Goal: Task Accomplishment & Management: Manage account settings

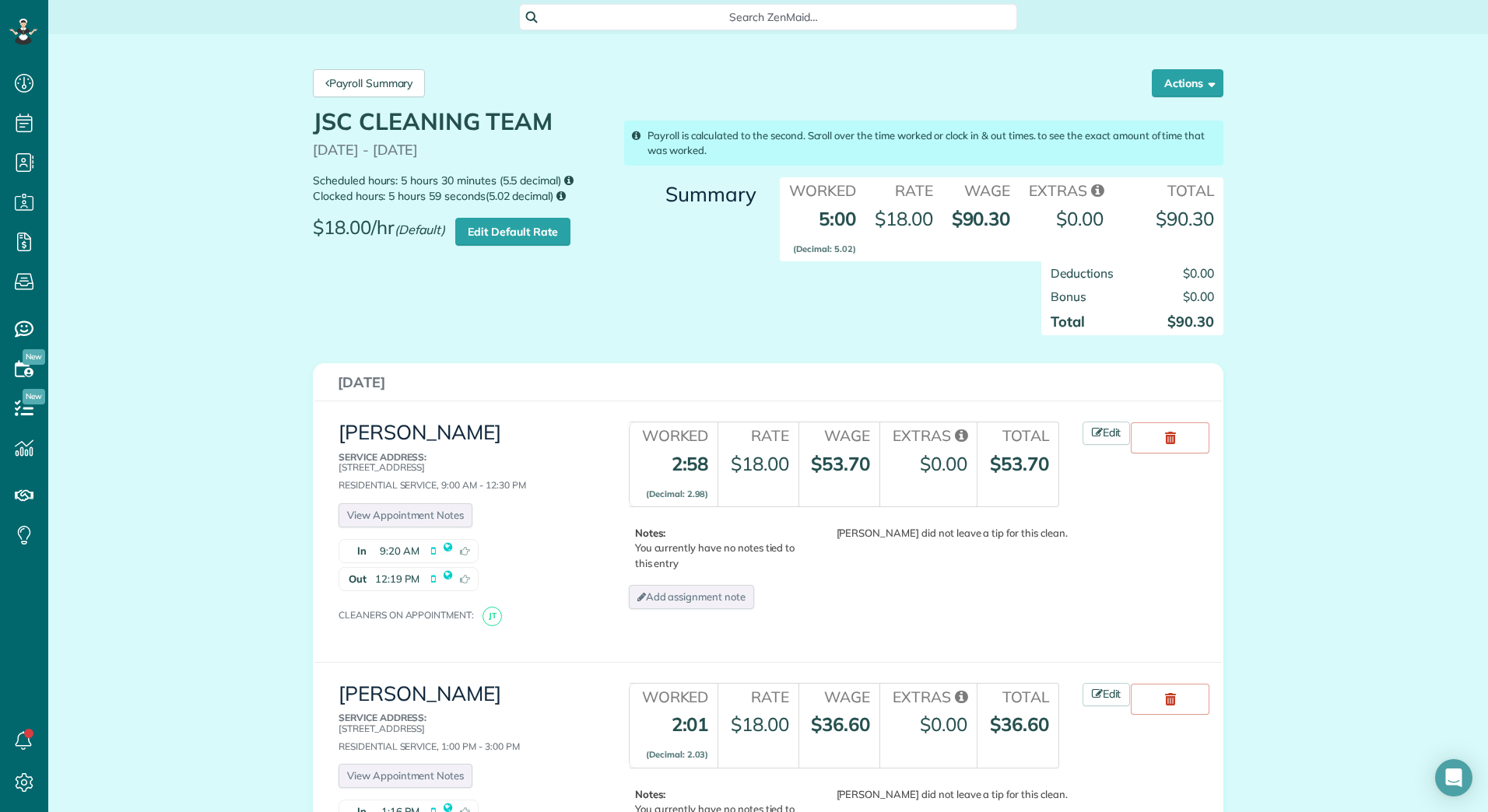
scroll to position [7, 7]
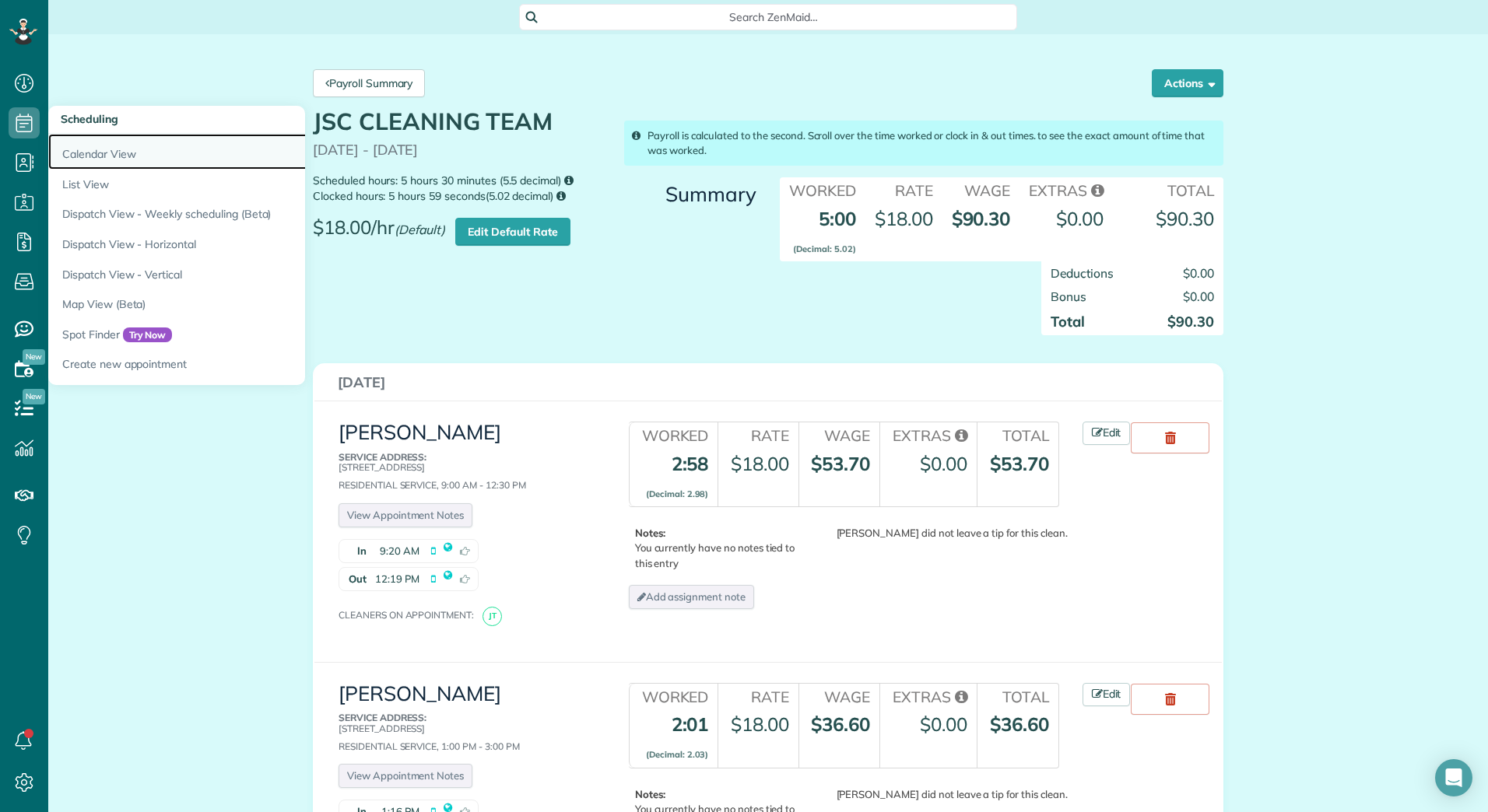
click at [119, 163] on link "Calendar View" at bounding box center [243, 152] width 389 height 36
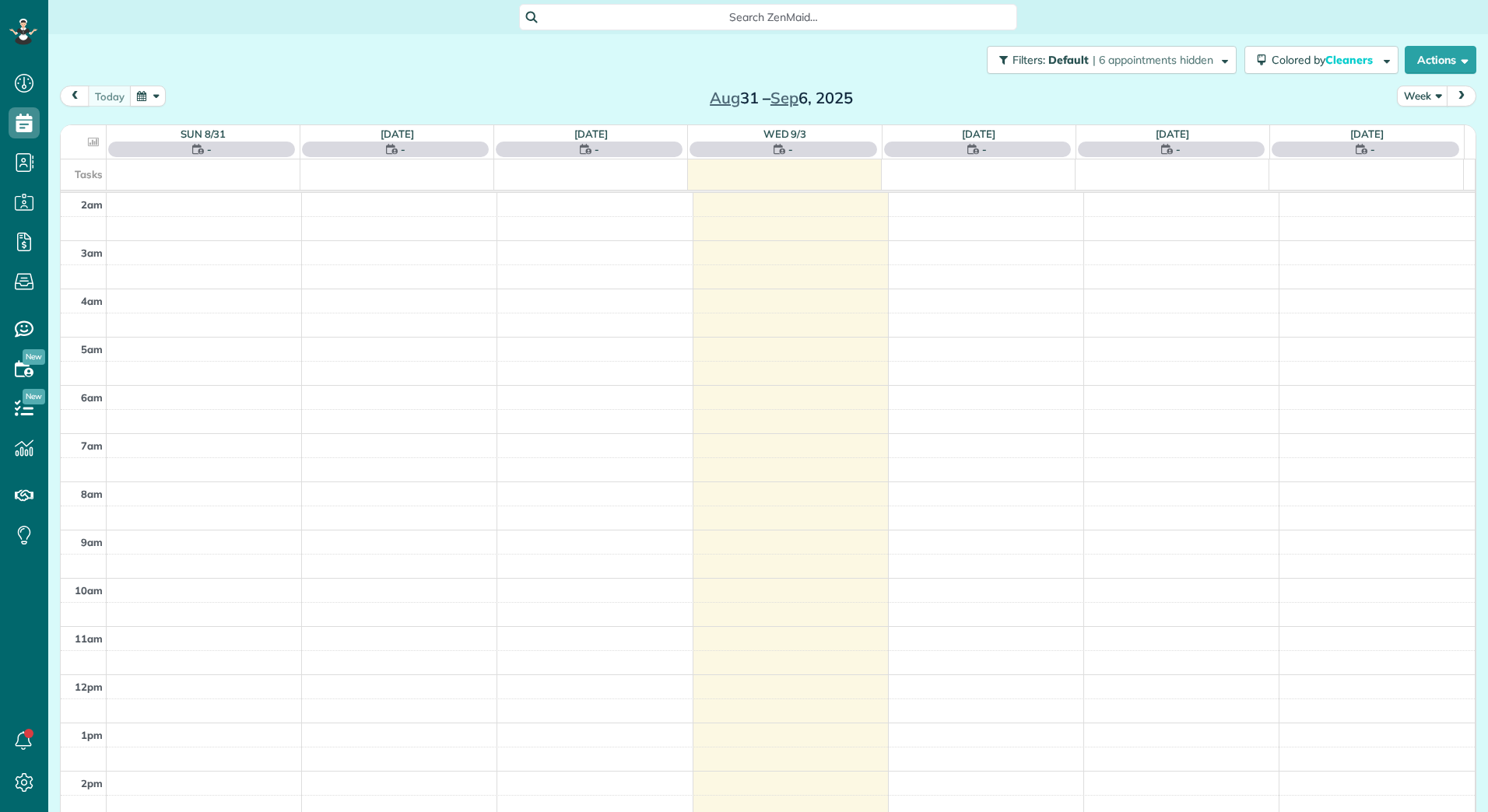
scroll to position [180, 0]
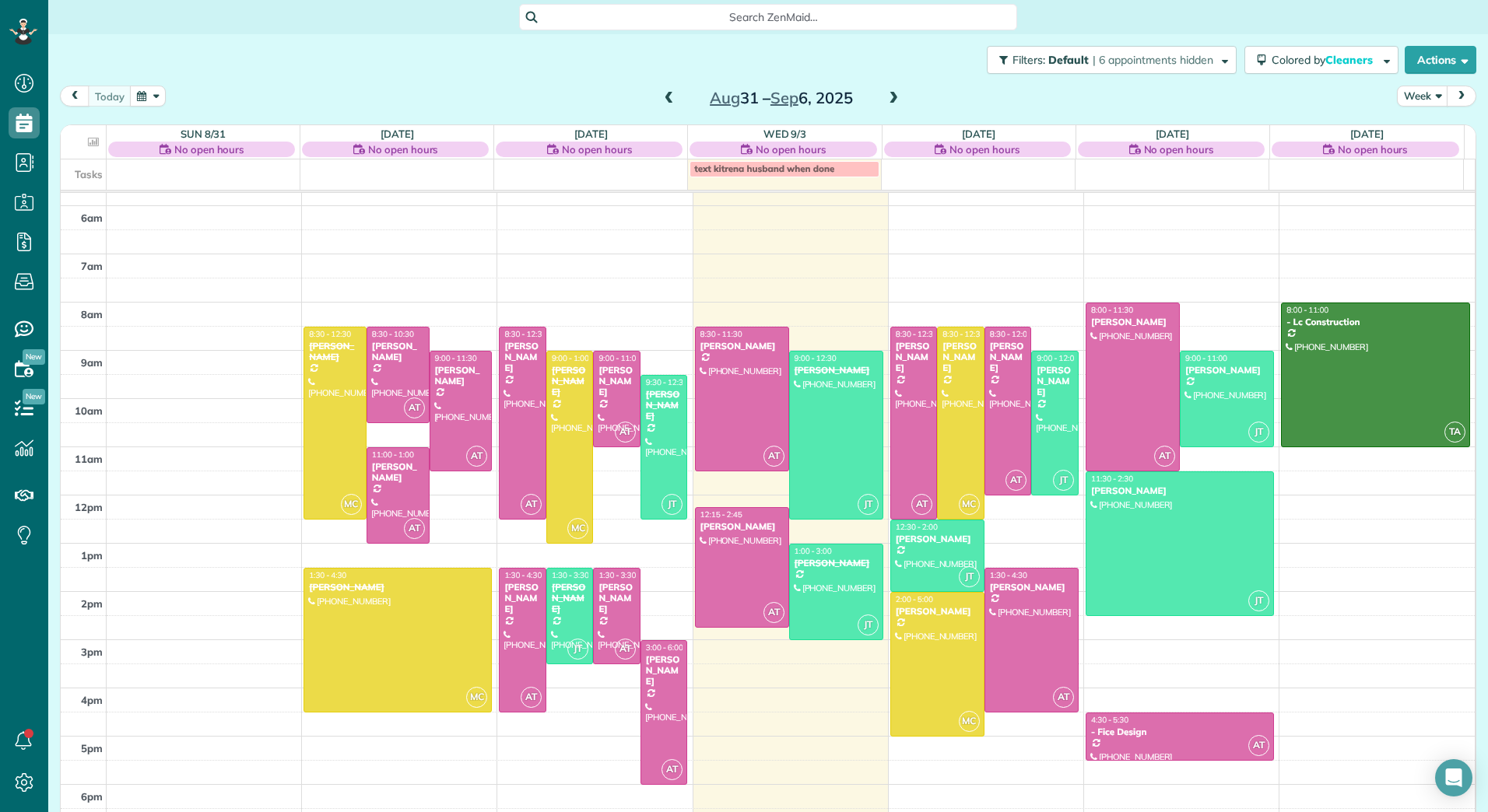
drag, startPoint x: 661, startPoint y: 104, endPoint x: 663, endPoint y: 95, distance: 9.2
click at [663, 95] on span at bounding box center [669, 99] width 17 height 14
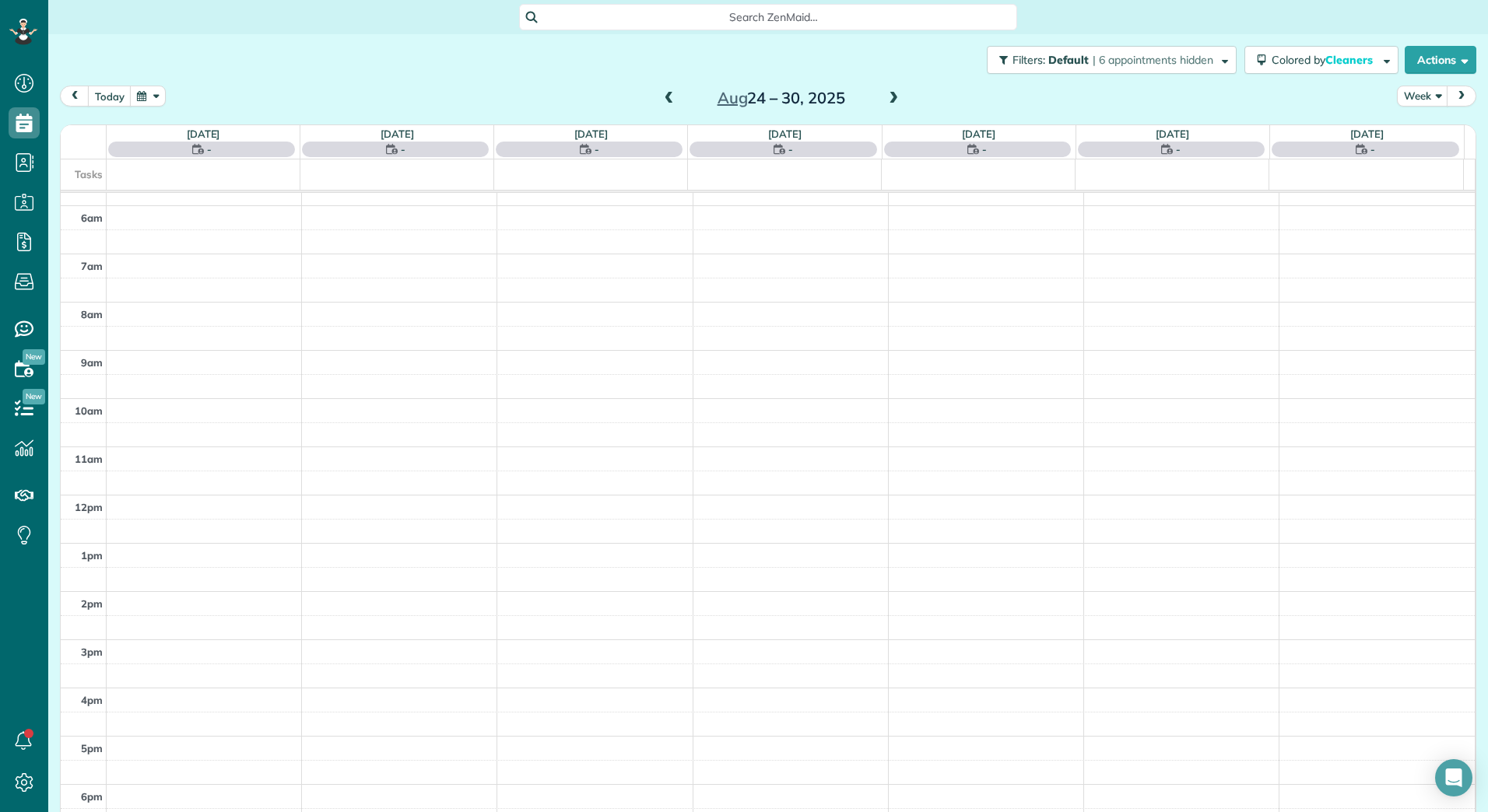
click at [887, 98] on span at bounding box center [893, 99] width 17 height 14
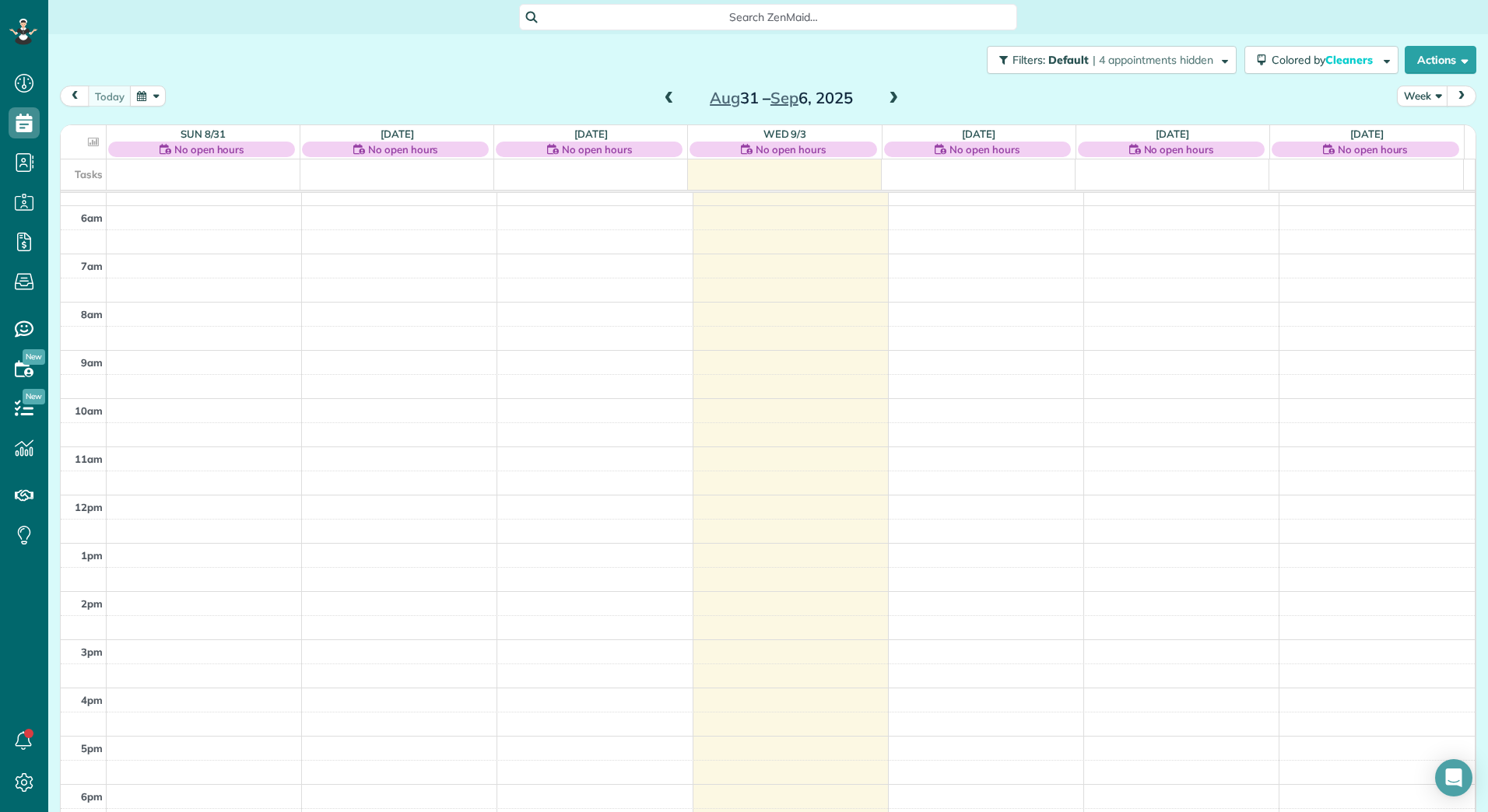
click at [661, 97] on span at bounding box center [669, 99] width 17 height 14
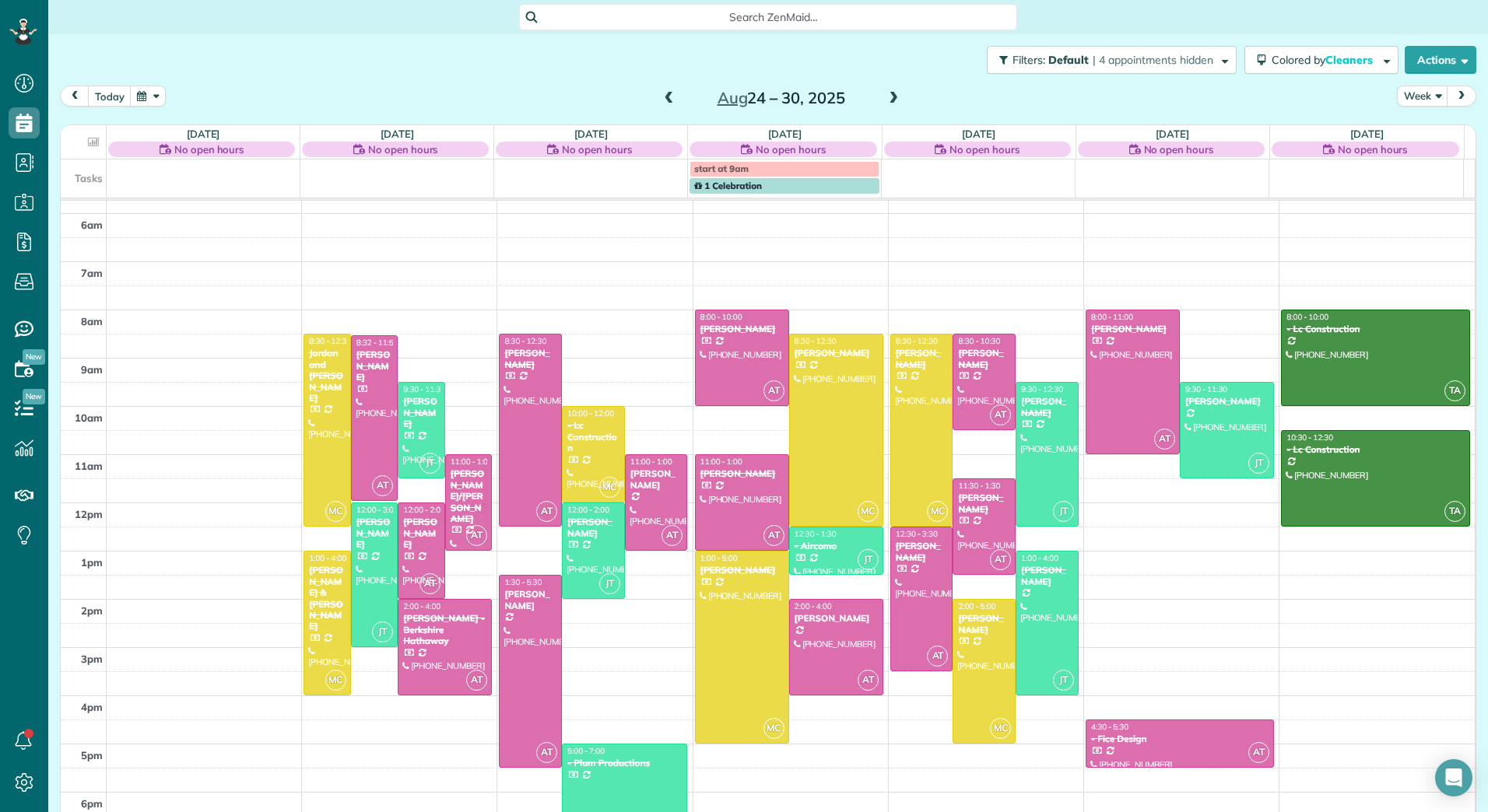
click at [890, 98] on span at bounding box center [893, 99] width 17 height 14
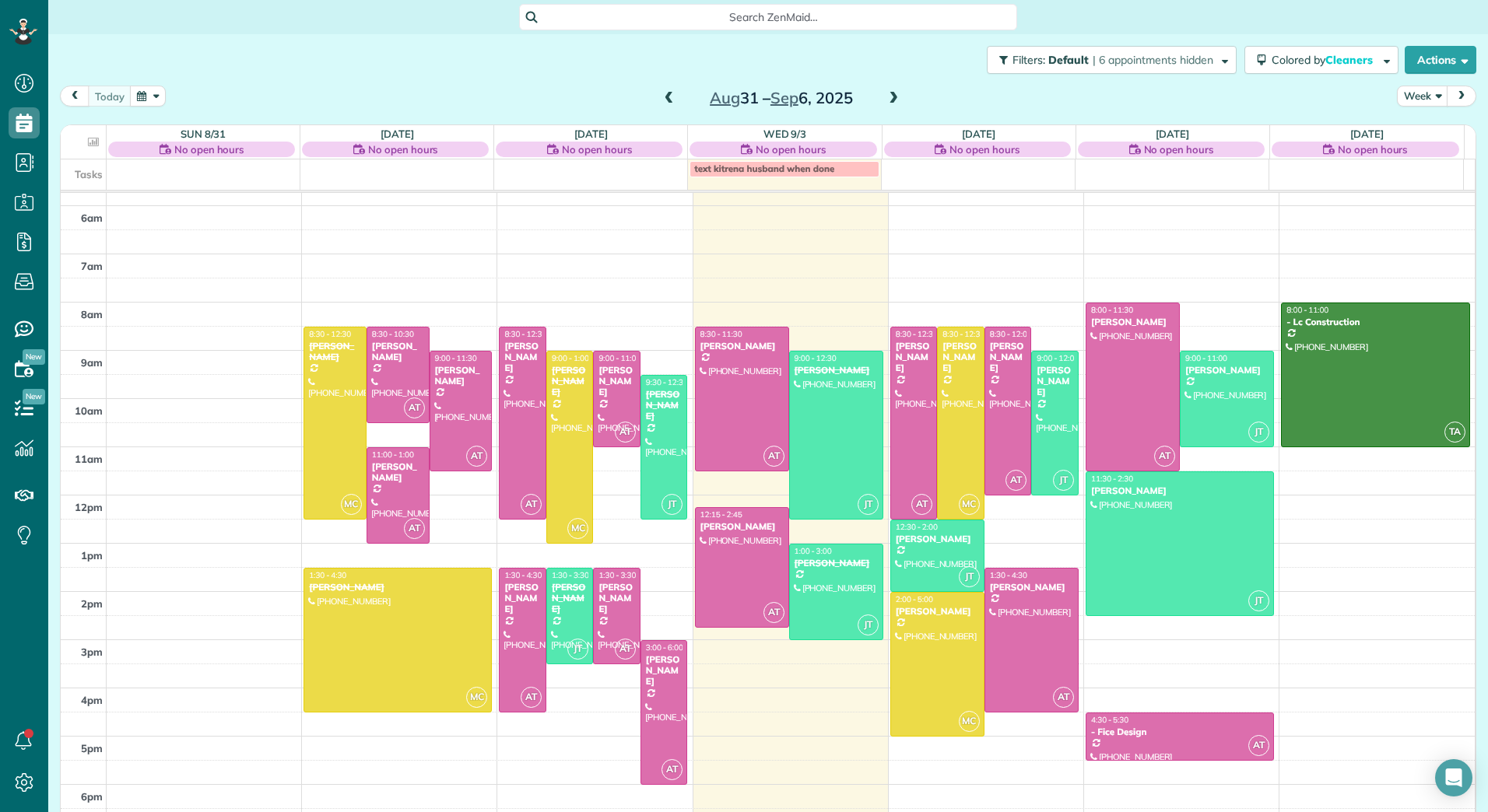
click at [663, 102] on span at bounding box center [669, 99] width 17 height 14
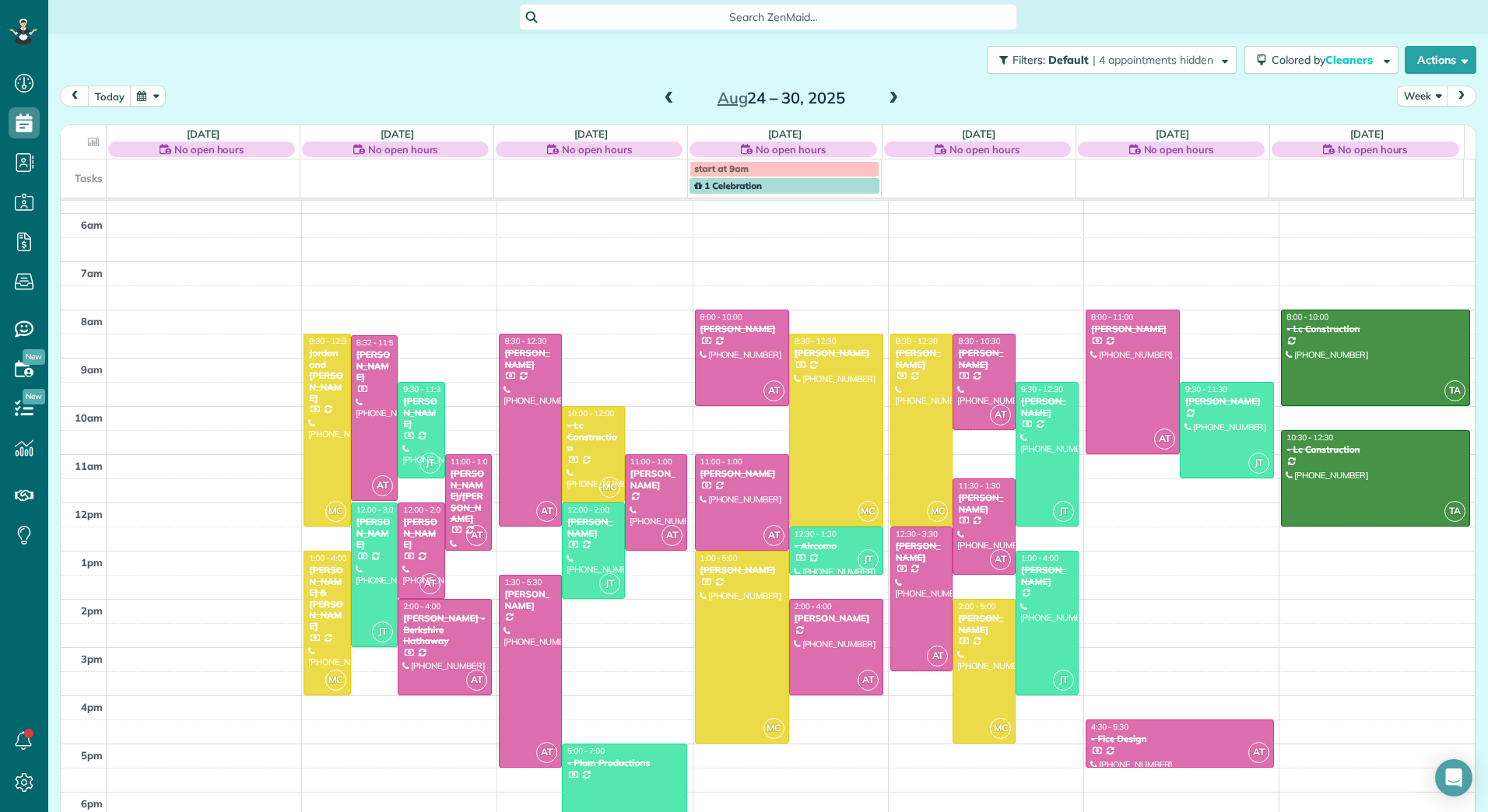
click at [661, 95] on span at bounding box center [669, 99] width 17 height 14
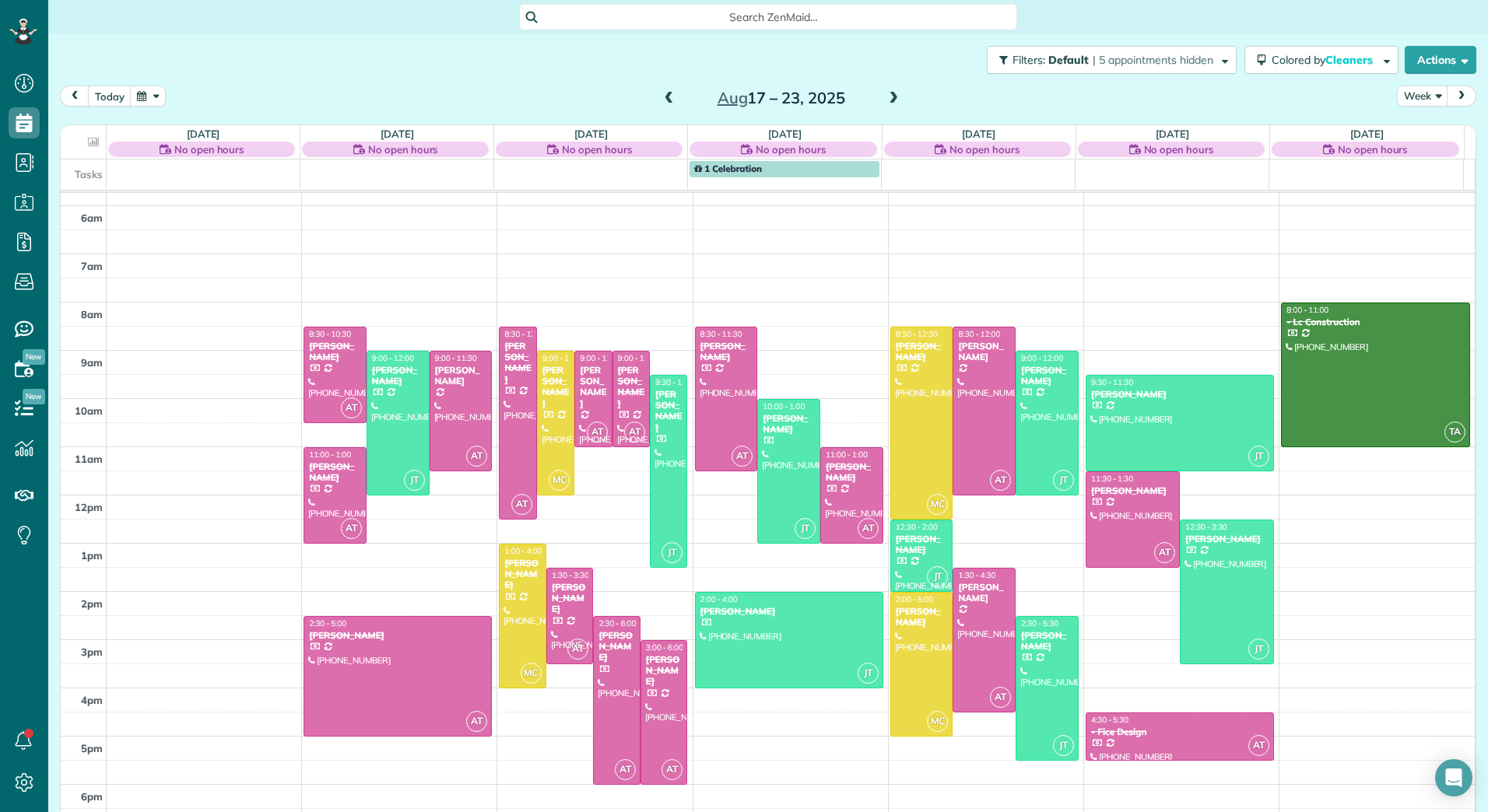
click at [886, 95] on span at bounding box center [893, 99] width 17 height 14
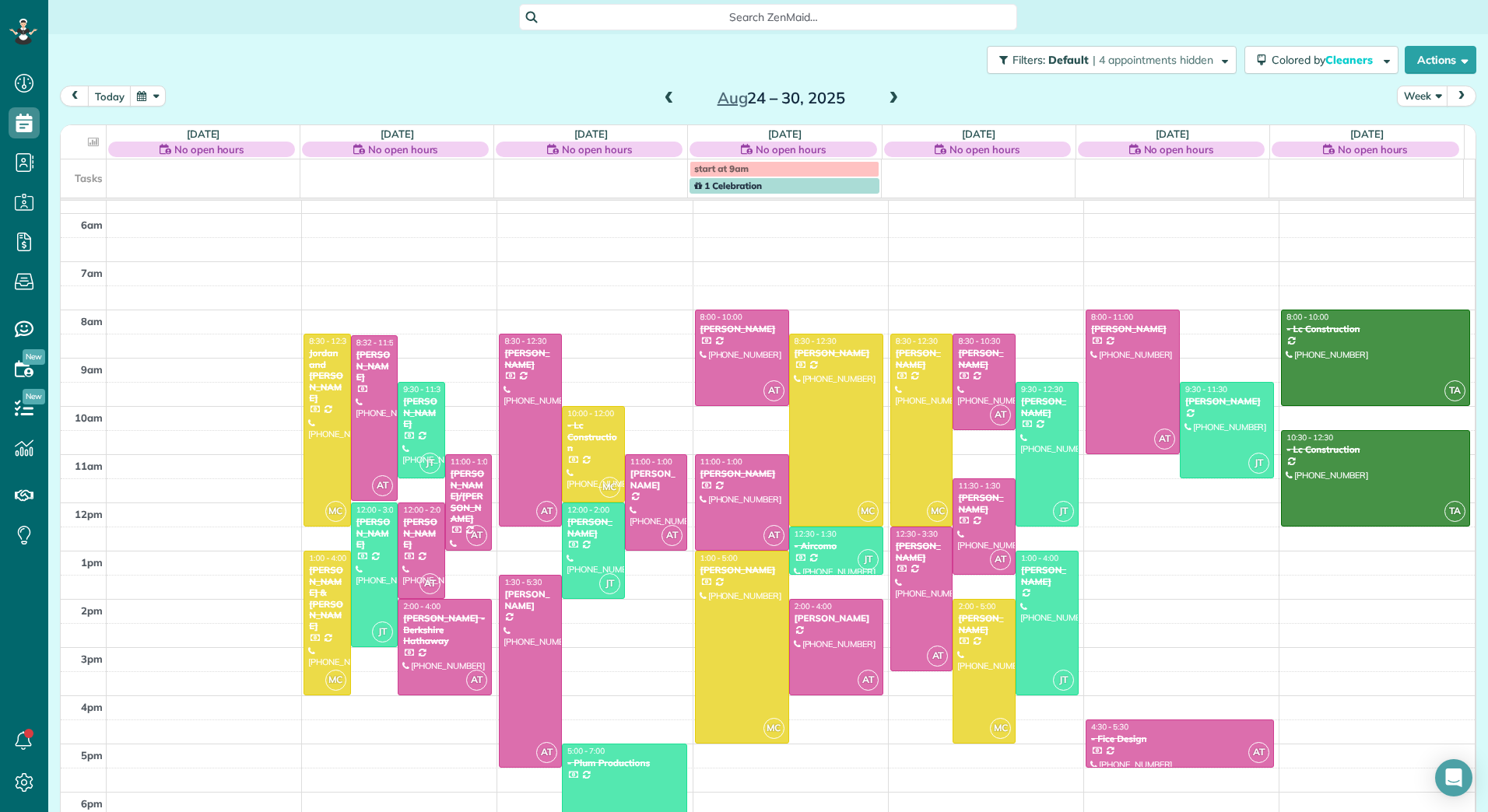
click at [885, 102] on span at bounding box center [893, 99] width 17 height 14
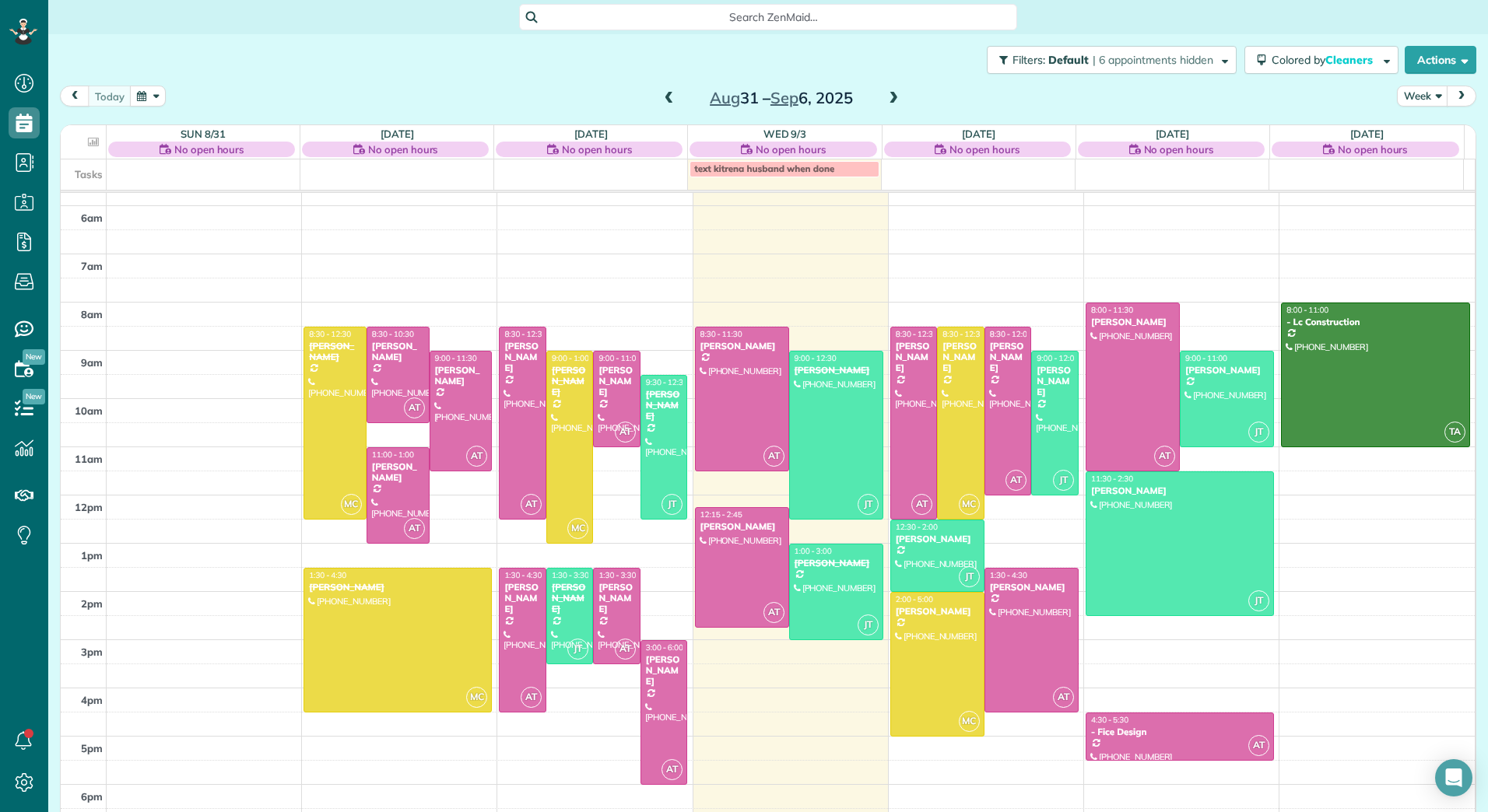
click at [887, 102] on span at bounding box center [893, 99] width 17 height 14
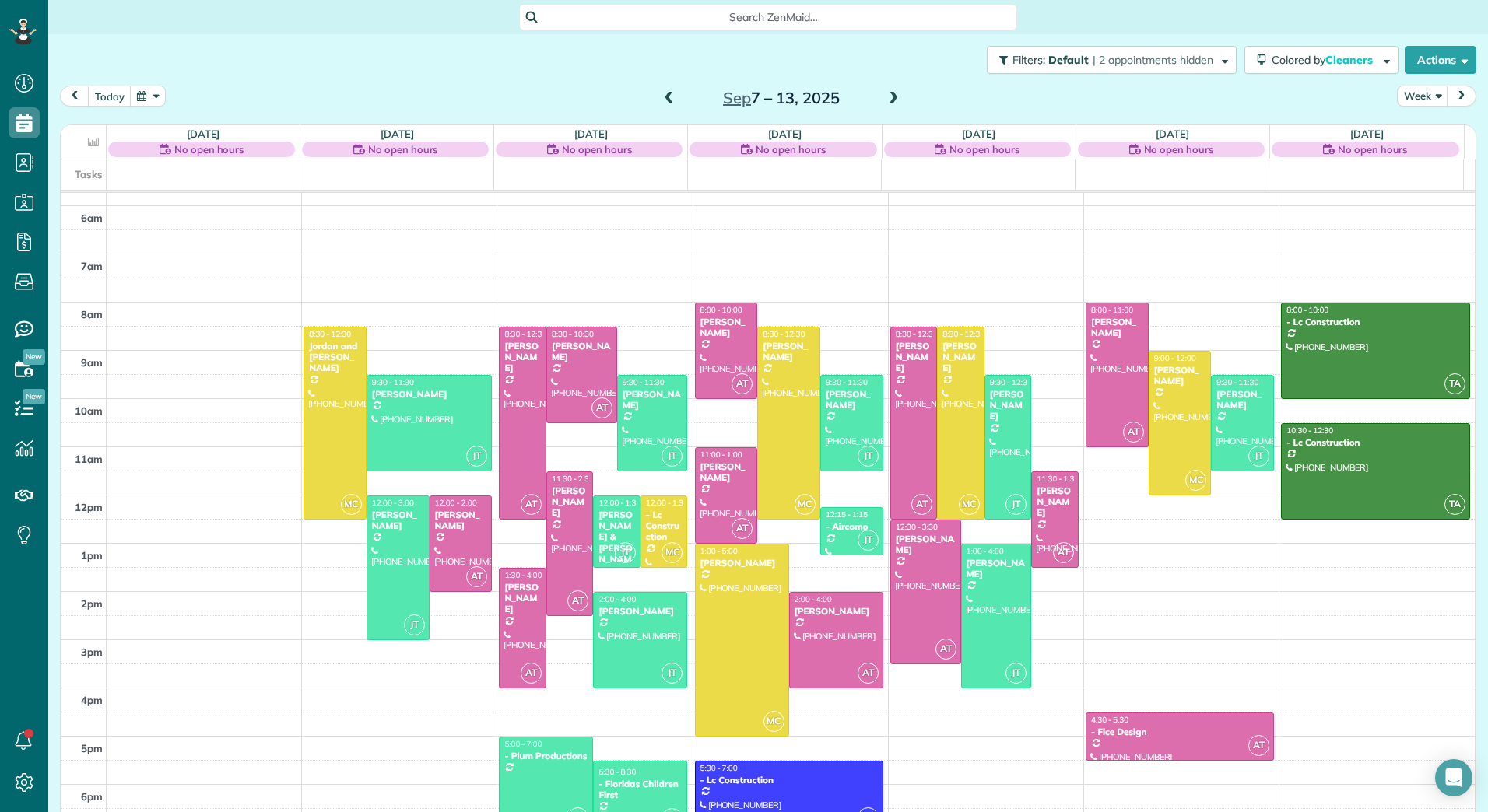
click at [661, 102] on span at bounding box center [669, 99] width 17 height 14
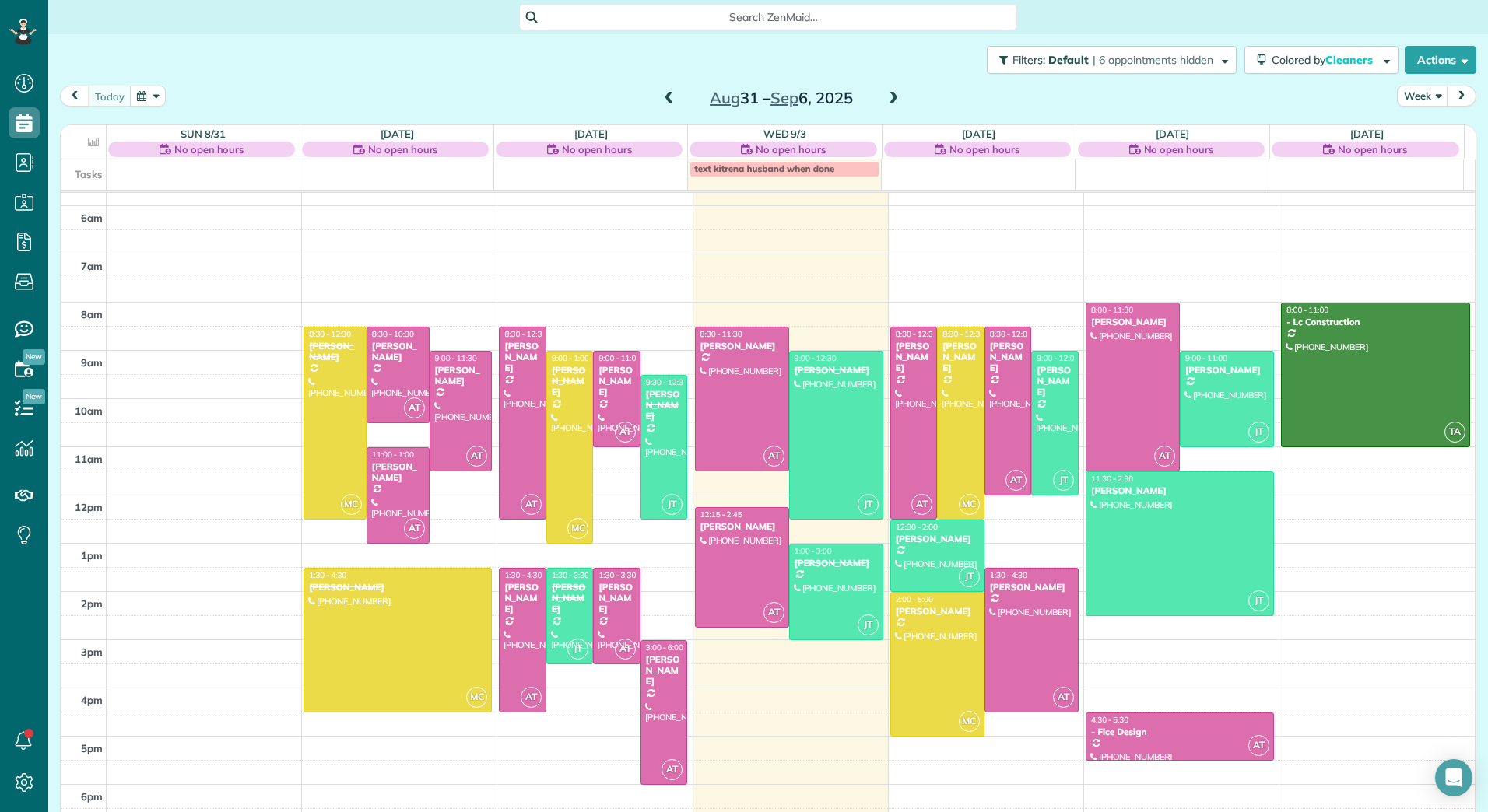
click at [892, 101] on span at bounding box center [893, 99] width 17 height 14
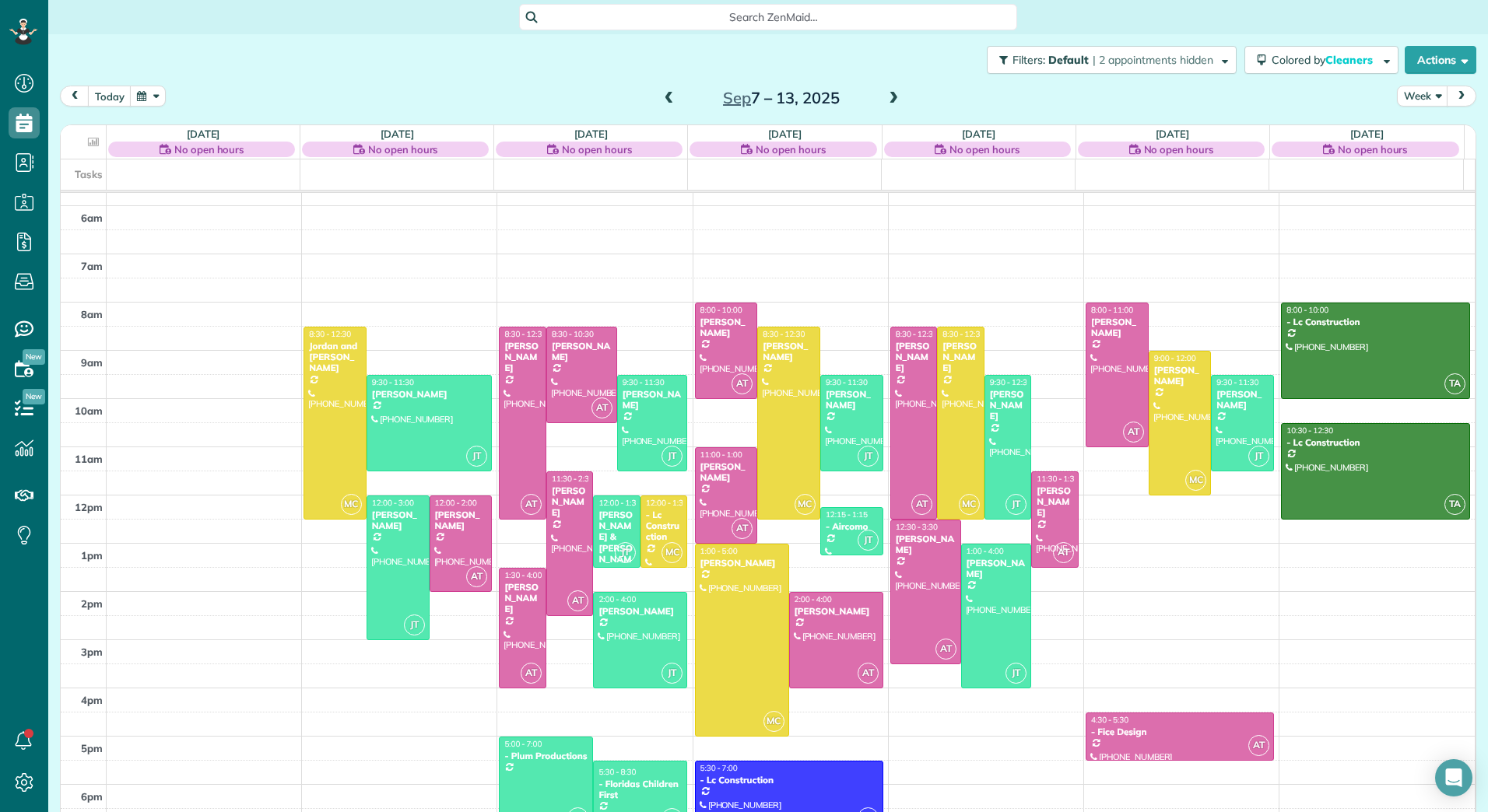
click at [628, 588] on div "2am 3am 4am 5am 6am 7am 8am 9am 10am 11am 12pm 1pm 2pm 3pm 4pm 5pm 6pm MC 8:30 …" at bounding box center [767, 423] width 1414 height 819
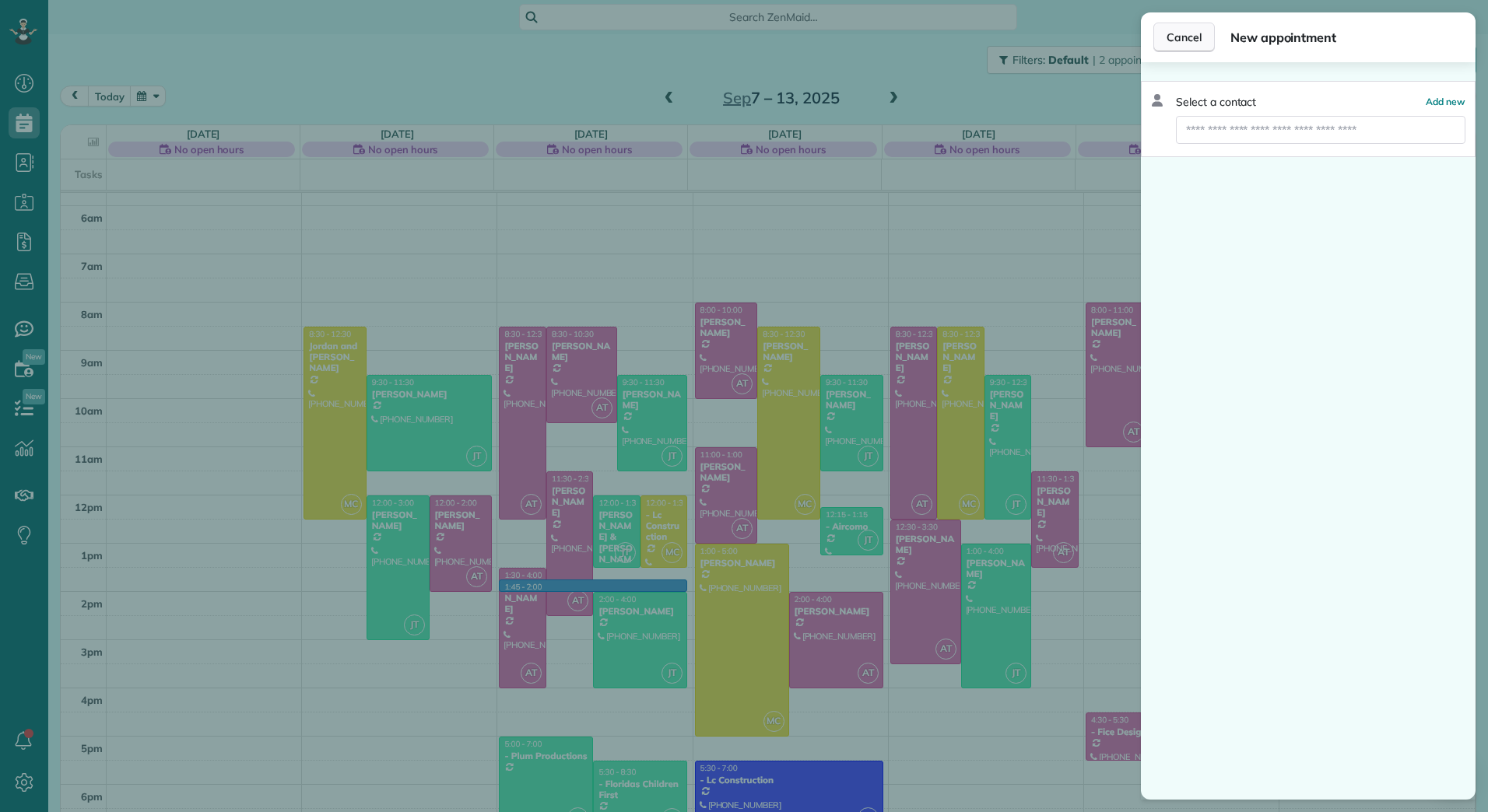
click at [1199, 32] on span "Cancel" at bounding box center [1184, 37] width 35 height 15
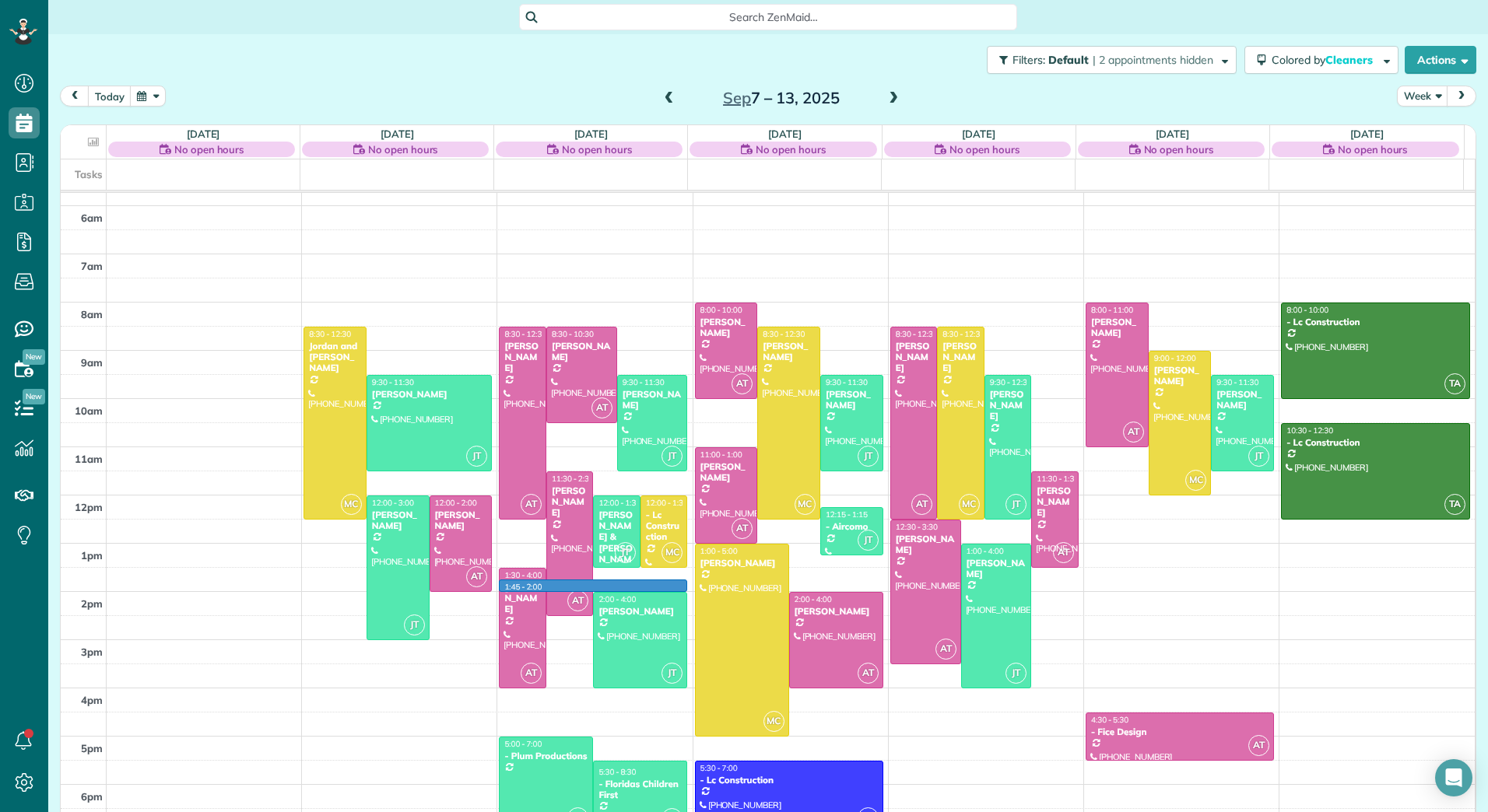
click at [619, 590] on div "2am 3am 4am 5am 6am 7am 8am 9am 10am 11am 12pm 1pm 2pm 3pm 4pm 5pm 6pm MC 8:30 …" at bounding box center [767, 423] width 1414 height 819
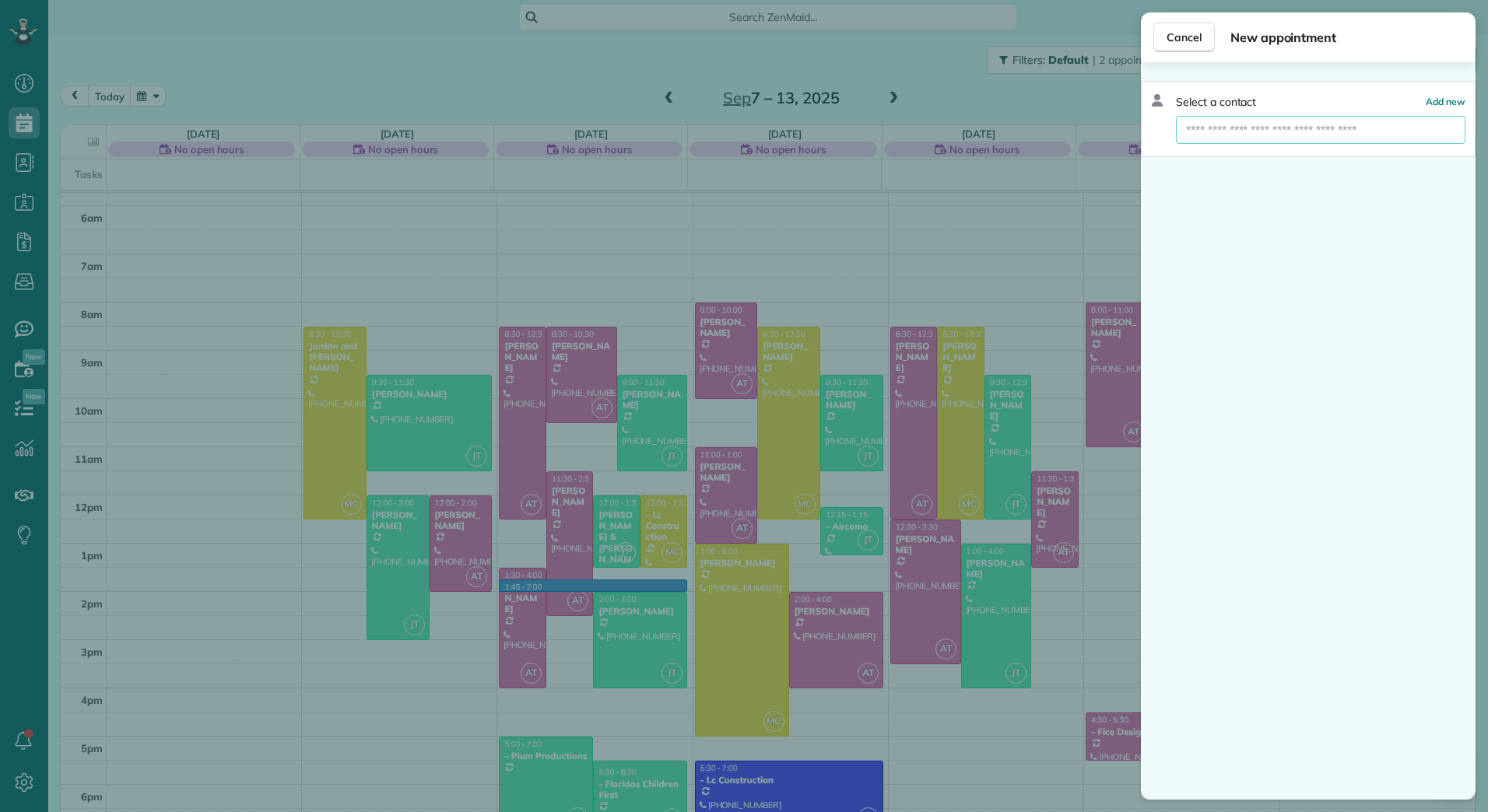
click at [1285, 137] on input "text" at bounding box center [1321, 130] width 290 height 28
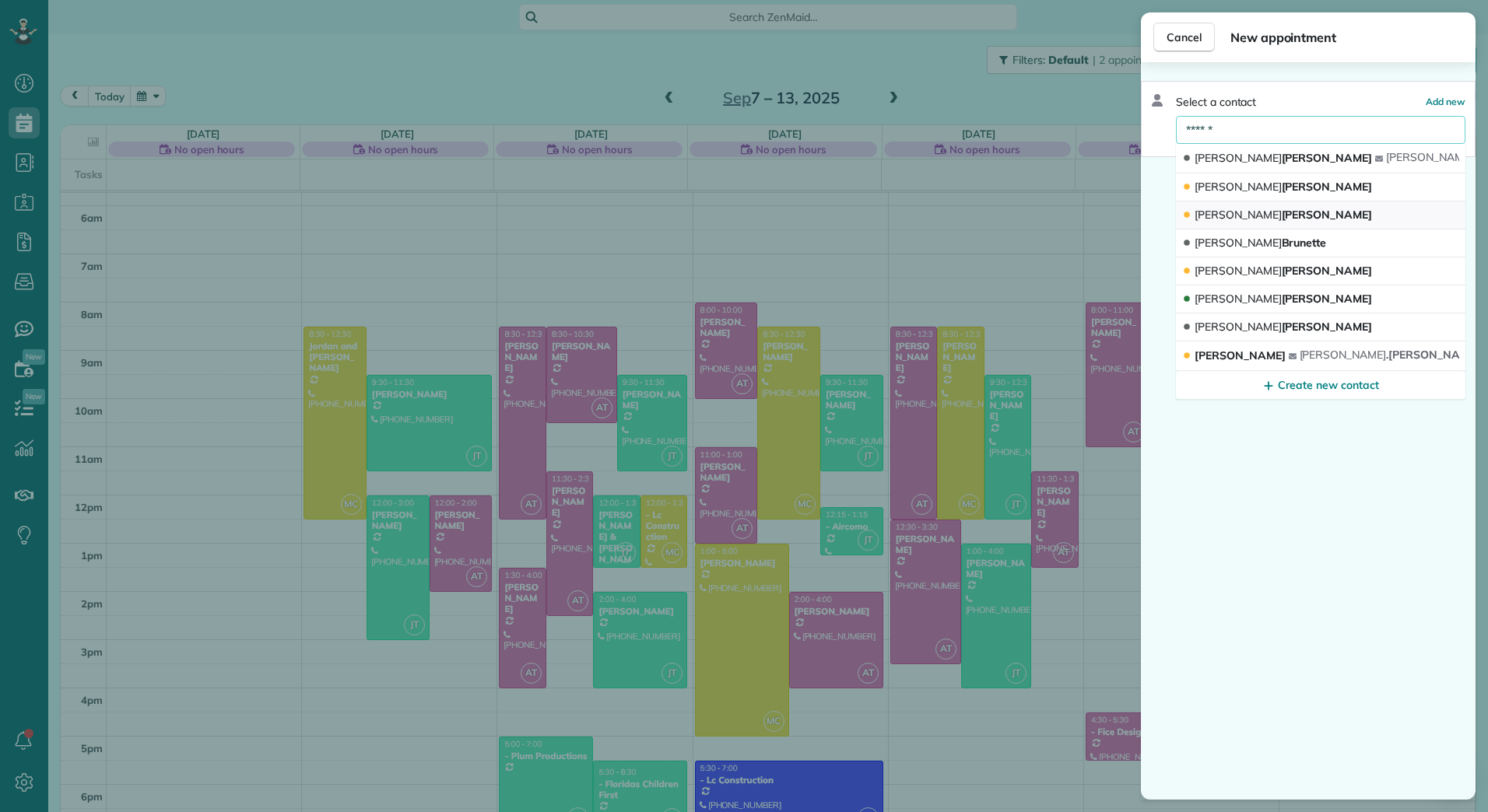
click at [1257, 209] on span "Robert Ahearn" at bounding box center [1283, 215] width 177 height 14
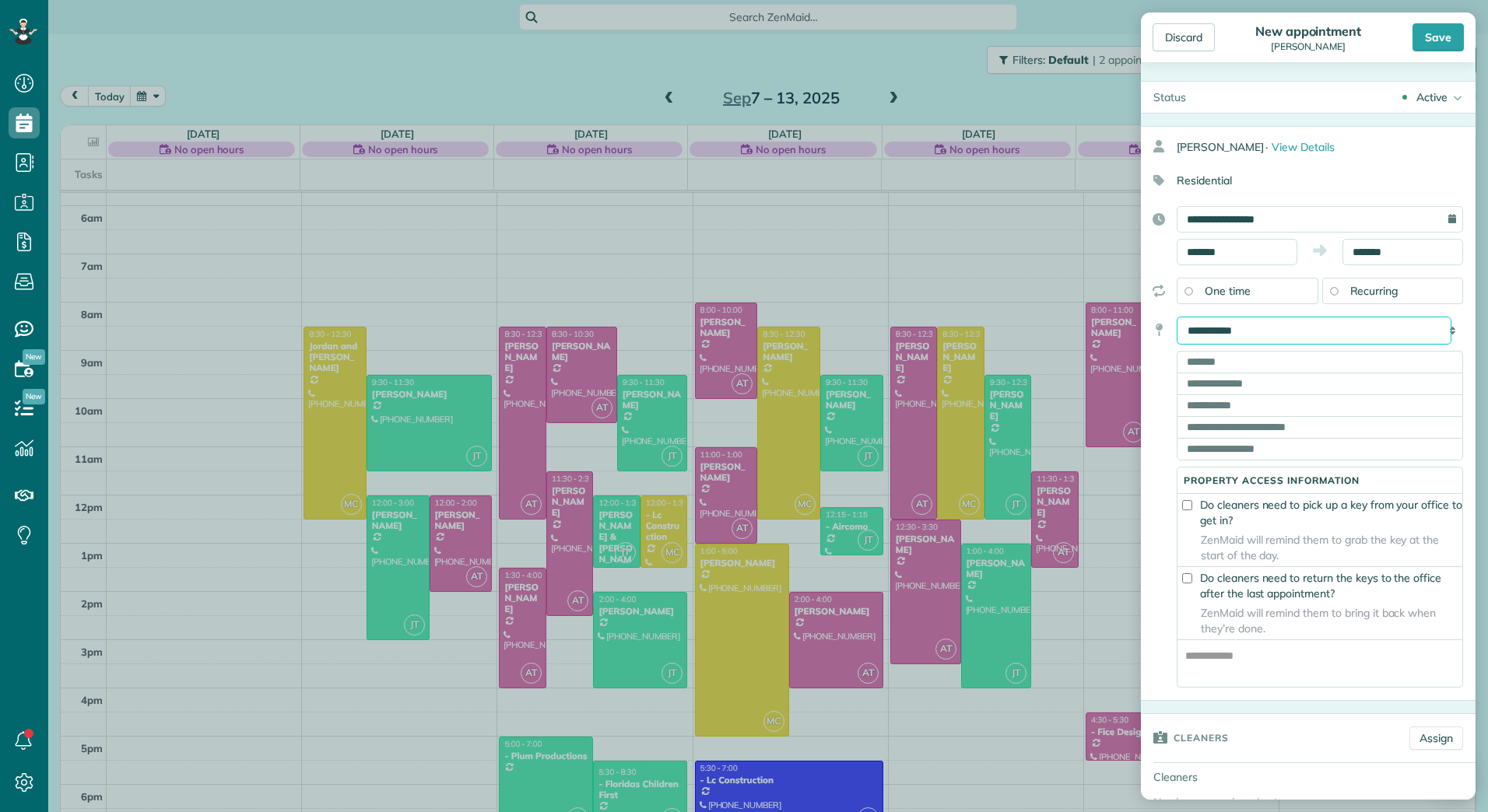
click at [1312, 324] on select "**********" at bounding box center [1313, 330] width 275 height 28
click at [1177, 317] on select "**********" at bounding box center [1313, 330] width 275 height 28
click at [1286, 142] on span "View Details" at bounding box center [1303, 148] width 63 height 14
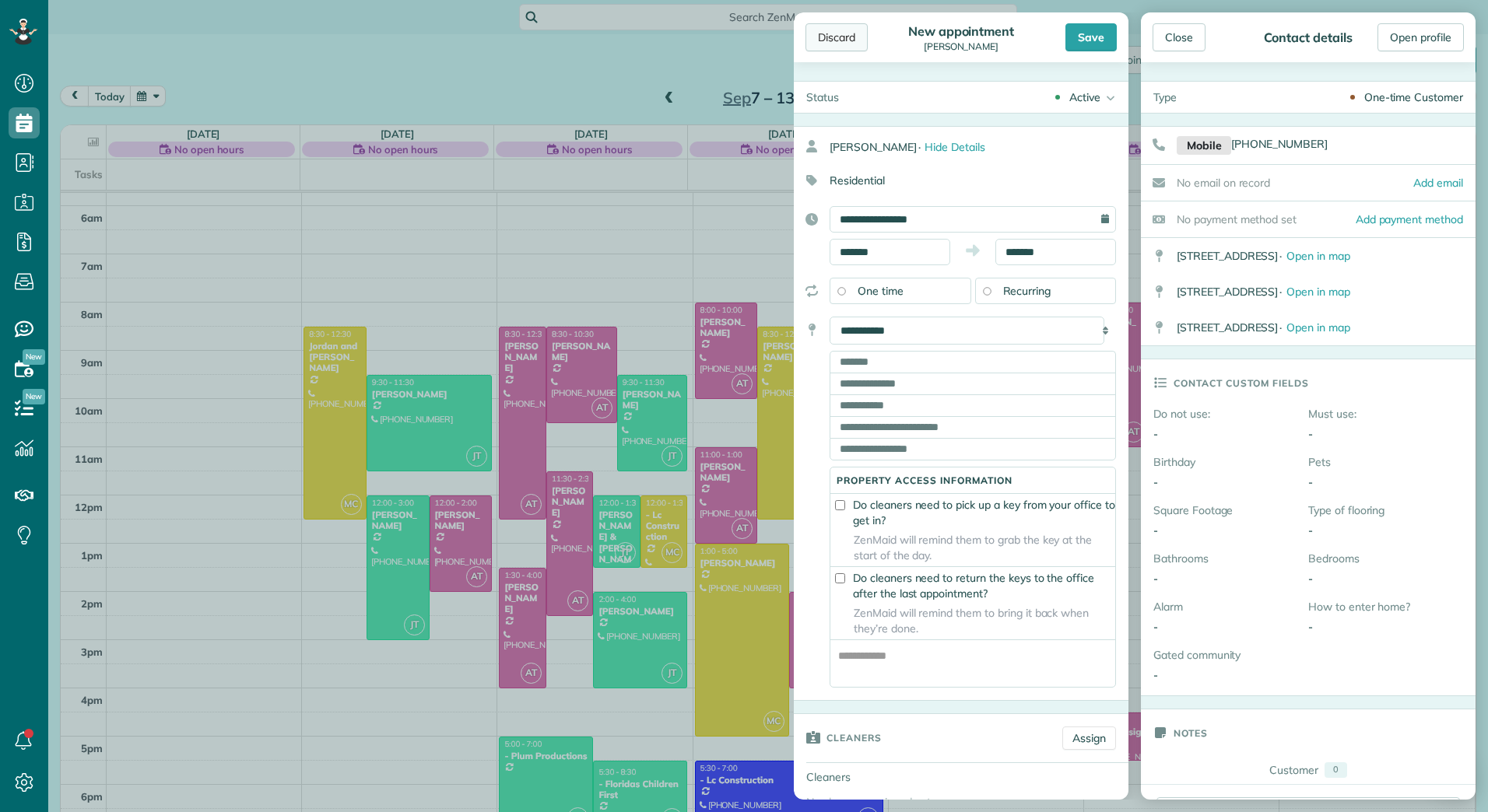
click at [855, 33] on div "Discard" at bounding box center [836, 37] width 62 height 28
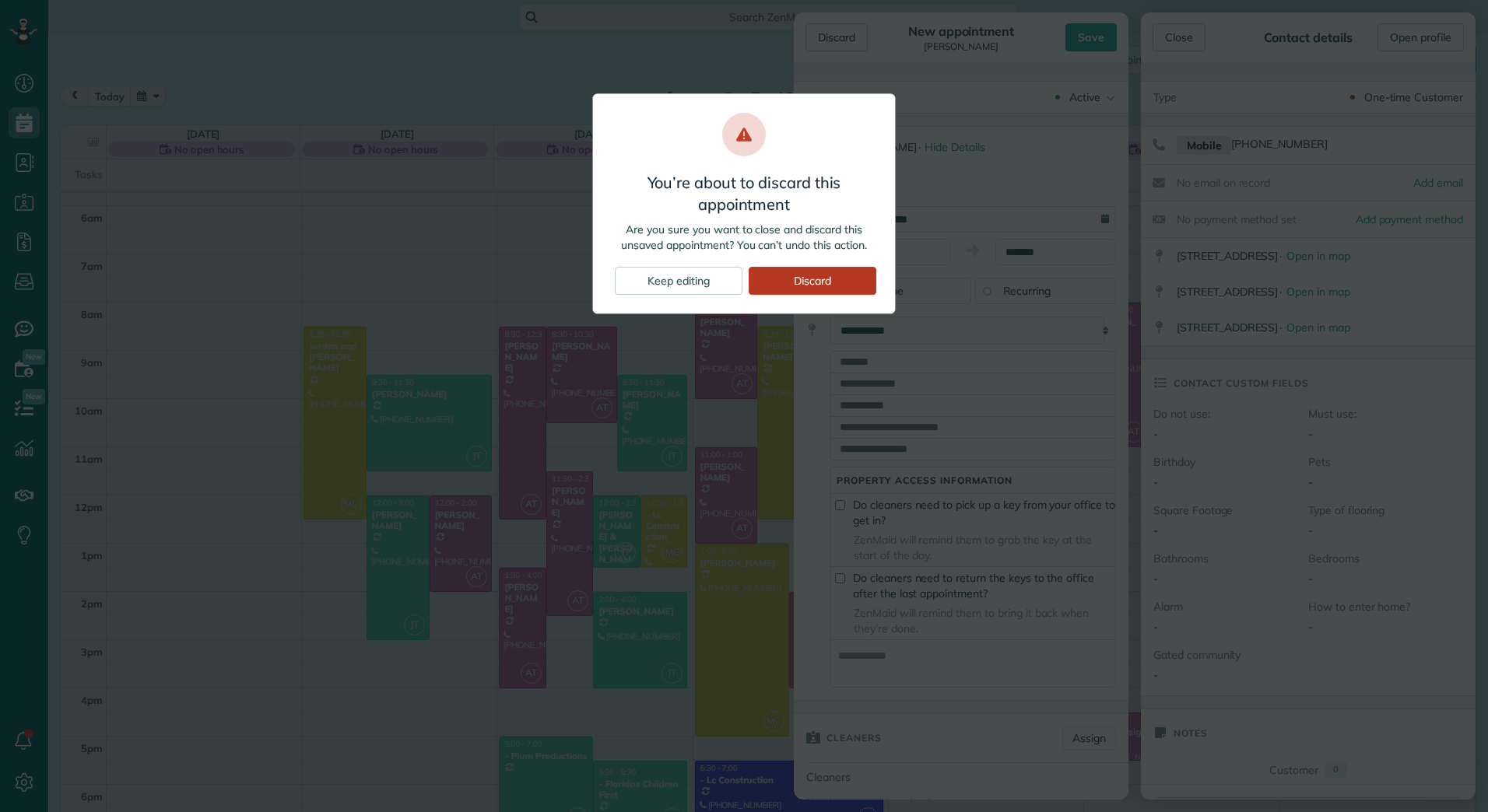
click at [782, 278] on div "Discard" at bounding box center [813, 280] width 128 height 28
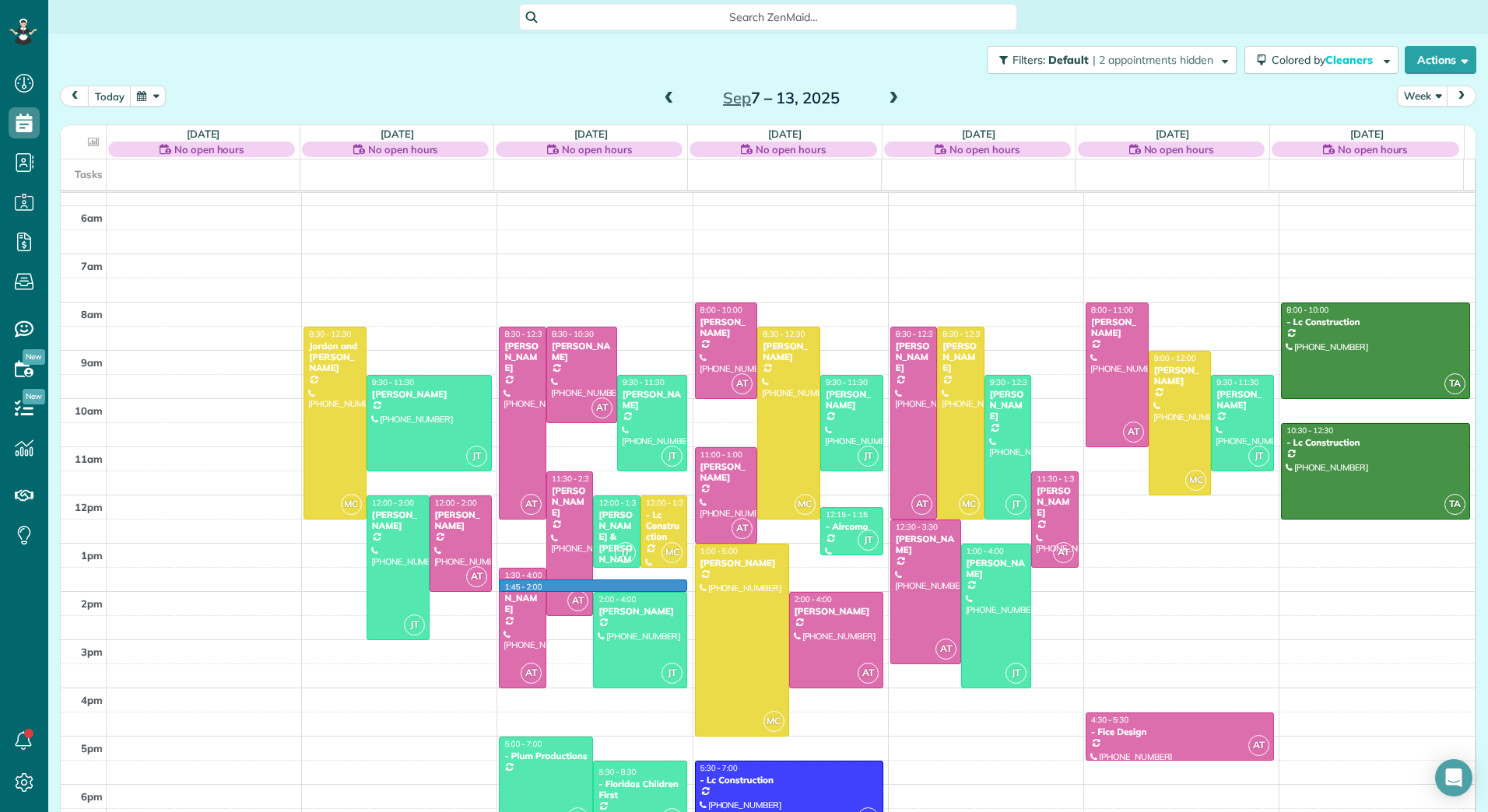
click at [620, 584] on div "2am 3am 4am 5am 6am 7am 8am 9am 10am 11am 12pm 1pm 2pm 3pm 4pm 5pm 6pm MC 8:30 …" at bounding box center [767, 423] width 1414 height 819
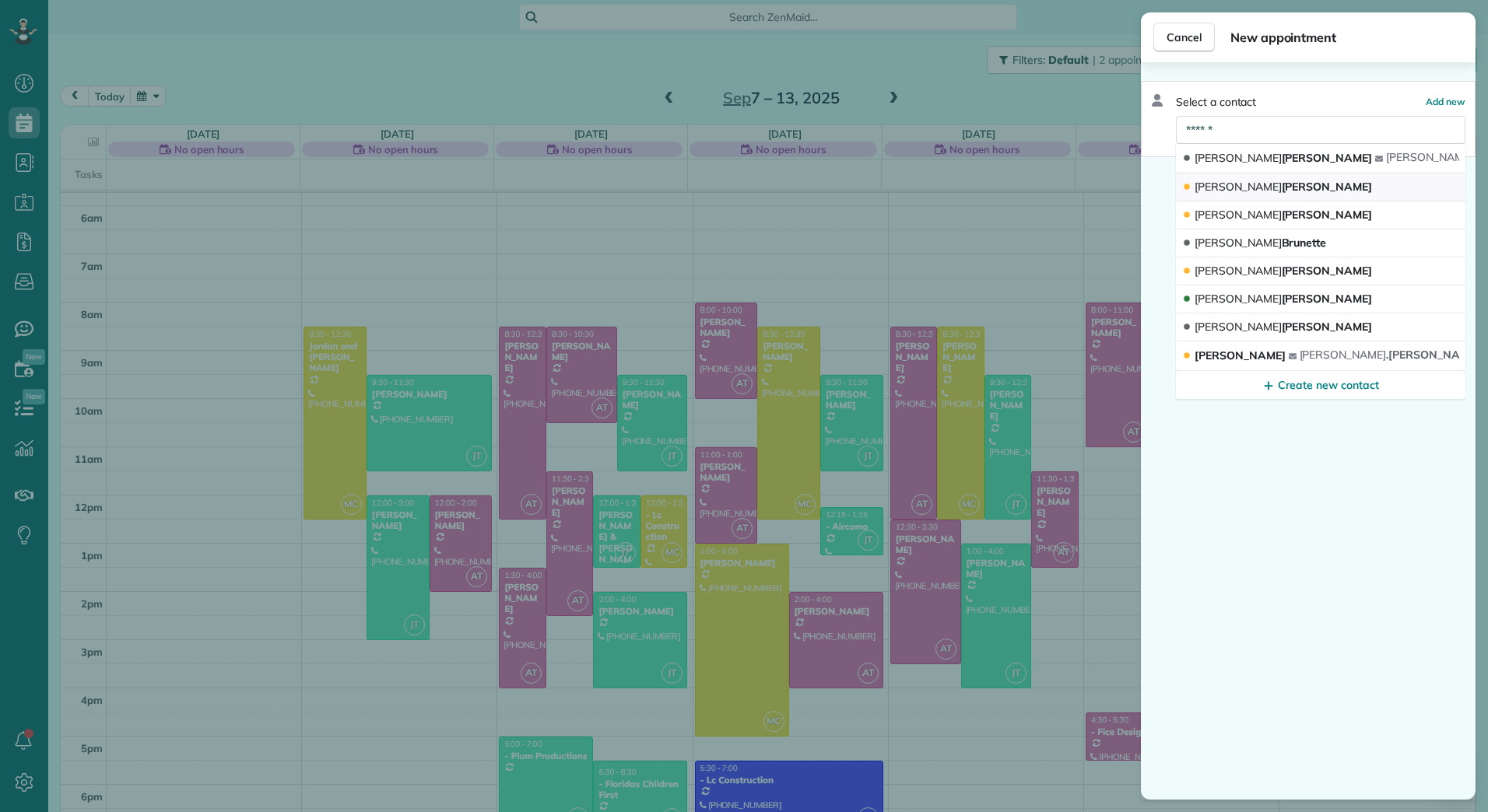
click at [1254, 185] on span "ROBERT AHEARN" at bounding box center [1283, 187] width 177 height 14
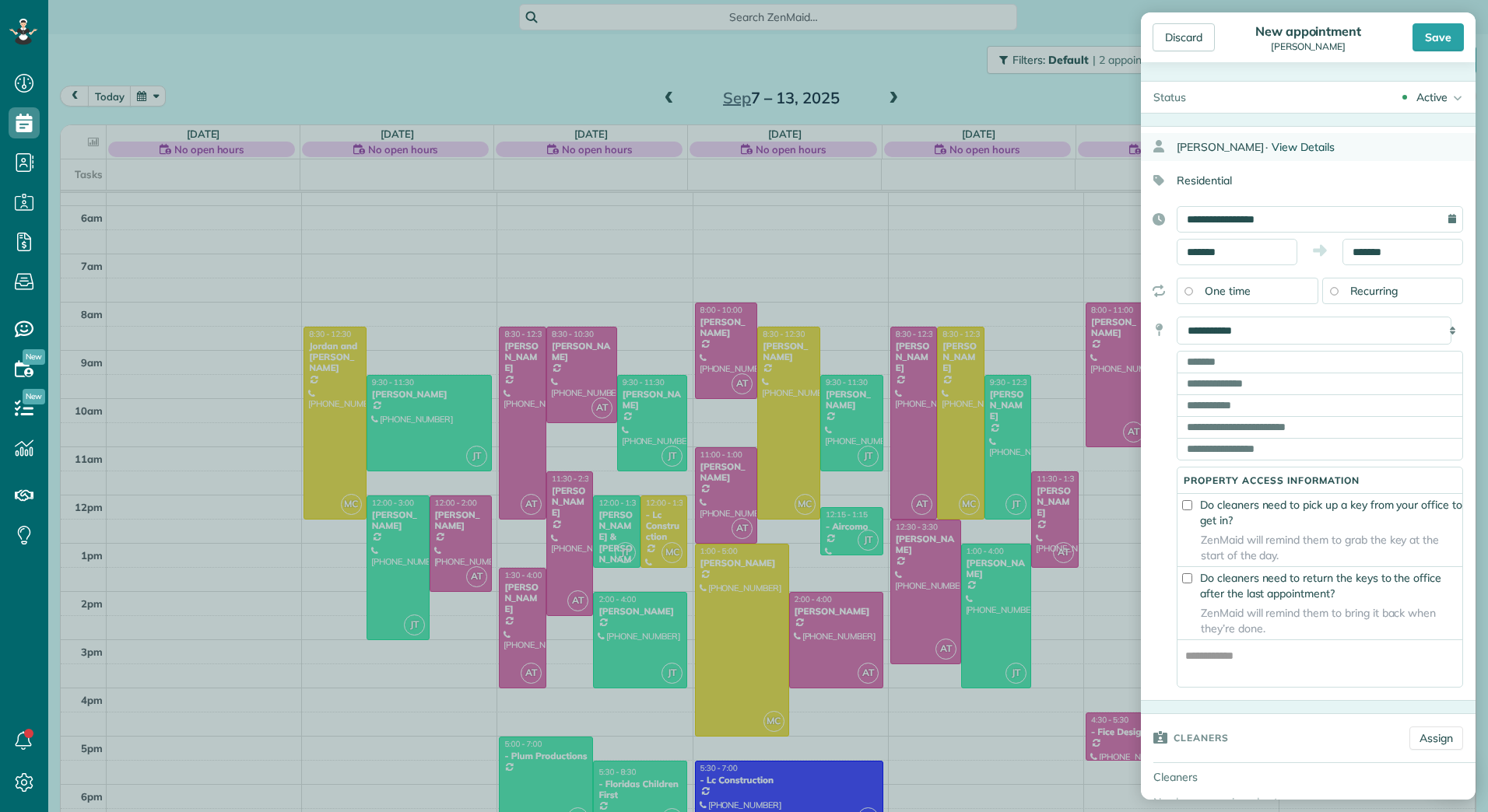
click at [1334, 144] on span "View Details" at bounding box center [1303, 148] width 63 height 14
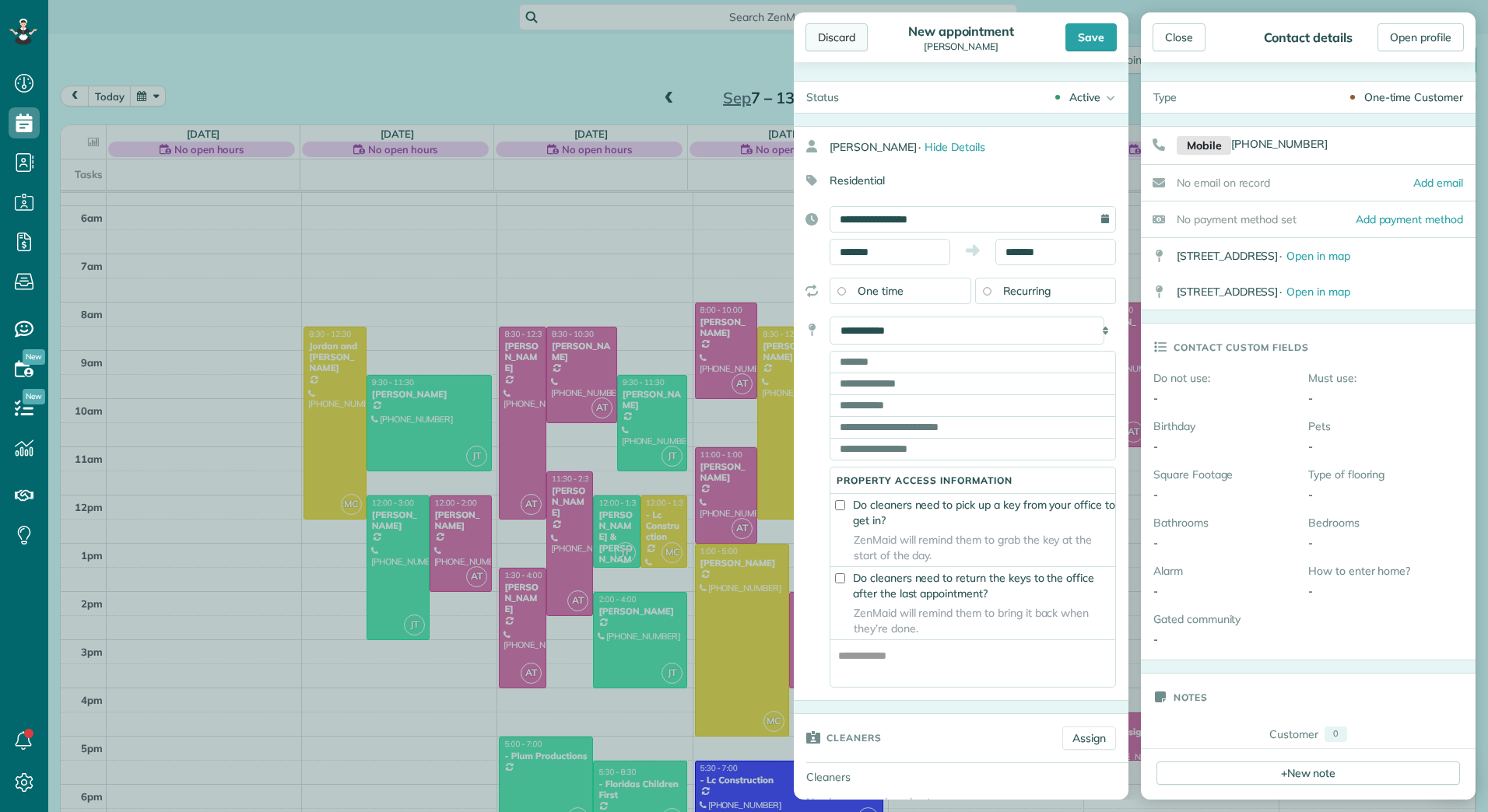
click at [854, 32] on div "Discard" at bounding box center [836, 37] width 62 height 28
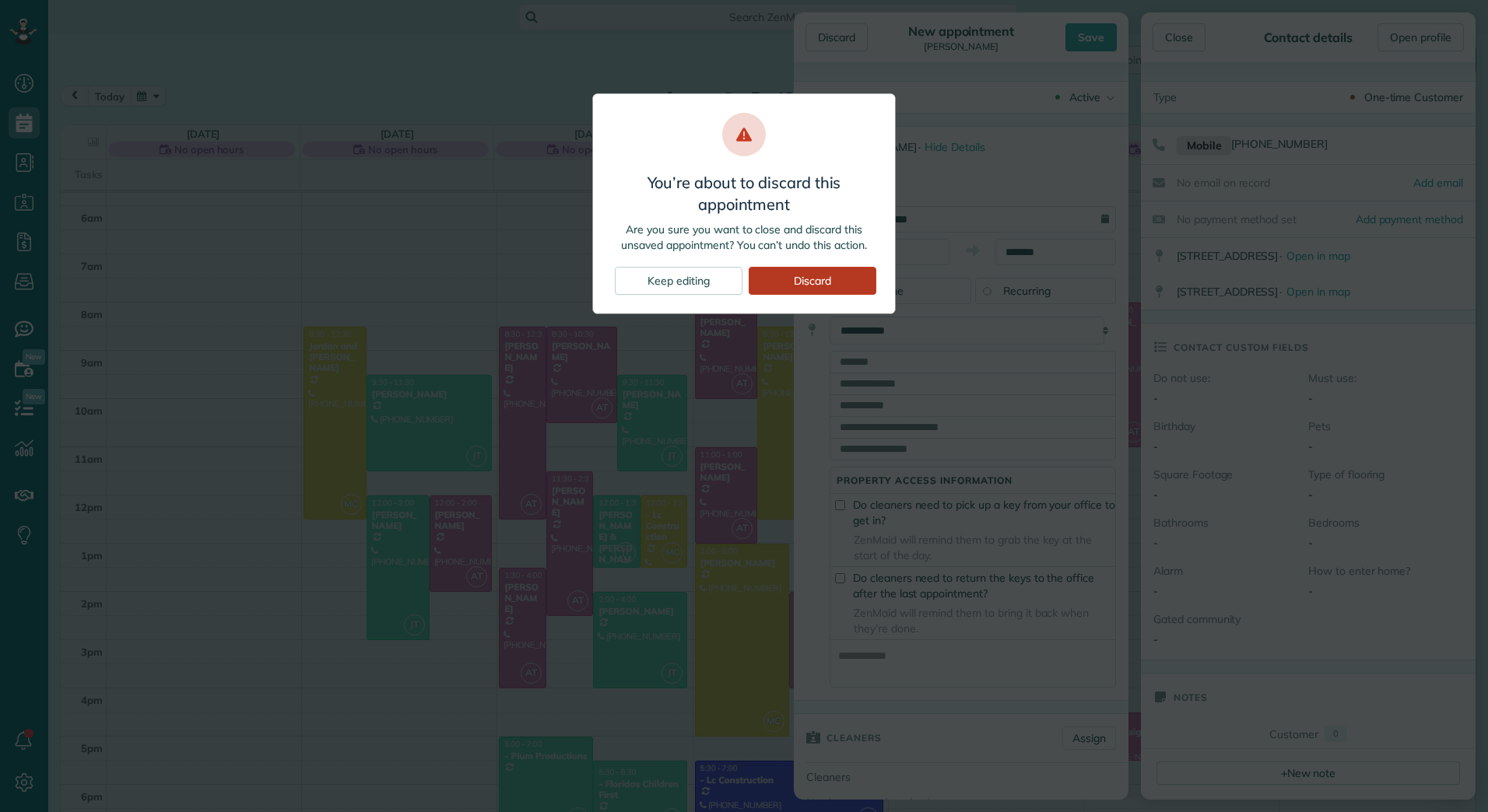
click at [790, 282] on div "Discard" at bounding box center [813, 280] width 128 height 28
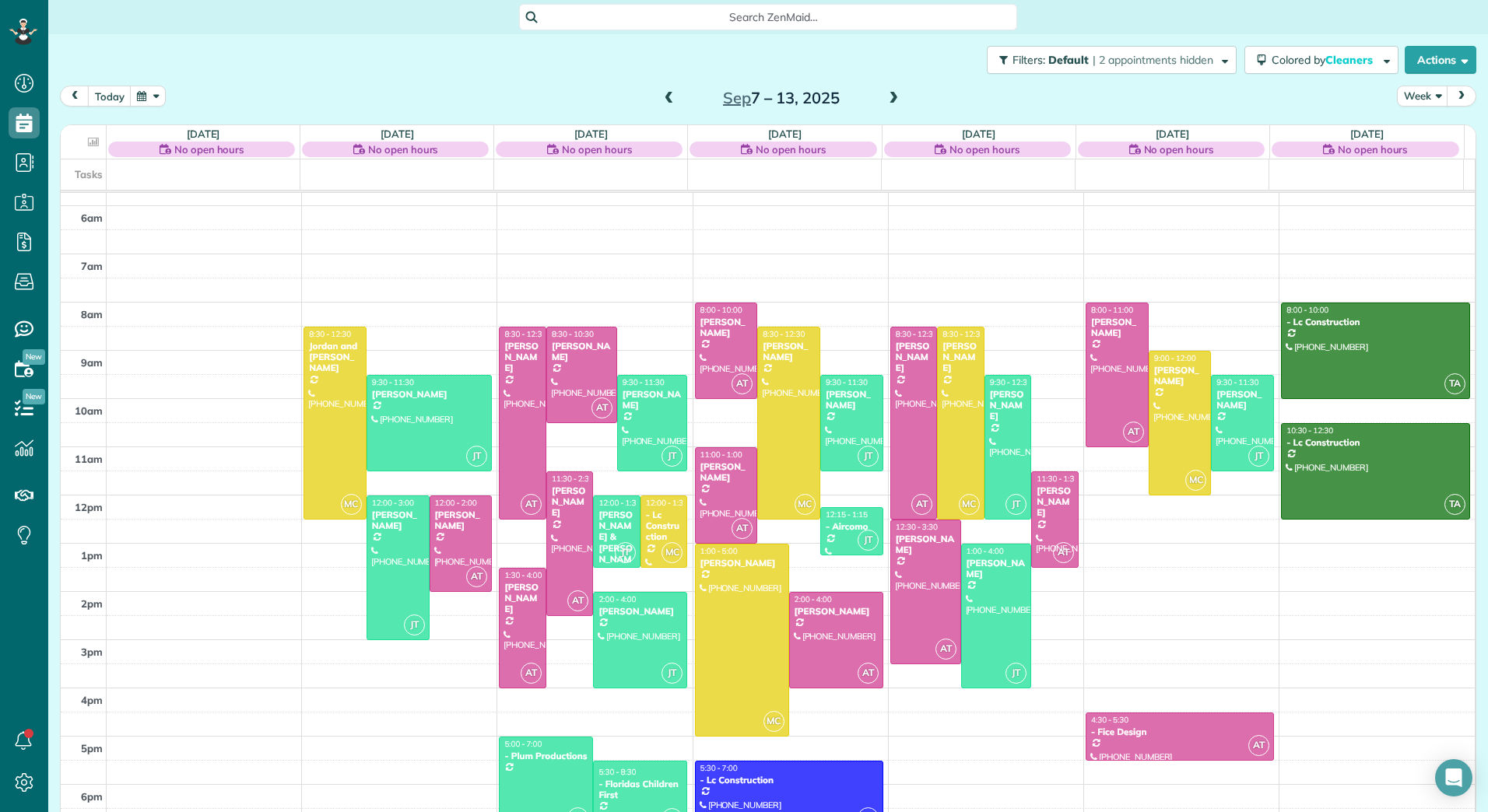
click at [610, 587] on div "2am 3am 4am 5am 6am 7am 8am 9am 10am 11am 12pm 1pm 2pm 3pm 4pm 5pm 6pm MC 8:30 …" at bounding box center [767, 423] width 1414 height 819
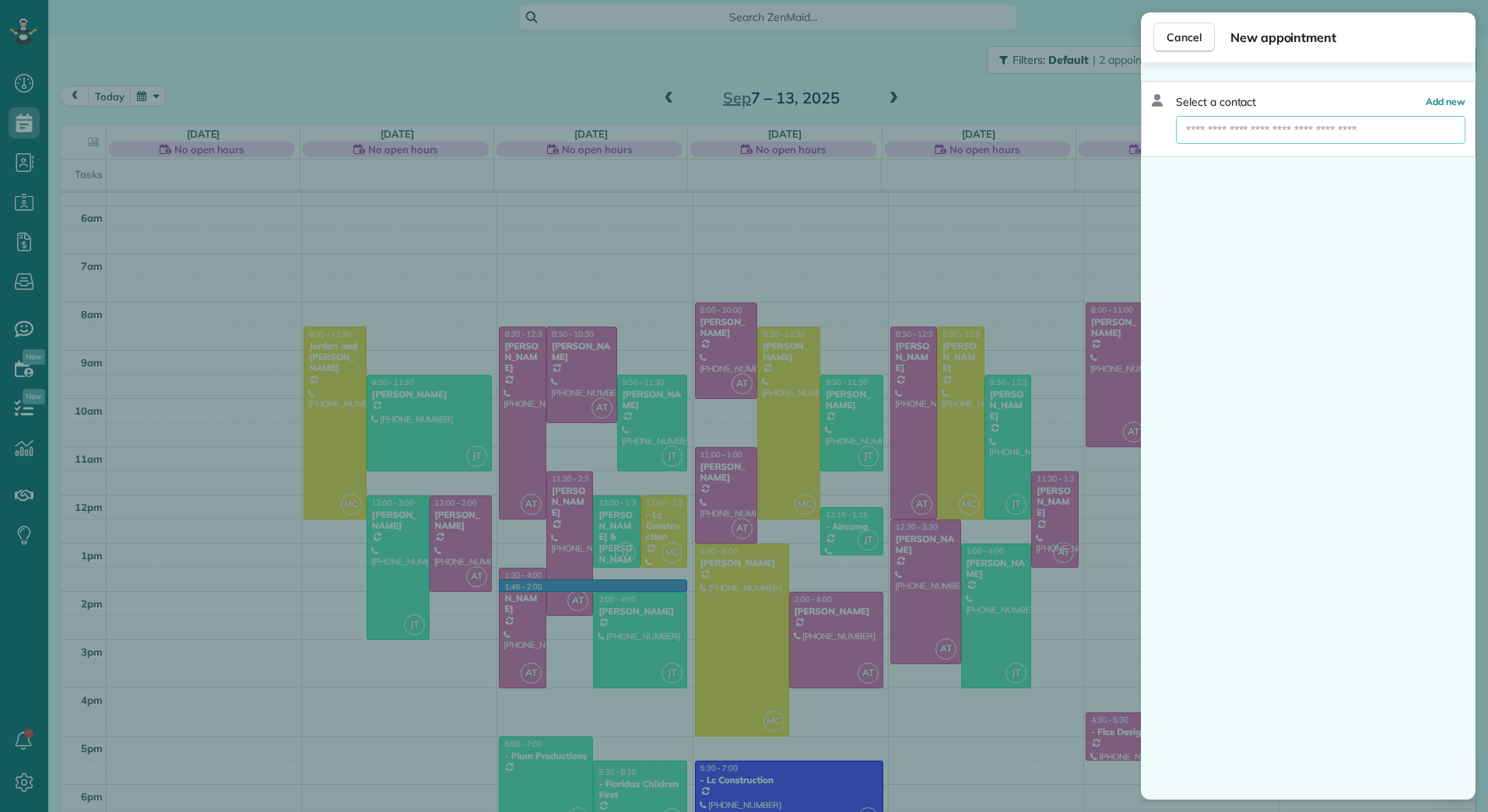
click at [1350, 131] on input "text" at bounding box center [1321, 130] width 290 height 28
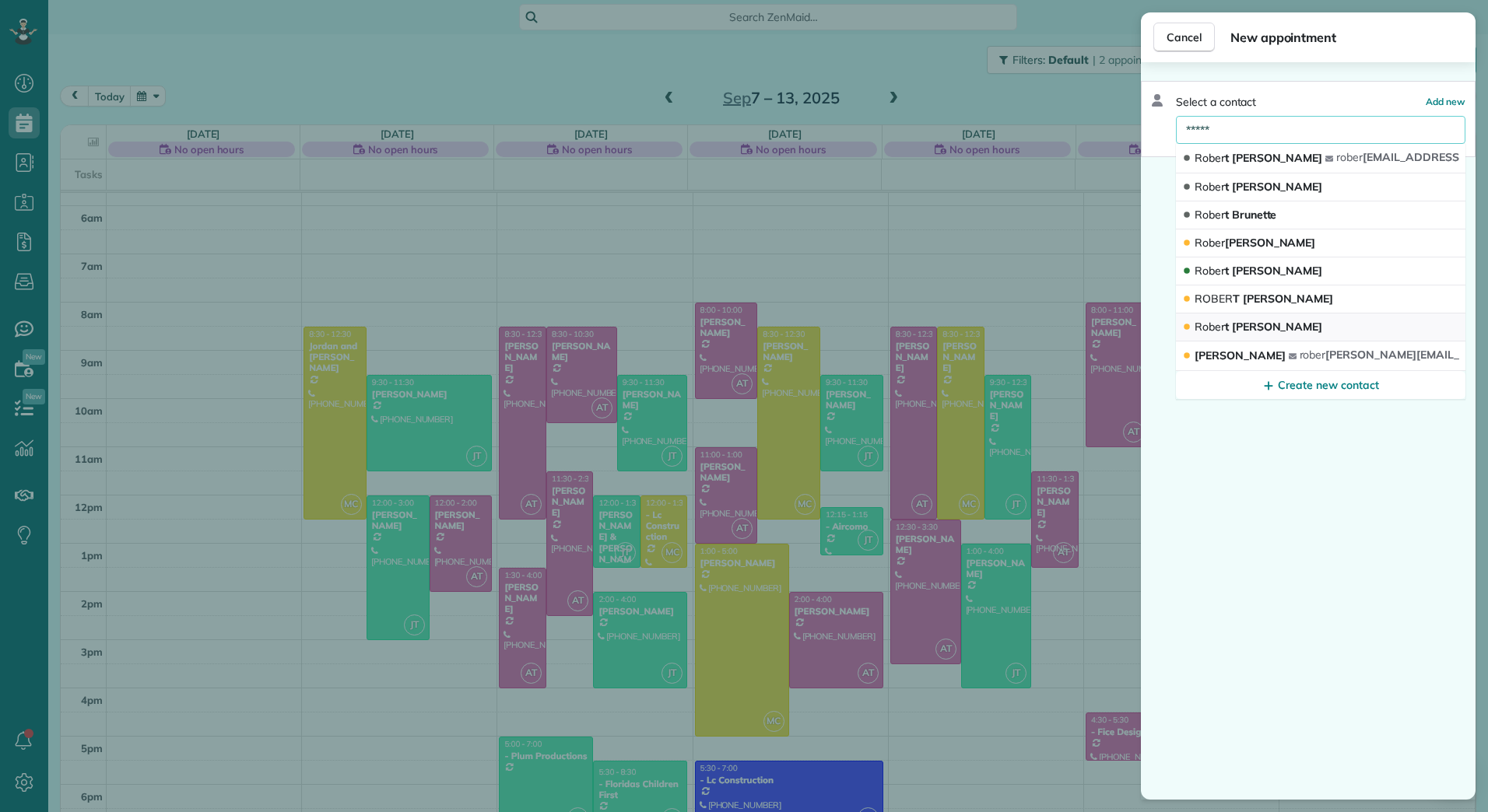
click at [1213, 330] on span "Rober" at bounding box center [1210, 327] width 31 height 14
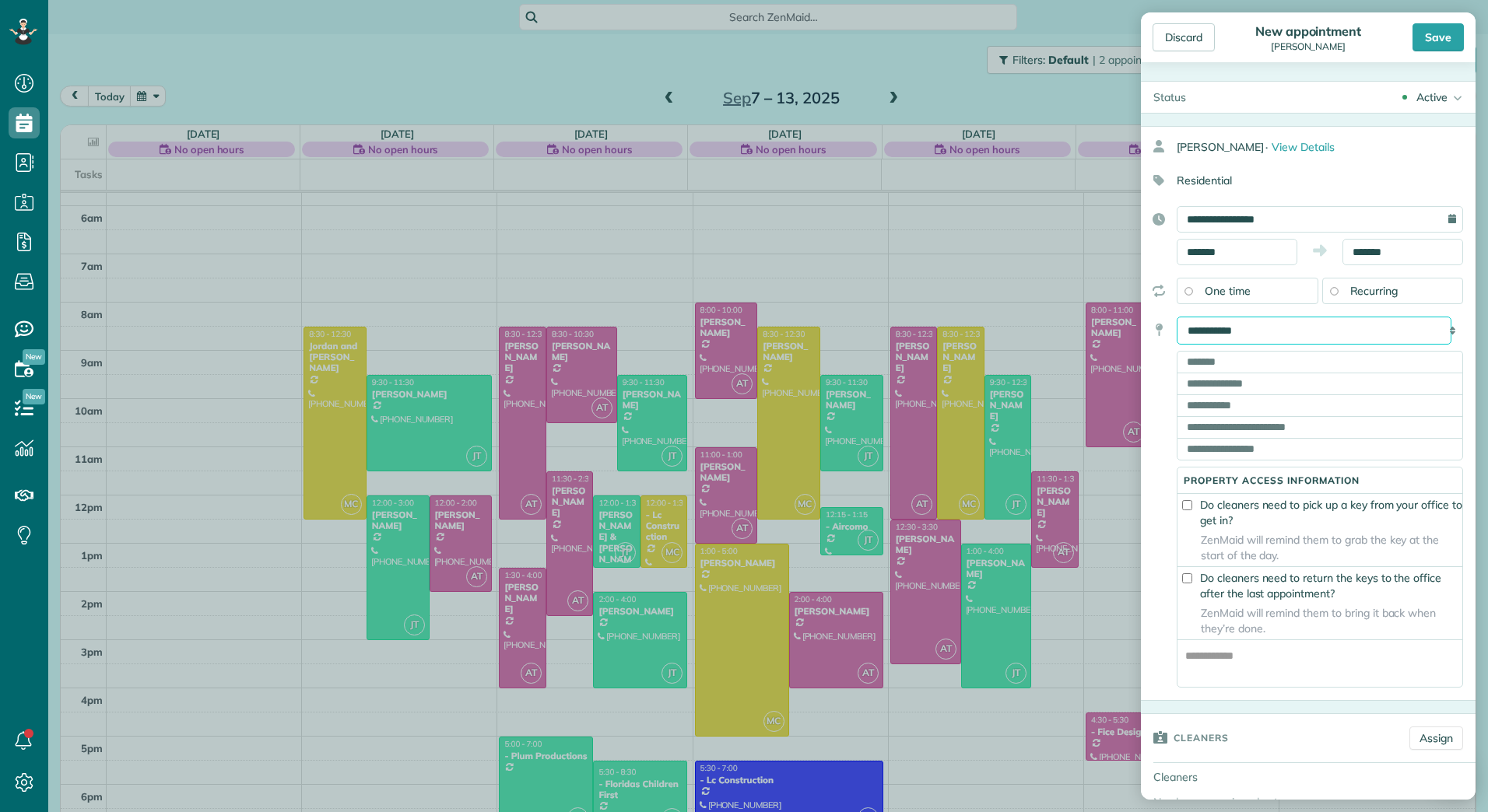
click at [1414, 330] on select "**********" at bounding box center [1313, 330] width 275 height 28
click at [1180, 32] on div "Discard" at bounding box center [1183, 37] width 62 height 28
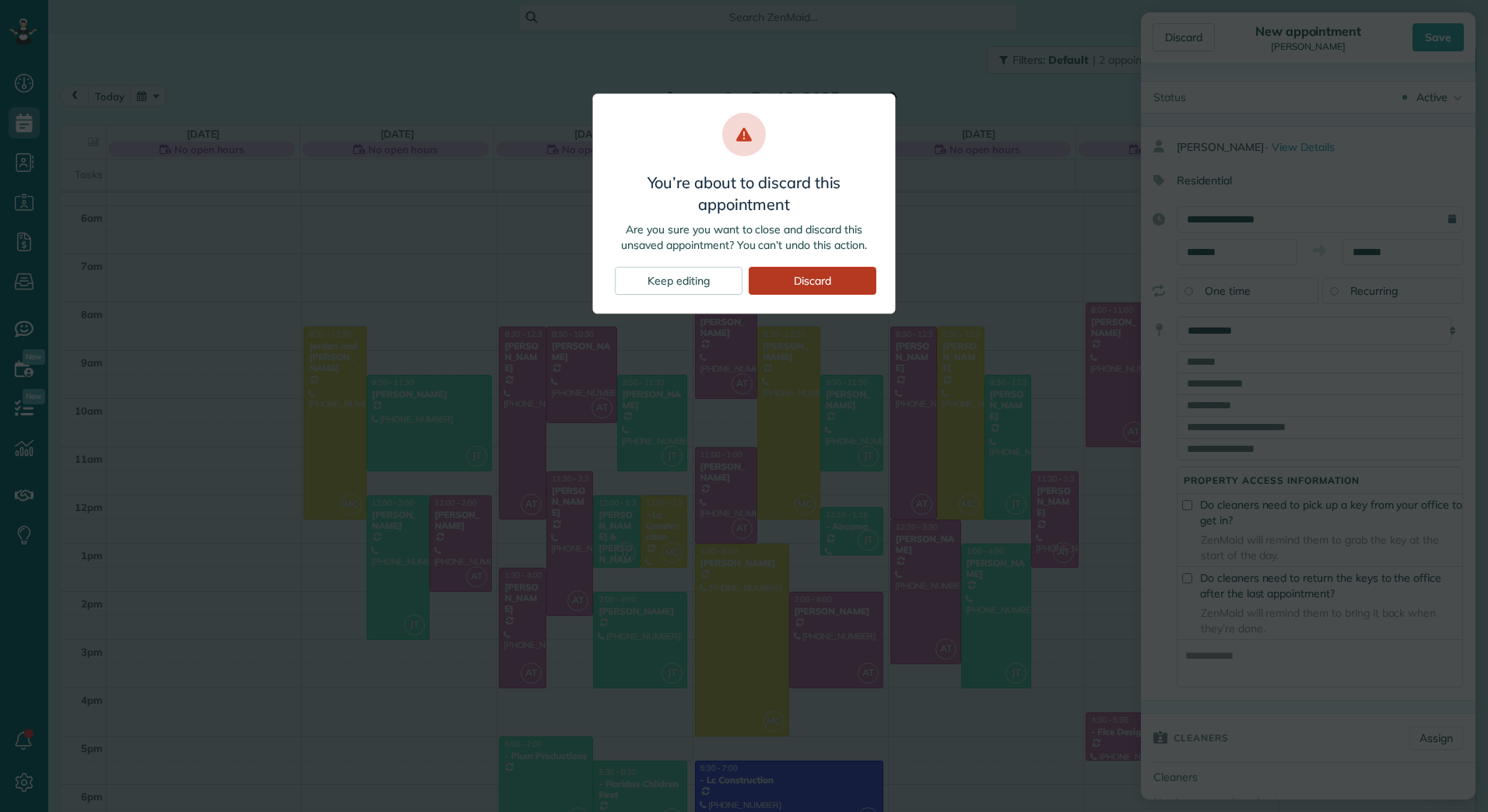
click at [789, 274] on div "Discard" at bounding box center [813, 280] width 128 height 28
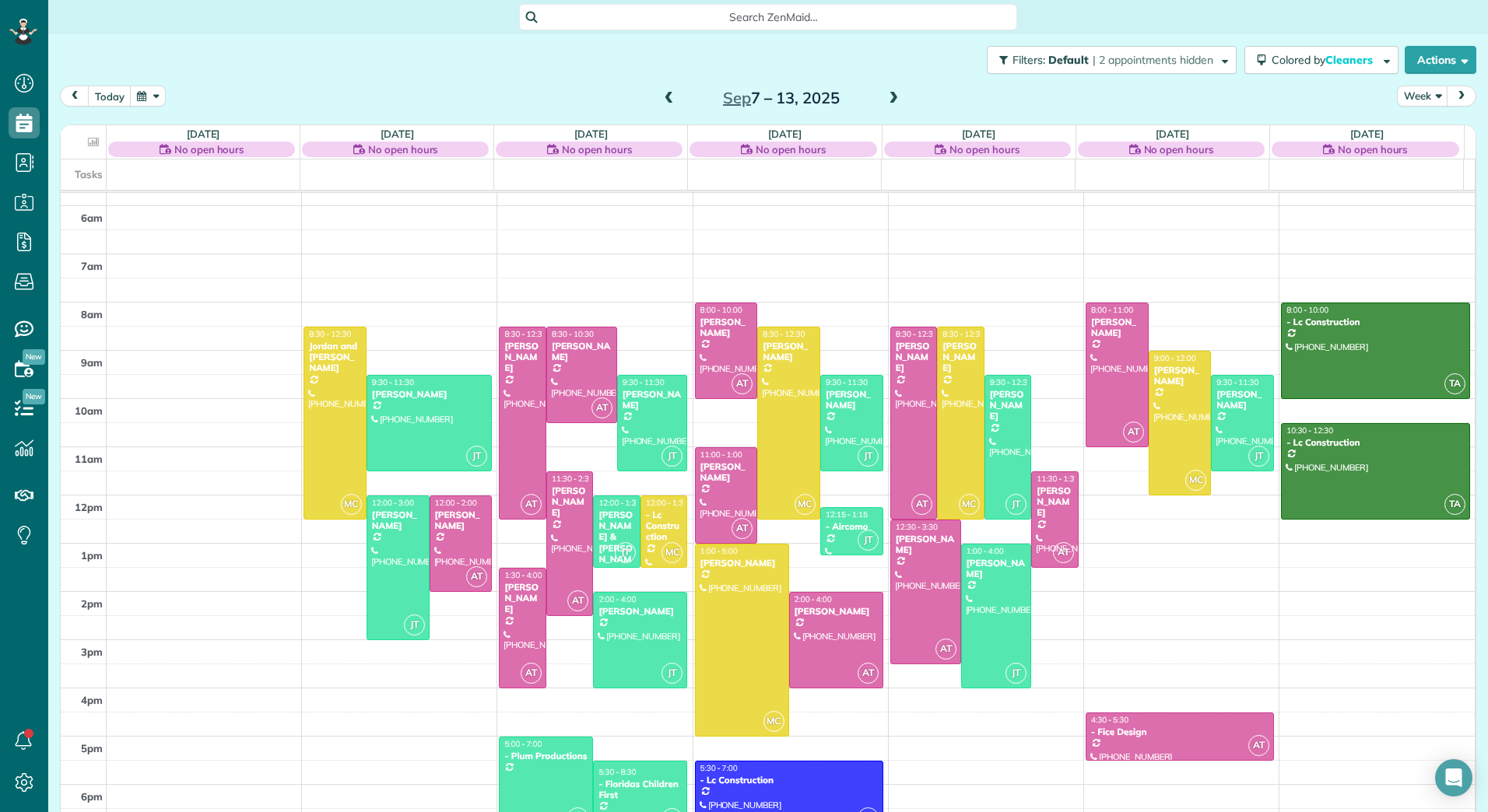
click at [612, 584] on div "2am 3am 4am 5am 6am 7am 8am 9am 10am 11am 12pm 1pm 2pm 3pm 4pm 5pm 6pm MC 8:30 …" at bounding box center [767, 423] width 1414 height 819
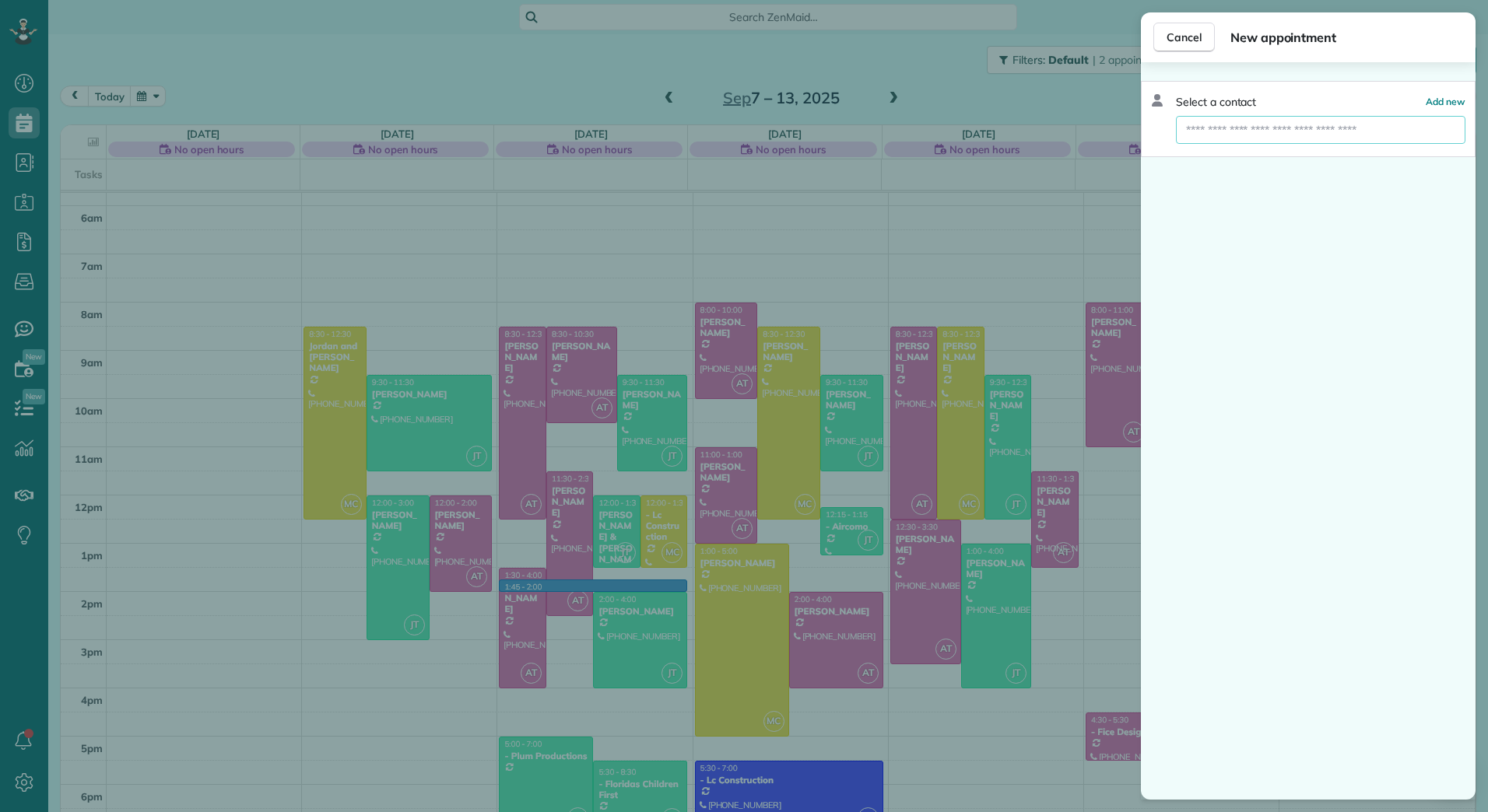
click at [1312, 133] on input "text" at bounding box center [1321, 130] width 290 height 28
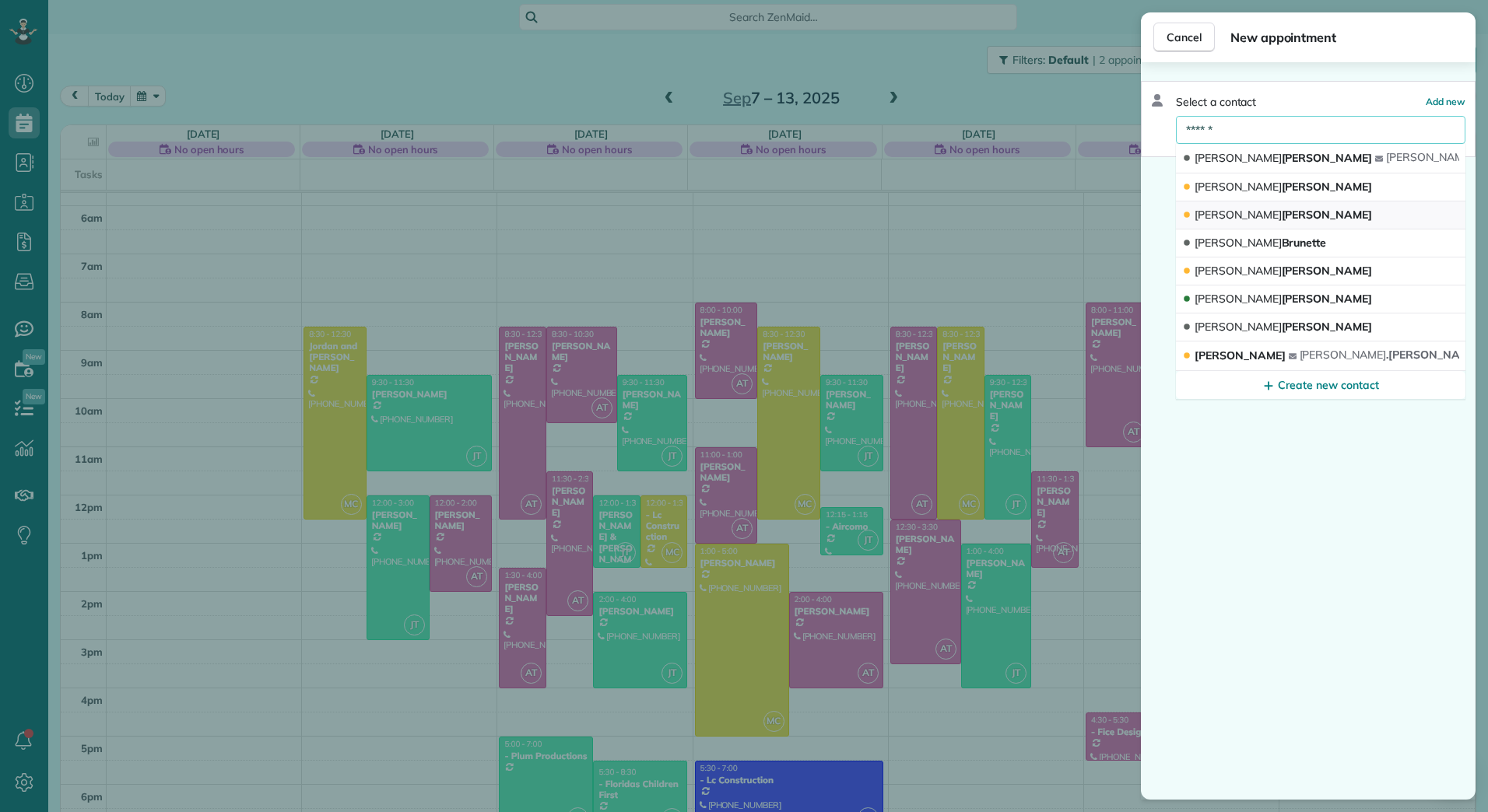
type input "******"
click at [1283, 209] on button "Robert Ahearn" at bounding box center [1321, 215] width 290 height 28
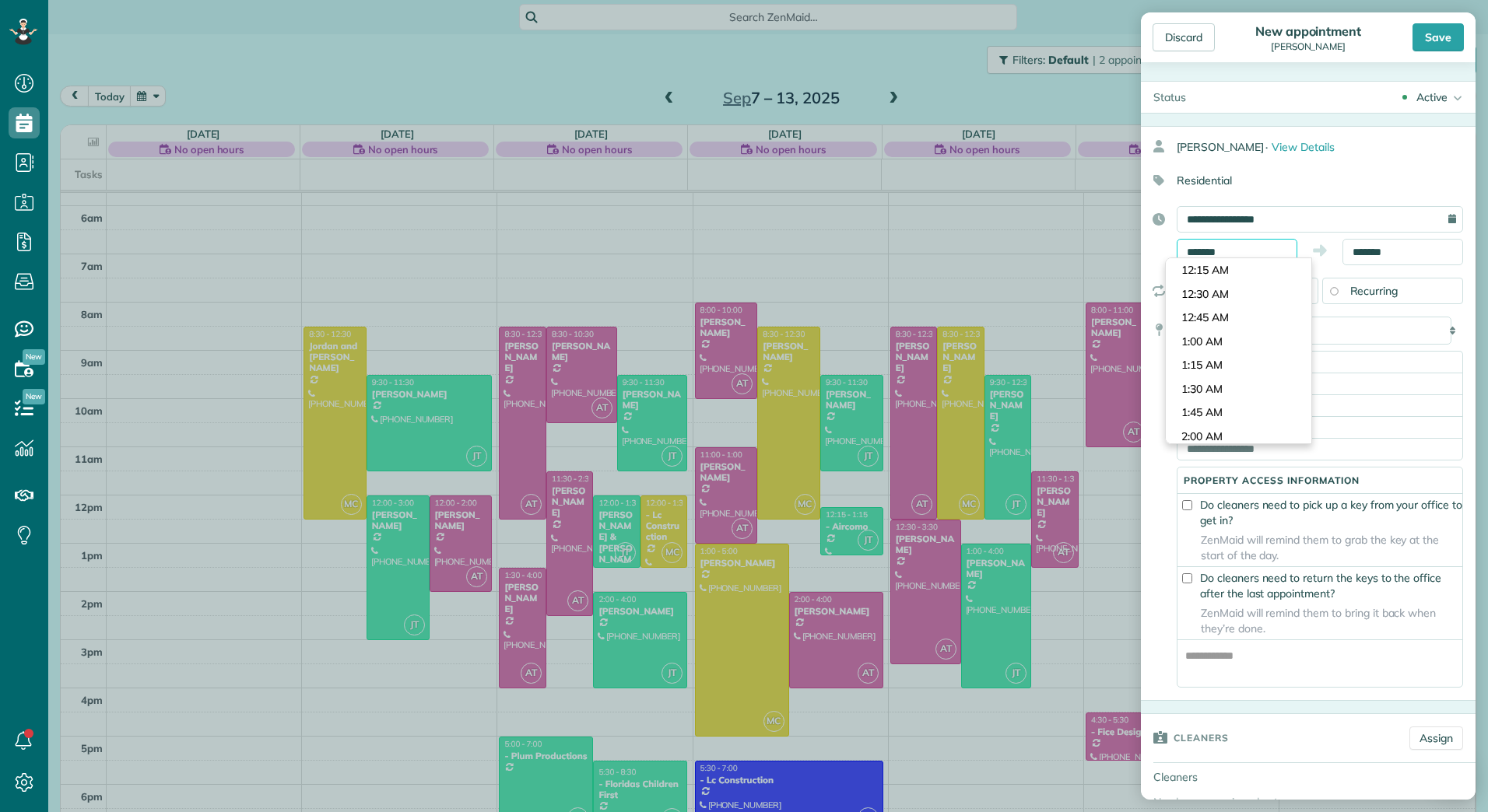
click at [1269, 243] on input "*******" at bounding box center [1237, 251] width 121 height 26
type input "*******"
click at [1229, 306] on body "Dashboard Scheduling Calendar View List View Dispatch View - Weekly scheduling …" at bounding box center [744, 406] width 1488 height 812
click at [1392, 254] on input "*******" at bounding box center [1402, 251] width 121 height 26
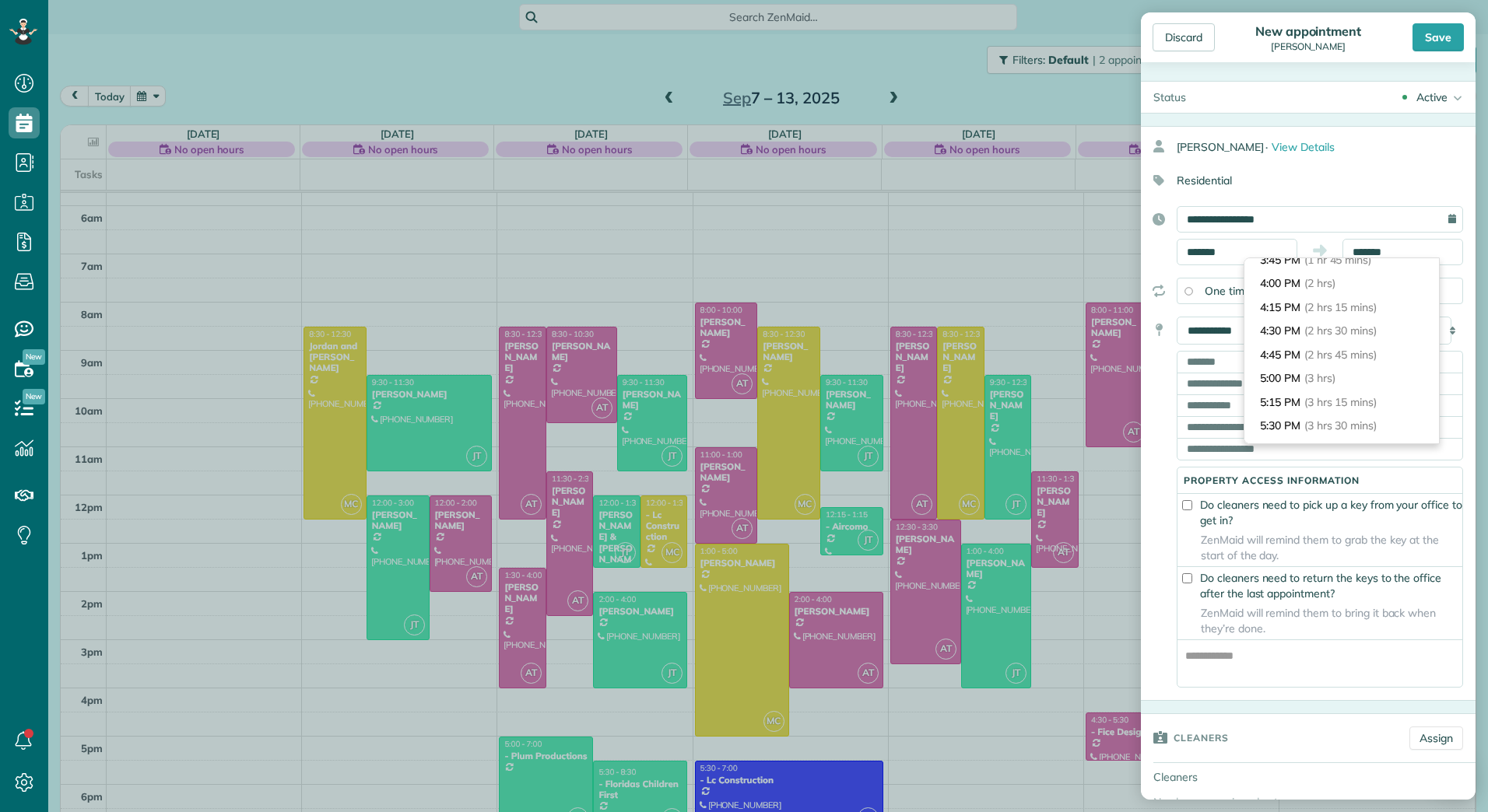
scroll to position [228, 0]
type input "*******"
click at [1296, 333] on li "5:00 PM (3 hrs)" at bounding box center [1341, 327] width 194 height 24
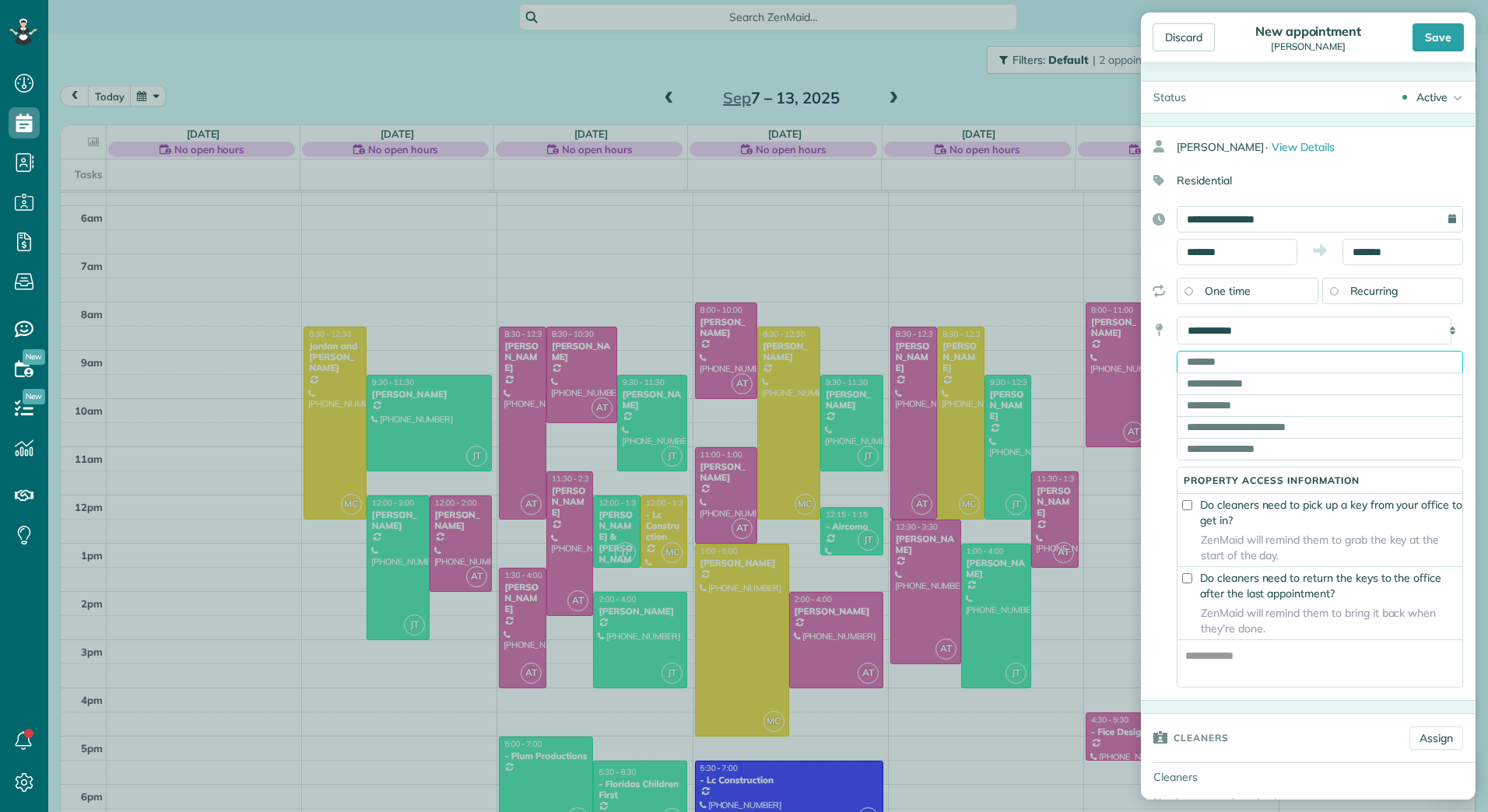
click at [1304, 365] on input "text" at bounding box center [1320, 362] width 286 height 22
type input "**********"
type input "**"
type input "*****"
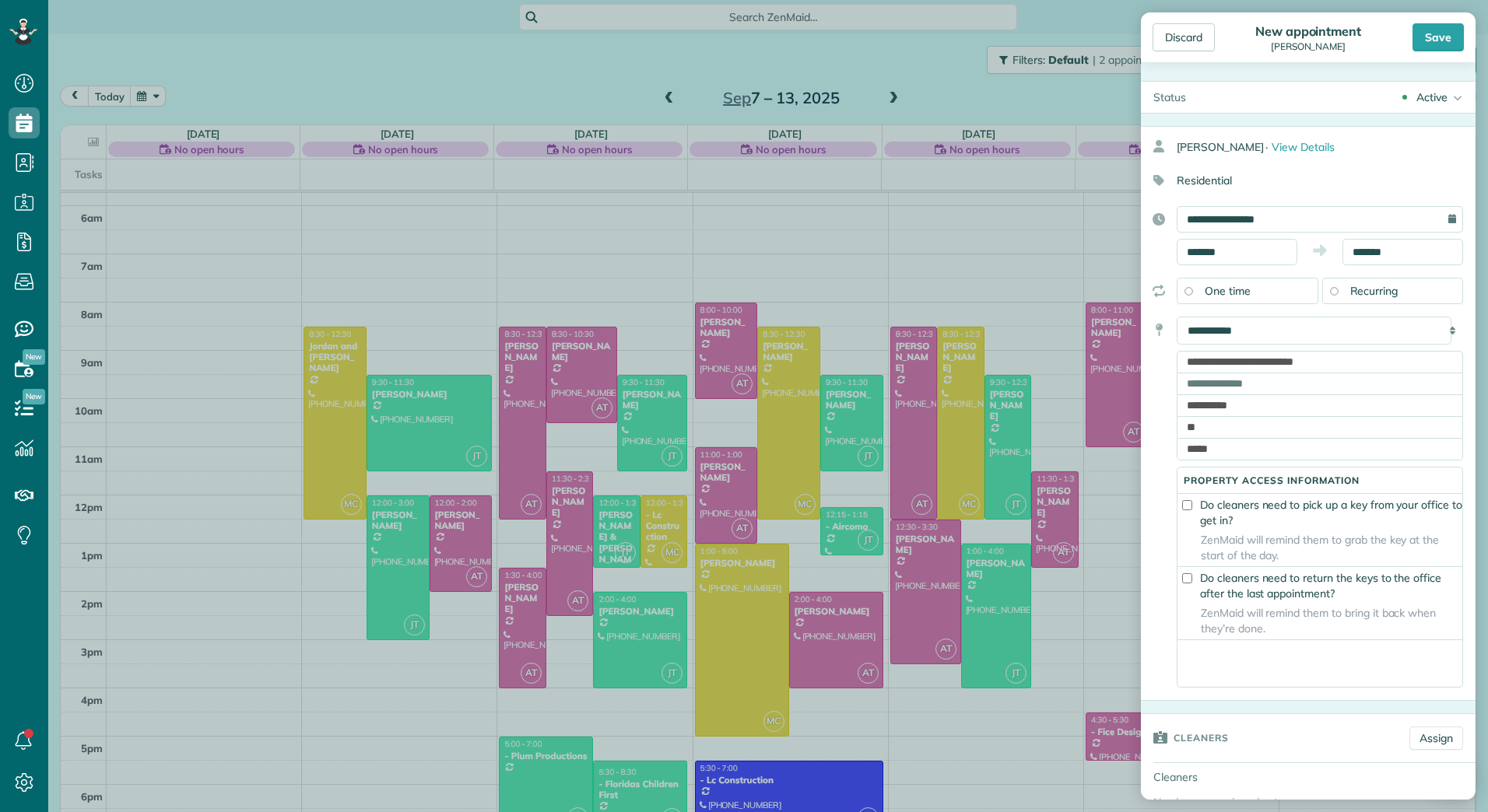
click at [1395, 687] on textarea at bounding box center [1320, 663] width 284 height 47
type textarea "*"
type textarea "**********"
click at [1438, 32] on div "Save" at bounding box center [1438, 37] width 51 height 28
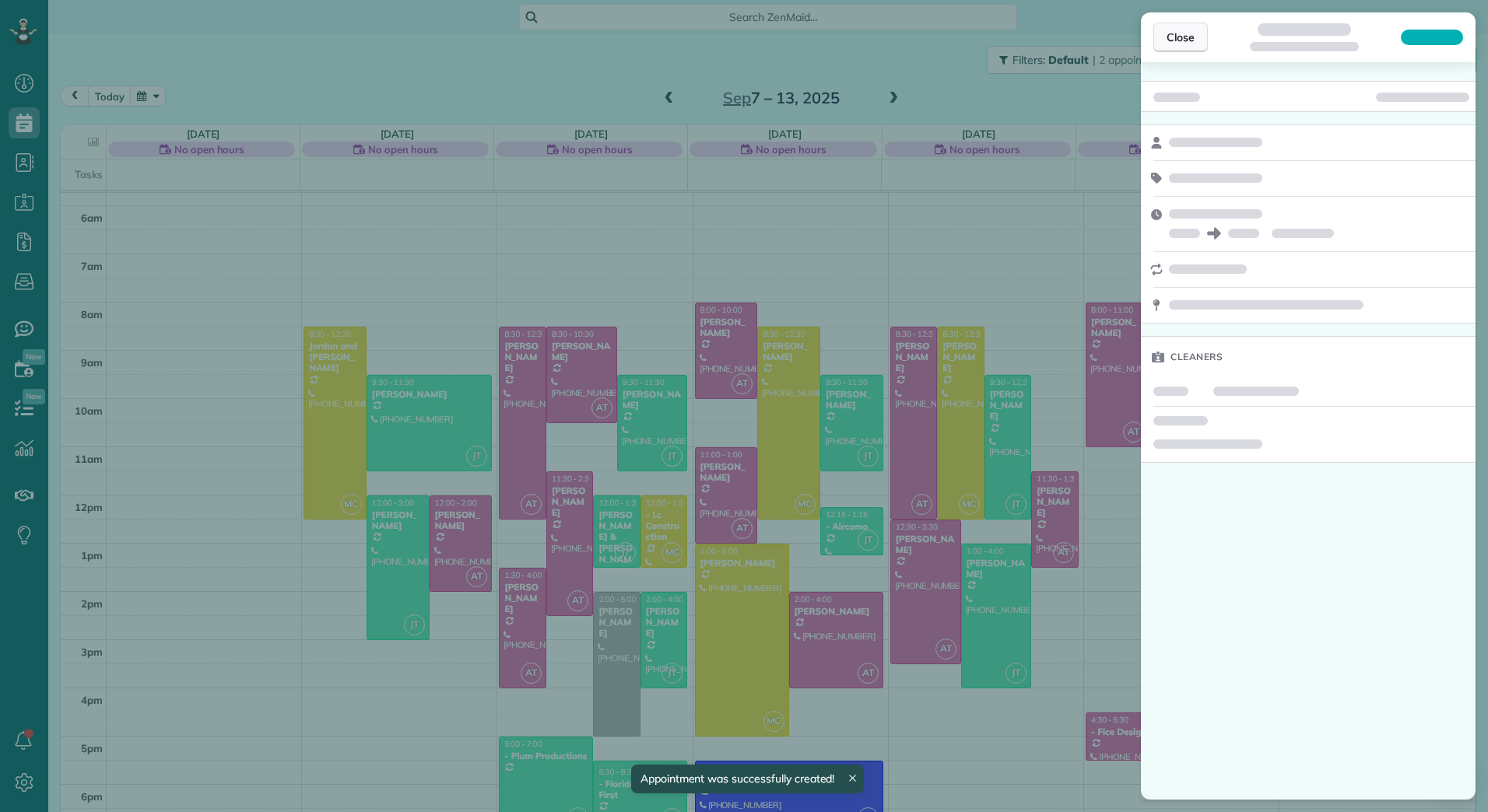
click at [1163, 24] on button "Close" at bounding box center [1180, 37] width 55 height 30
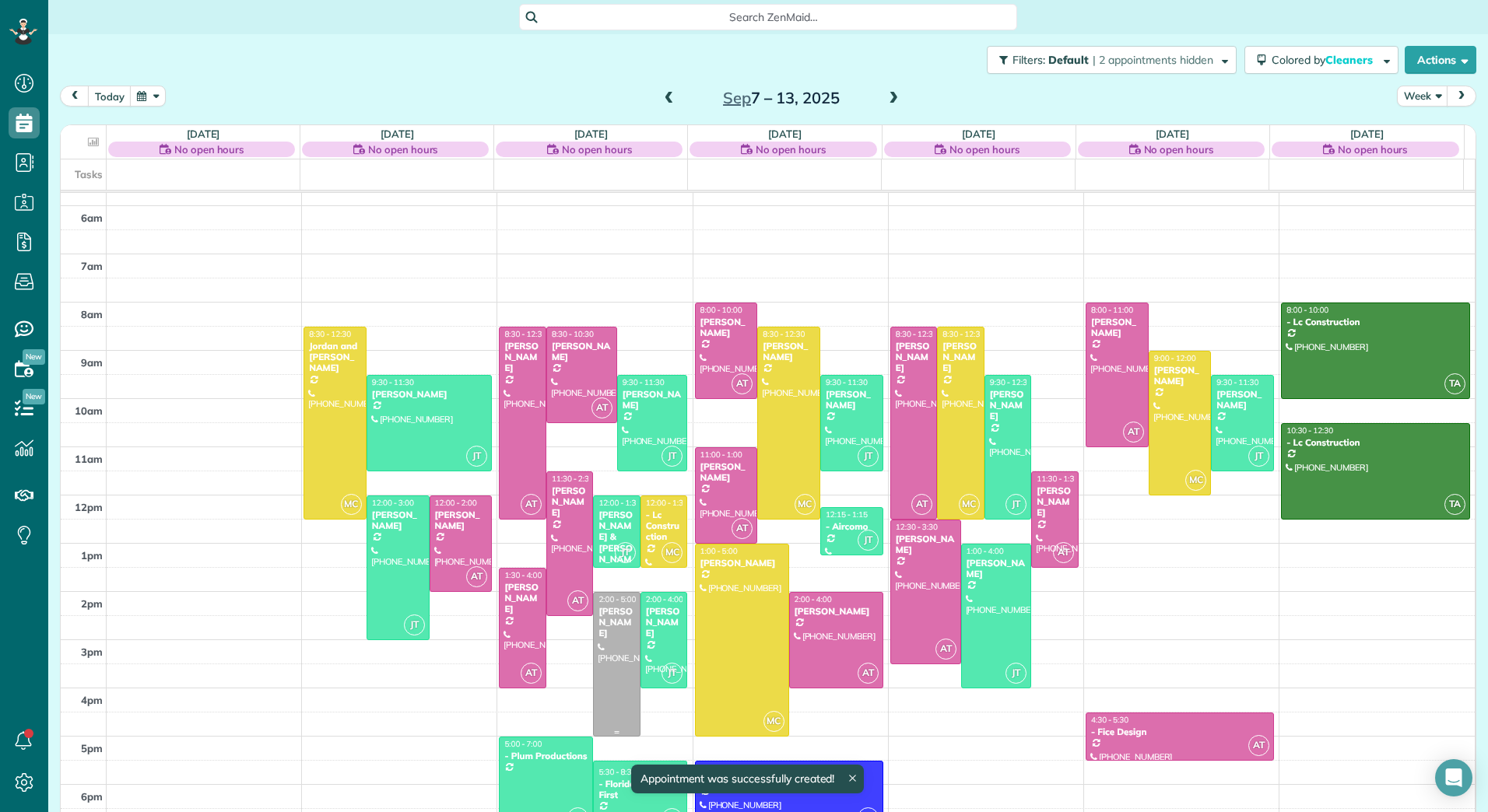
click at [604, 644] on div at bounding box center [617, 664] width 46 height 143
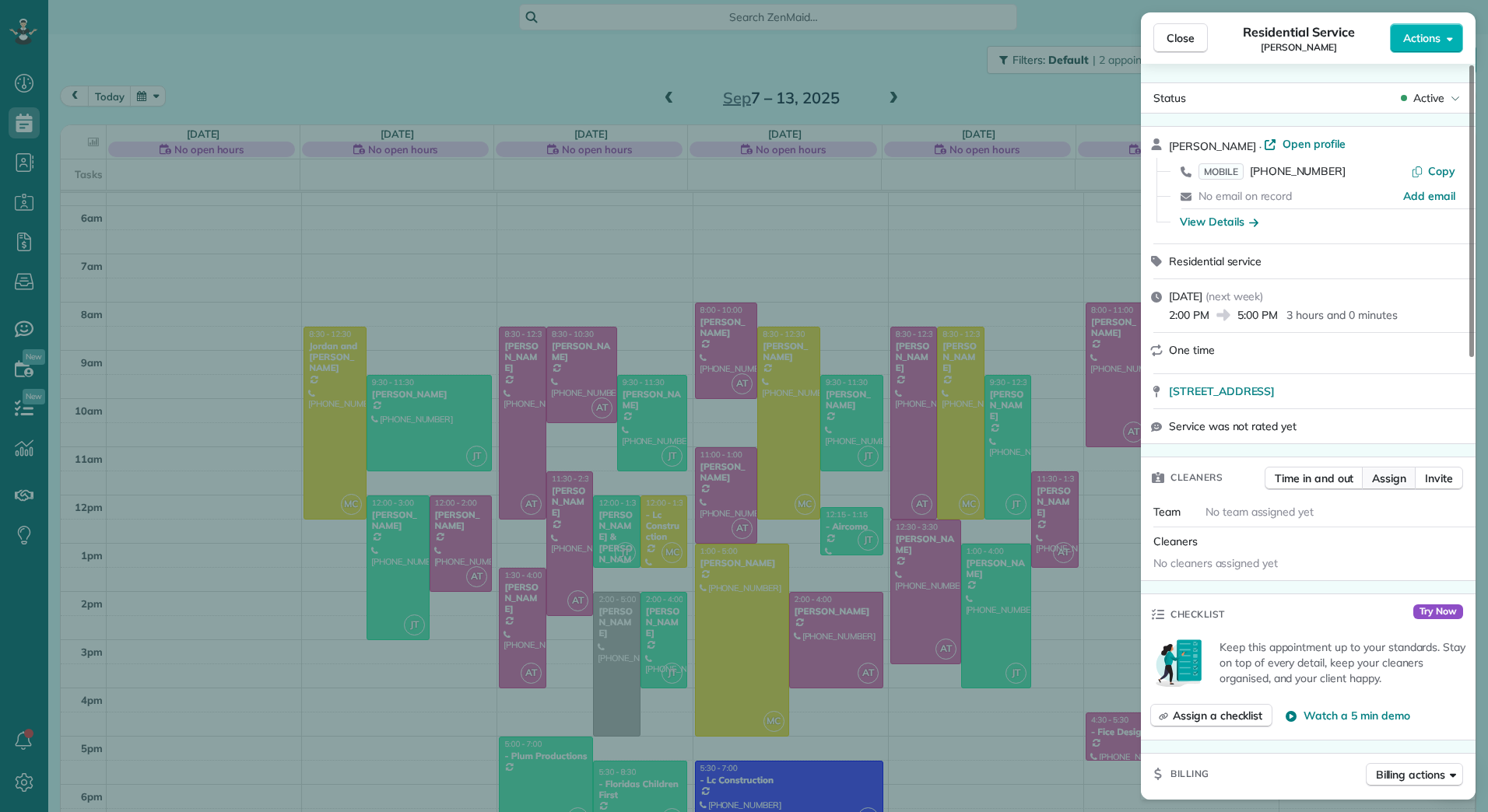
click at [1408, 474] on button "Assign" at bounding box center [1389, 479] width 55 height 23
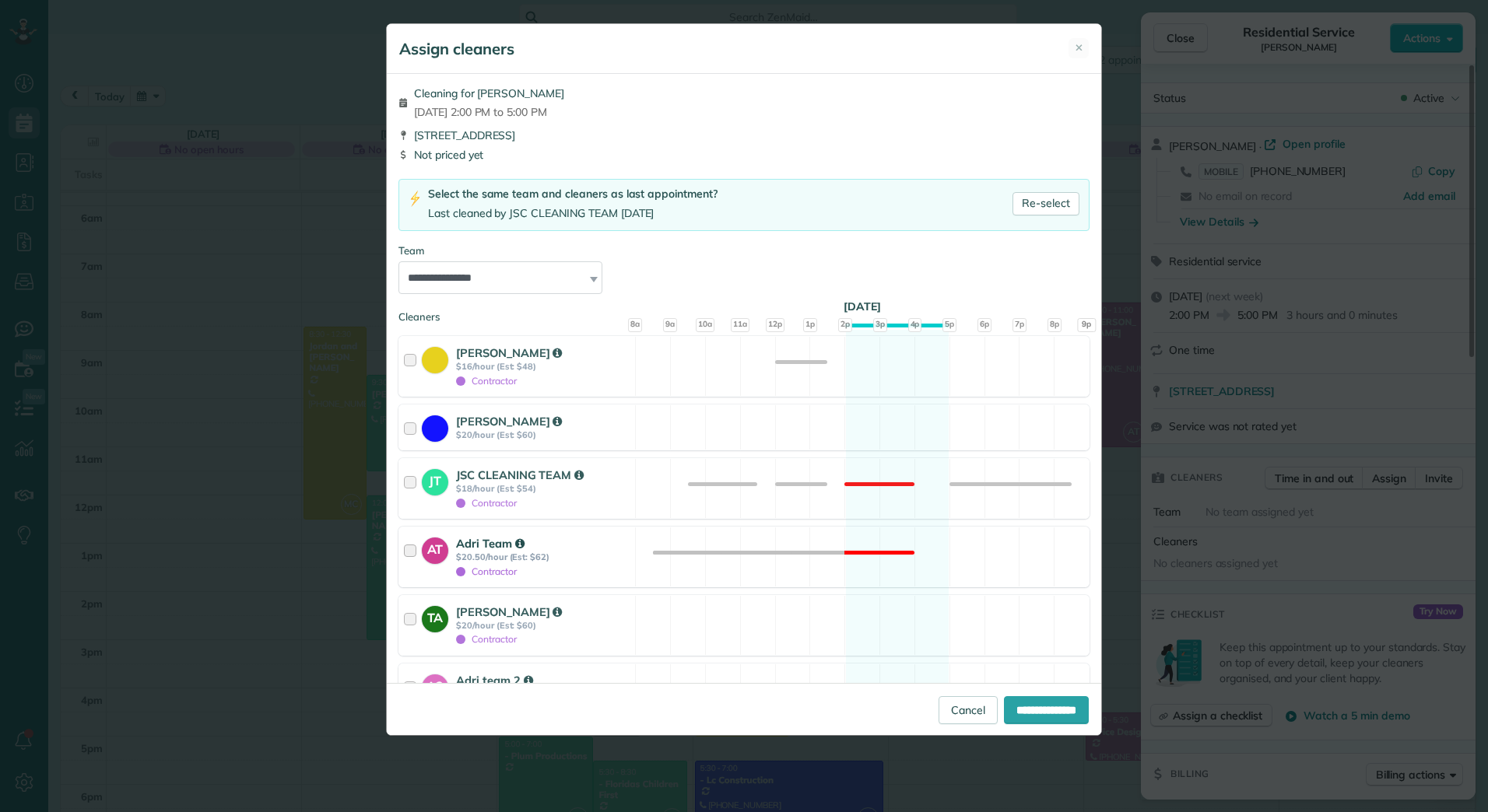
click at [451, 563] on div "AT" at bounding box center [439, 557] width 34 height 43
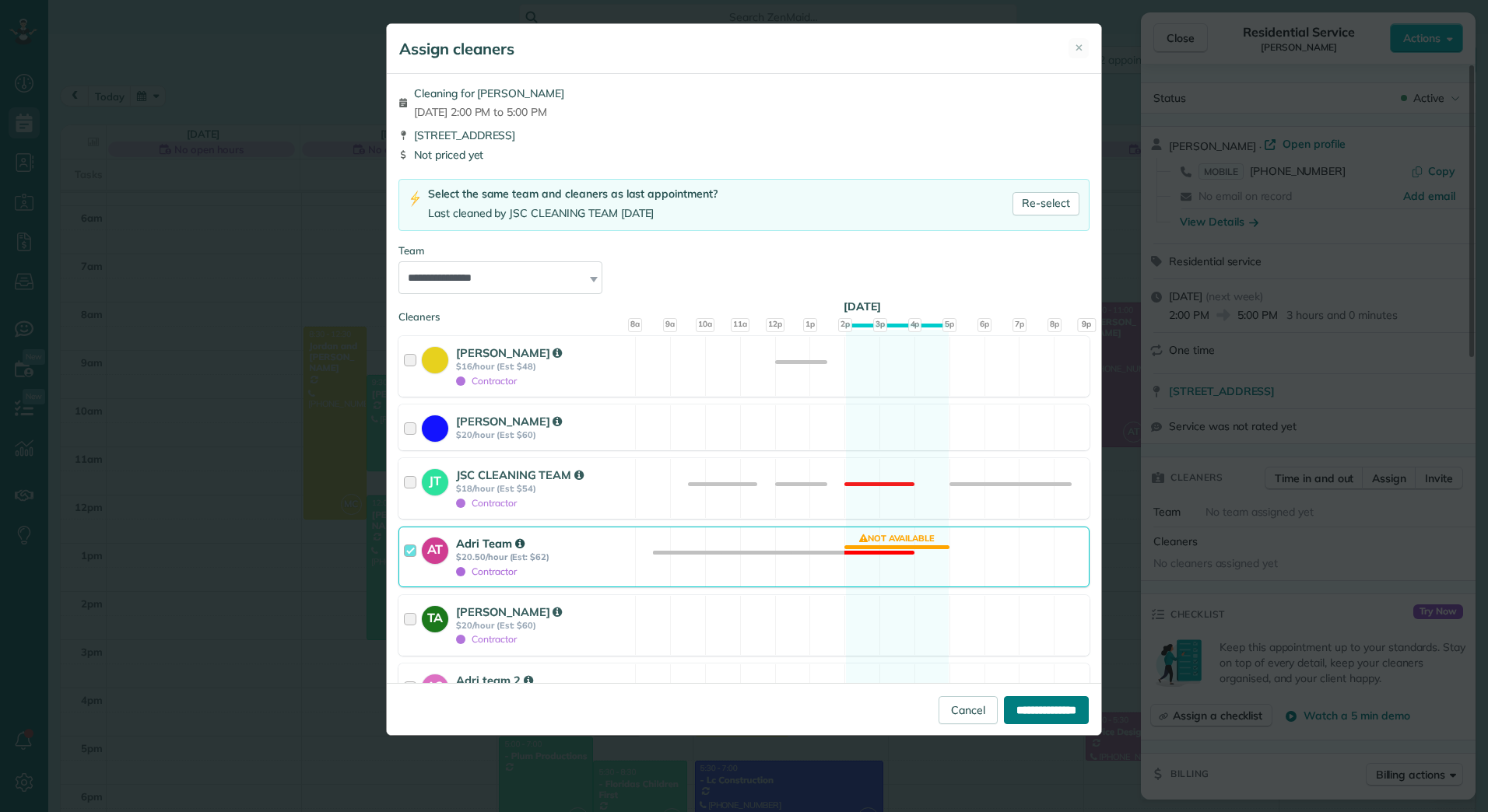
click at [1004, 701] on input "**********" at bounding box center [1046, 710] width 85 height 28
type input "**********"
click at [1003, 701] on div "**********" at bounding box center [1022, 710] width 135 height 28
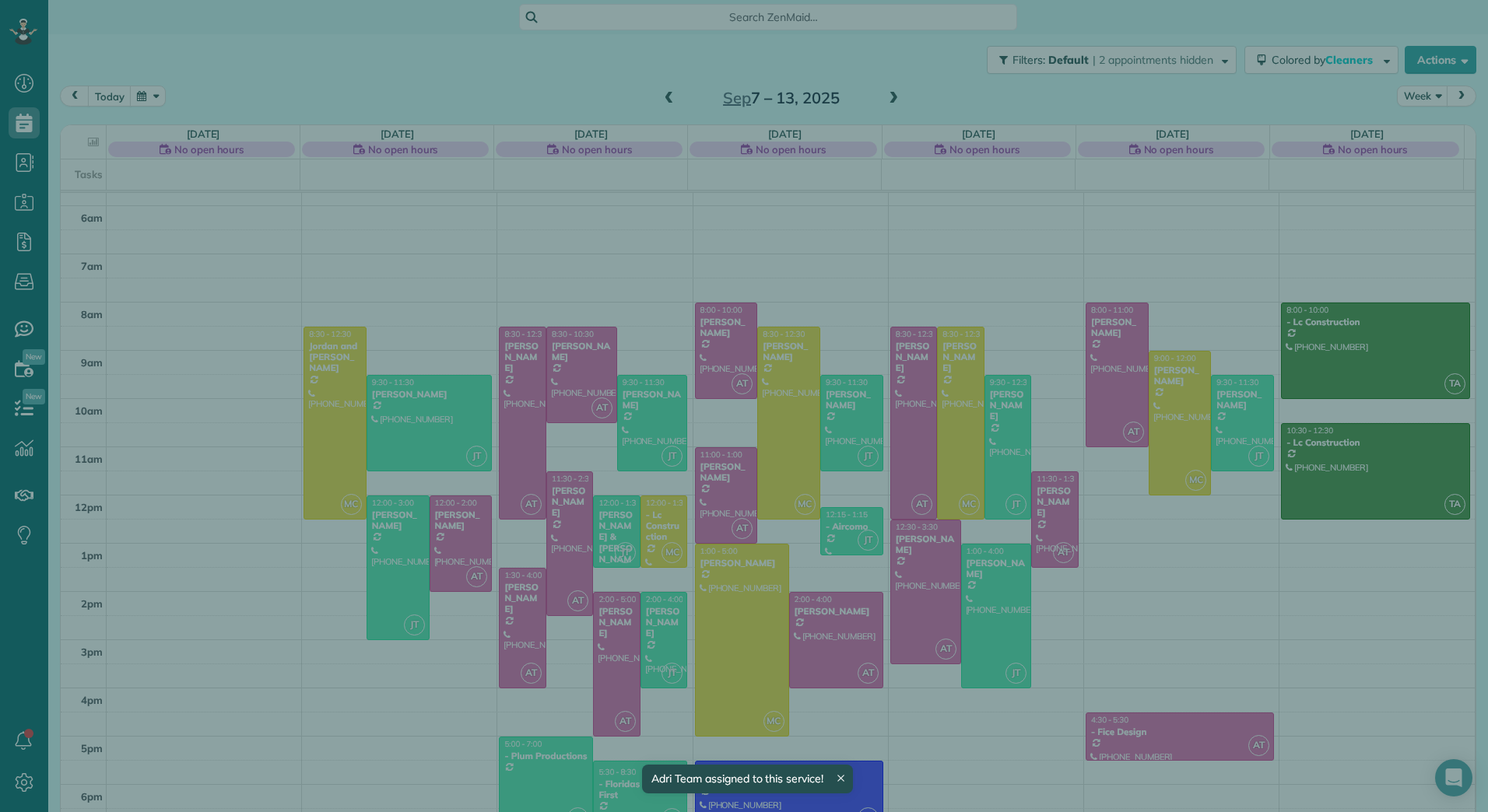
drag, startPoint x: 1003, startPoint y: 701, endPoint x: 1195, endPoint y: 387, distance: 368.0
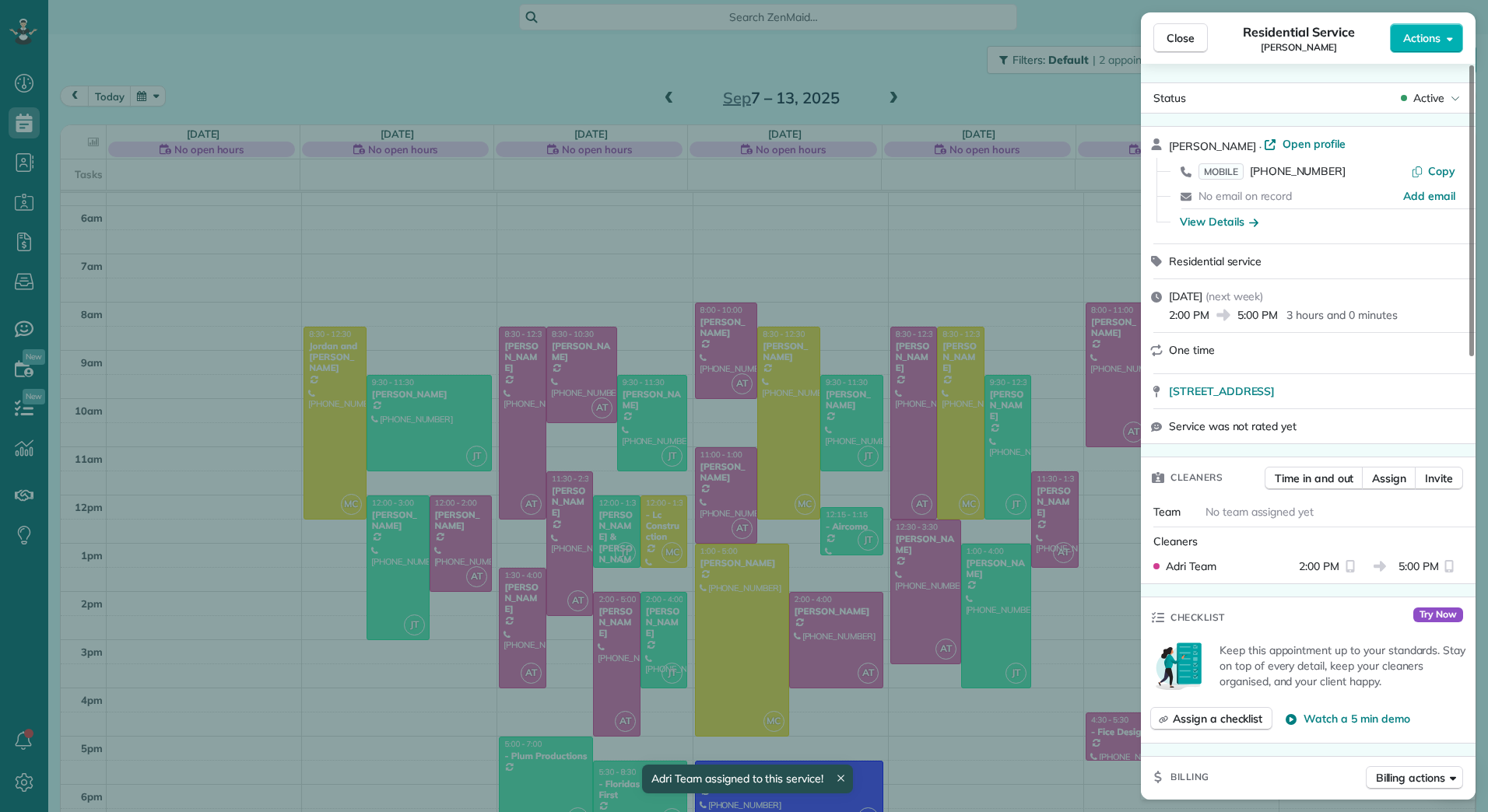
click at [609, 633] on div "Close Residential Service Robert Ahearn Actions Status Active Robert Ahearn · O…" at bounding box center [744, 406] width 1488 height 812
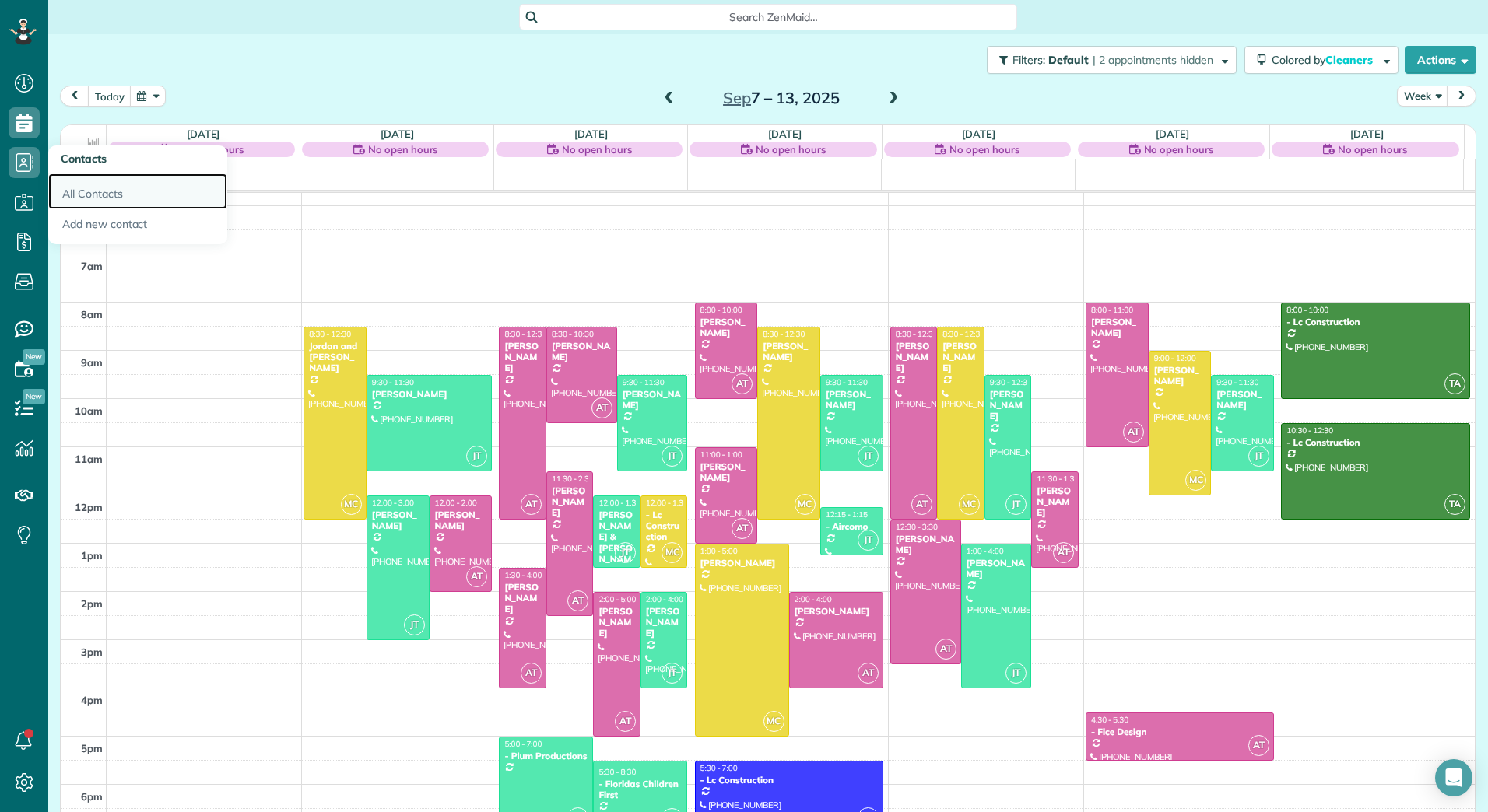
click at [95, 192] on link "All Contacts" at bounding box center [138, 192] width 179 height 36
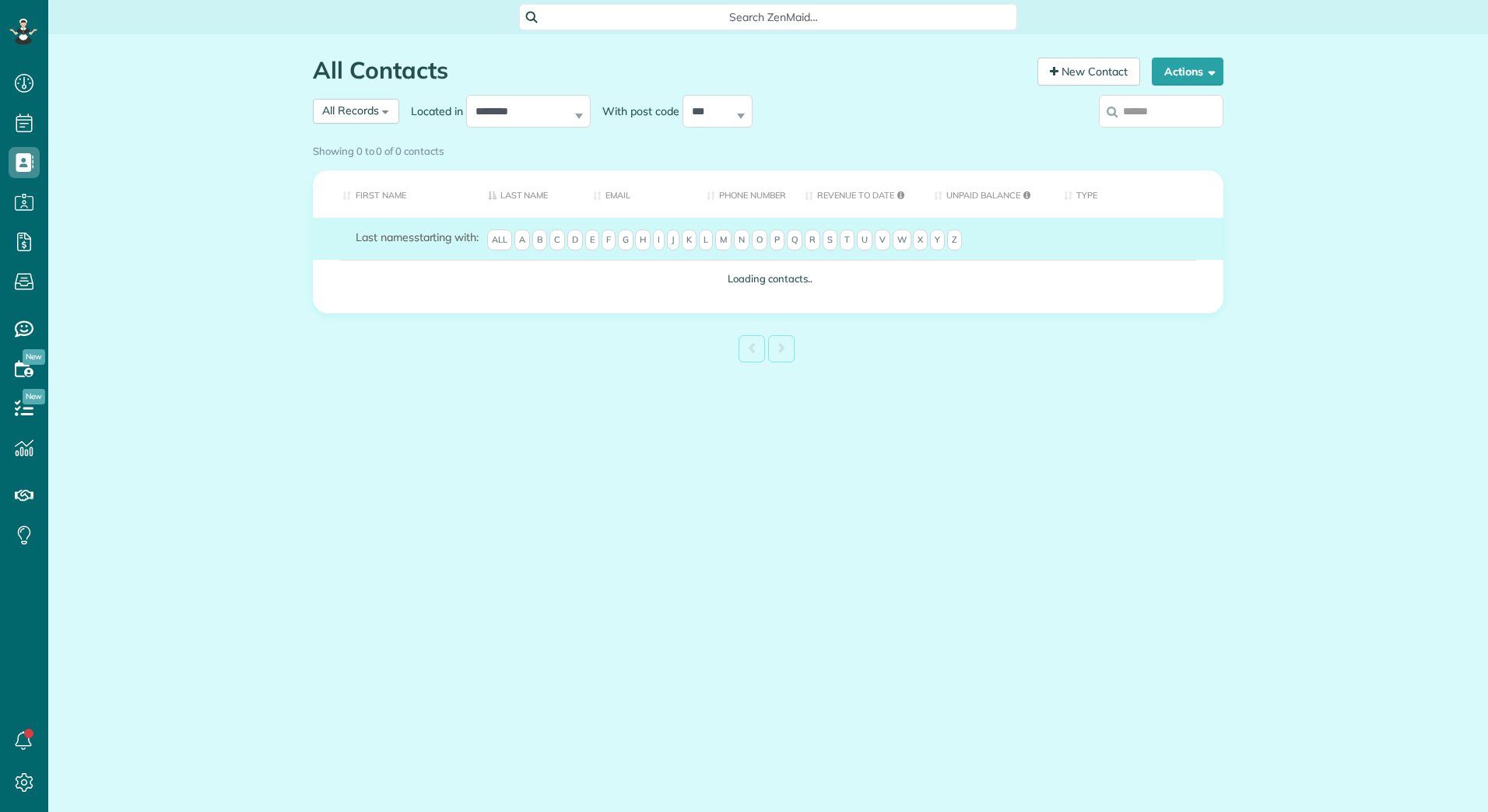
scroll to position [7, 7]
click at [1176, 115] on input "search" at bounding box center [1161, 111] width 124 height 32
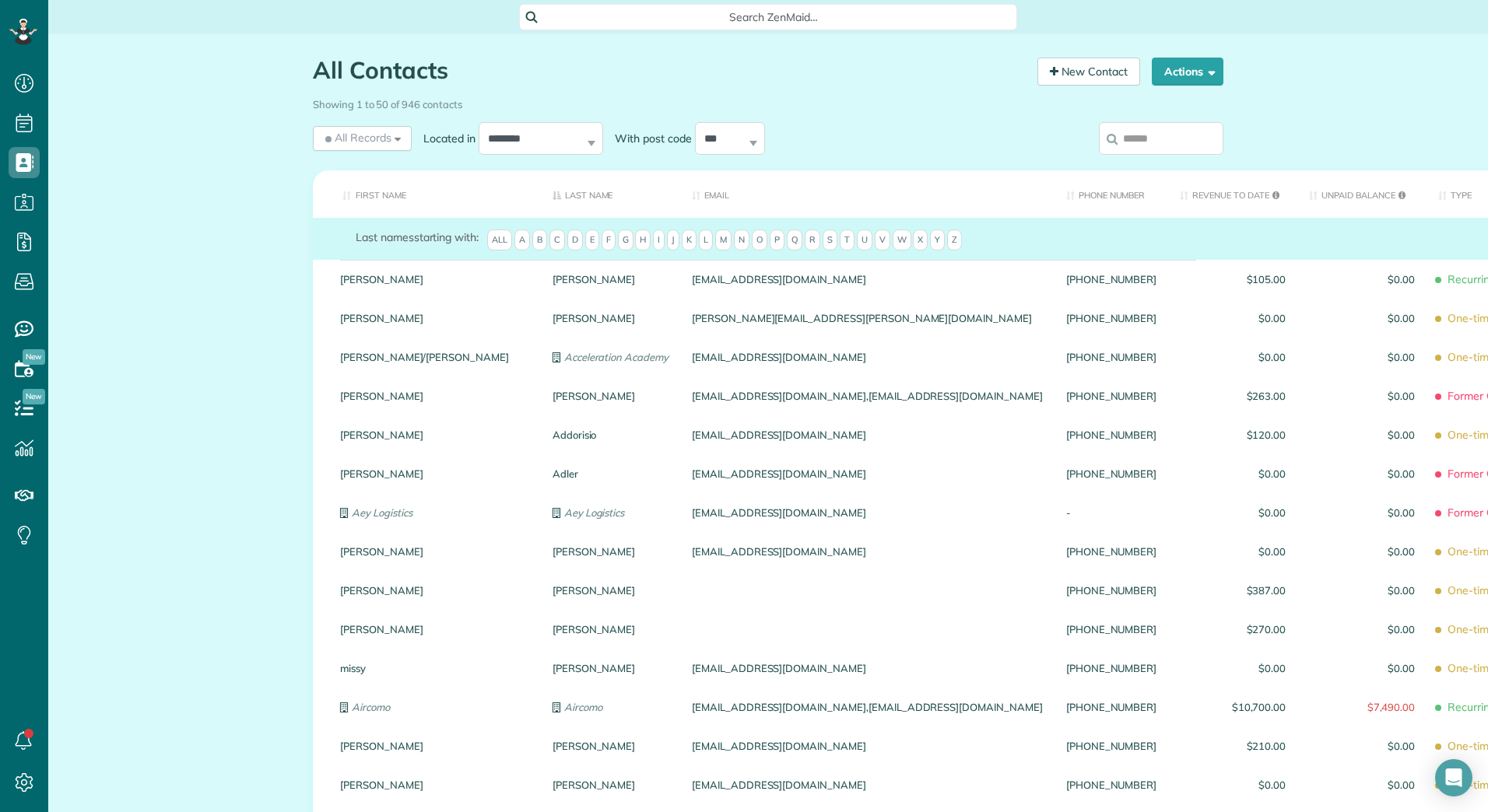
click at [1160, 133] on input "search" at bounding box center [1161, 139] width 124 height 32
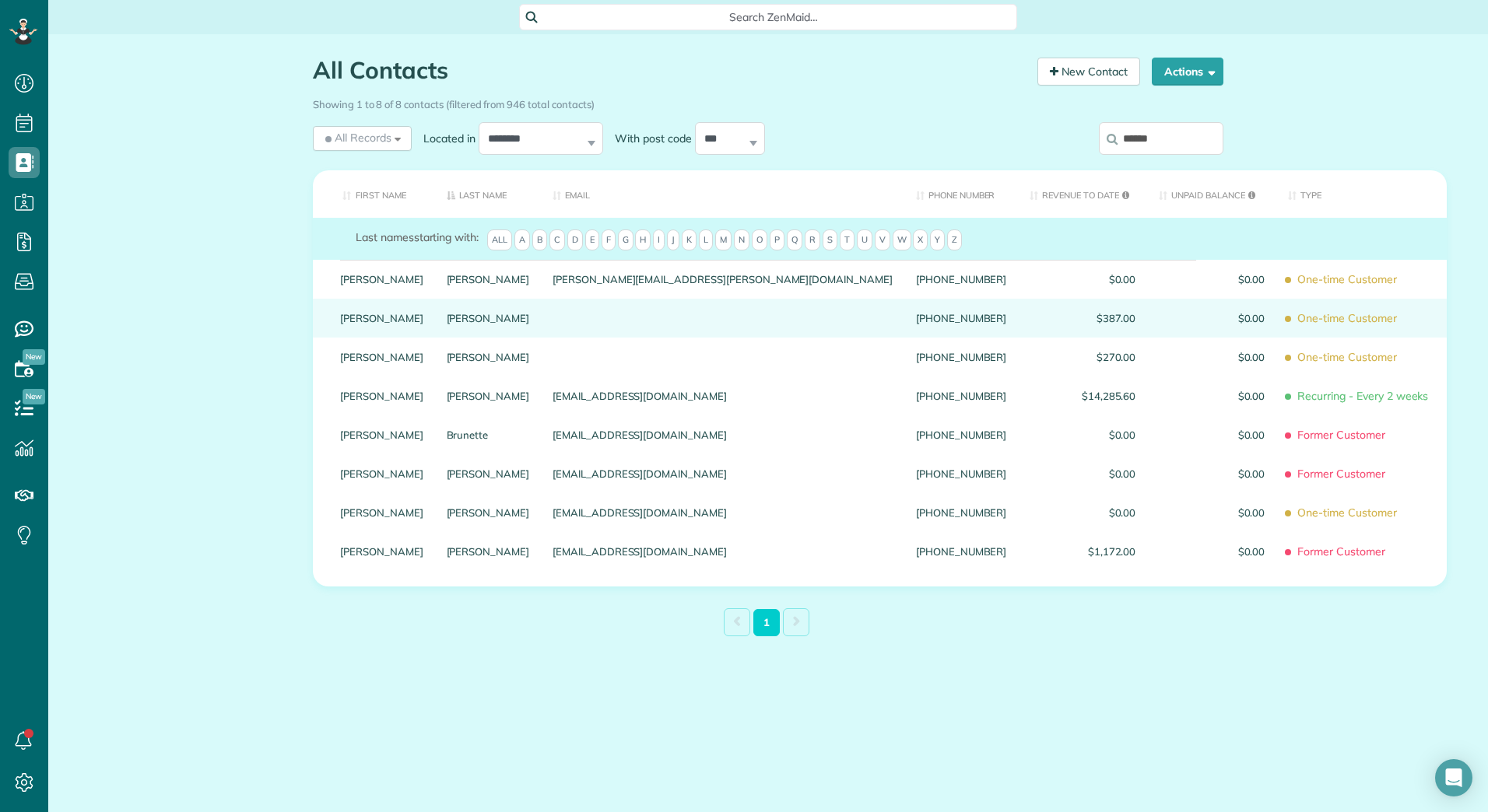
type input "******"
click at [446, 324] on link "Ahearn" at bounding box center [488, 318] width 83 height 11
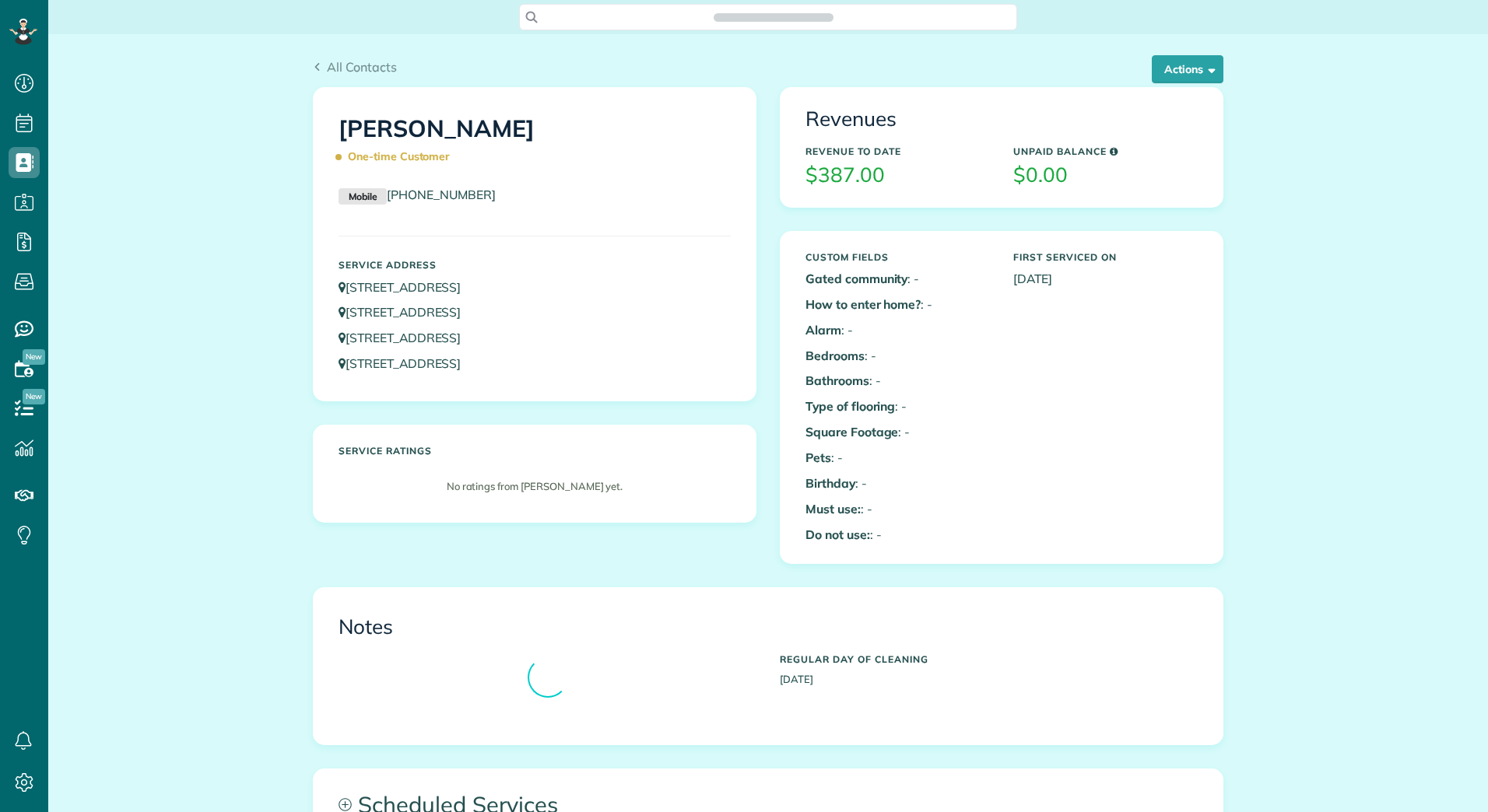
scroll to position [7, 7]
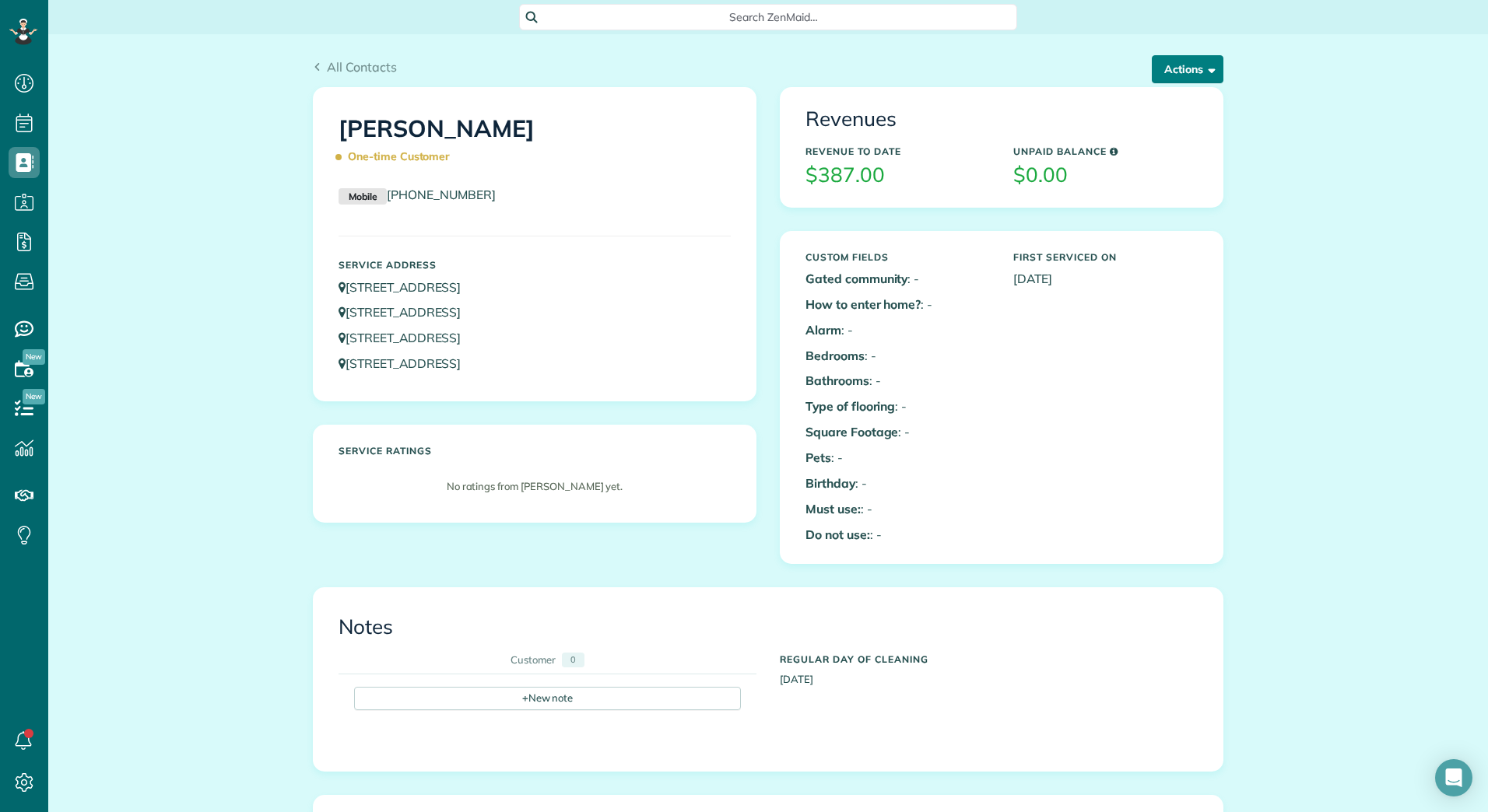
click at [1205, 65] on span "button" at bounding box center [1208, 68] width 12 height 12
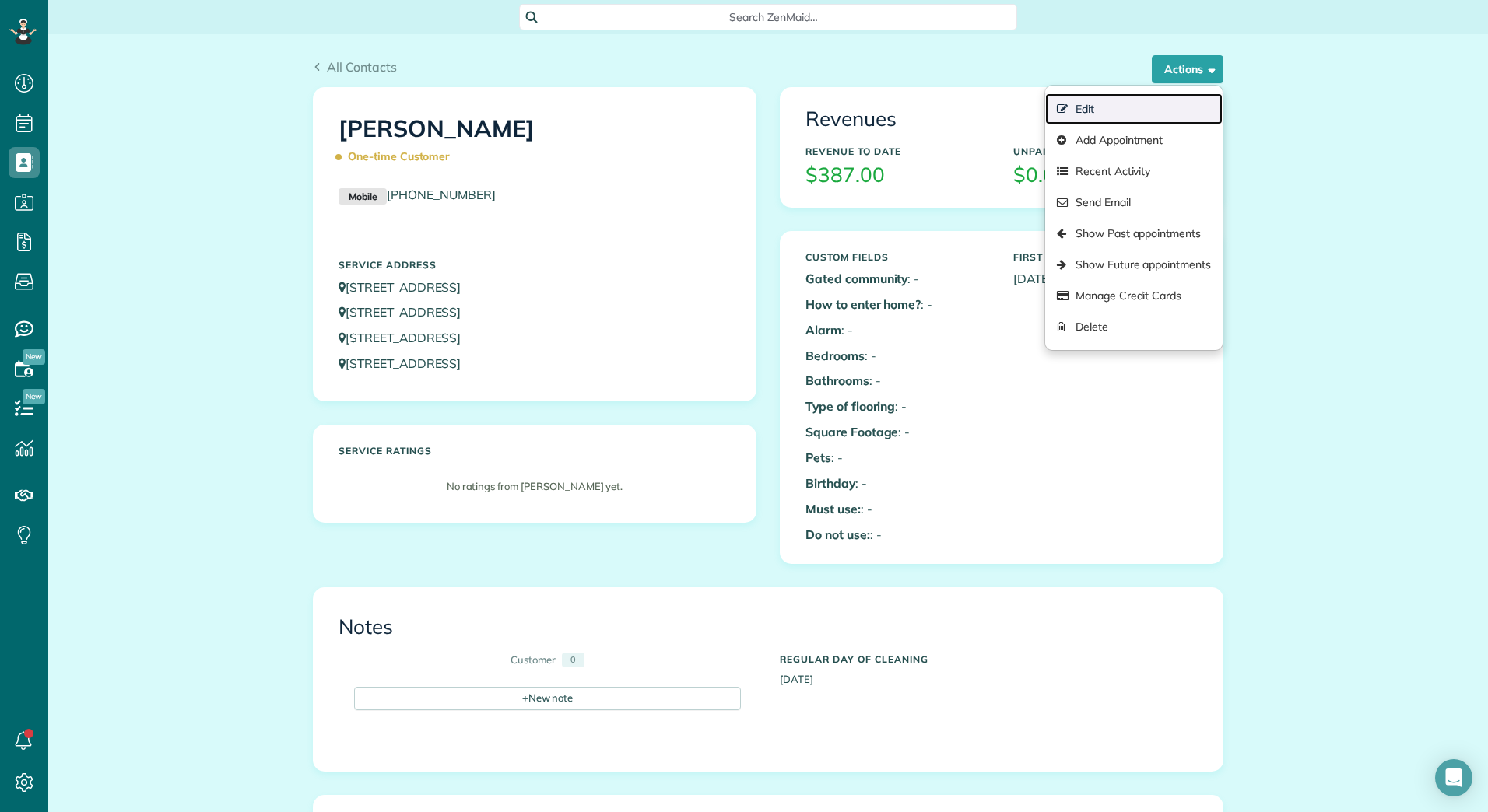
click at [1128, 110] on link "Edit" at bounding box center [1133, 109] width 177 height 32
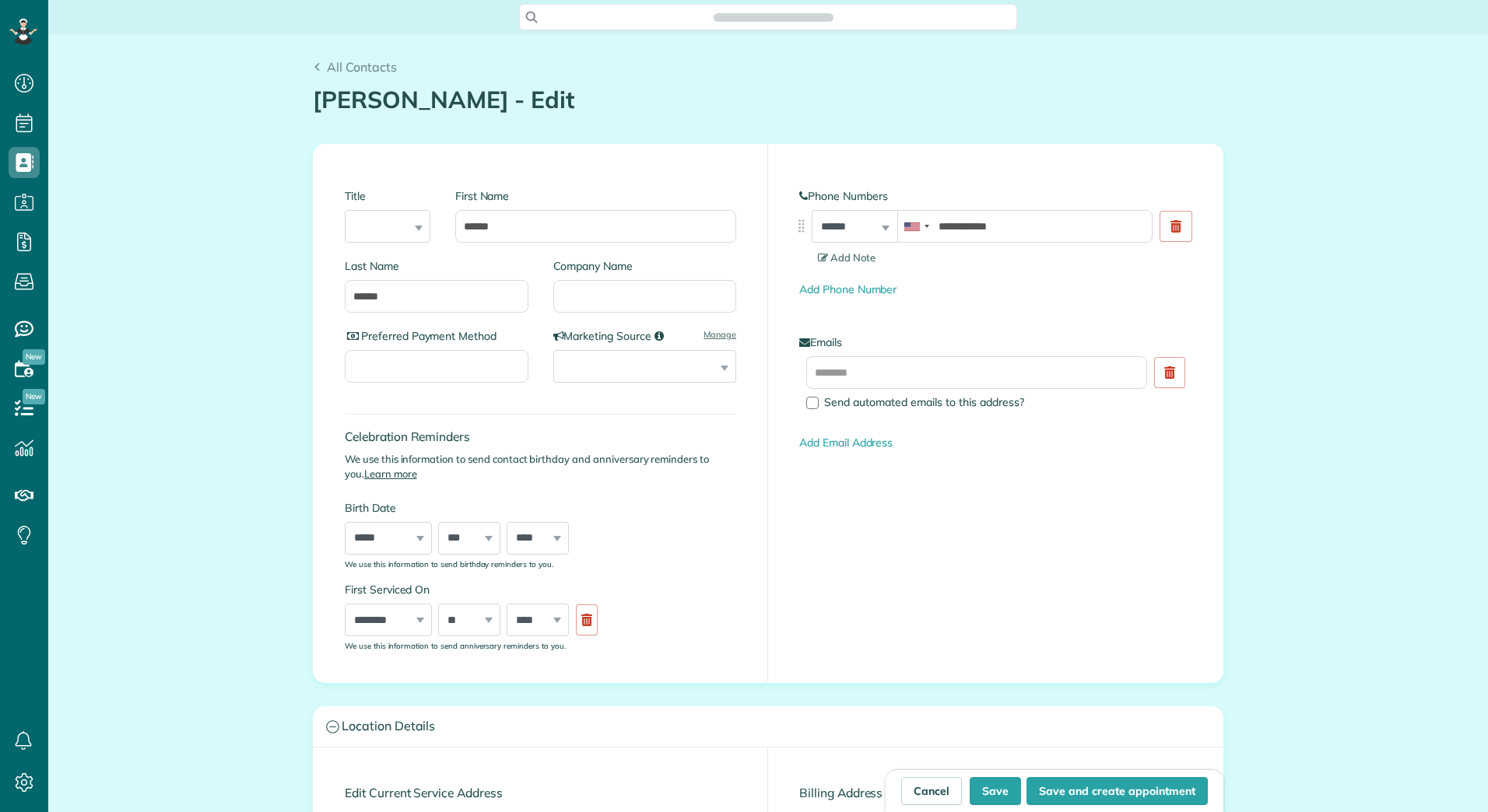
scroll to position [7, 7]
click at [826, 385] on input "text" at bounding box center [977, 373] width 341 height 32
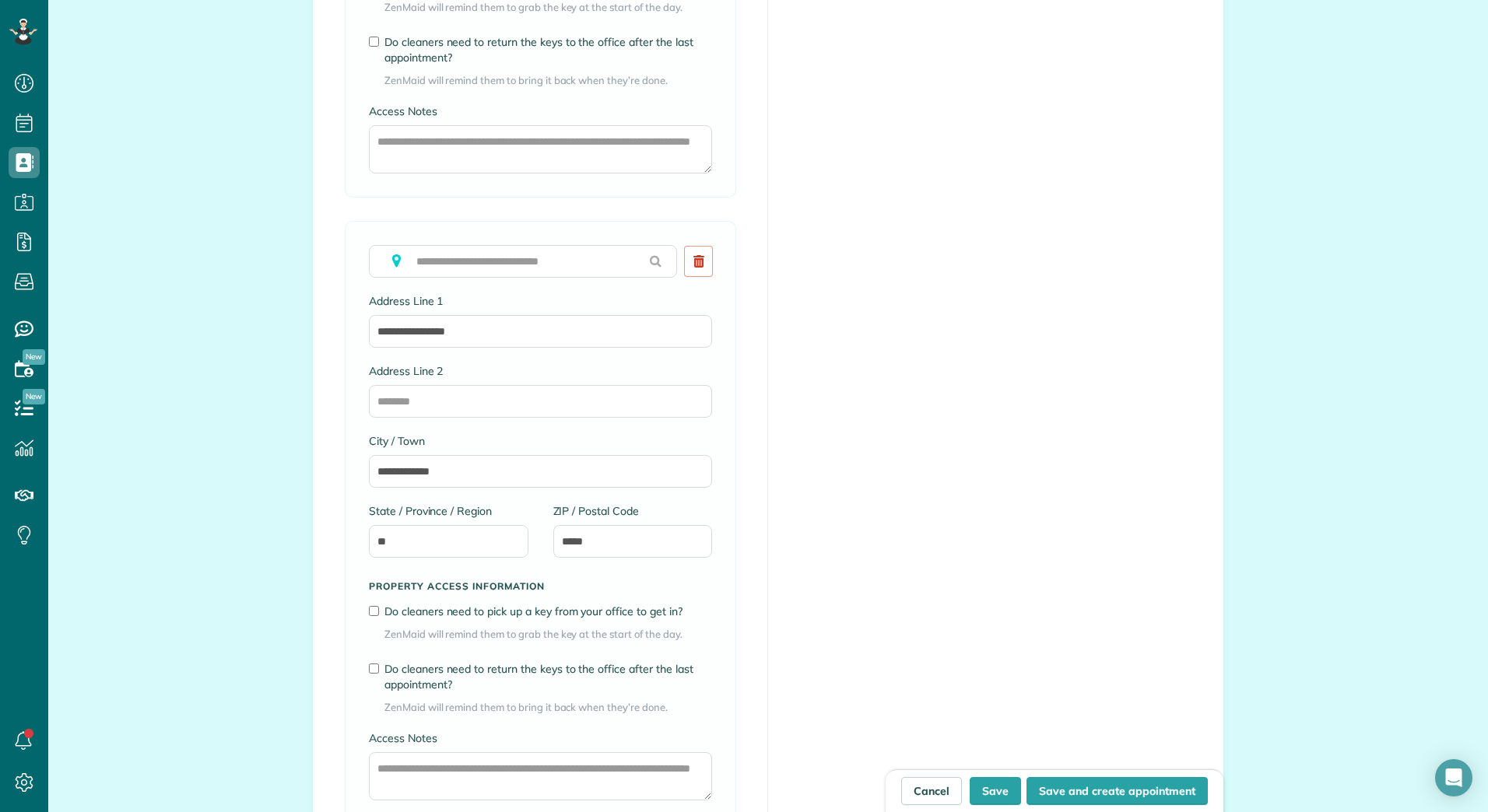
scroll to position [1272, 0]
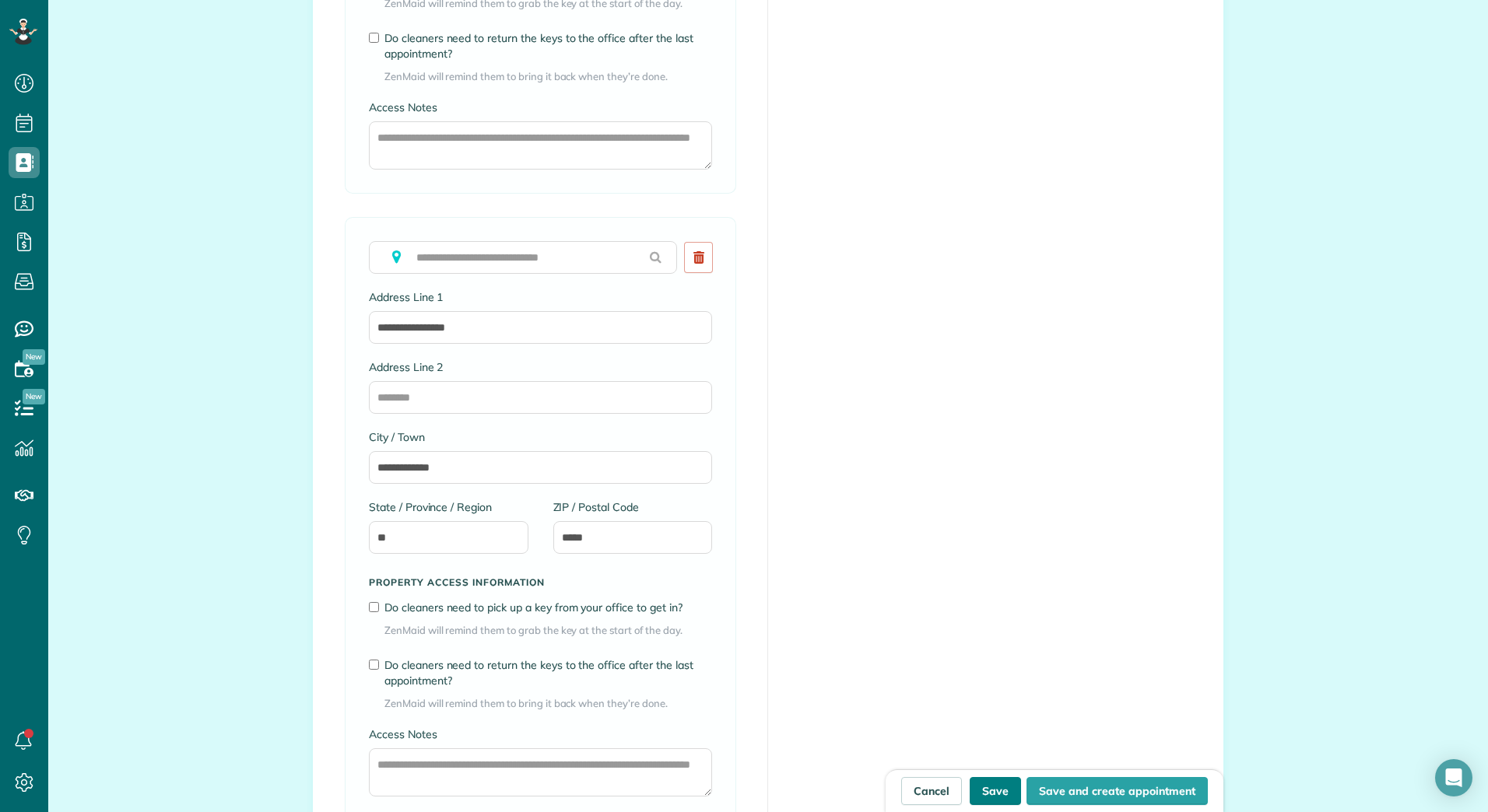
click at [975, 791] on button "Save" at bounding box center [995, 791] width 51 height 28
type input "**********"
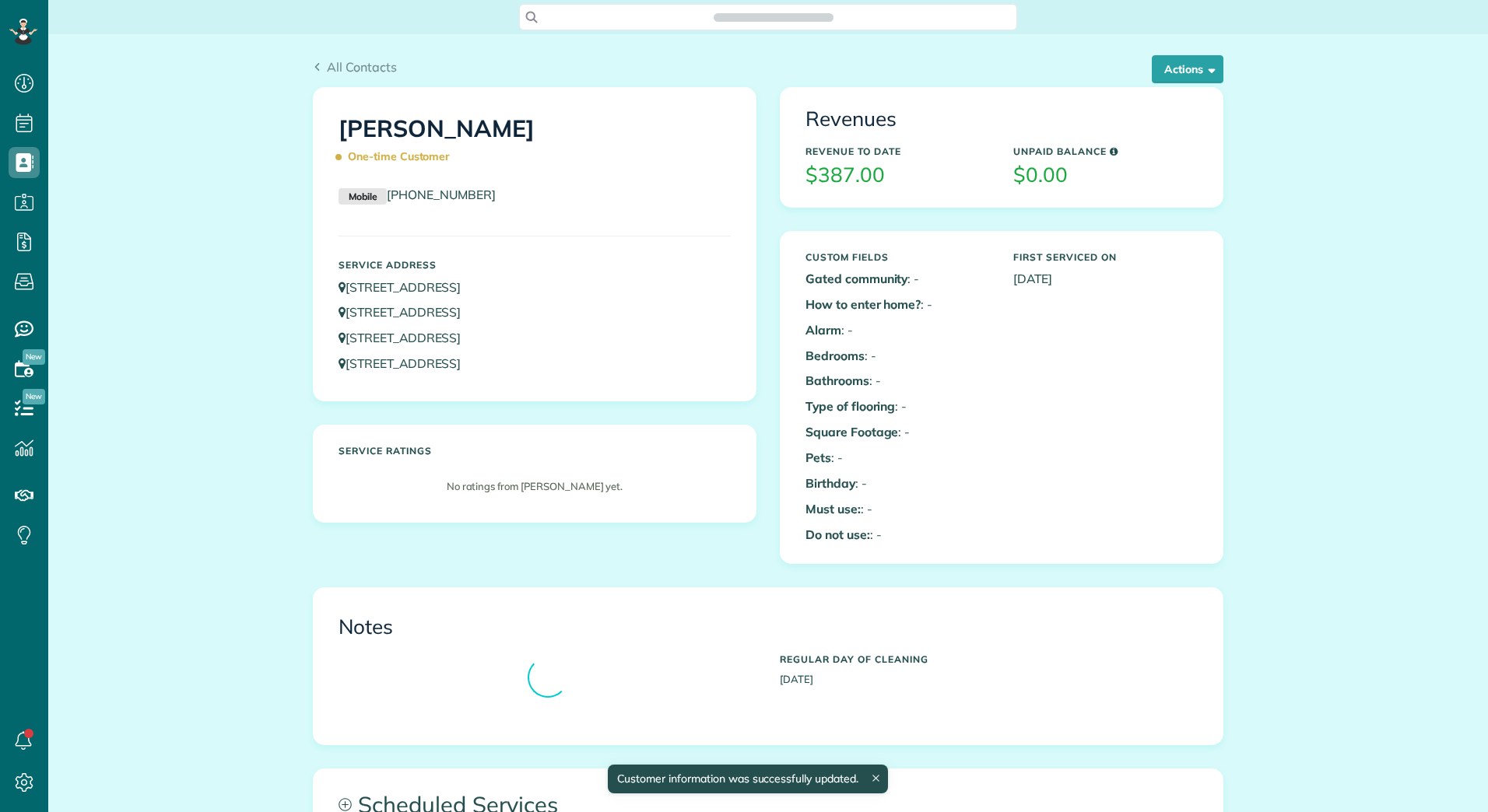
scroll to position [7, 7]
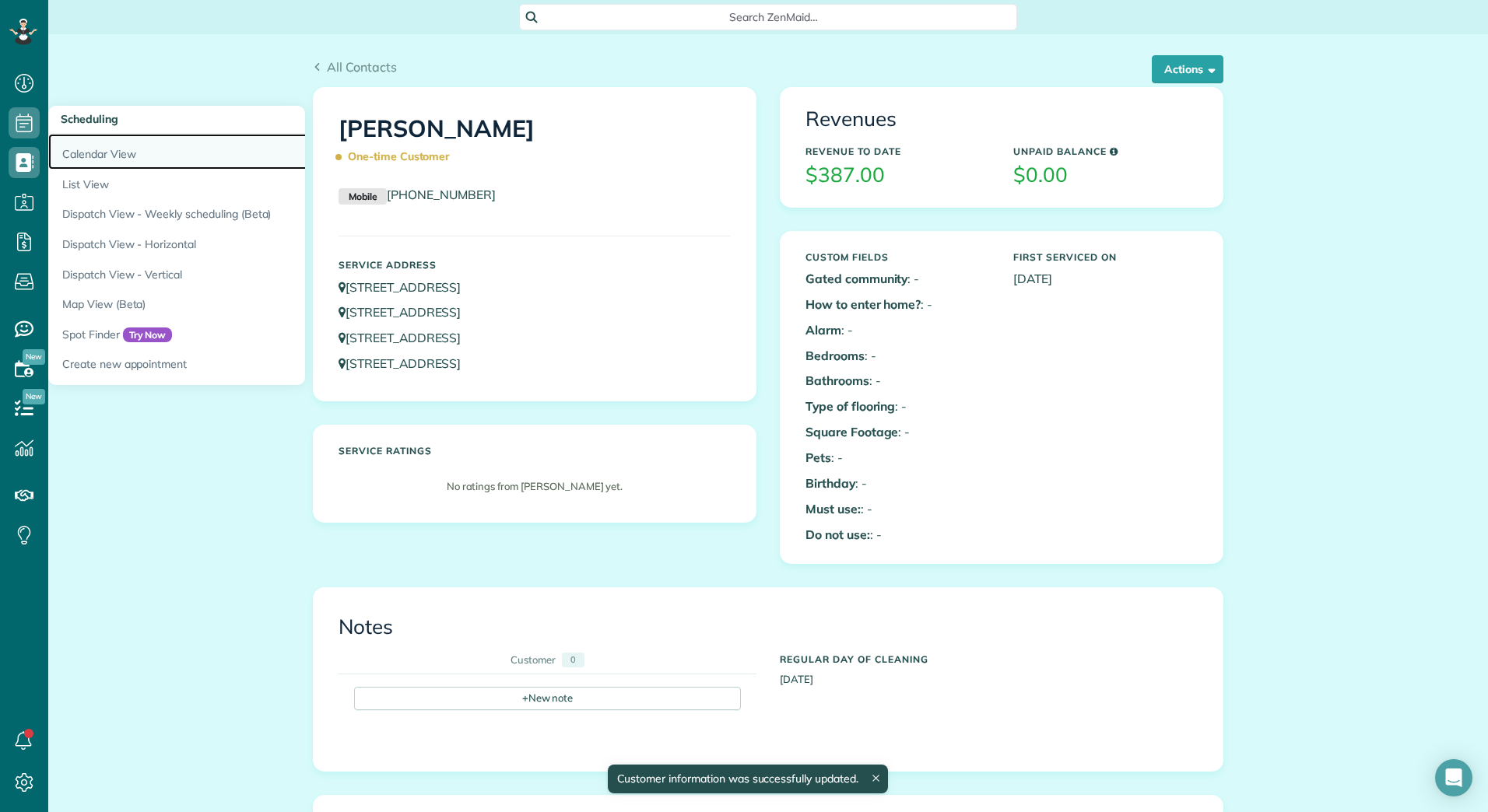
click at [106, 149] on link "Calendar View" at bounding box center [243, 152] width 389 height 36
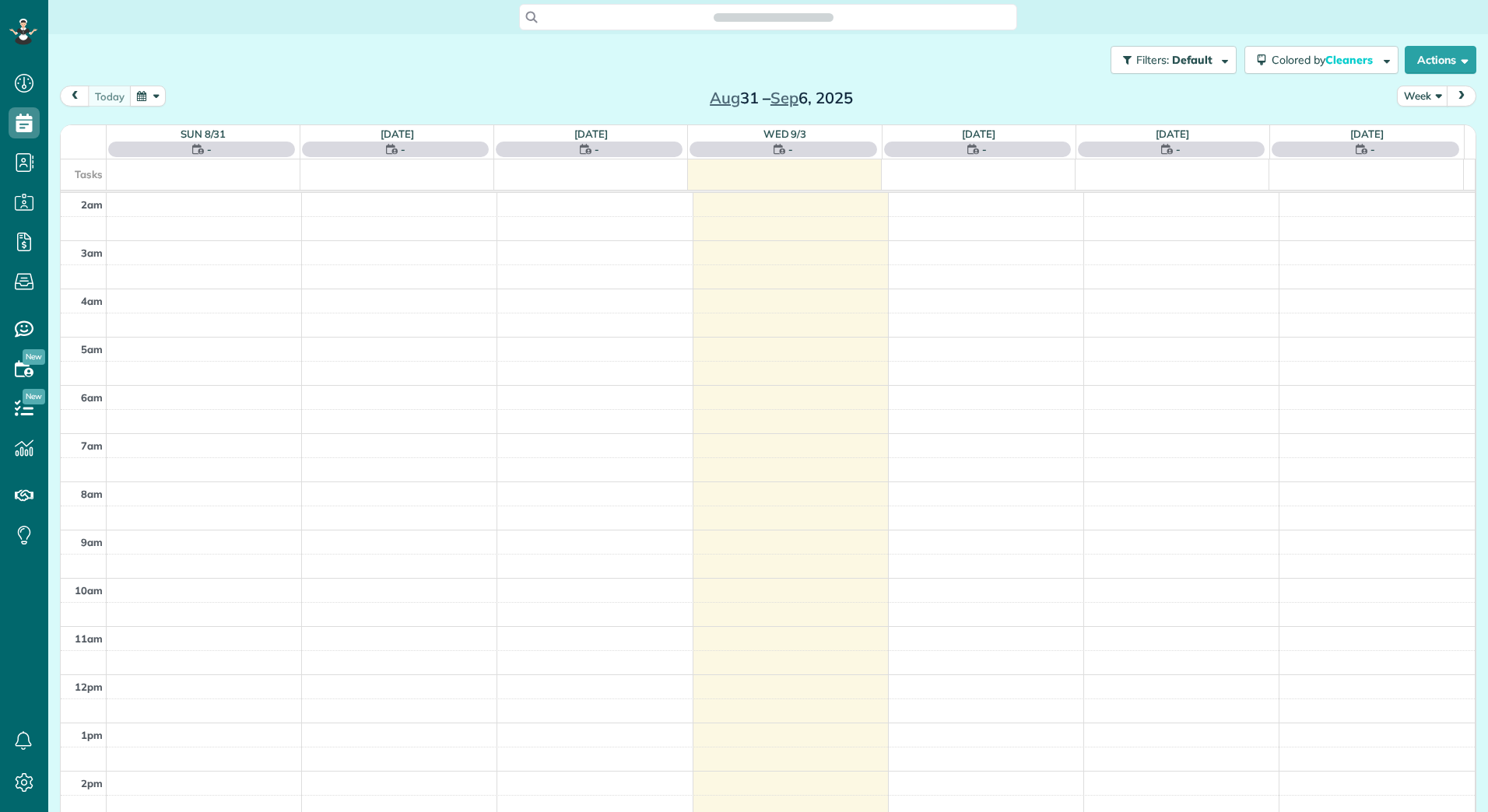
scroll to position [180, 0]
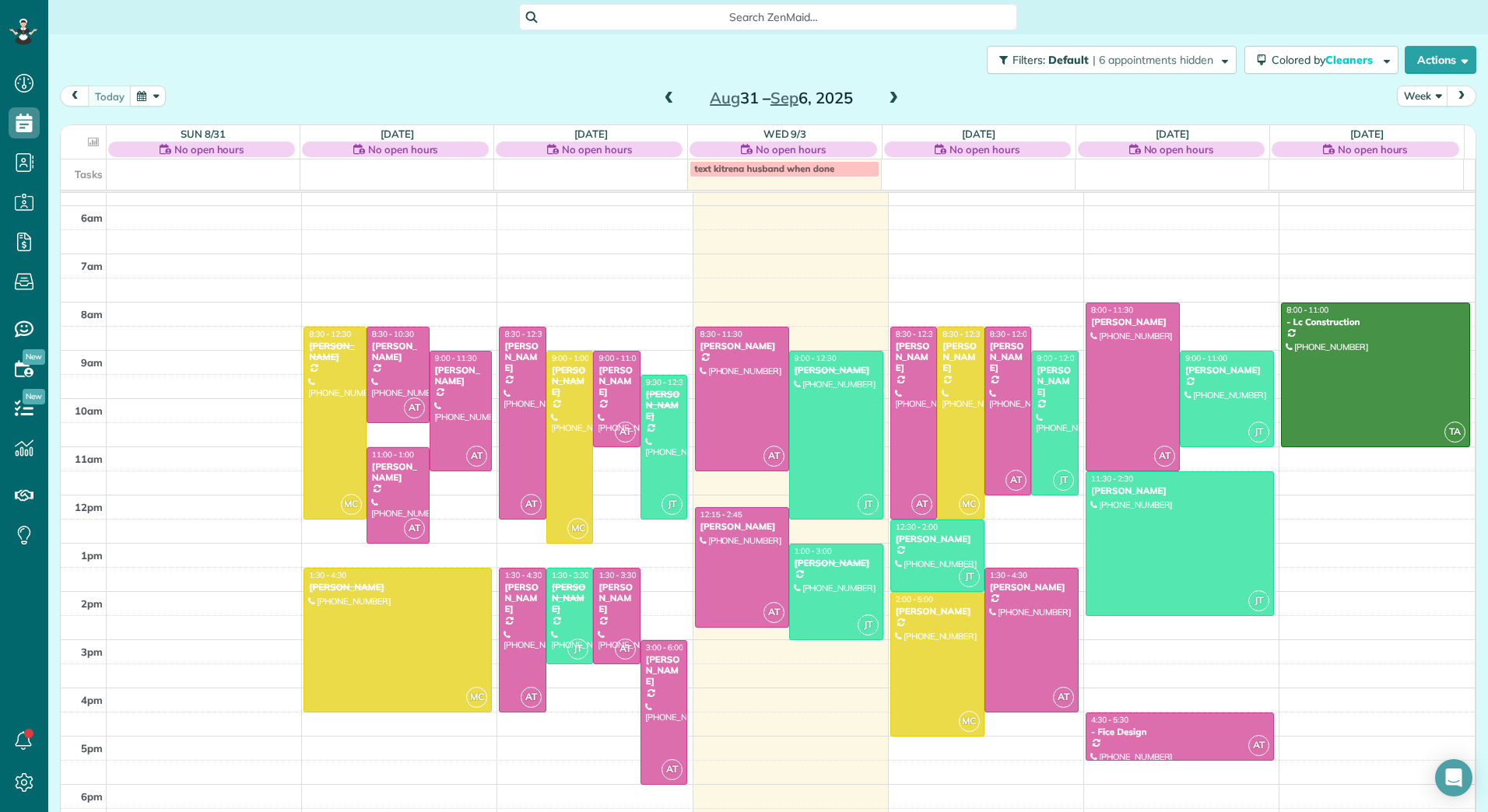
click at [892, 90] on span at bounding box center [893, 99] width 17 height 23
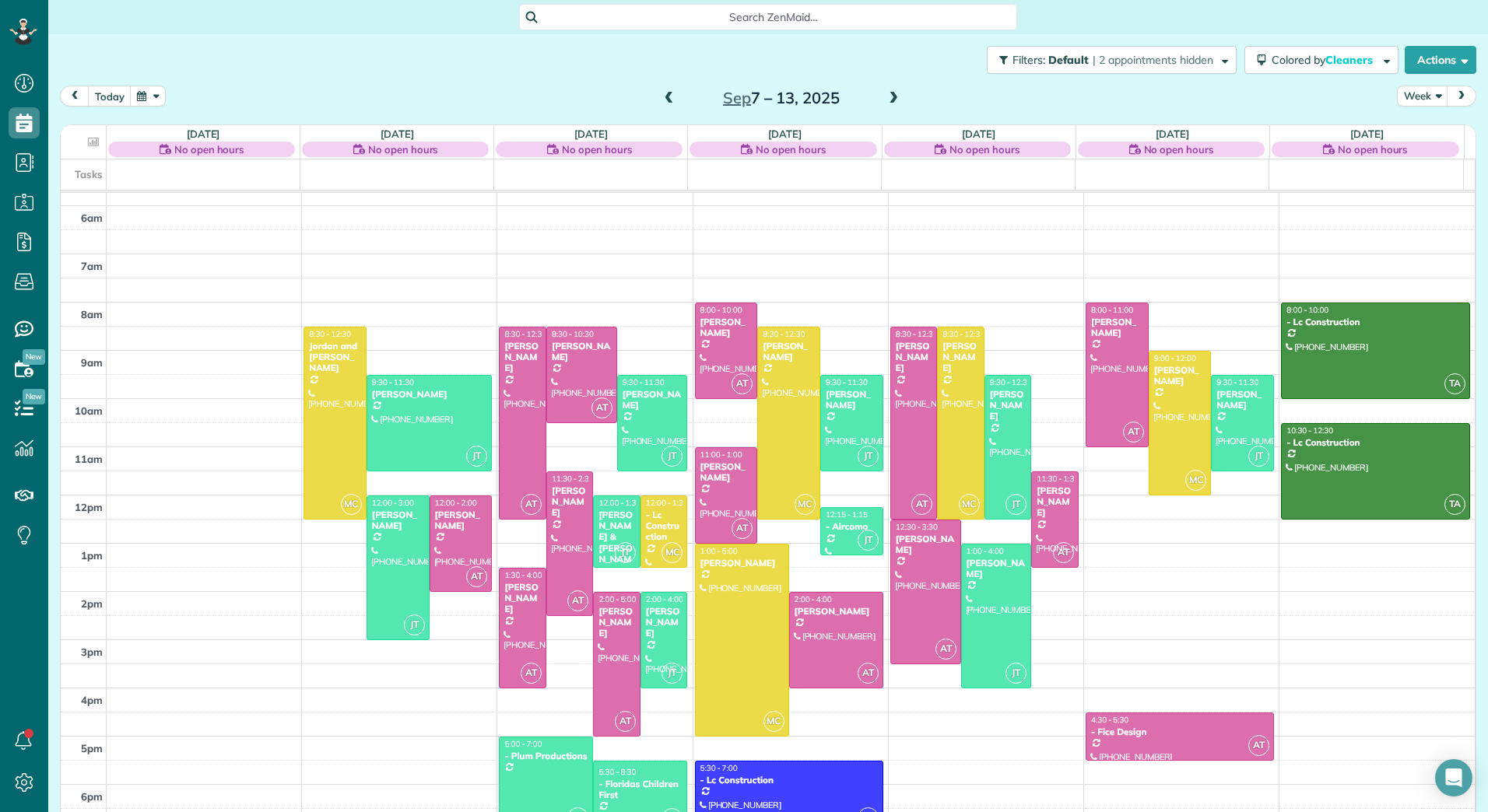
click at [1039, 599] on div "2am 3am 4am 5am 6am 7am 8am 9am 10am 11am 12pm 1pm 2pm 3pm 4pm 5pm 6pm MC 8:30 …" at bounding box center [767, 423] width 1414 height 819
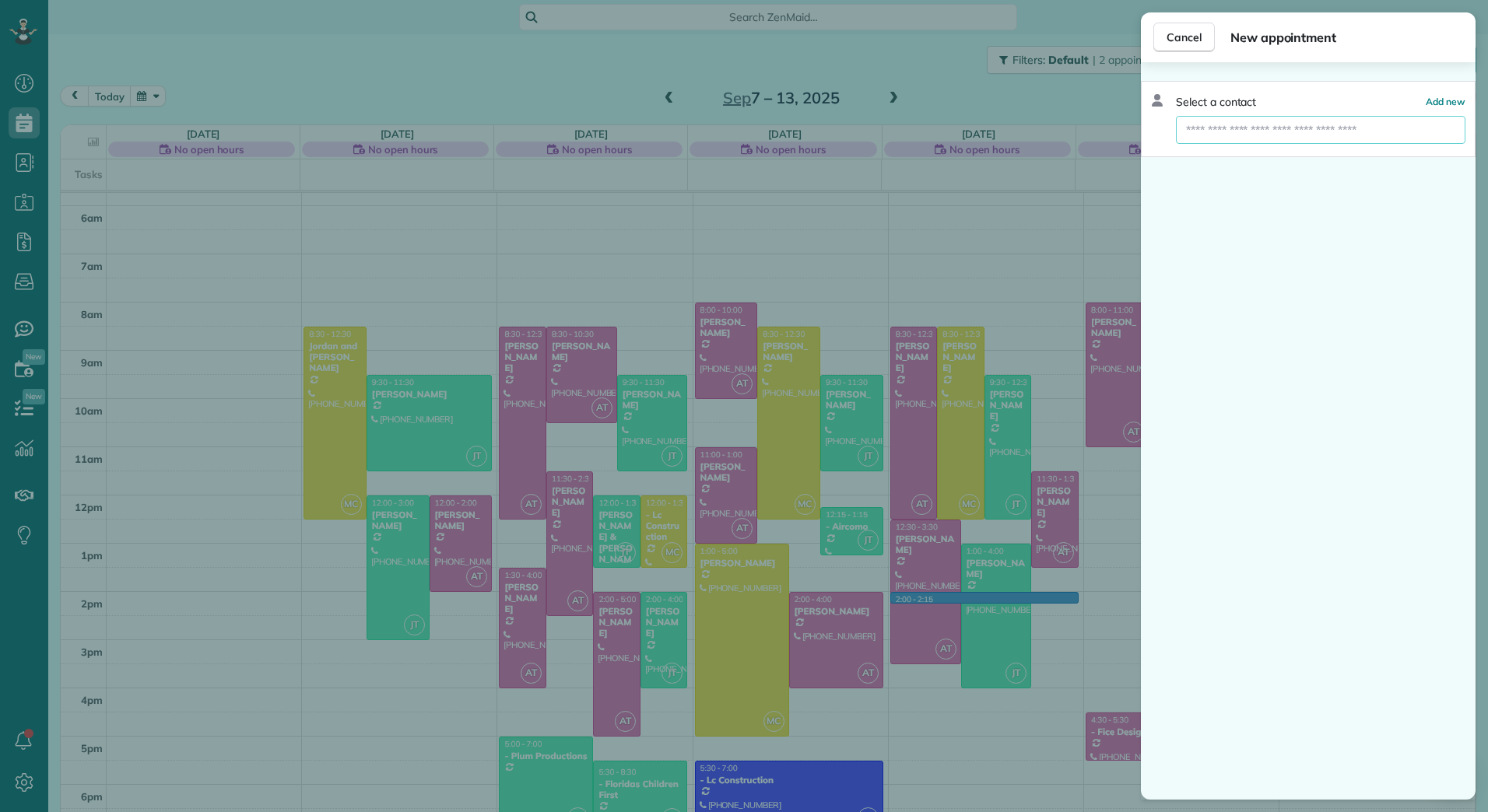
click at [1282, 137] on input "text" at bounding box center [1321, 130] width 290 height 28
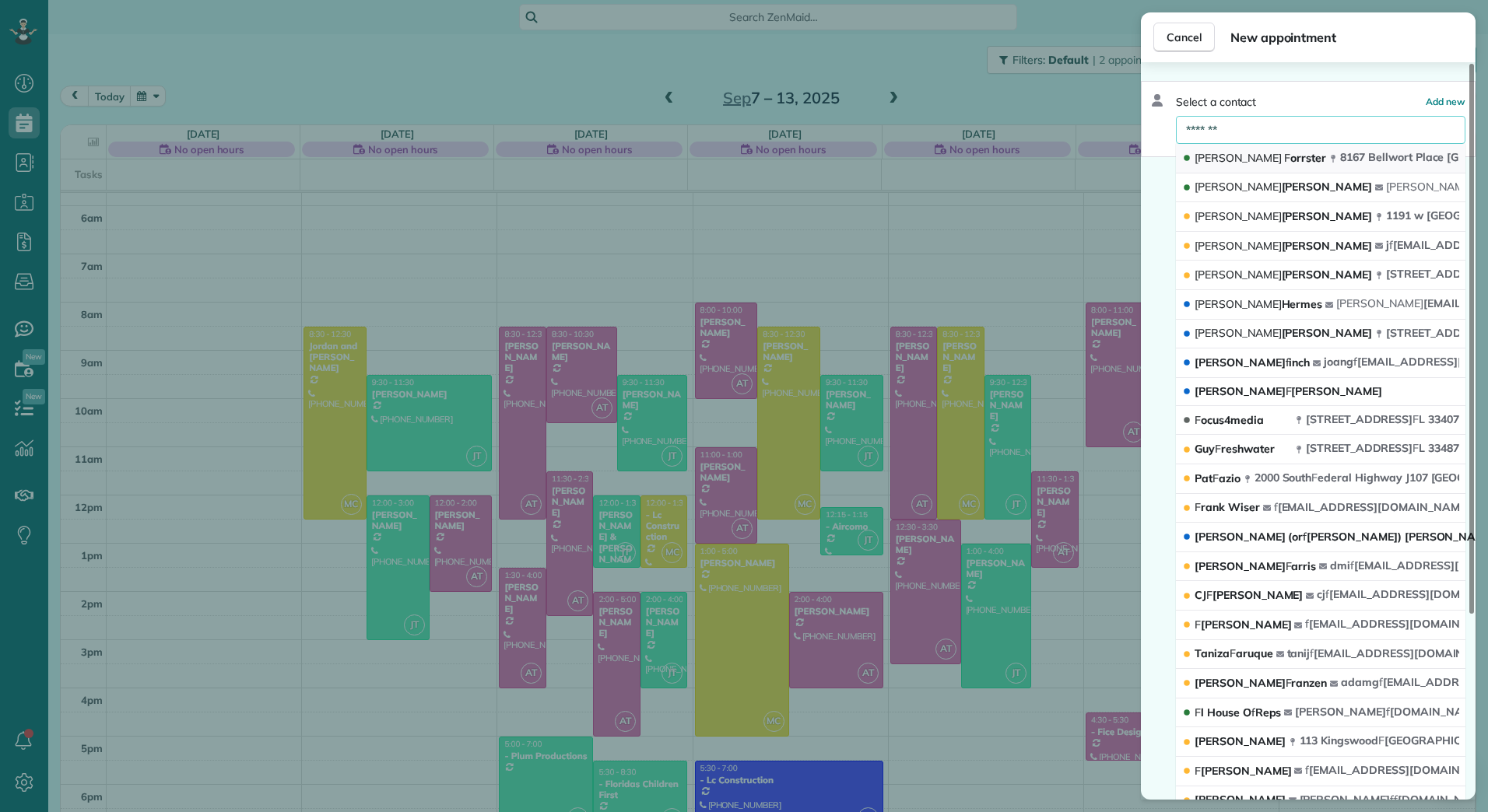
type input "*******"
click at [1329, 153] on div "8167 Bellwort Place Boynton Beach F L 33472" at bounding box center [1469, 158] width 281 height 14
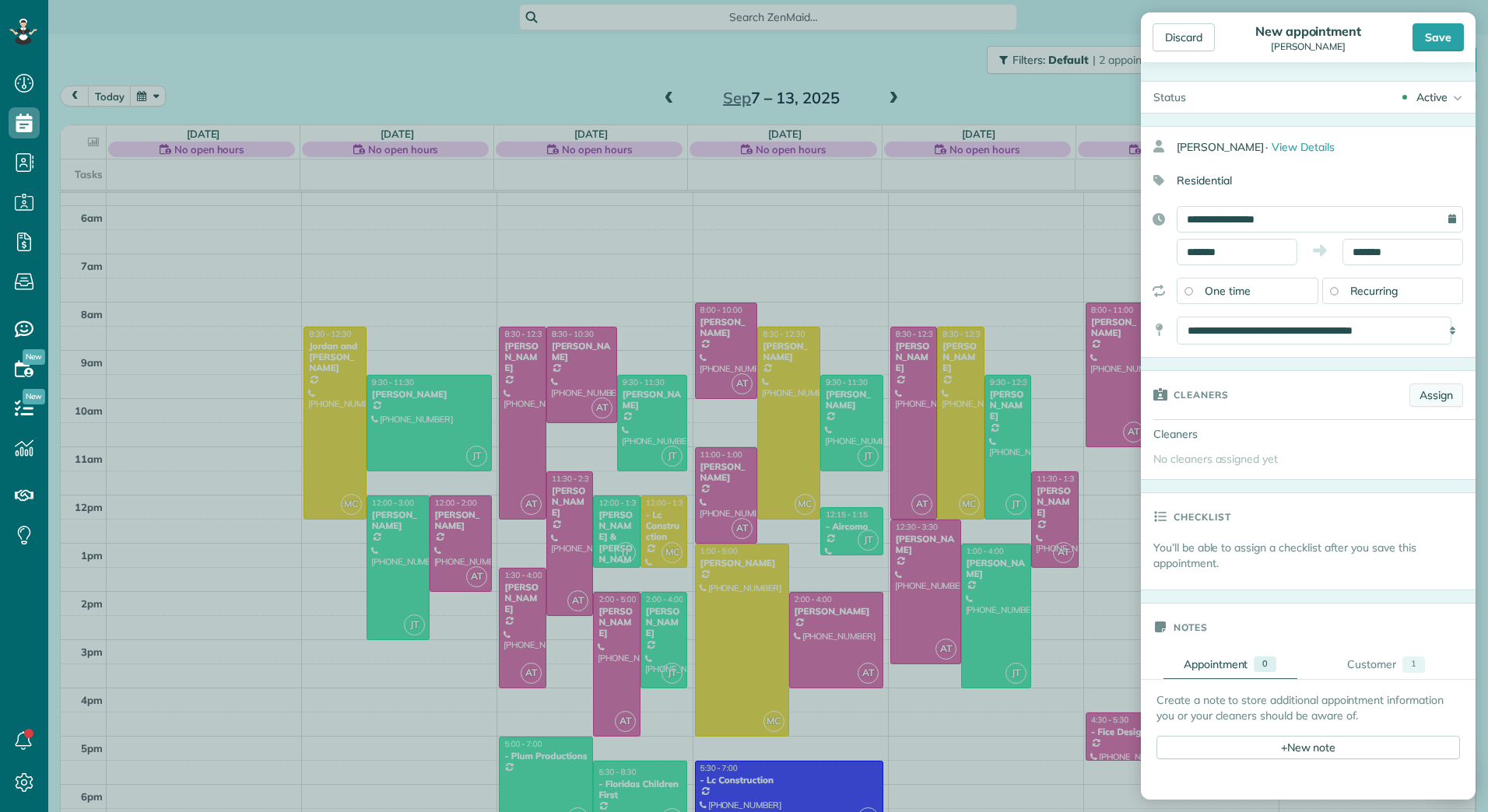
click at [1413, 397] on link "Assign" at bounding box center [1436, 395] width 54 height 23
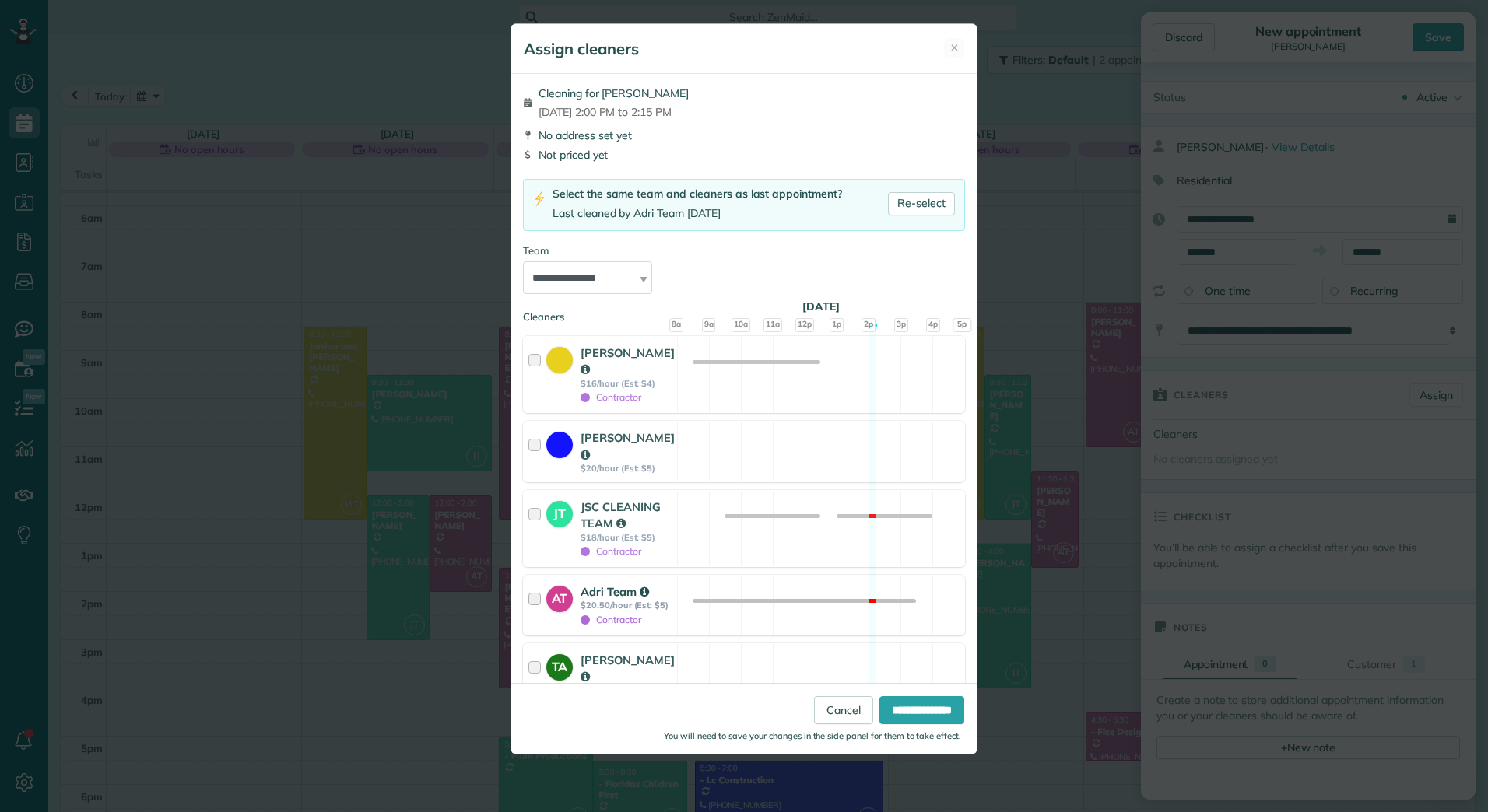
click at [613, 584] on strong "Adri Team" at bounding box center [615, 591] width 68 height 14
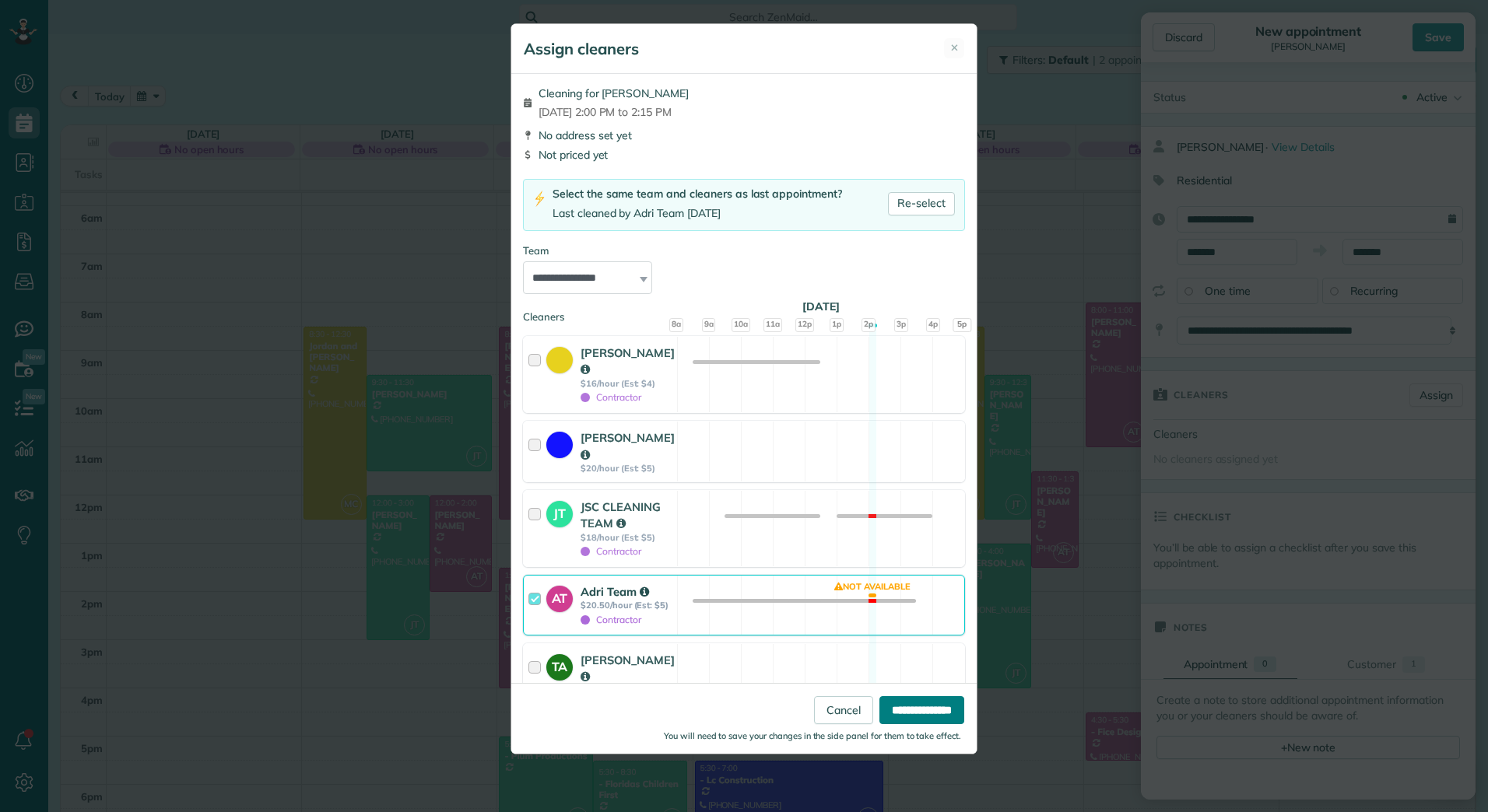
click at [922, 700] on input "**********" at bounding box center [922, 710] width 85 height 28
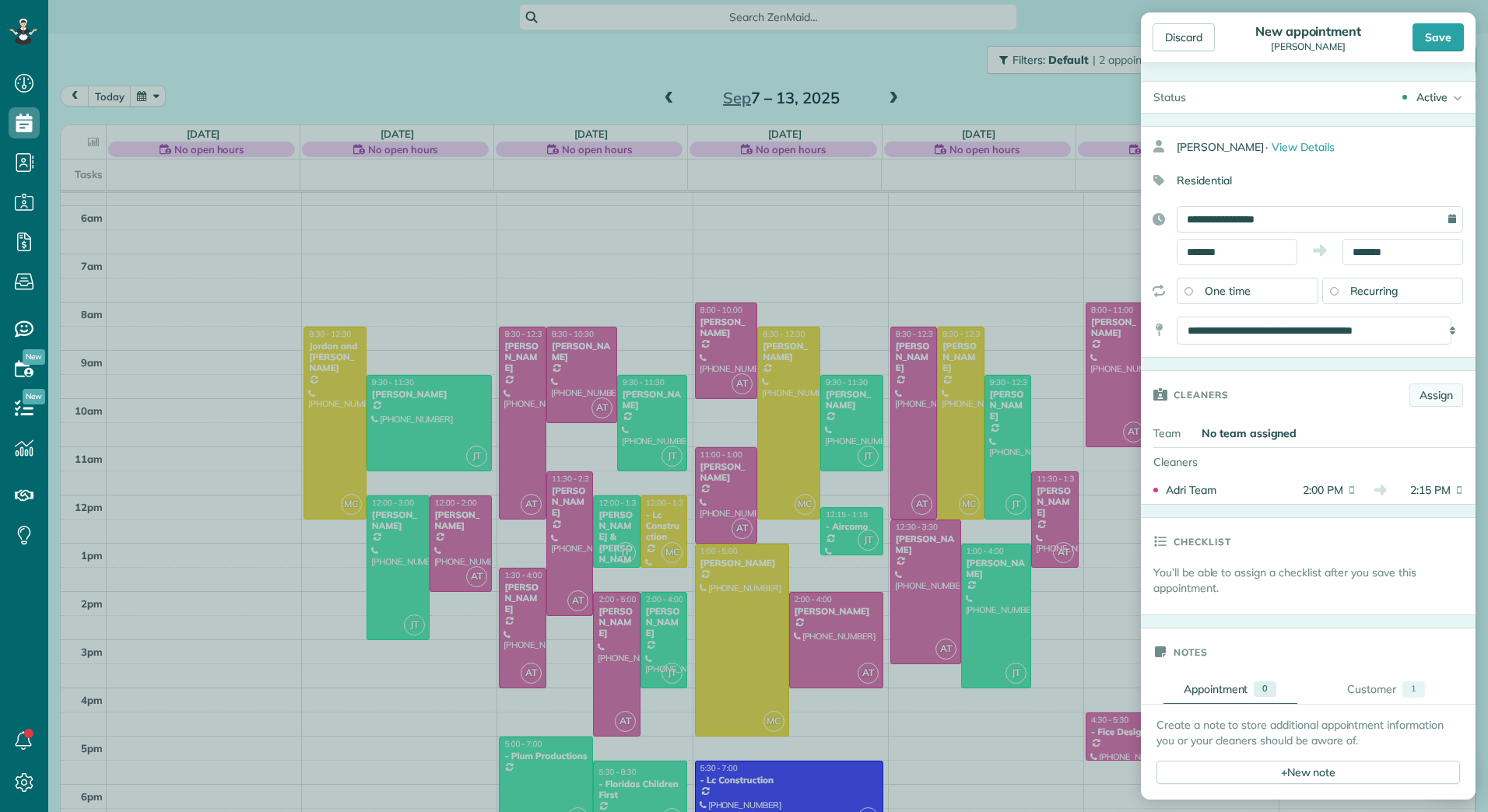
click at [1422, 391] on link "Assign" at bounding box center [1436, 395] width 54 height 23
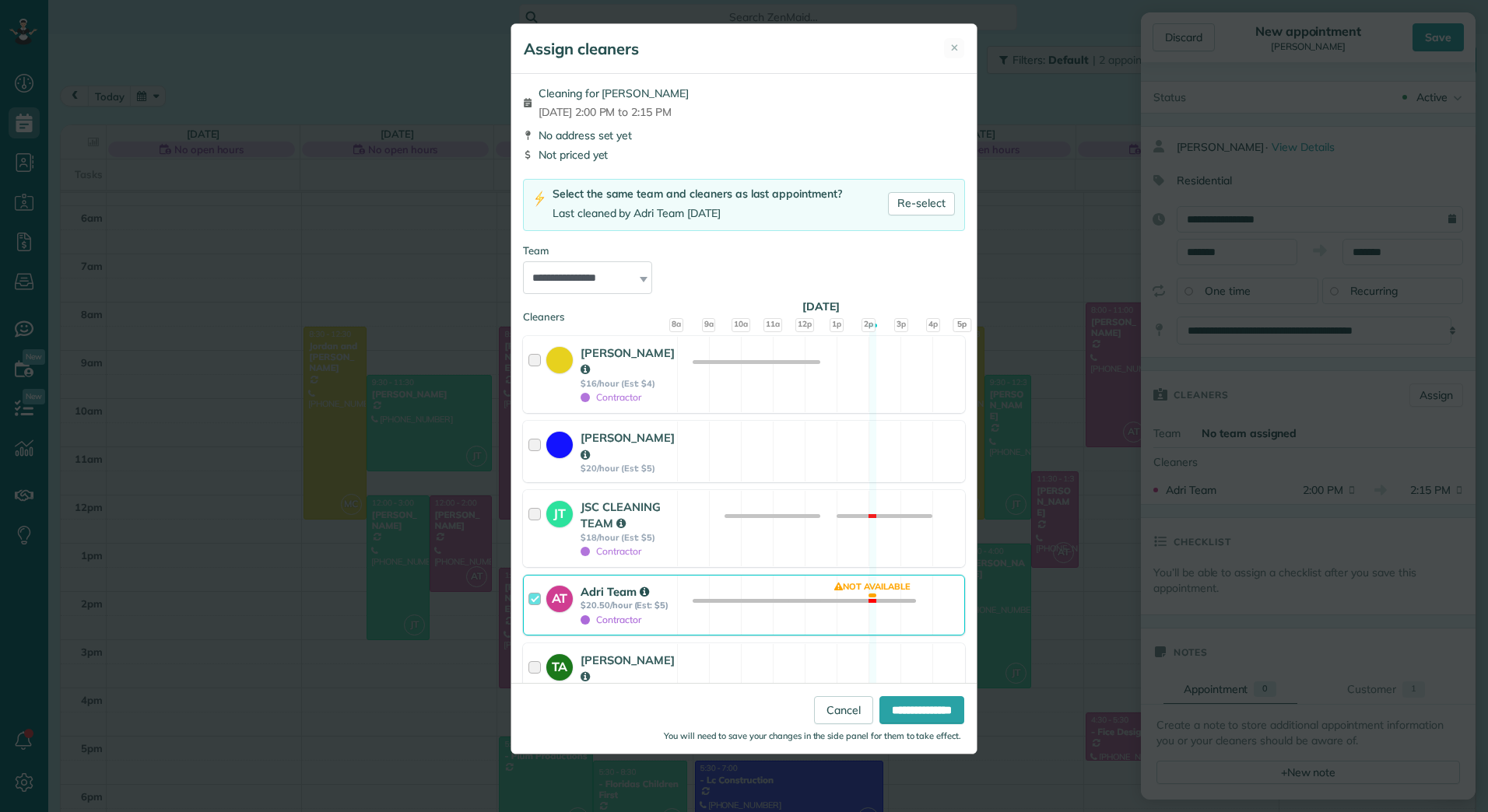
click at [655, 583] on div "Adri Team" at bounding box center [627, 591] width 92 height 16
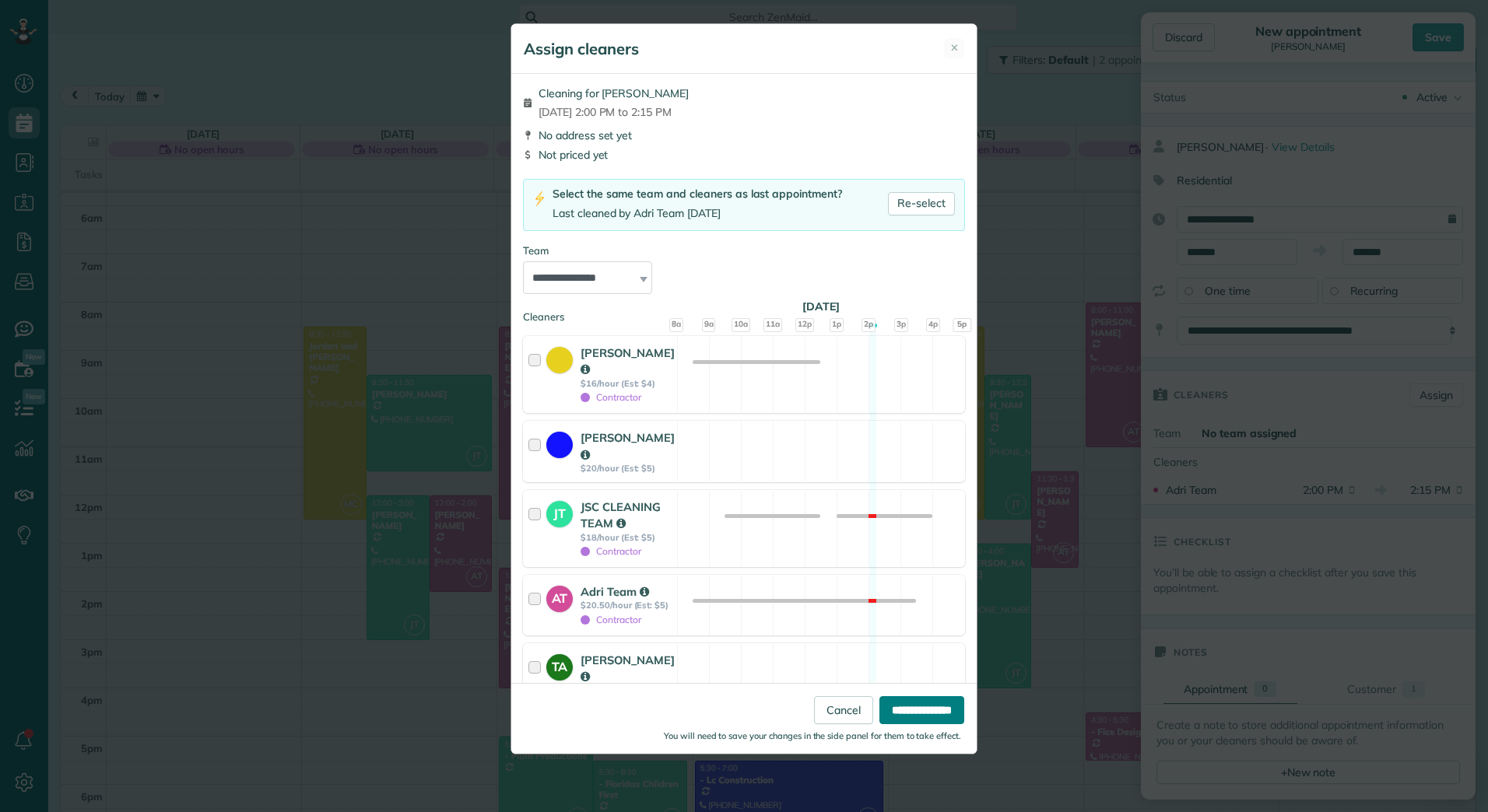
click at [901, 706] on input "**********" at bounding box center [922, 710] width 85 height 28
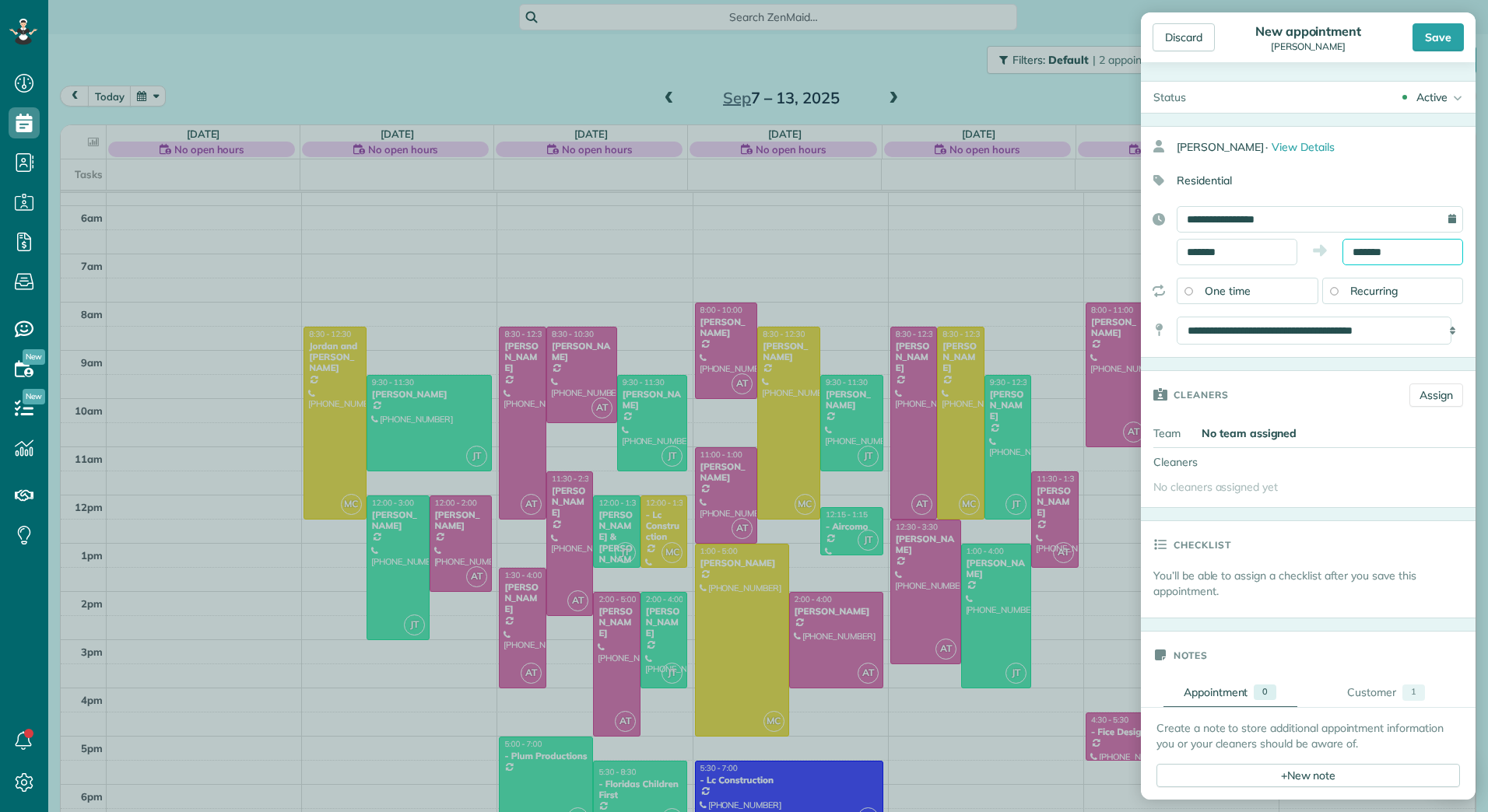
click at [1353, 256] on input "*******" at bounding box center [1402, 251] width 121 height 26
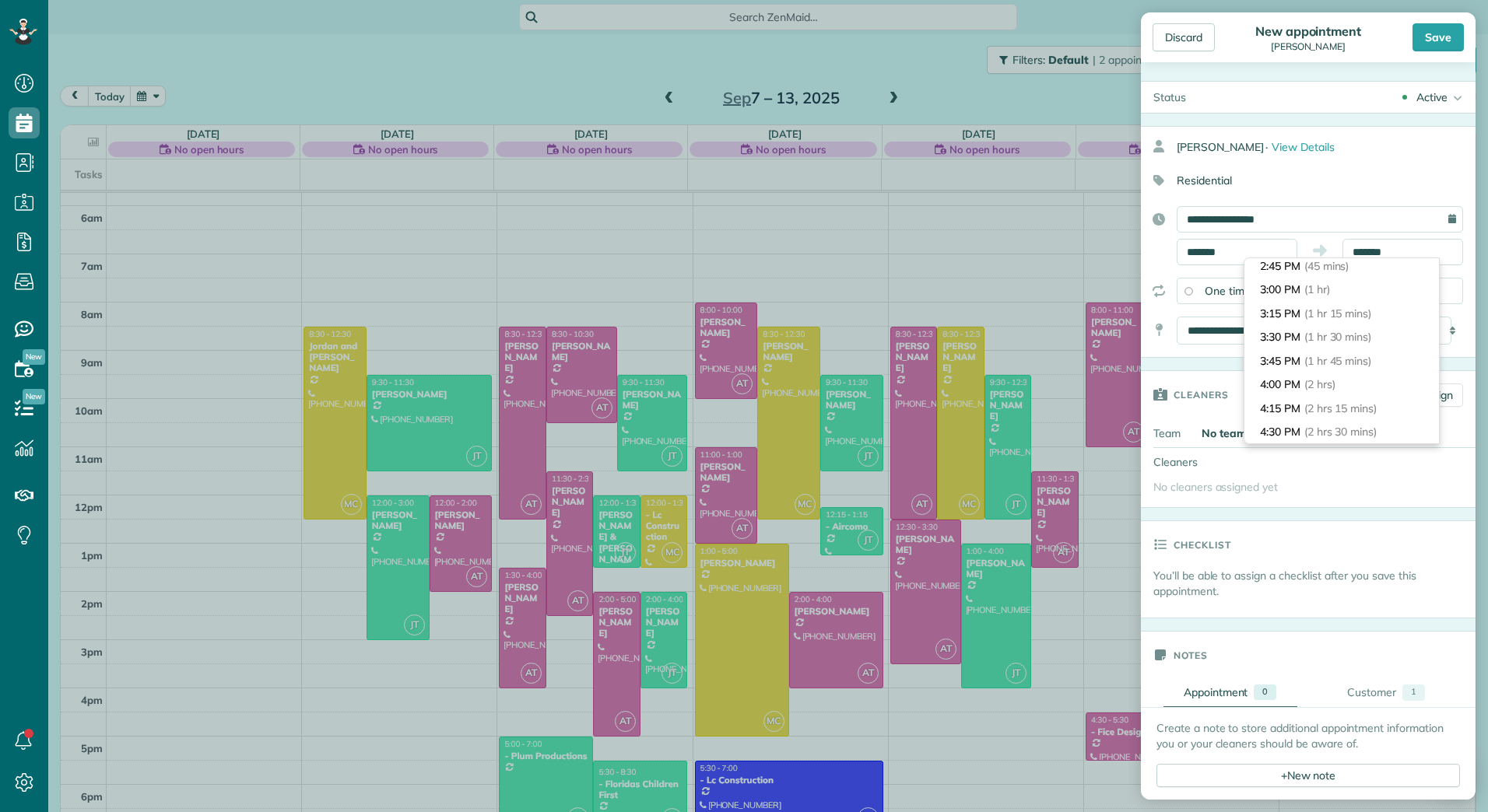
scroll to position [94, 0]
type input "*******"
click at [1330, 358] on li "4:00 PM (2 hrs)" at bounding box center [1341, 366] width 194 height 24
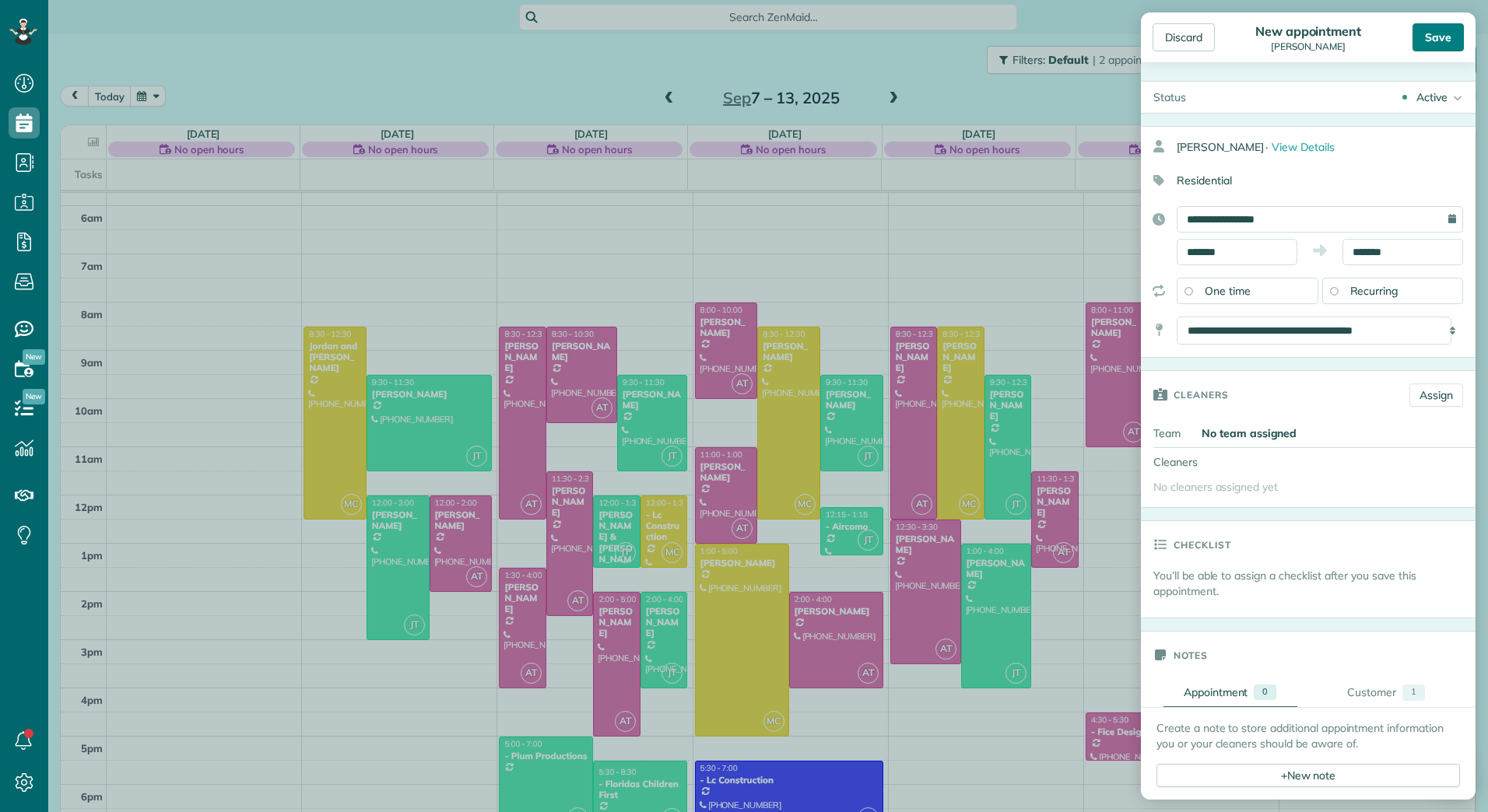
click at [1439, 42] on div "Save" at bounding box center [1438, 37] width 51 height 28
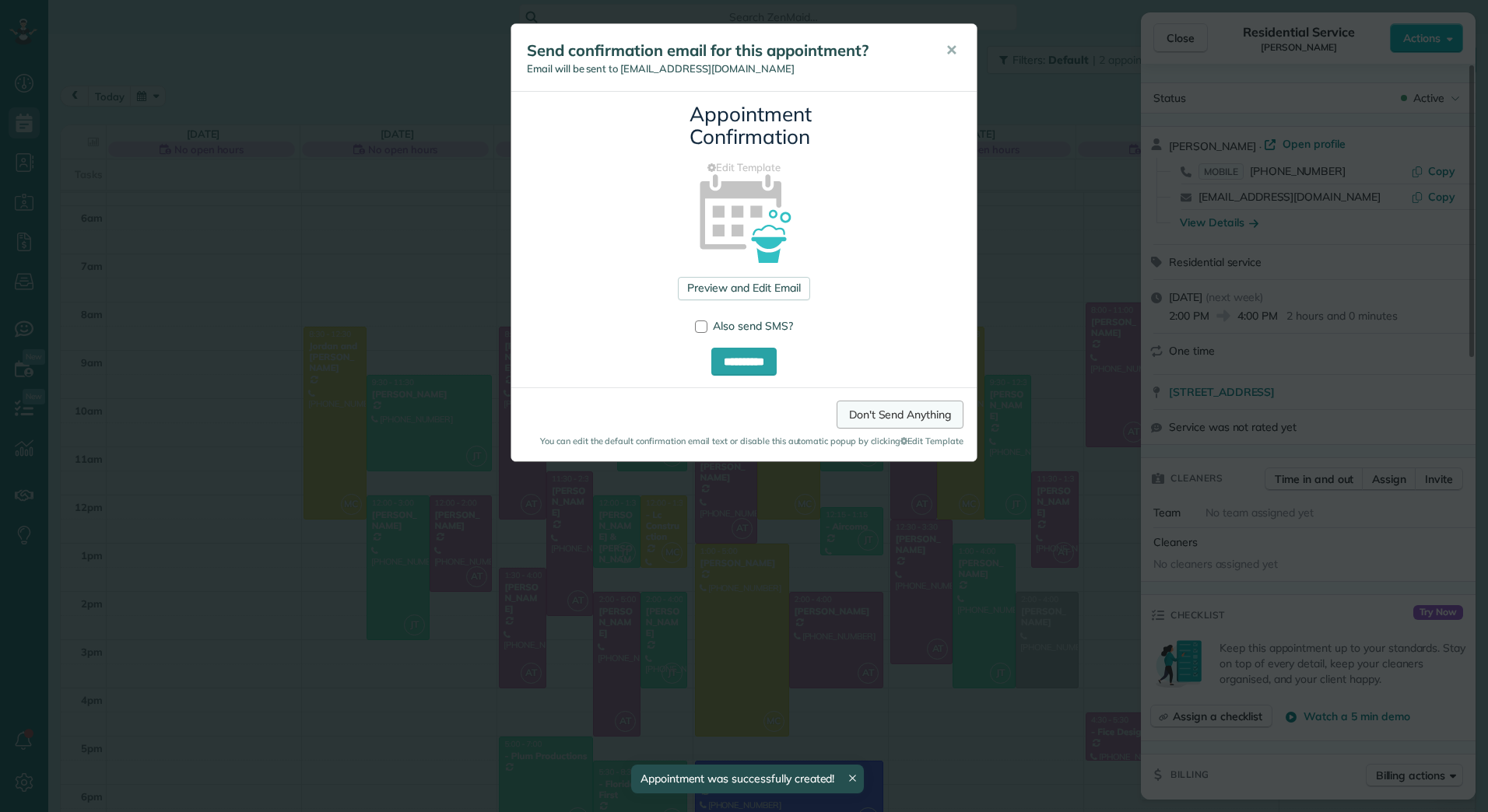
click at [881, 410] on link "Don't Send Anything" at bounding box center [899, 414] width 127 height 28
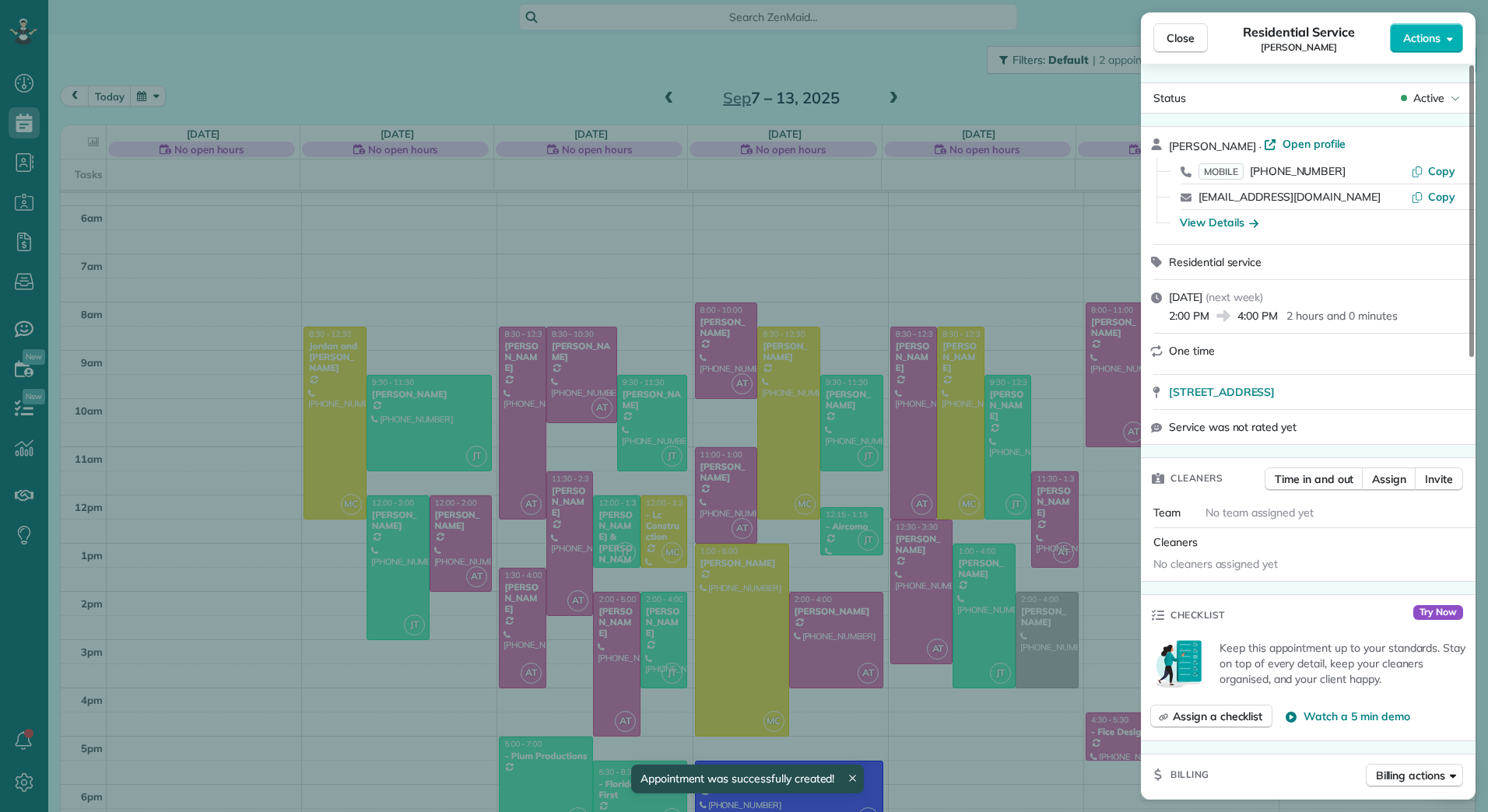
click at [1198, 59] on div "Close Residential Service Julie Forrster Actions" at bounding box center [1308, 38] width 335 height 51
click at [1186, 35] on span "Close" at bounding box center [1180, 38] width 28 height 15
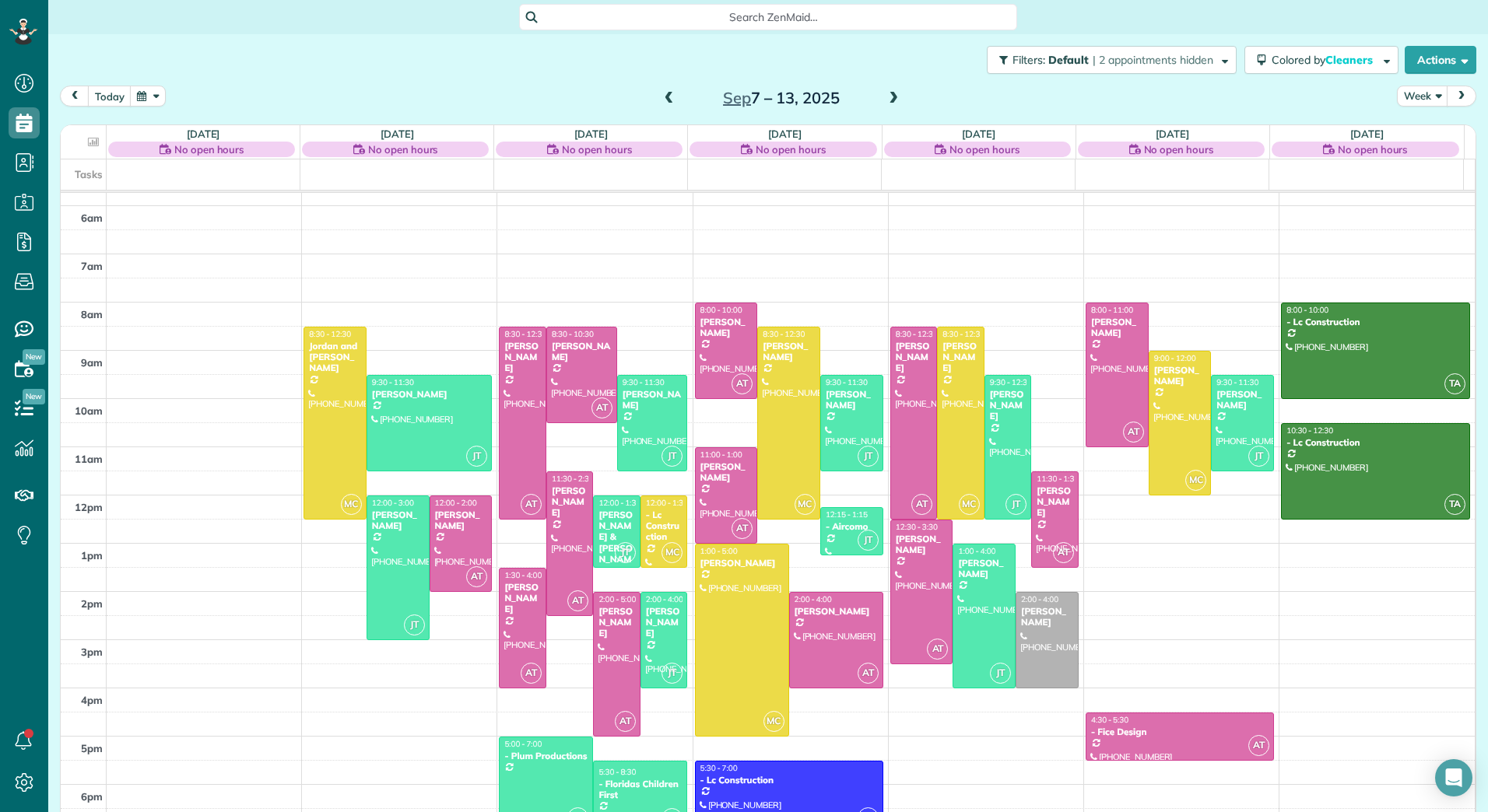
click at [666, 104] on span at bounding box center [669, 99] width 17 height 14
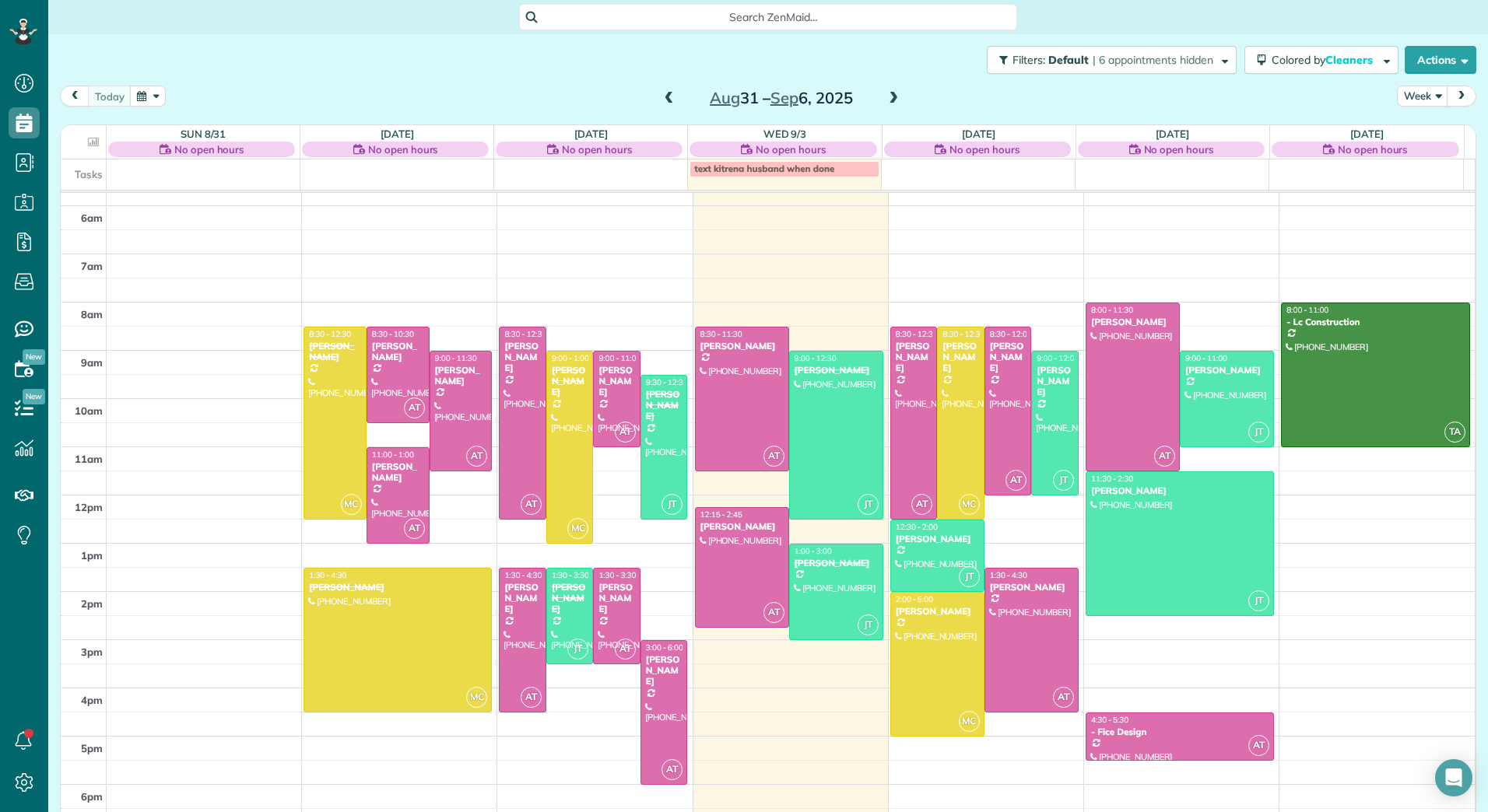
click at [666, 104] on span at bounding box center [669, 99] width 17 height 14
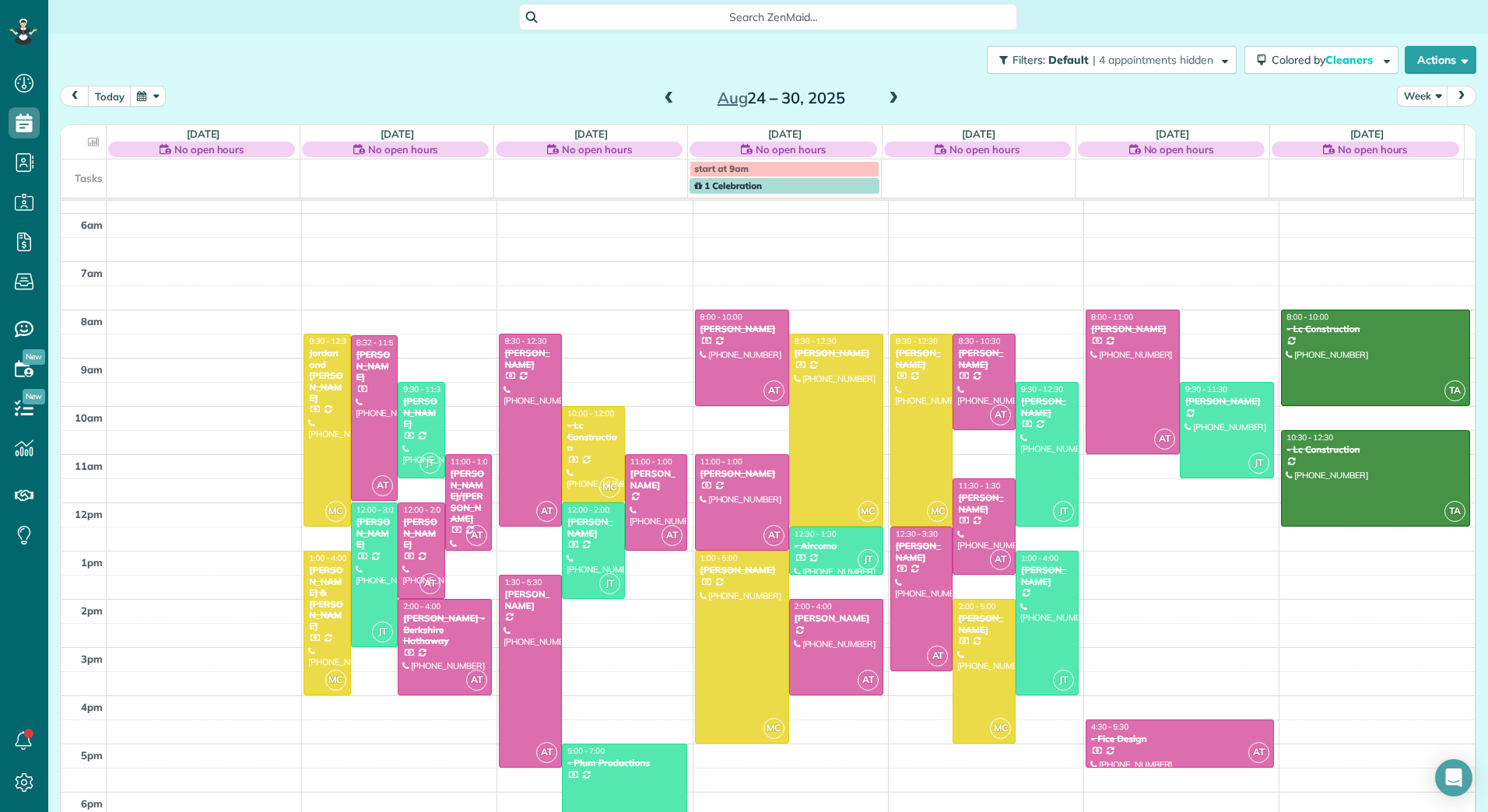
click at [666, 104] on span at bounding box center [669, 99] width 17 height 14
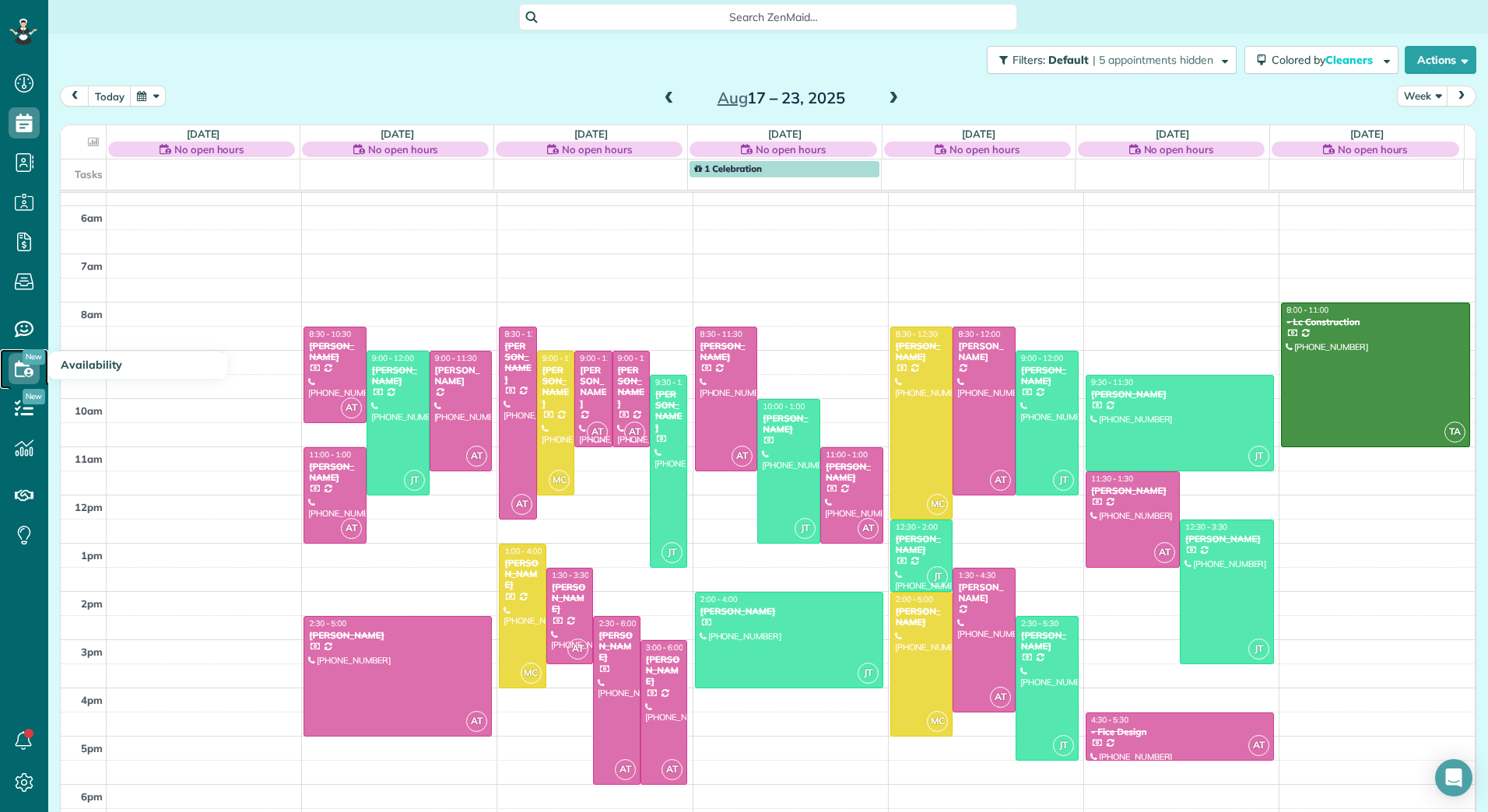
click at [26, 370] on use at bounding box center [23, 368] width 19 height 16
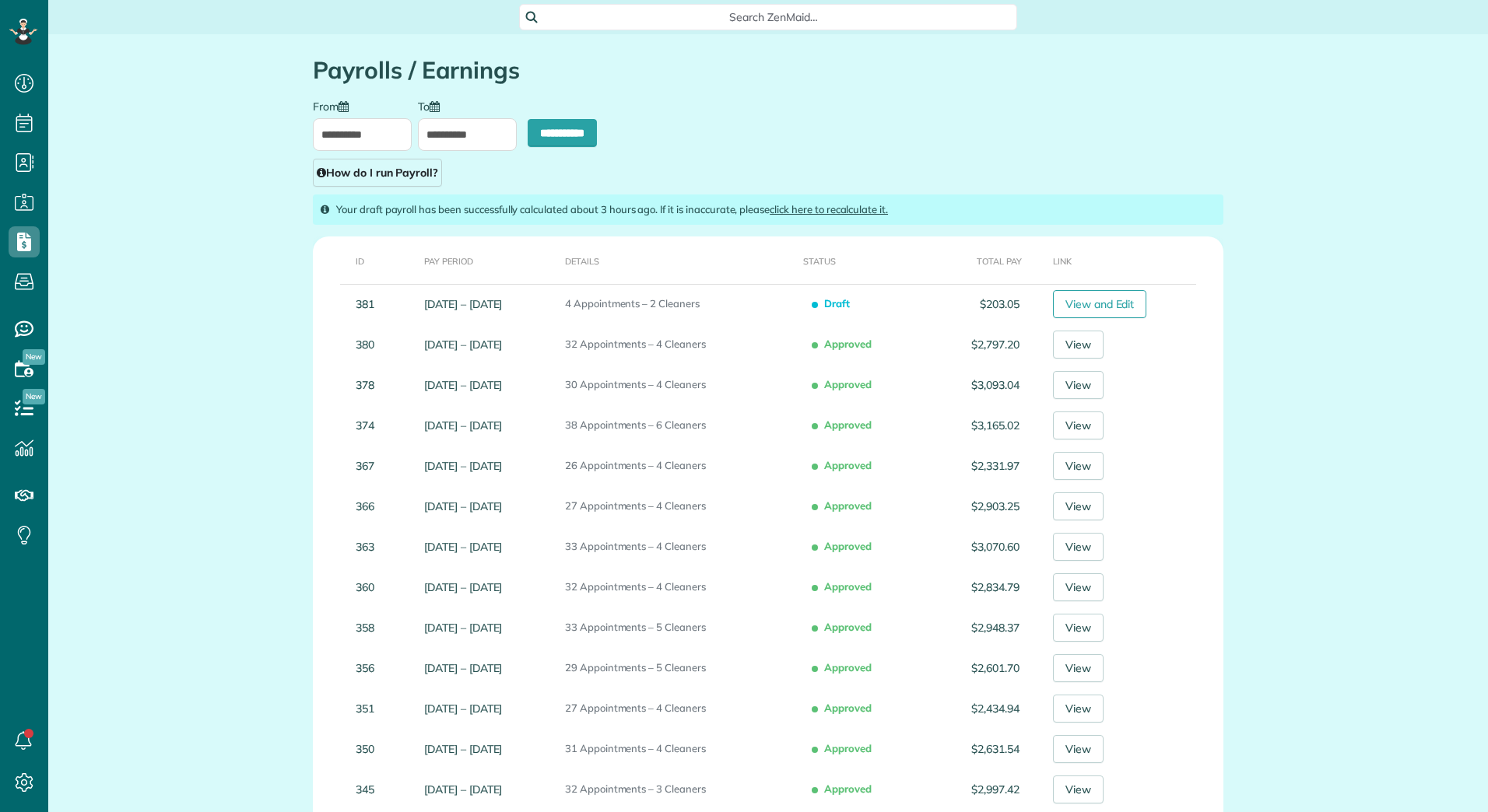
scroll to position [7, 7]
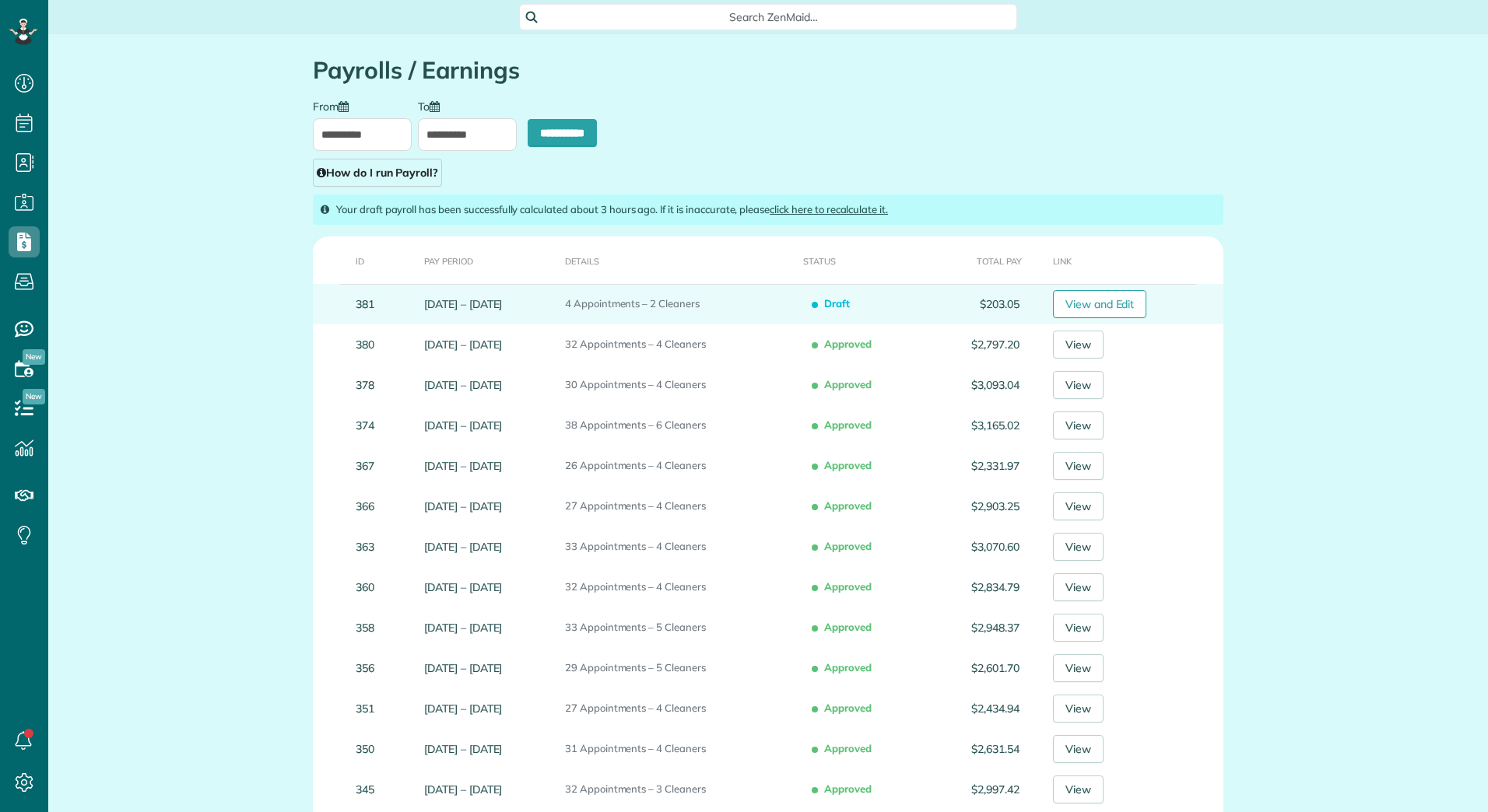
type input "**********"
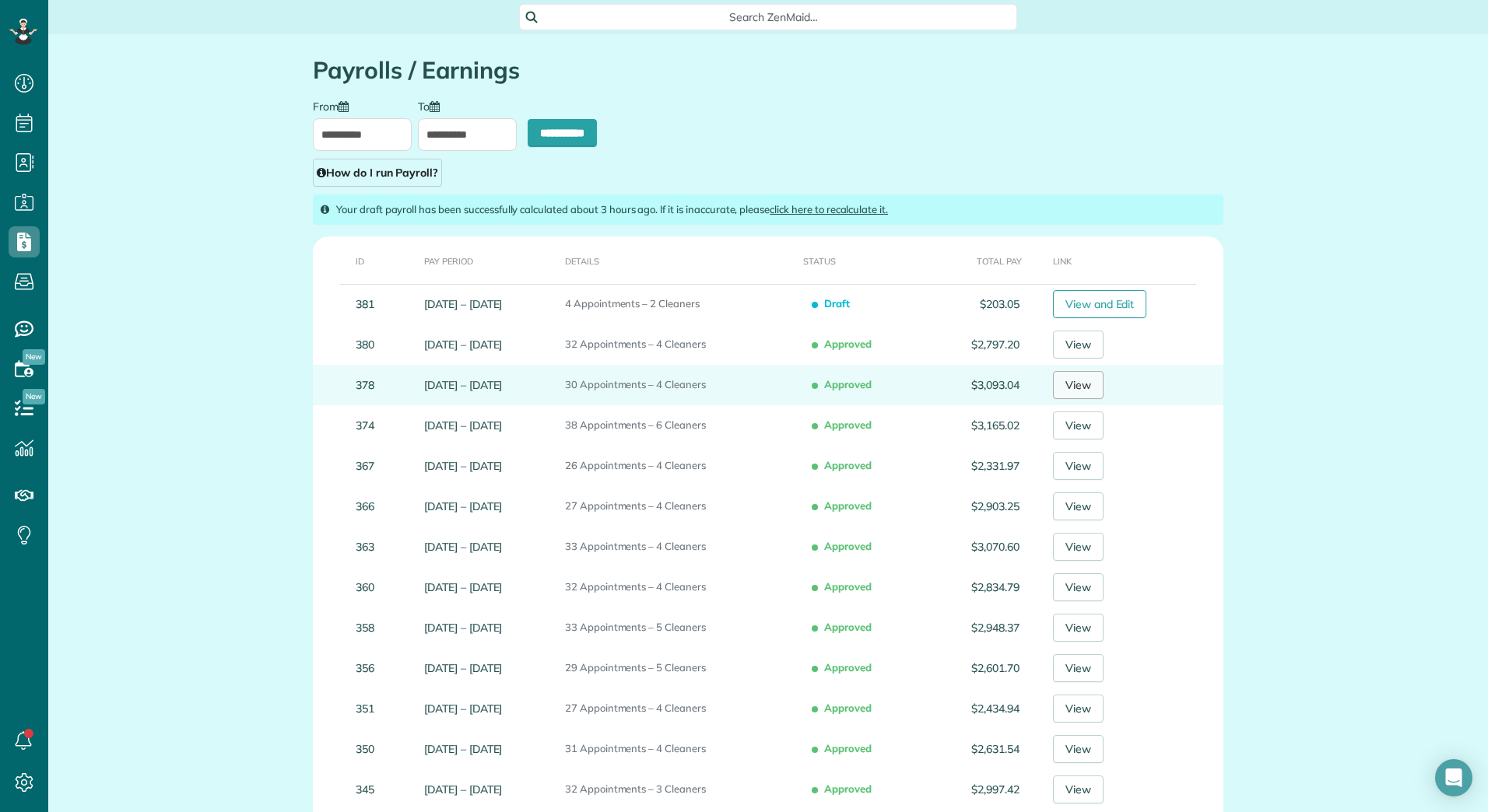
click at [1095, 386] on link "View" at bounding box center [1078, 384] width 50 height 28
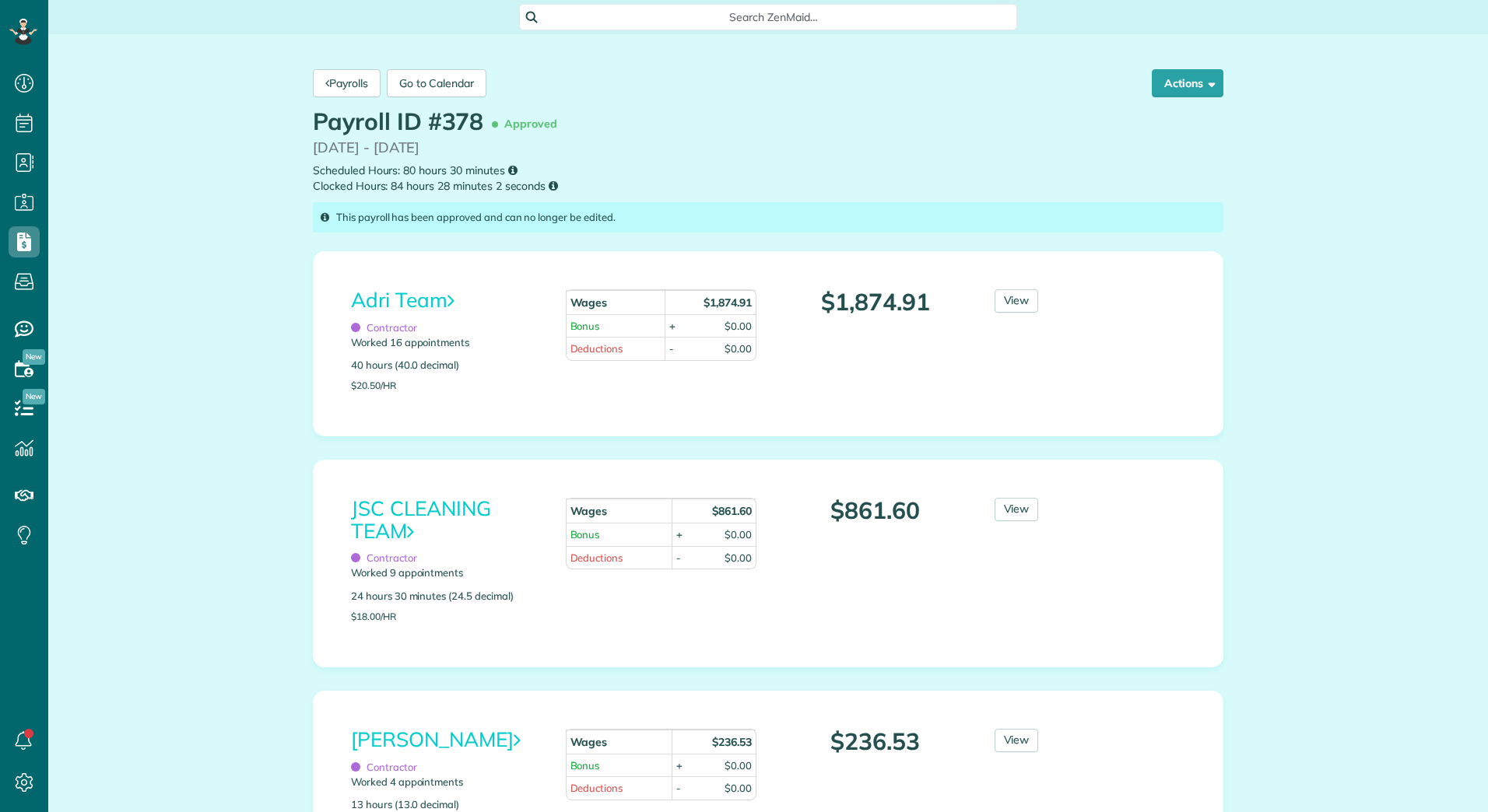
scroll to position [7, 7]
click at [374, 301] on link "Adri Team" at bounding box center [402, 300] width 104 height 26
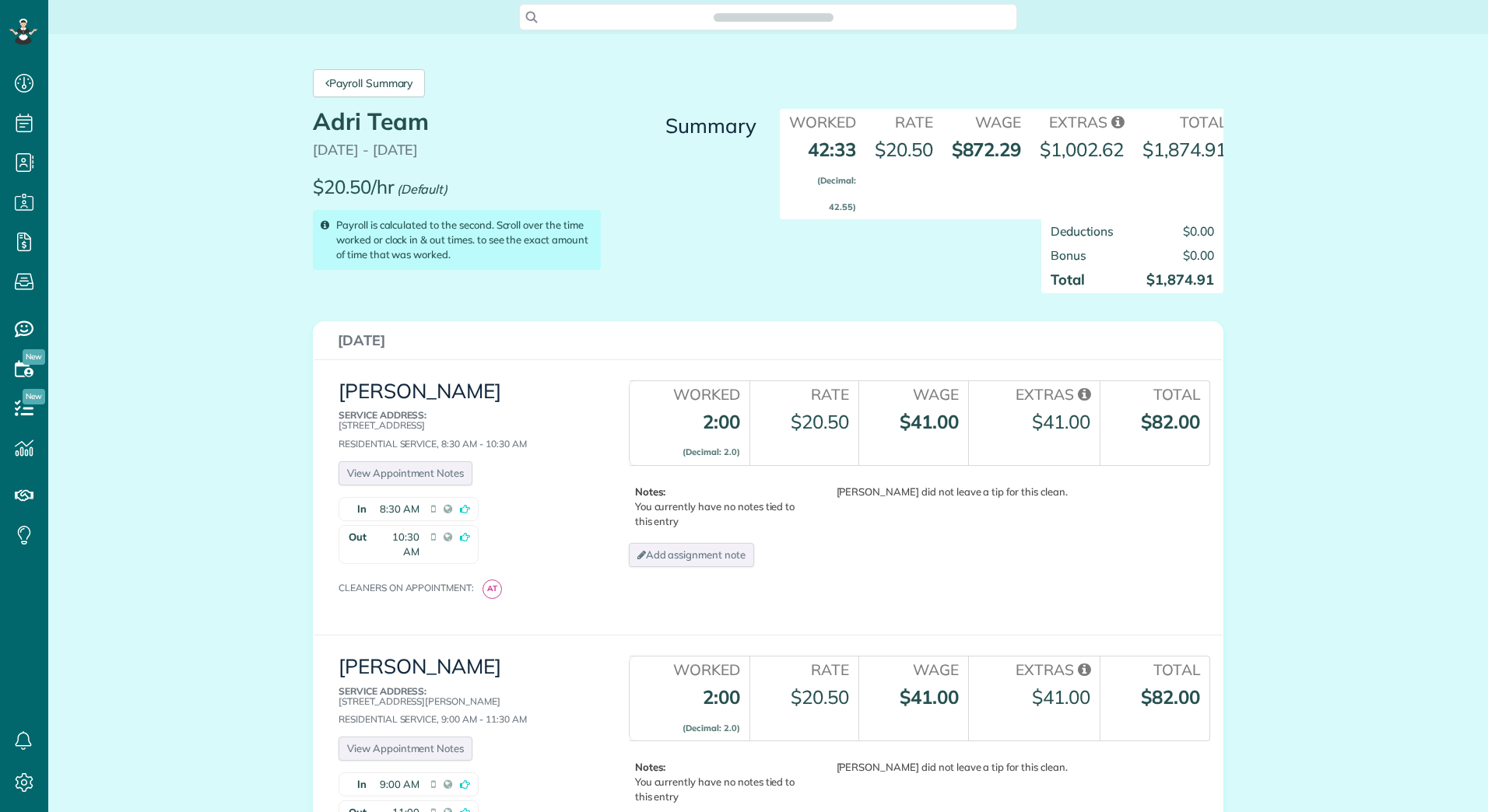
scroll to position [7, 7]
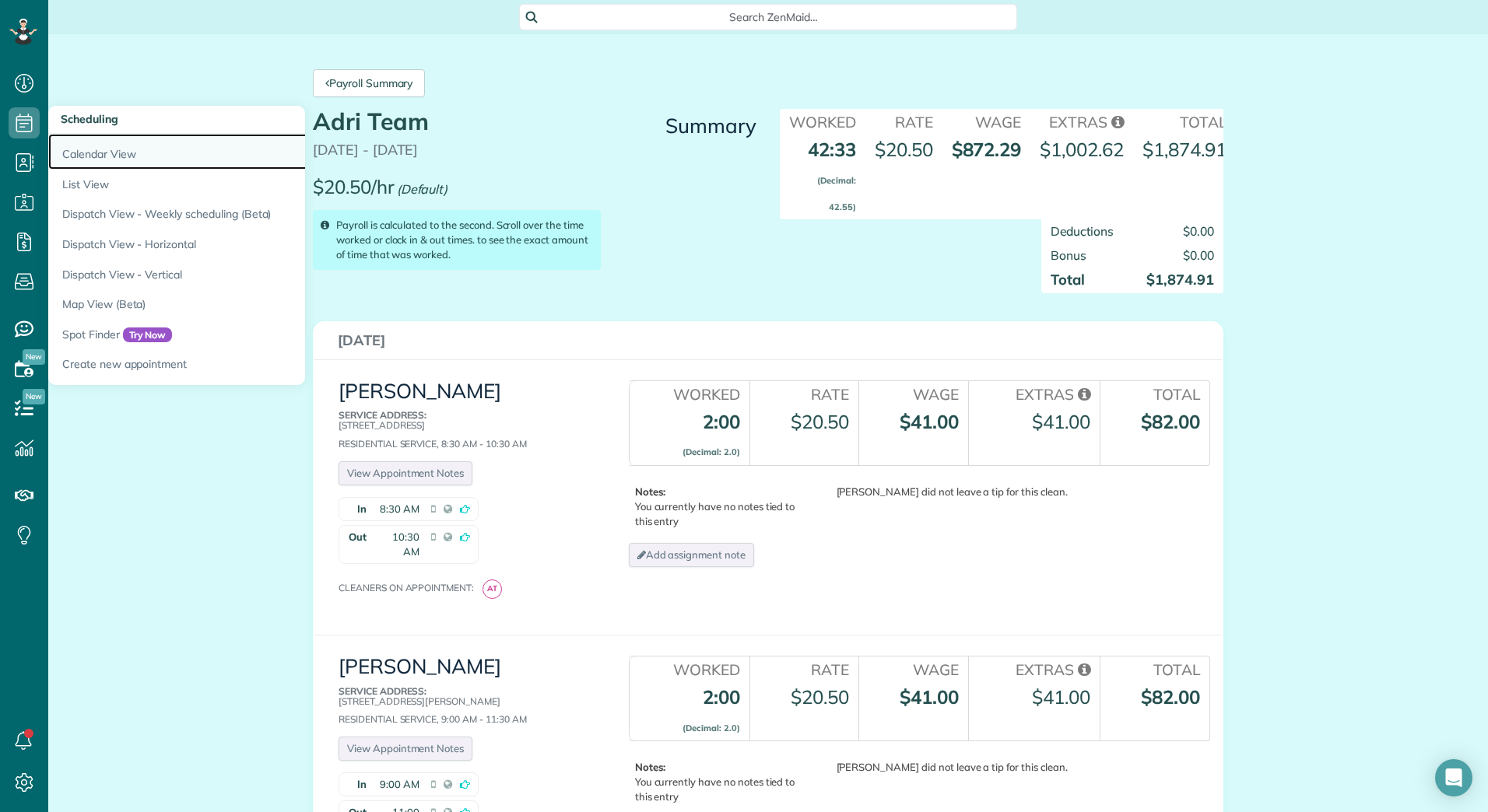
click at [72, 143] on link "Calendar View" at bounding box center [243, 152] width 389 height 36
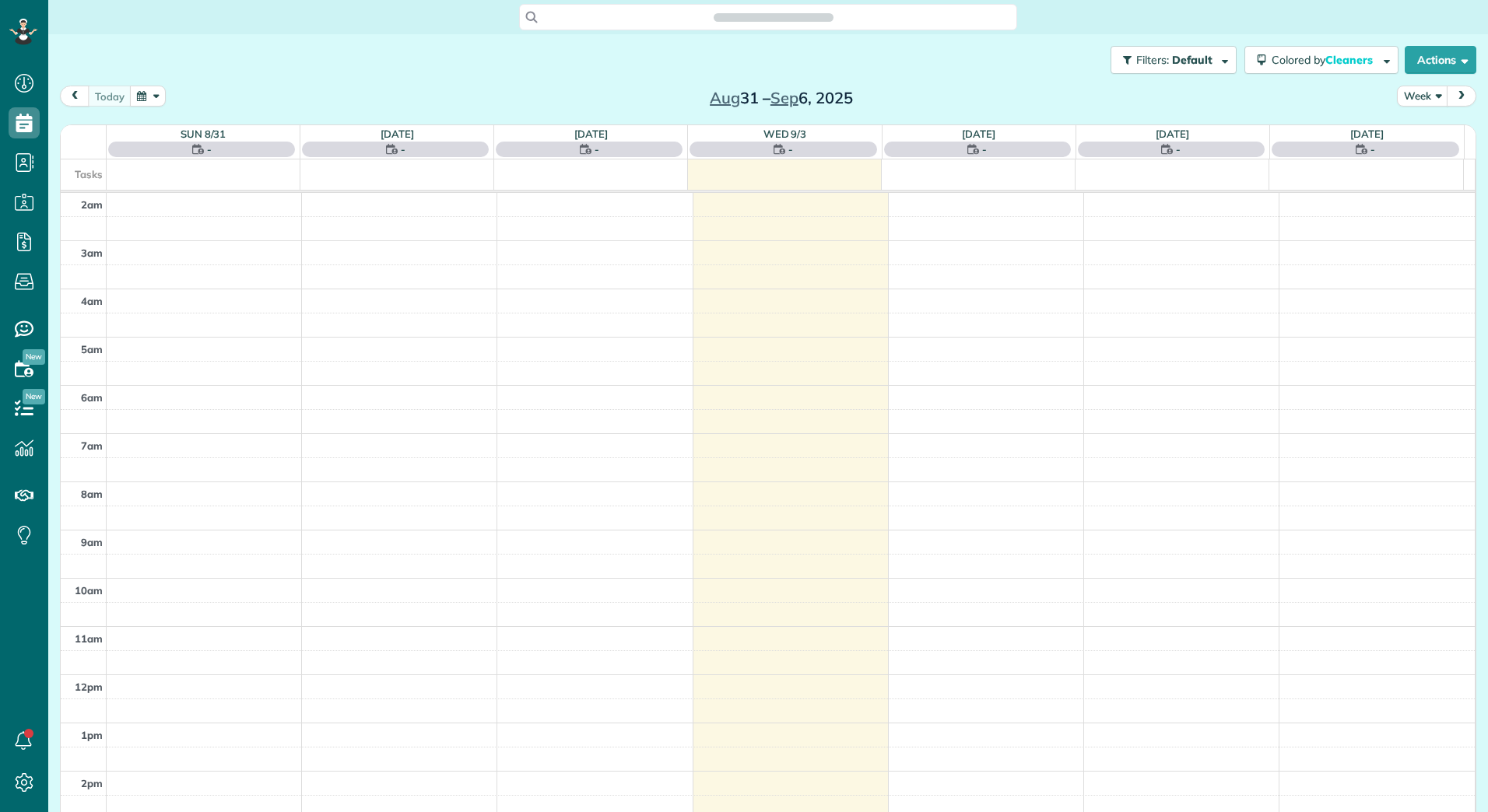
scroll to position [180, 0]
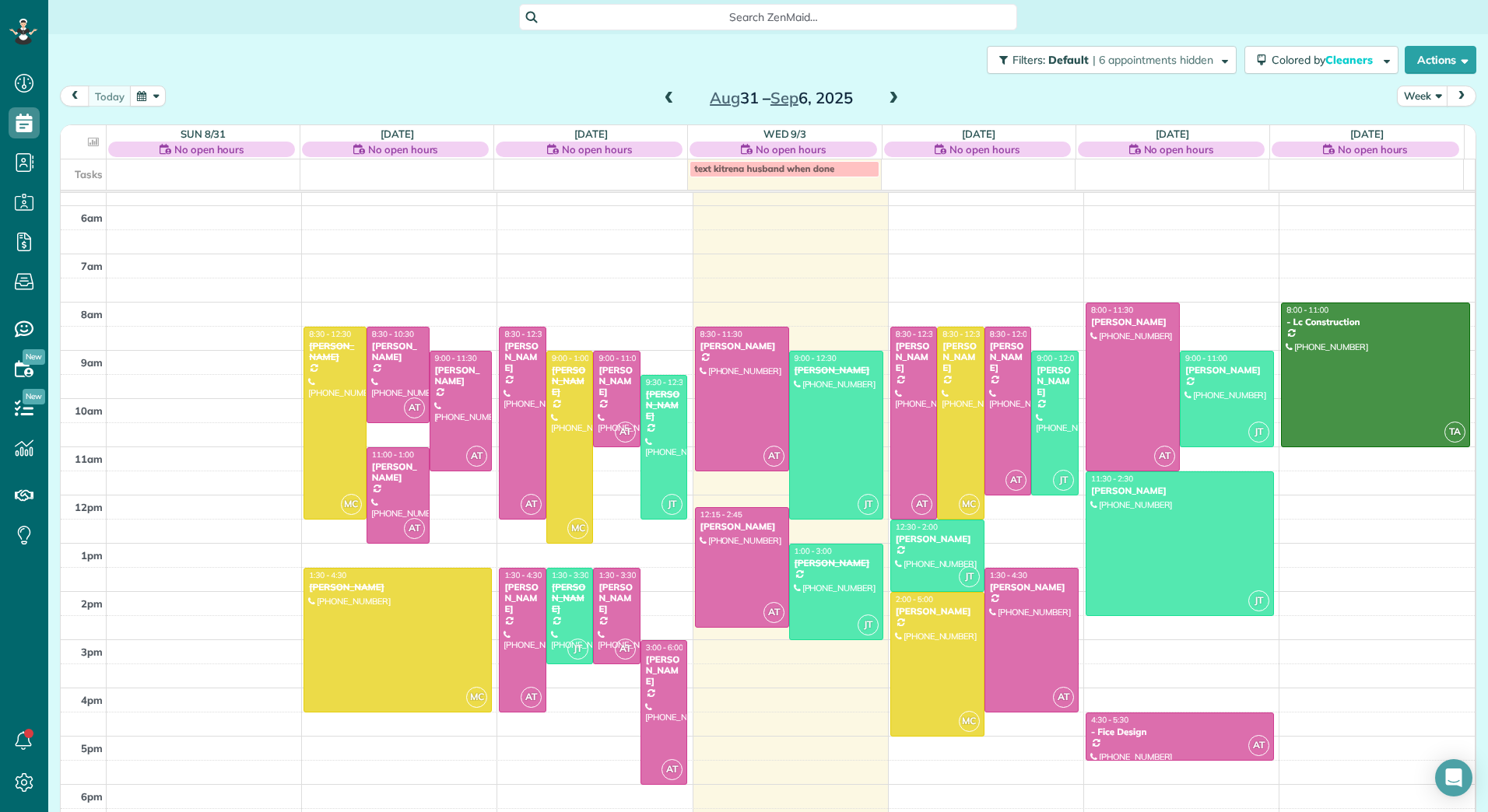
click at [661, 92] on span at bounding box center [669, 99] width 17 height 14
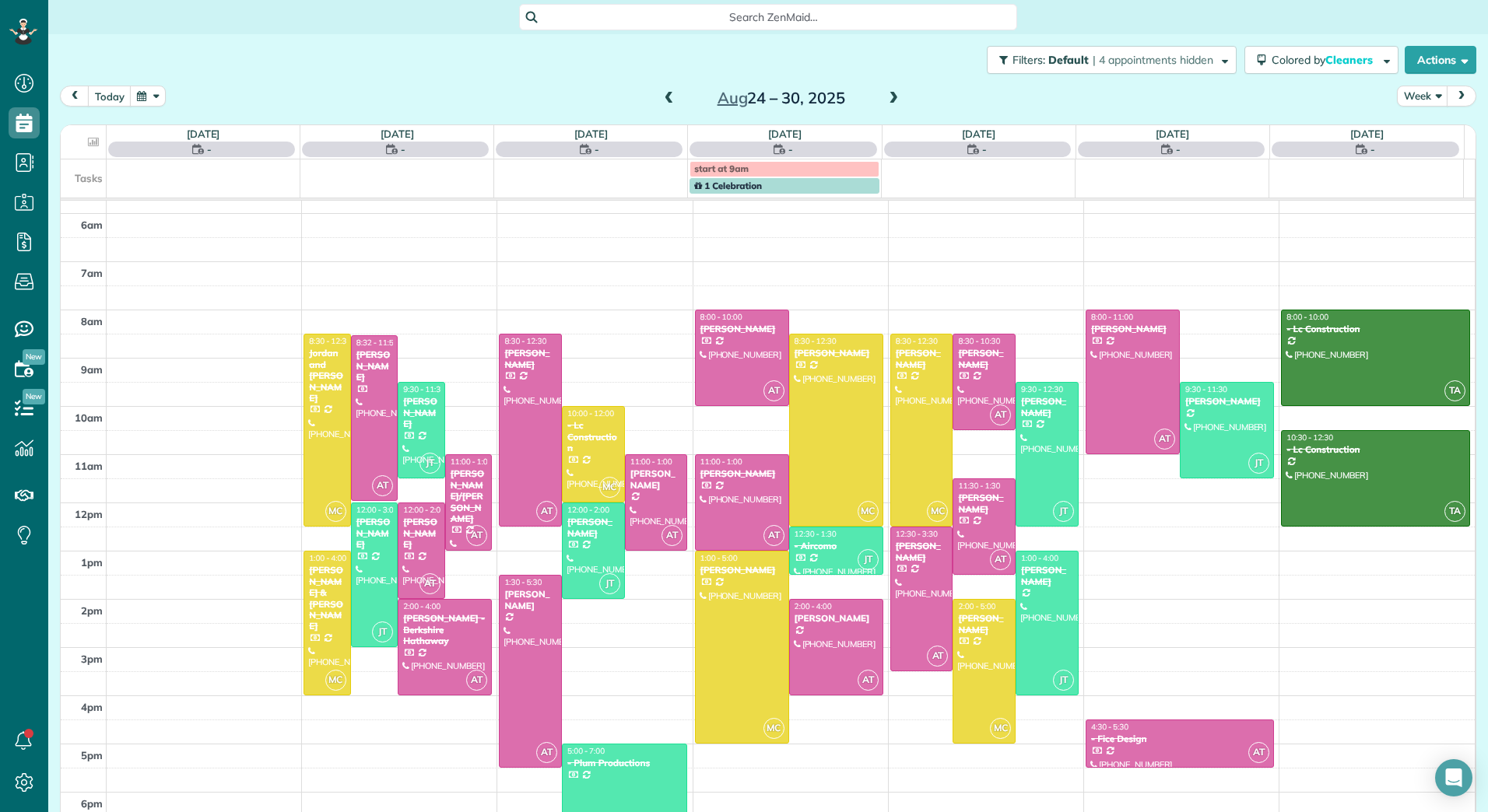
click at [661, 92] on span at bounding box center [669, 99] width 17 height 14
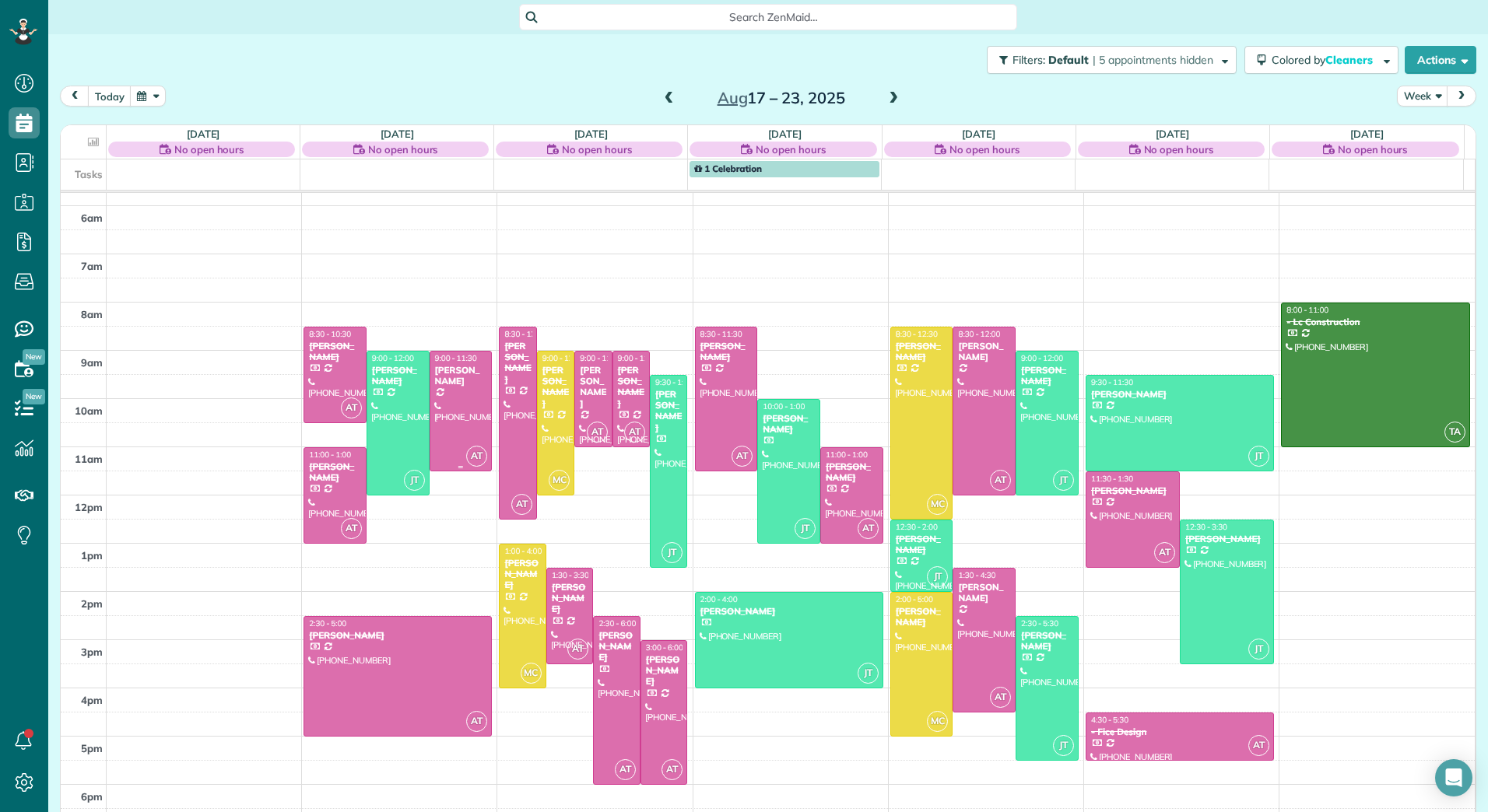
click at [457, 378] on div "[PERSON_NAME]" at bounding box center [461, 375] width 54 height 23
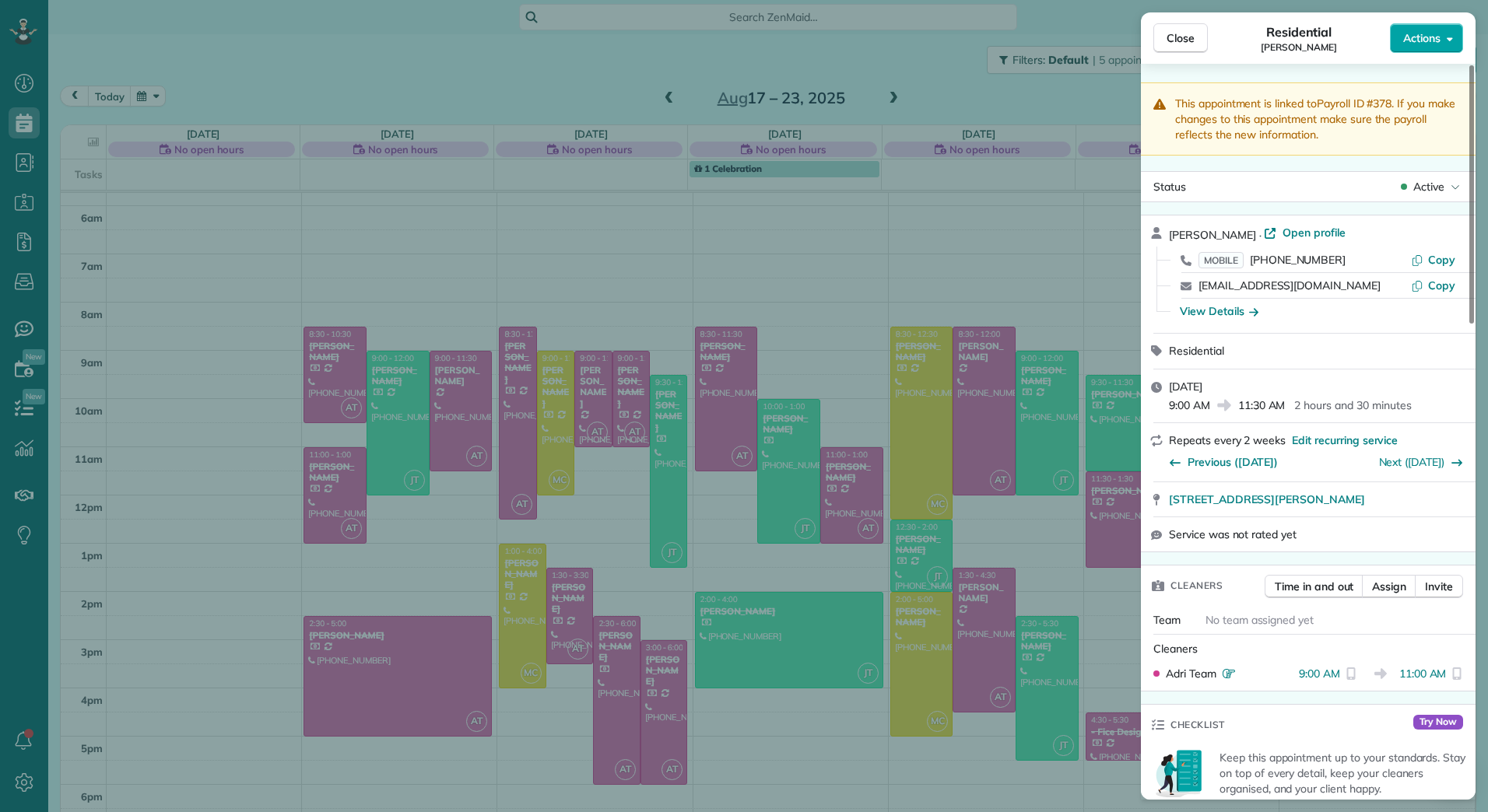
click at [1444, 40] on button "Actions" at bounding box center [1426, 38] width 73 height 30
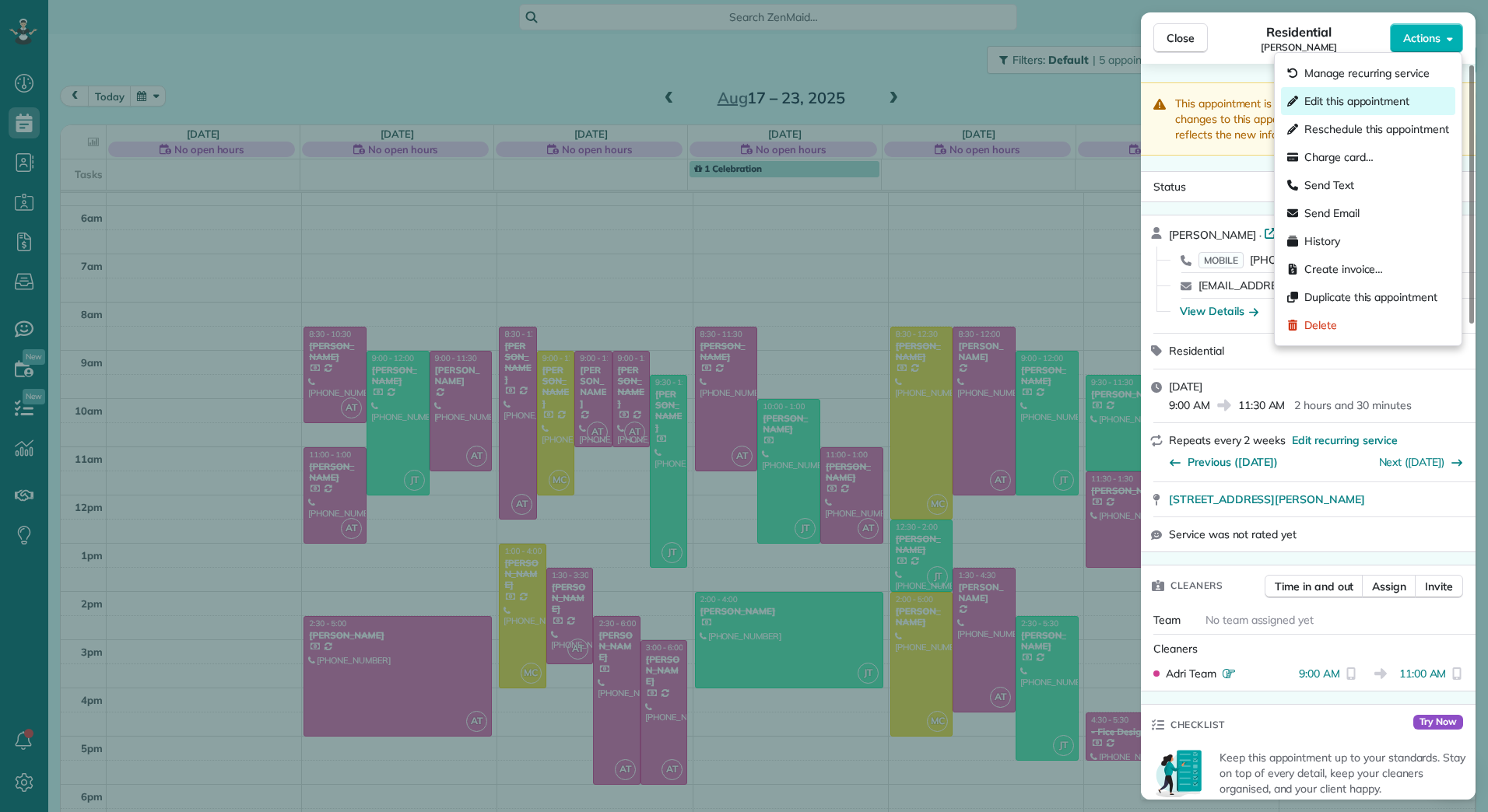
click at [1400, 95] on span "Edit this appointment" at bounding box center [1357, 101] width 105 height 15
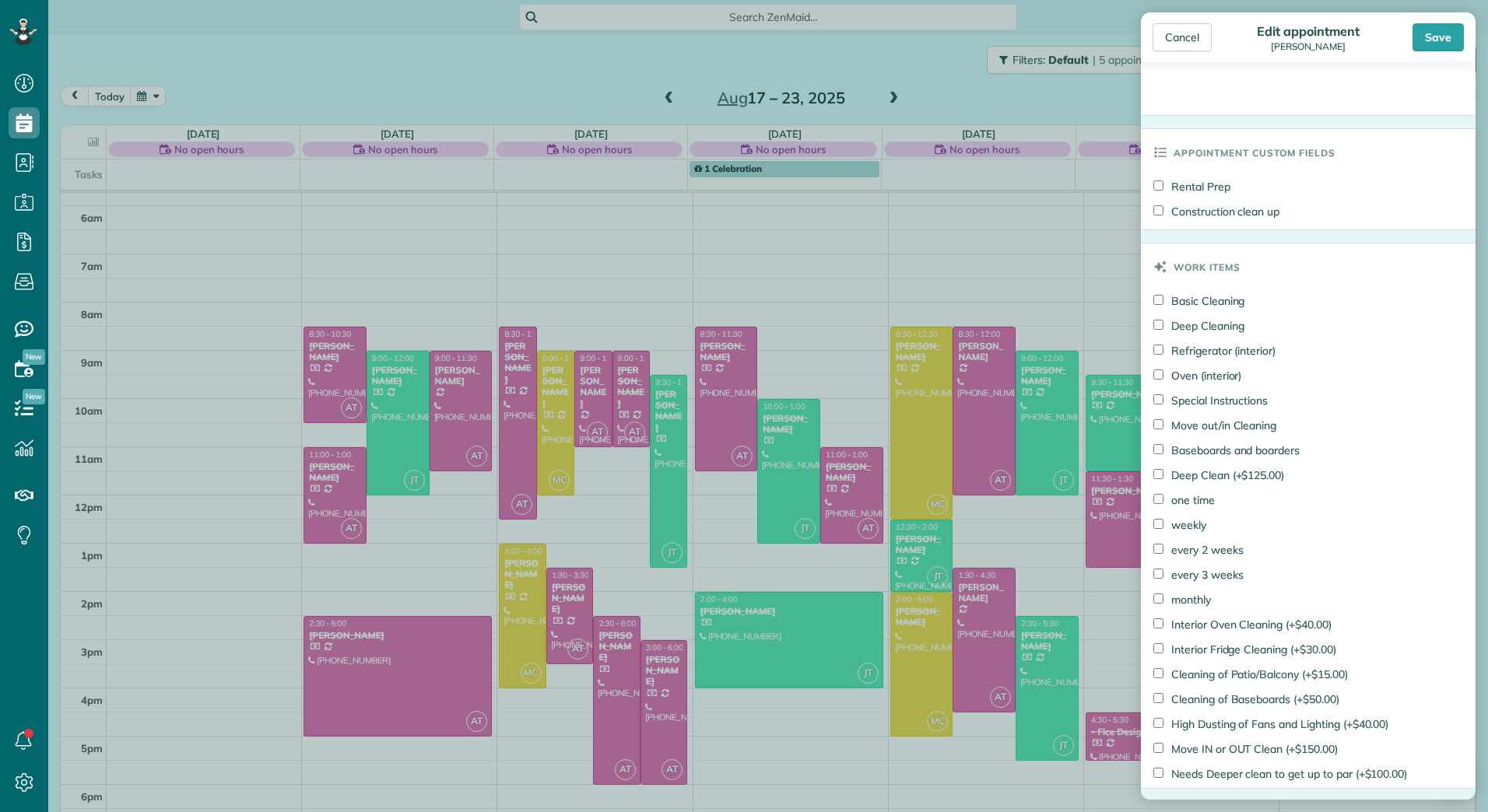
scroll to position [835, 0]
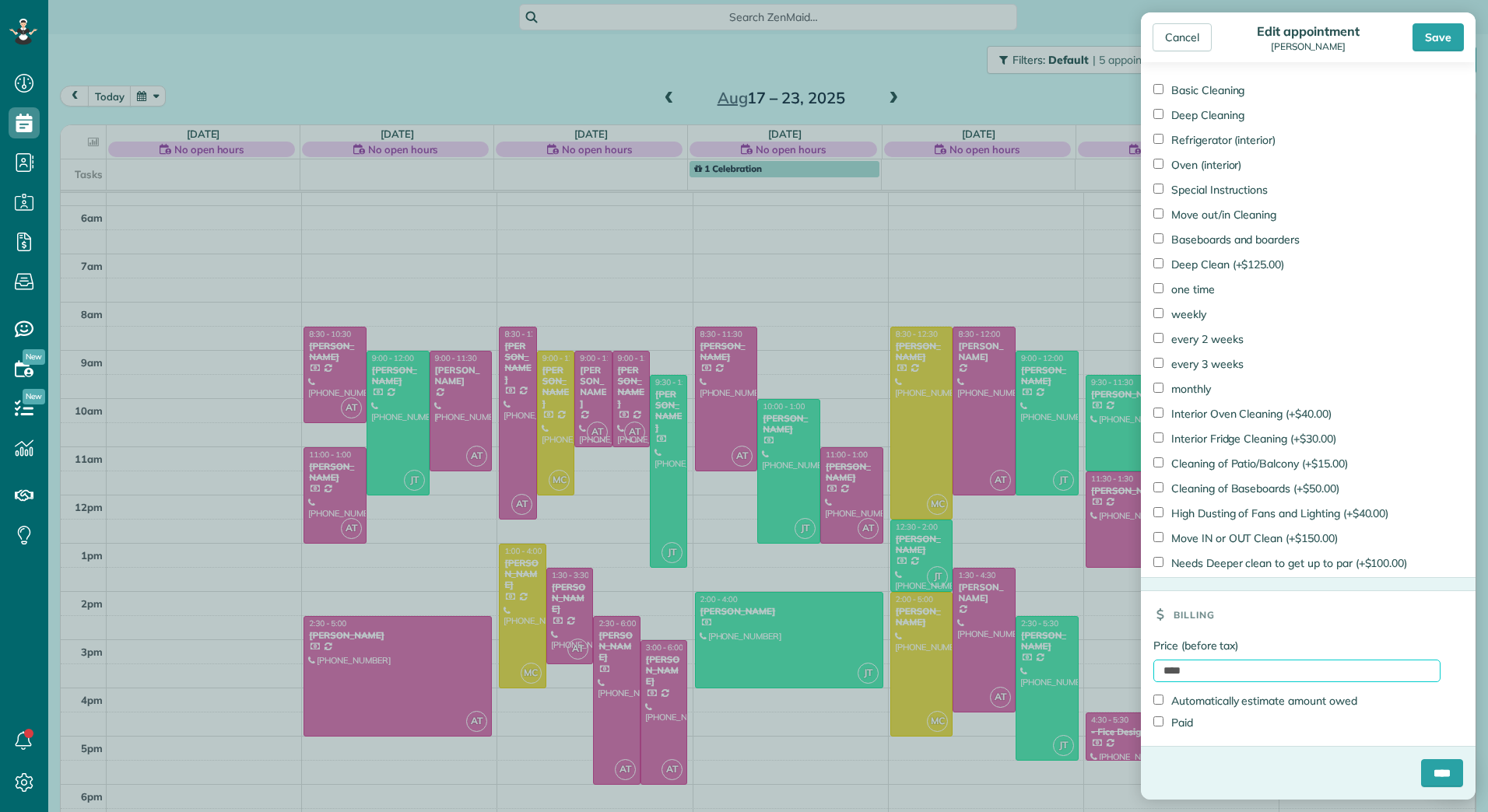
click at [1156, 674] on input "****" at bounding box center [1296, 671] width 287 height 23
type input "******"
click at [1190, 726] on label "Paid" at bounding box center [1173, 722] width 40 height 15
click at [1435, 772] on input "****" at bounding box center [1441, 773] width 42 height 28
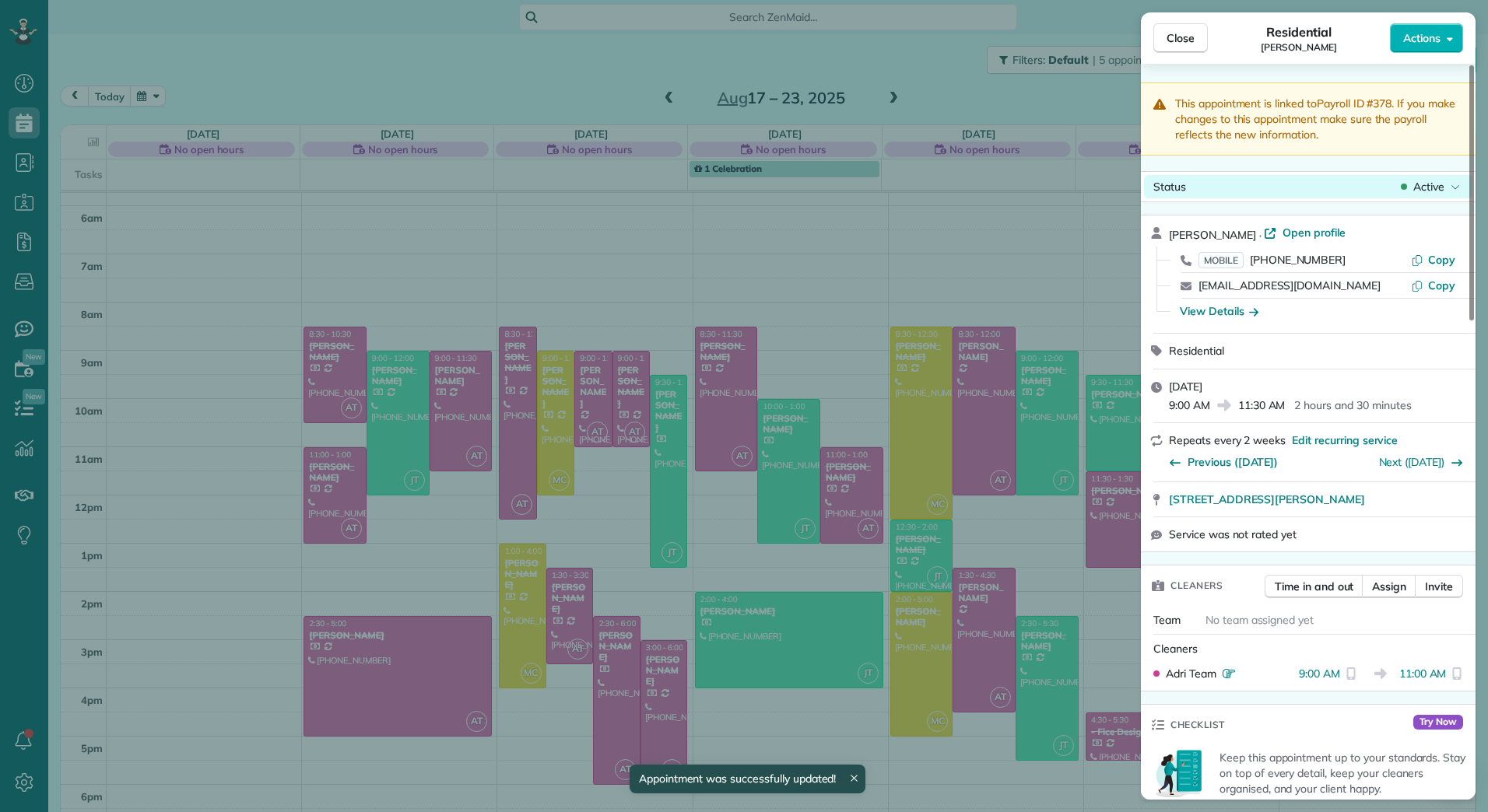
click at [1444, 185] on div "Active" at bounding box center [1429, 186] width 66 height 15
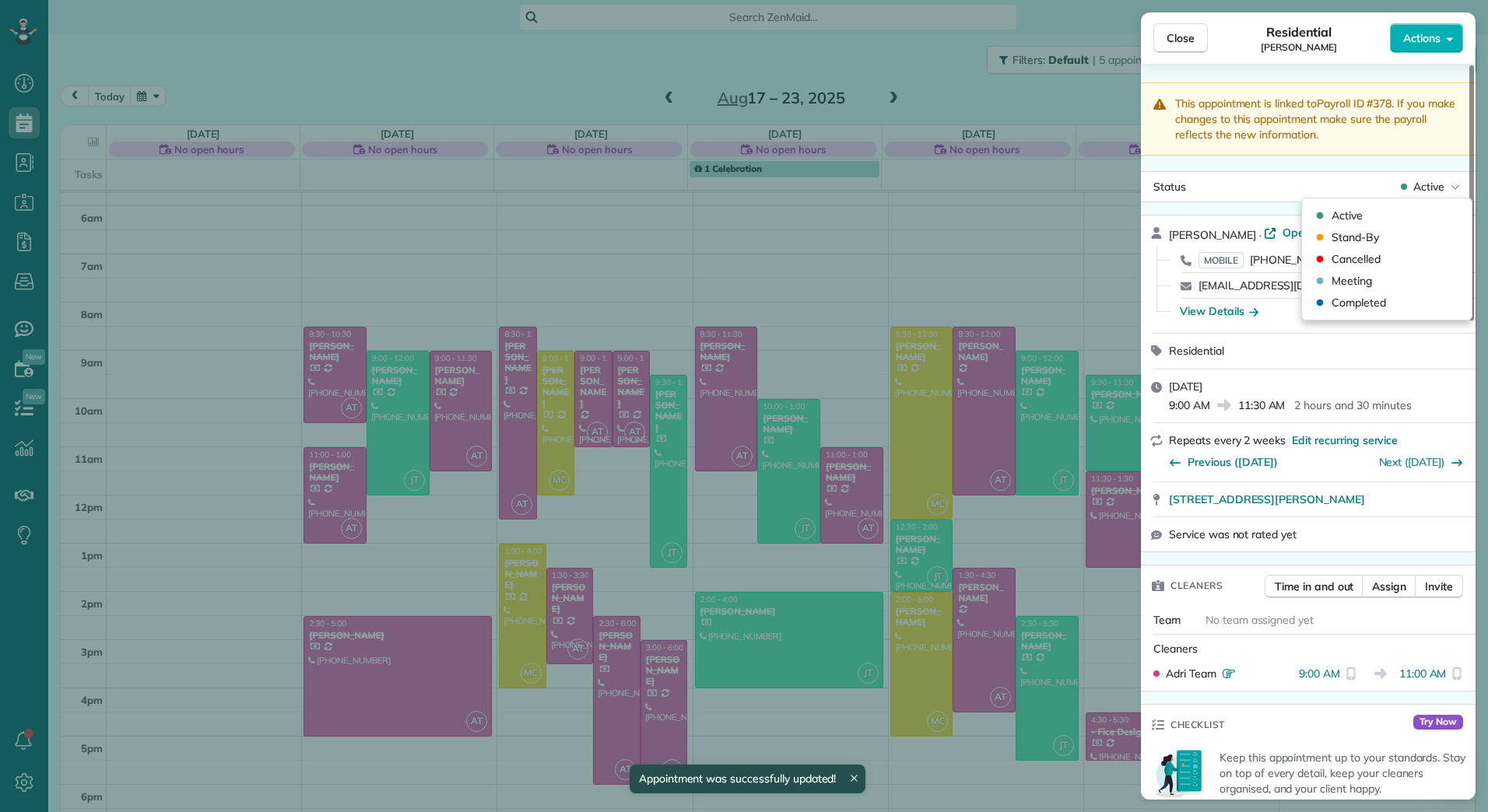
click at [1381, 315] on div "Active Stand-By Cancelled Meeting Completed" at bounding box center [1386, 258] width 158 height 122
click at [1375, 302] on span "Completed" at bounding box center [1358, 302] width 55 height 15
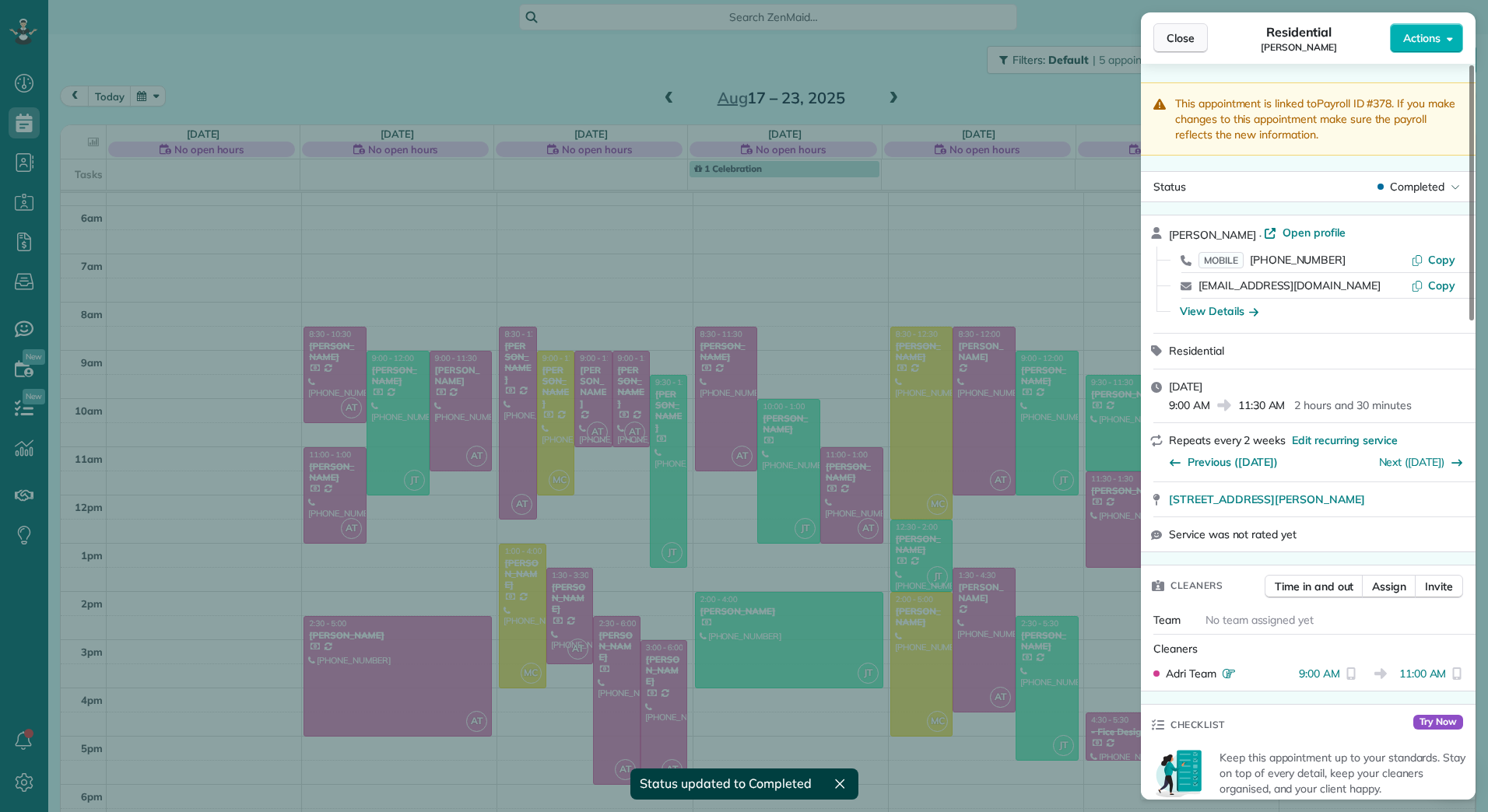
click at [1184, 32] on span "Close" at bounding box center [1180, 38] width 28 height 15
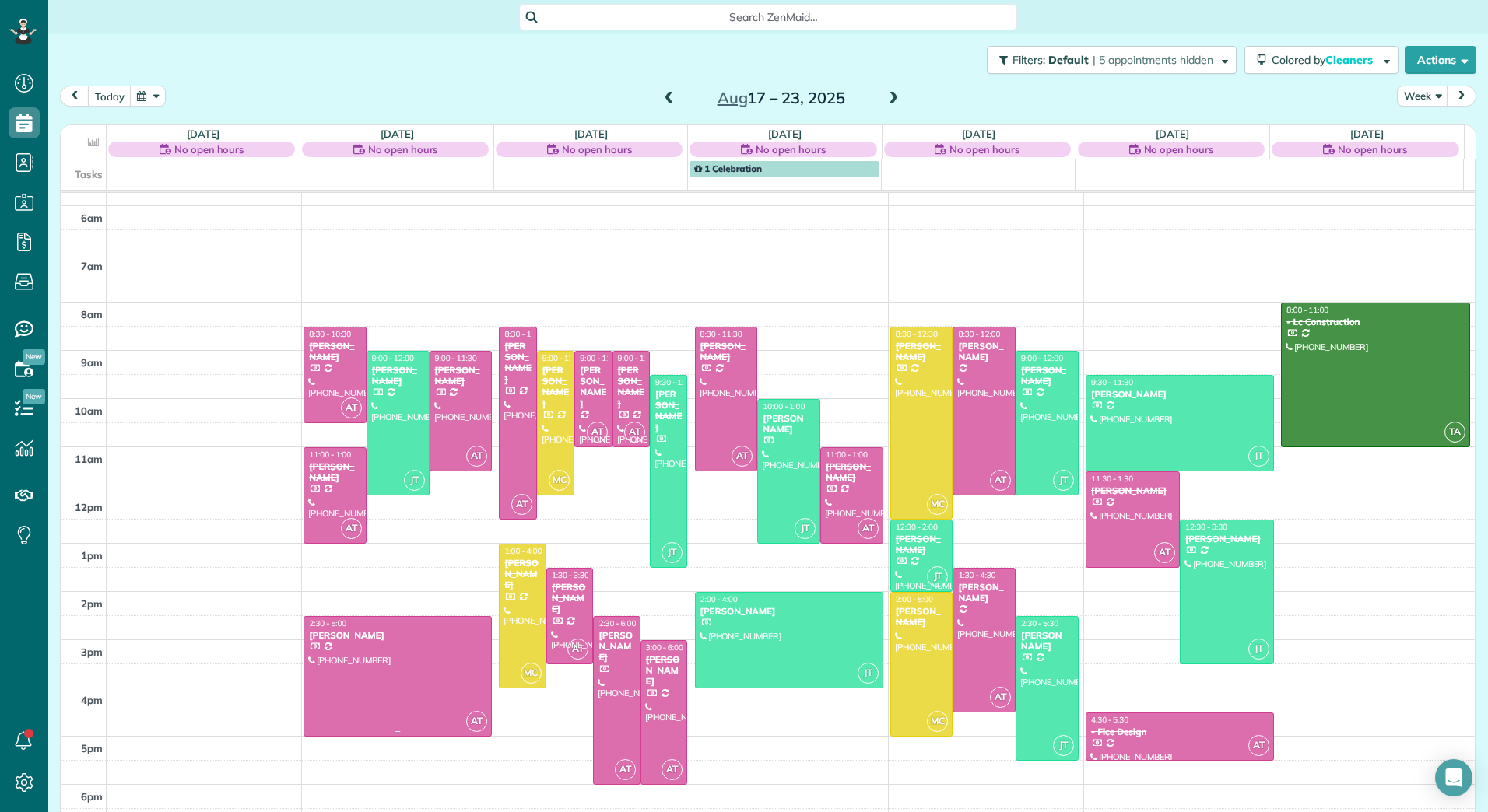
click at [353, 658] on div at bounding box center [397, 676] width 186 height 119
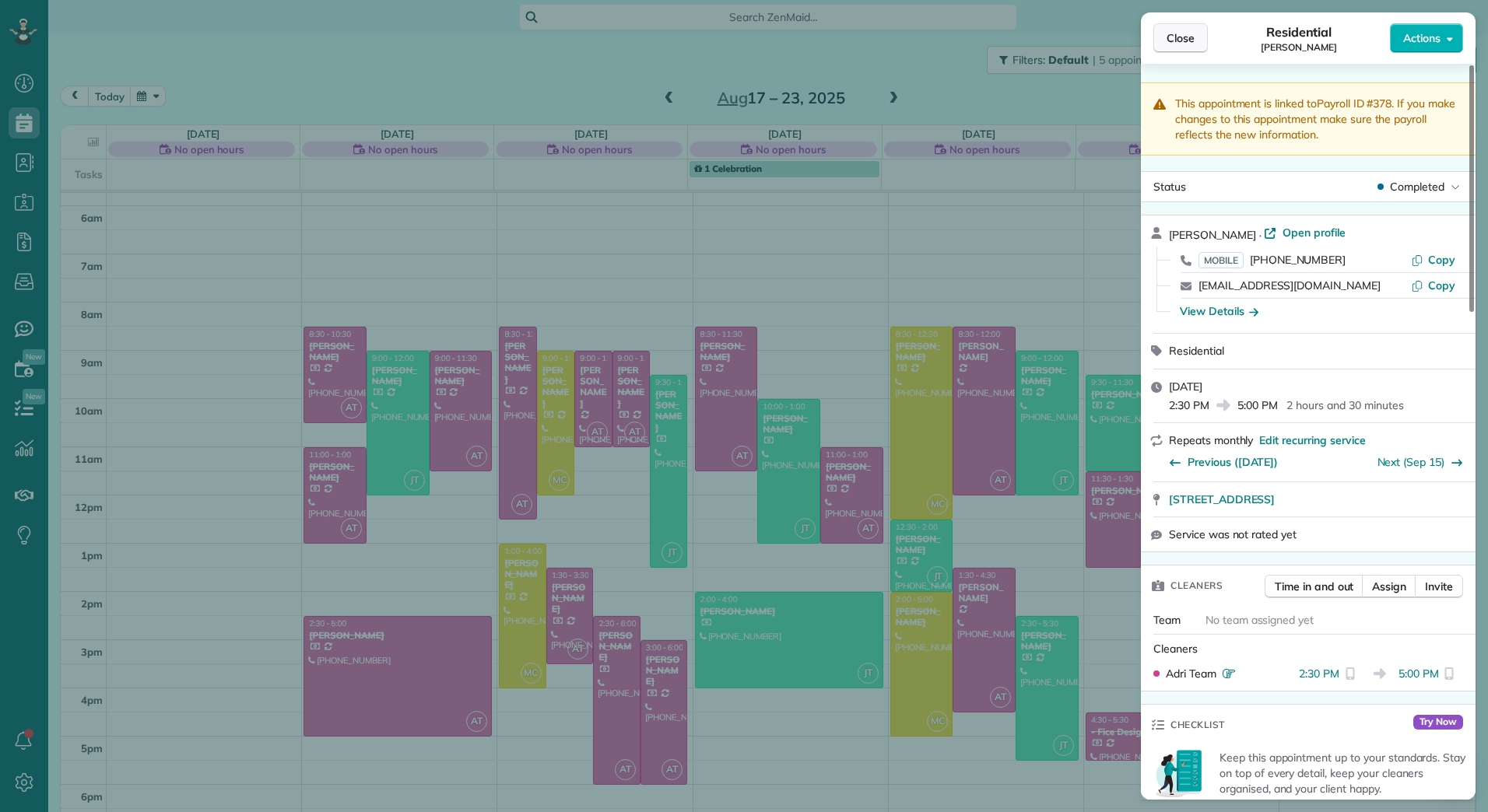
click at [1162, 41] on button "Close" at bounding box center [1180, 38] width 55 height 30
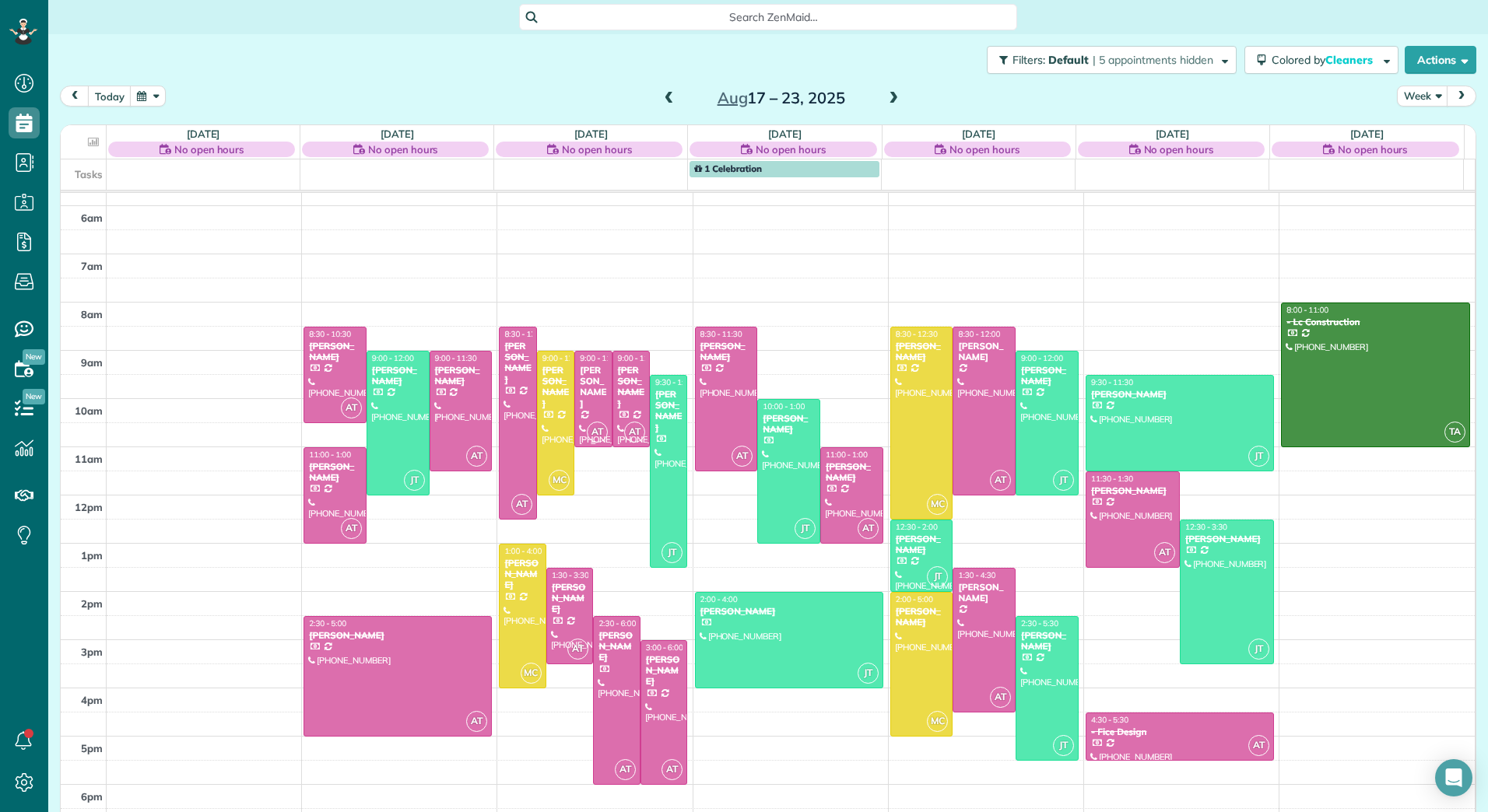
click at [582, 377] on div "[PERSON_NAME]" at bounding box center [592, 387] width 28 height 45
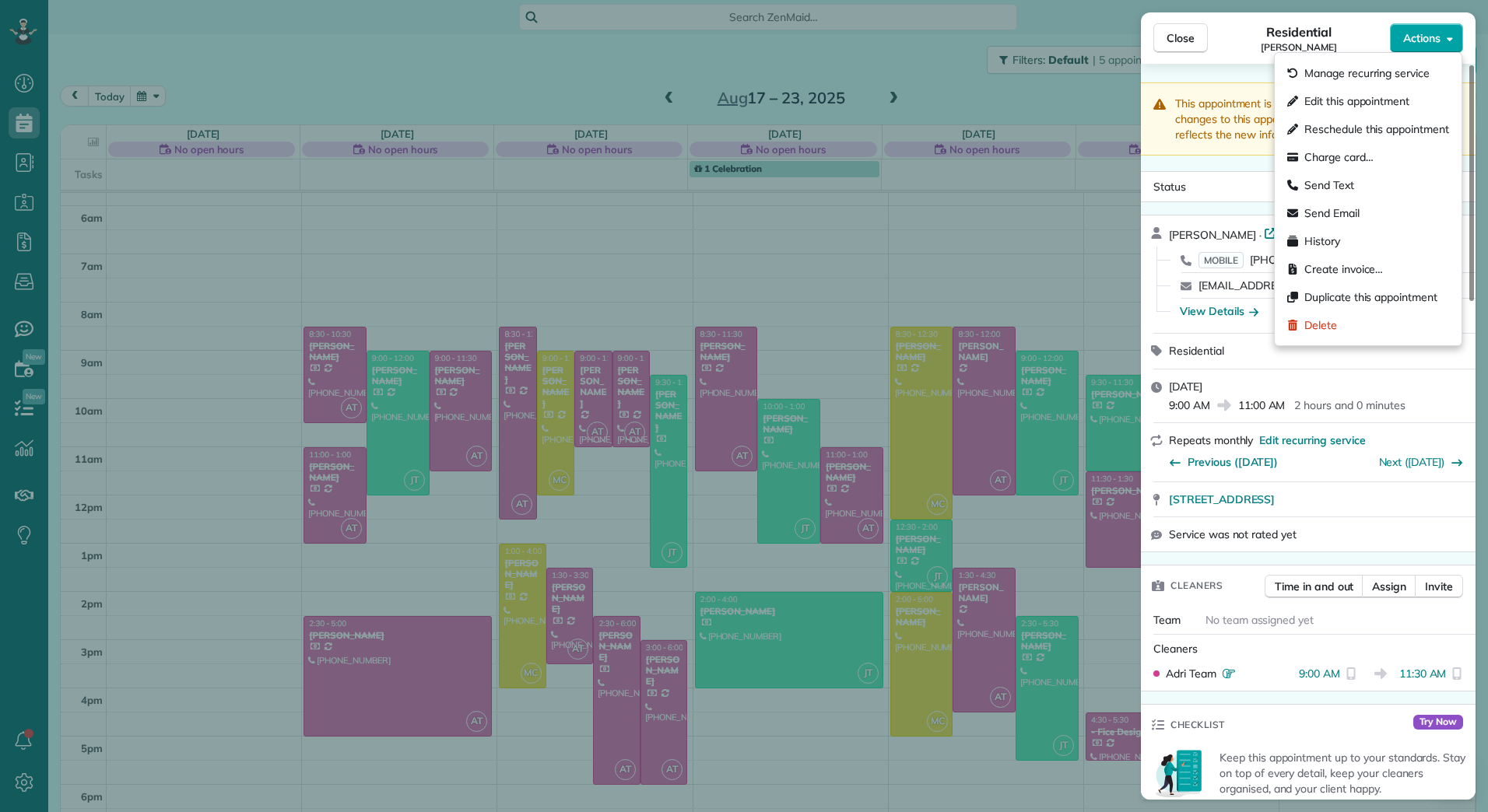
click at [1450, 26] on button "Actions" at bounding box center [1426, 38] width 73 height 30
click at [1400, 93] on div "Edit this appointment" at bounding box center [1368, 101] width 175 height 28
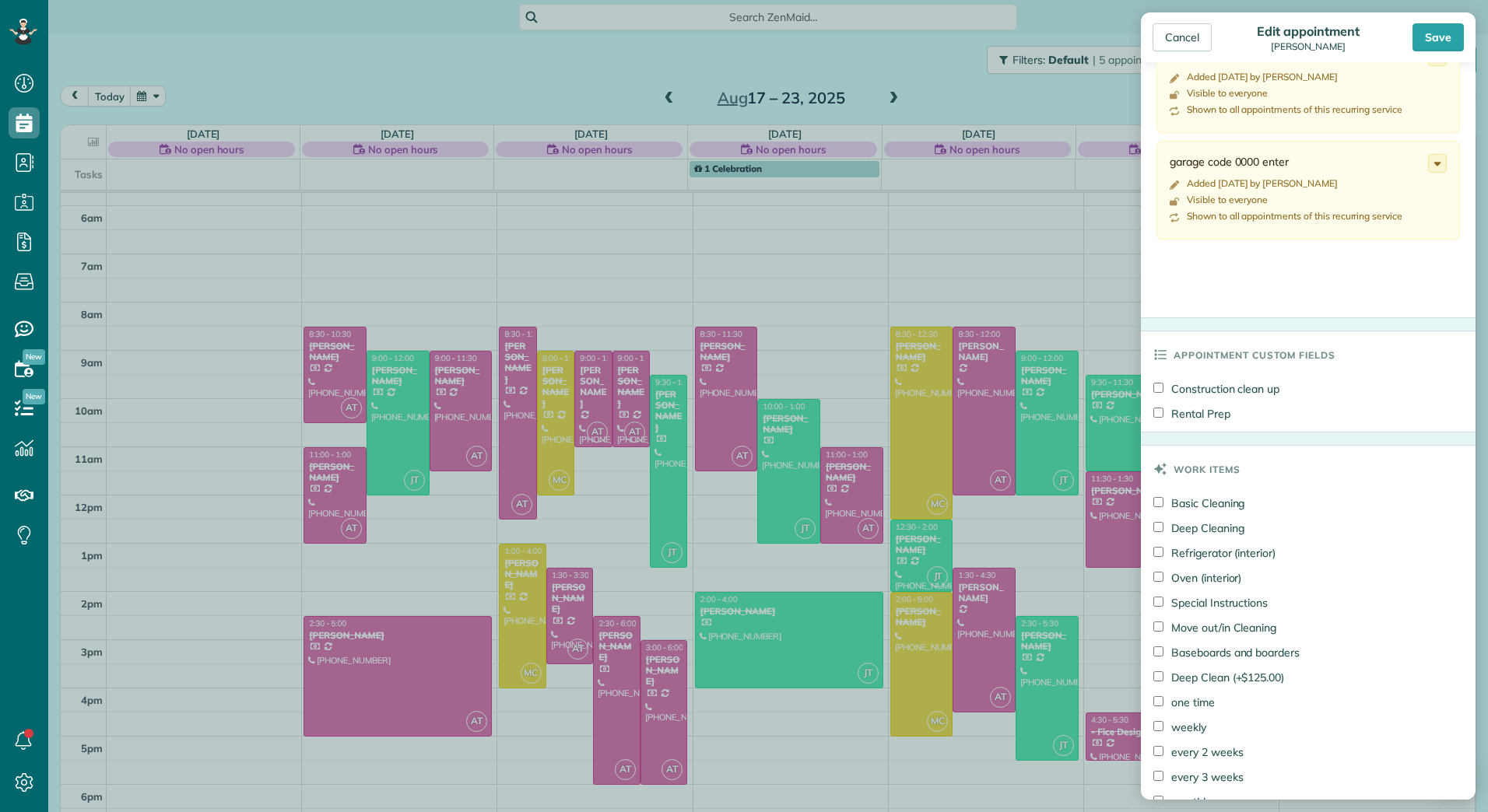
scroll to position [1061, 0]
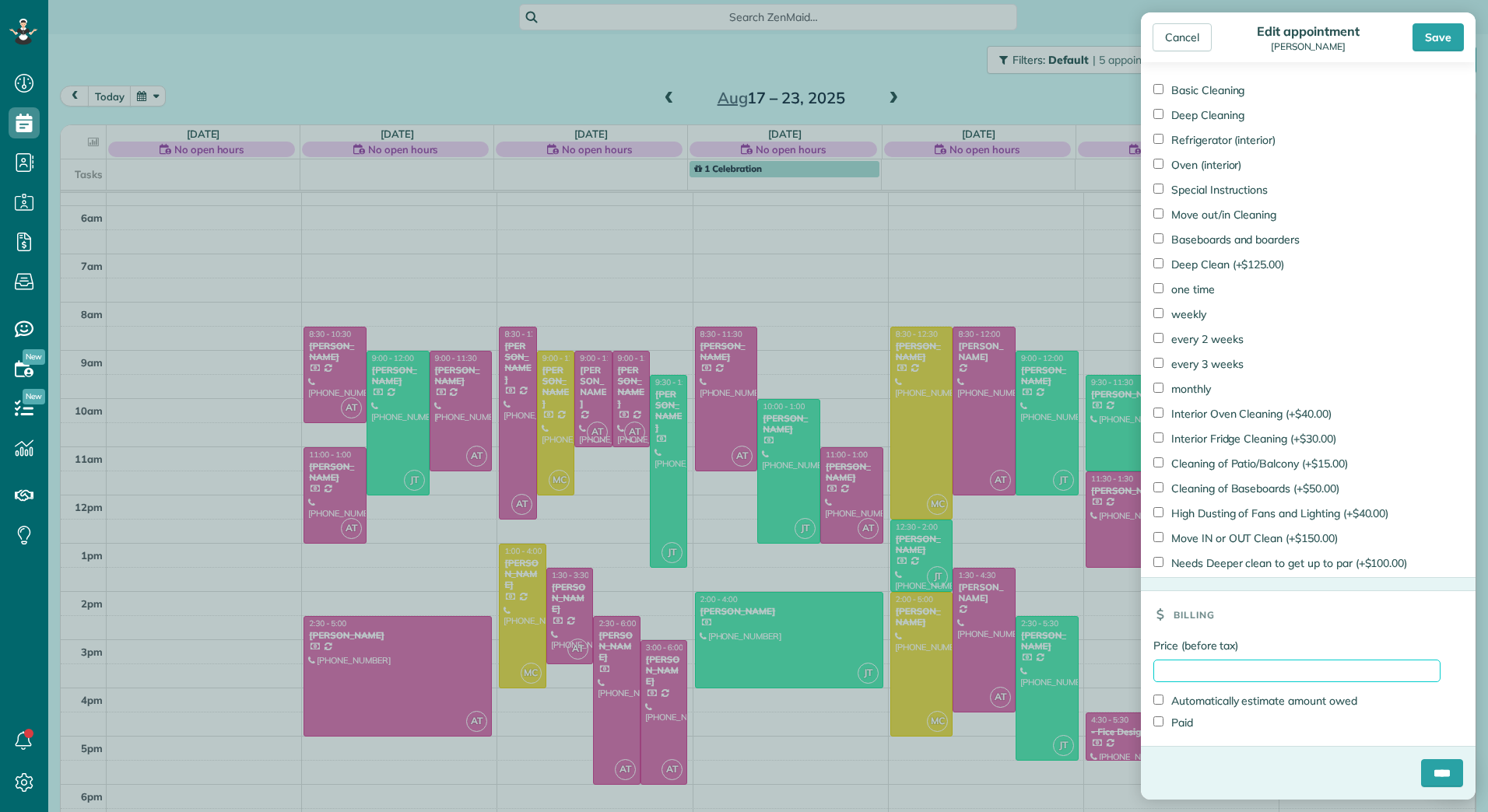
click at [1199, 680] on input "Price (before tax)" at bounding box center [1296, 671] width 287 height 23
type input "******"
click at [1187, 717] on label "Paid" at bounding box center [1173, 722] width 40 height 15
click at [1420, 774] on input "****" at bounding box center [1441, 773] width 42 height 28
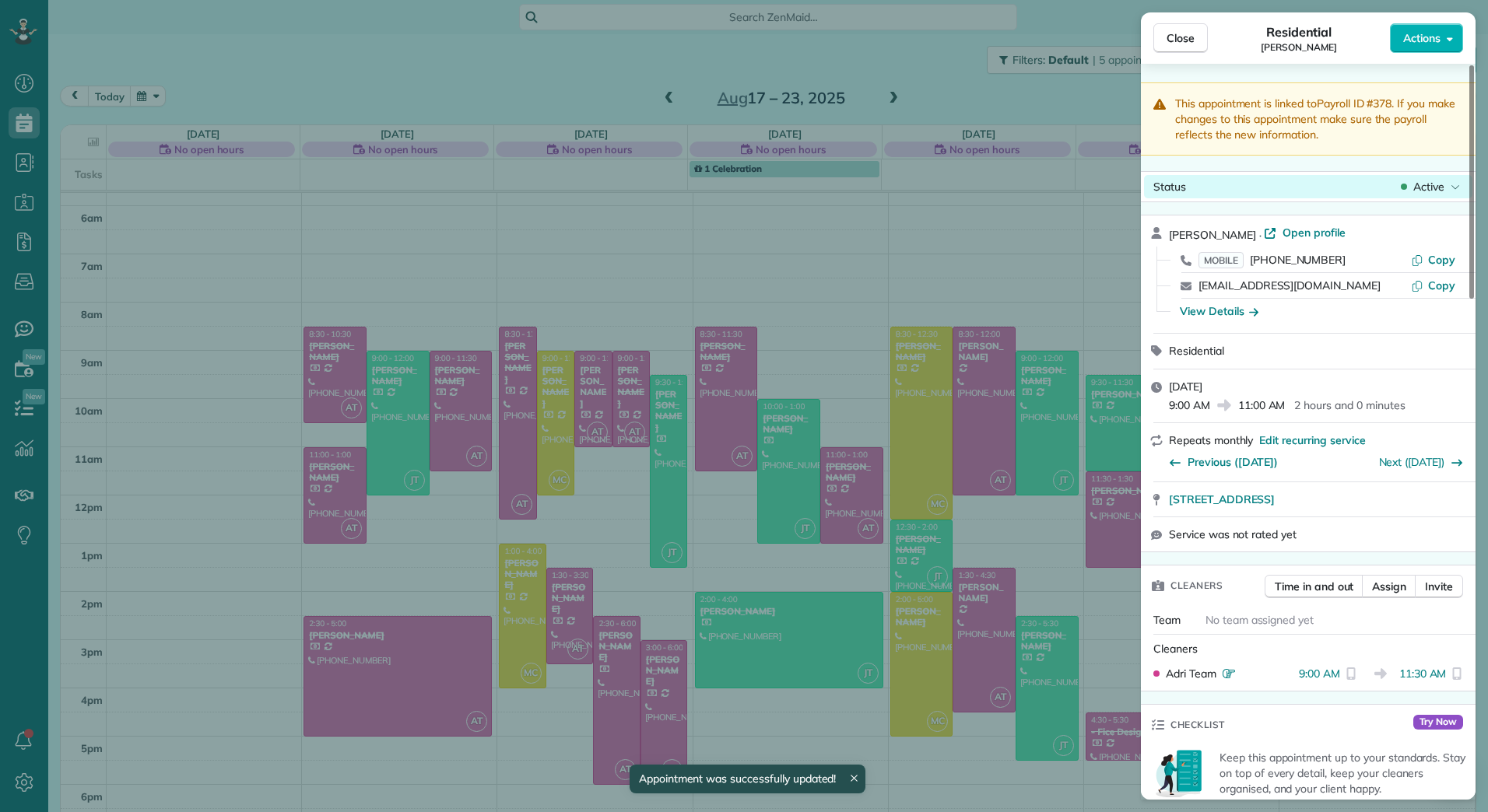
click at [1417, 181] on span "Active" at bounding box center [1429, 186] width 32 height 15
click at [1444, 196] on div "Status Active" at bounding box center [1308, 186] width 329 height 23
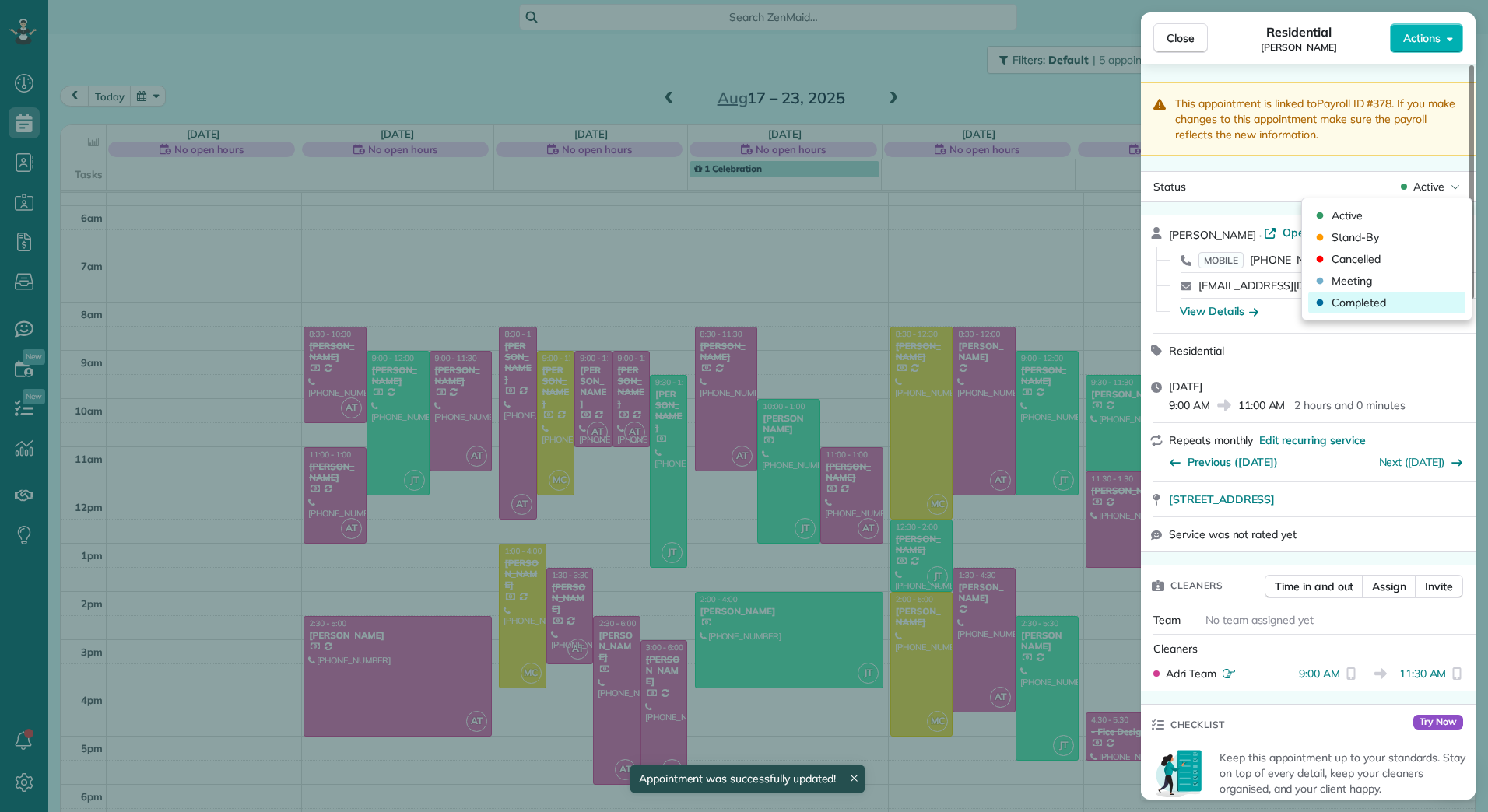
click at [1355, 306] on span "Completed" at bounding box center [1358, 302] width 55 height 15
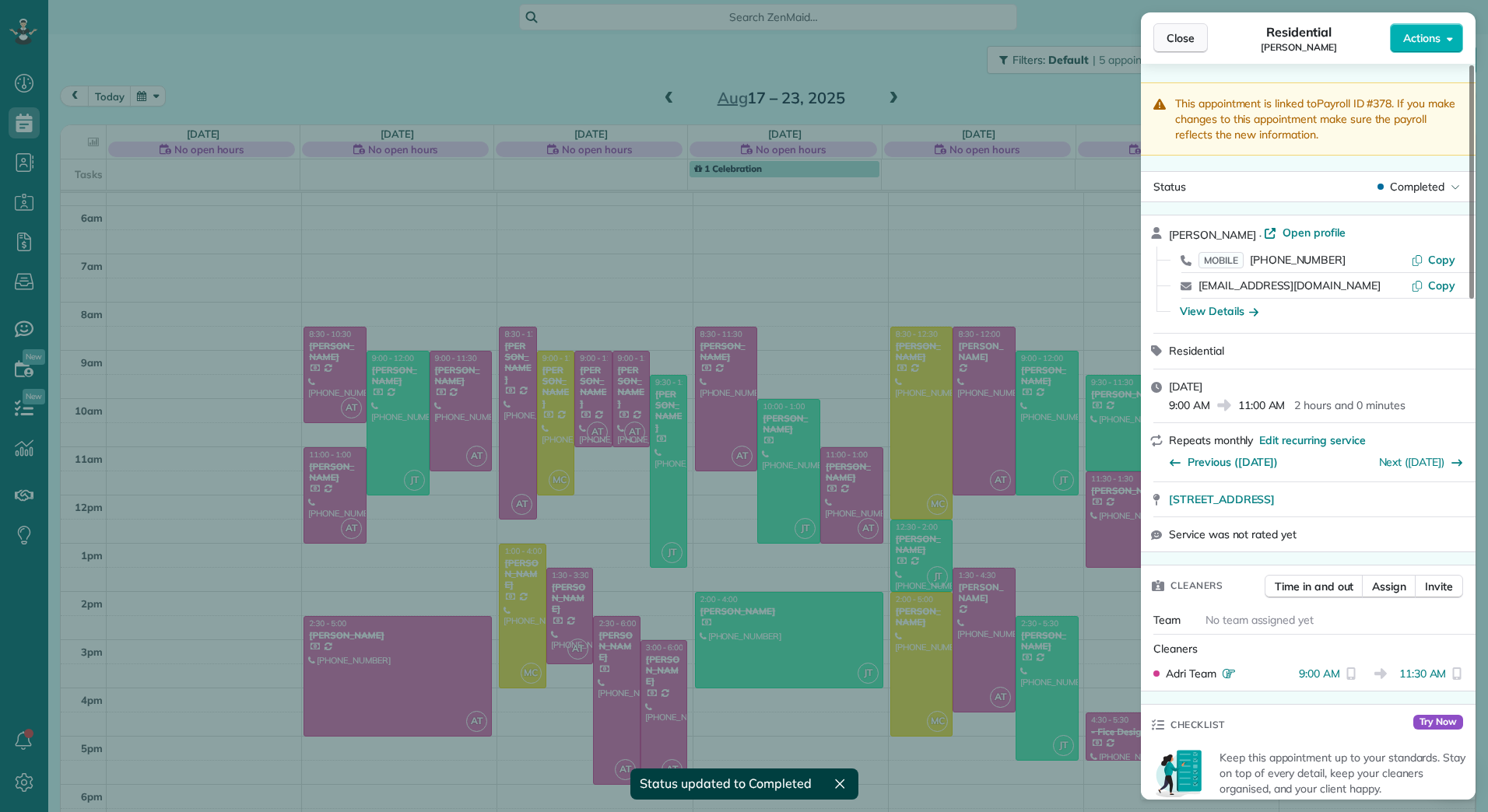
click at [1179, 36] on span "Close" at bounding box center [1180, 38] width 28 height 15
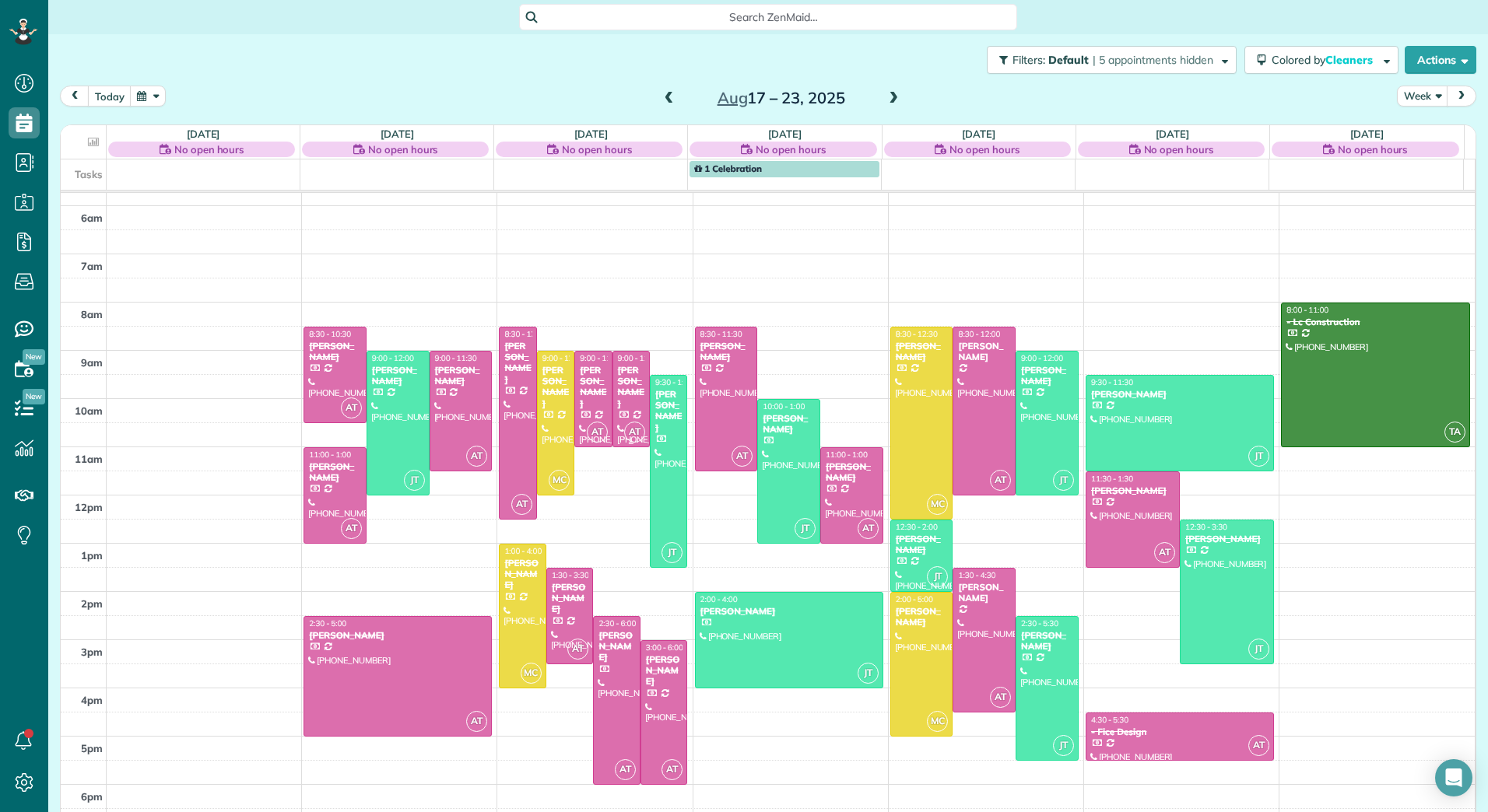
click at [626, 420] on div at bounding box center [631, 399] width 36 height 95
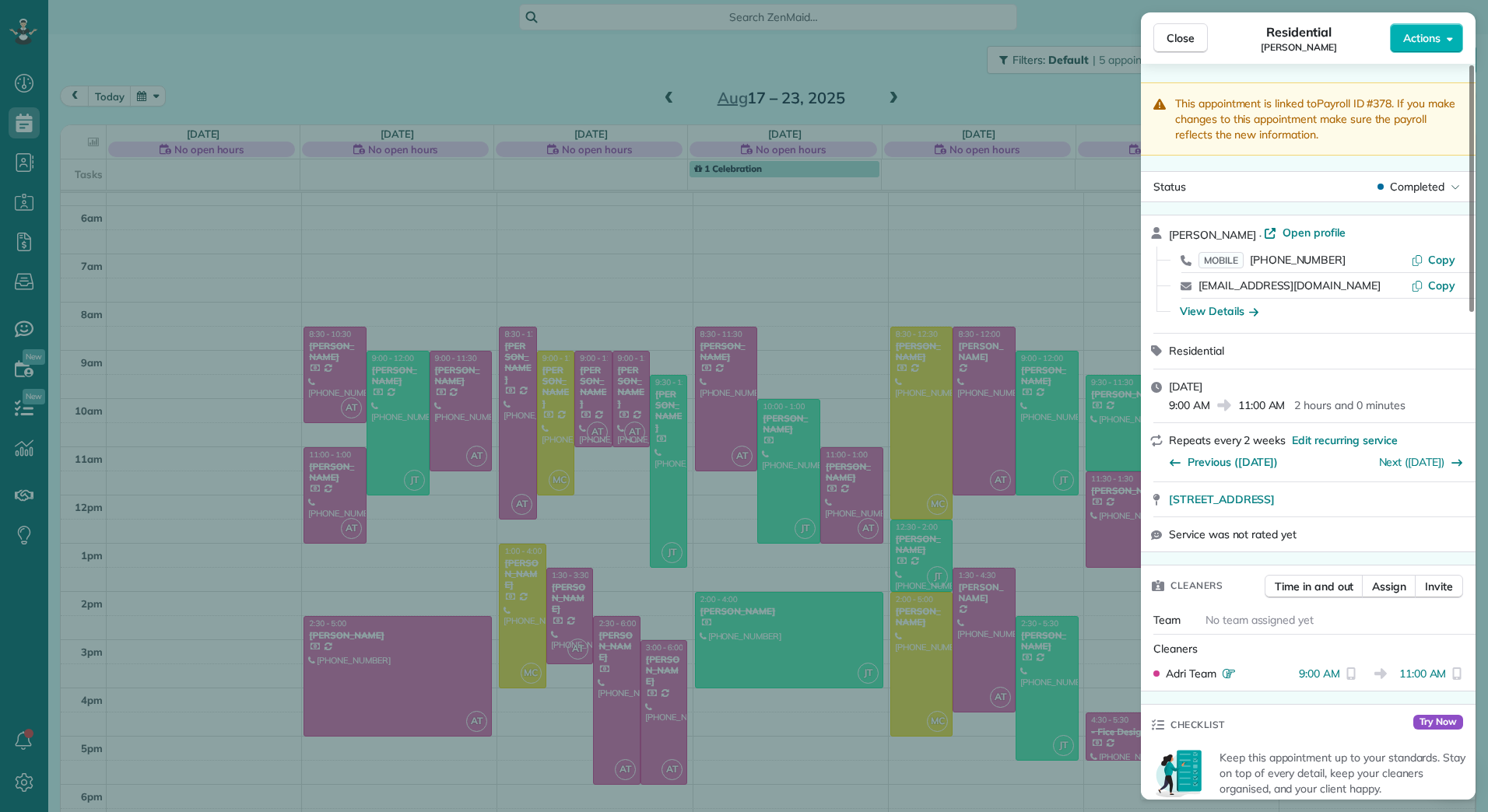
click at [610, 649] on div "Close Residential [PERSON_NAME] Actions This appointment is linked to Payroll I…" at bounding box center [744, 406] width 1488 height 812
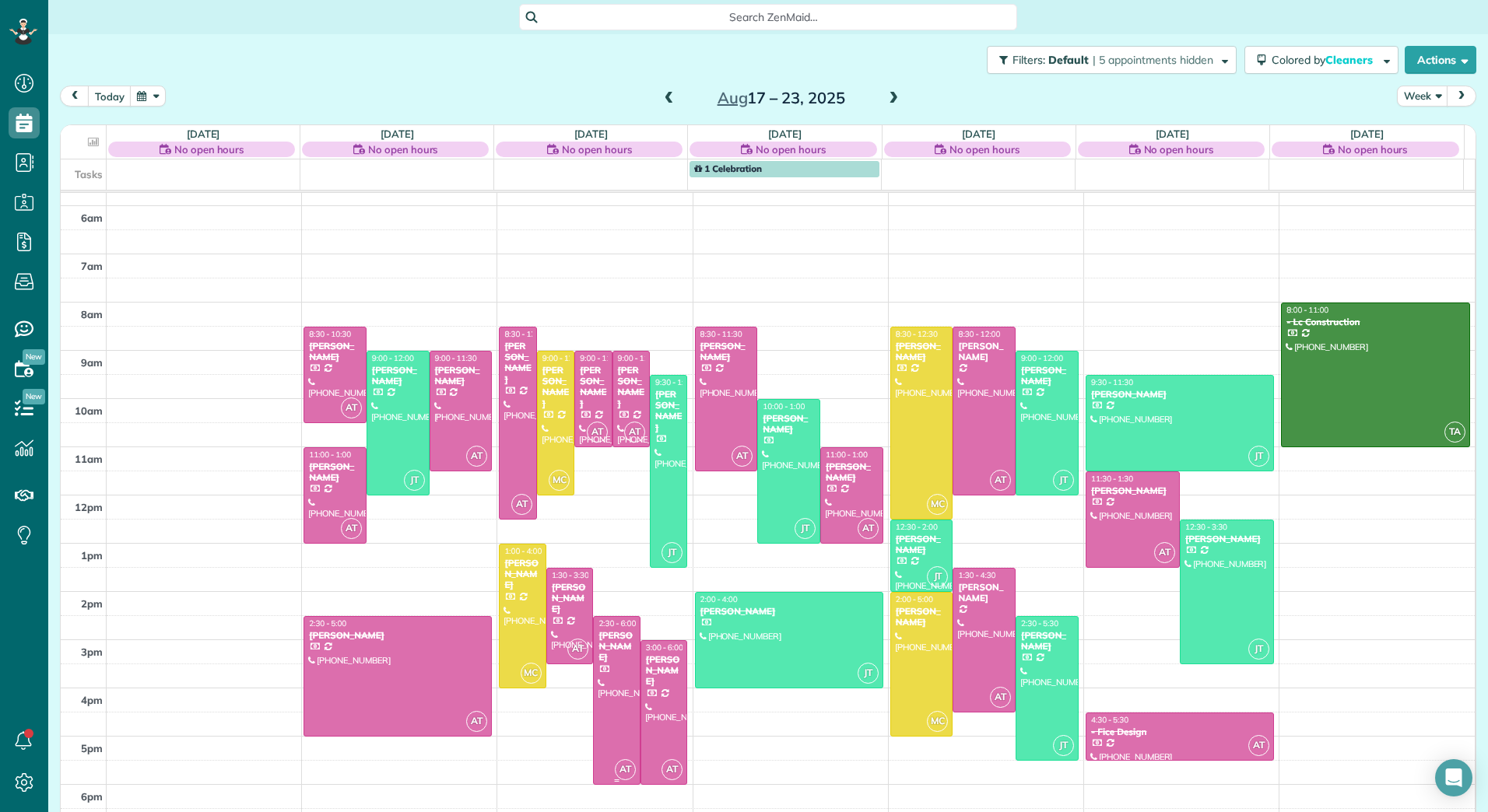
click at [610, 649] on div "[PERSON_NAME]" at bounding box center [617, 646] width 38 height 33
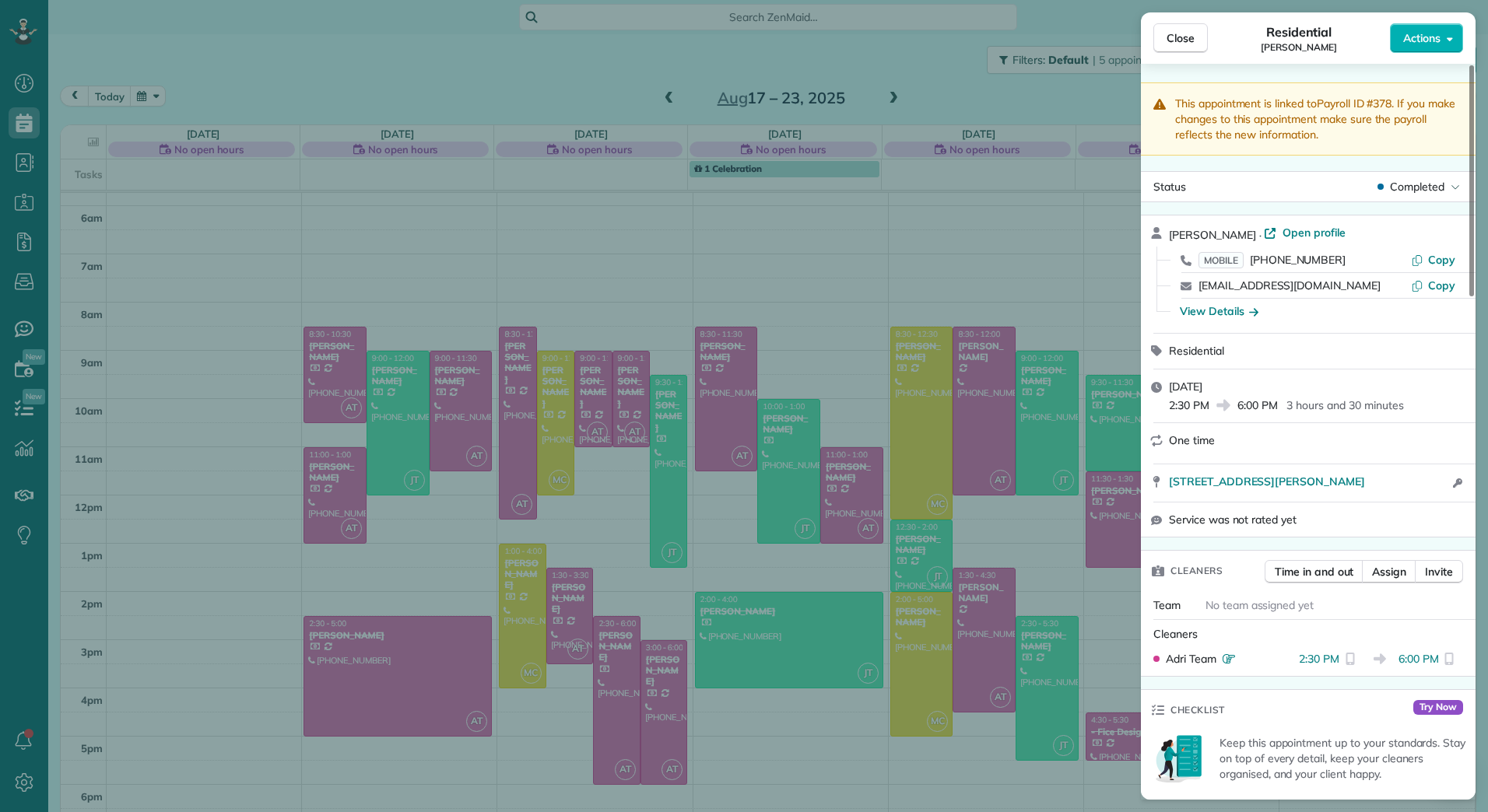
click at [652, 666] on div "Close Residential [PERSON_NAME] Actions This appointment is linked to Payroll I…" at bounding box center [744, 406] width 1488 height 812
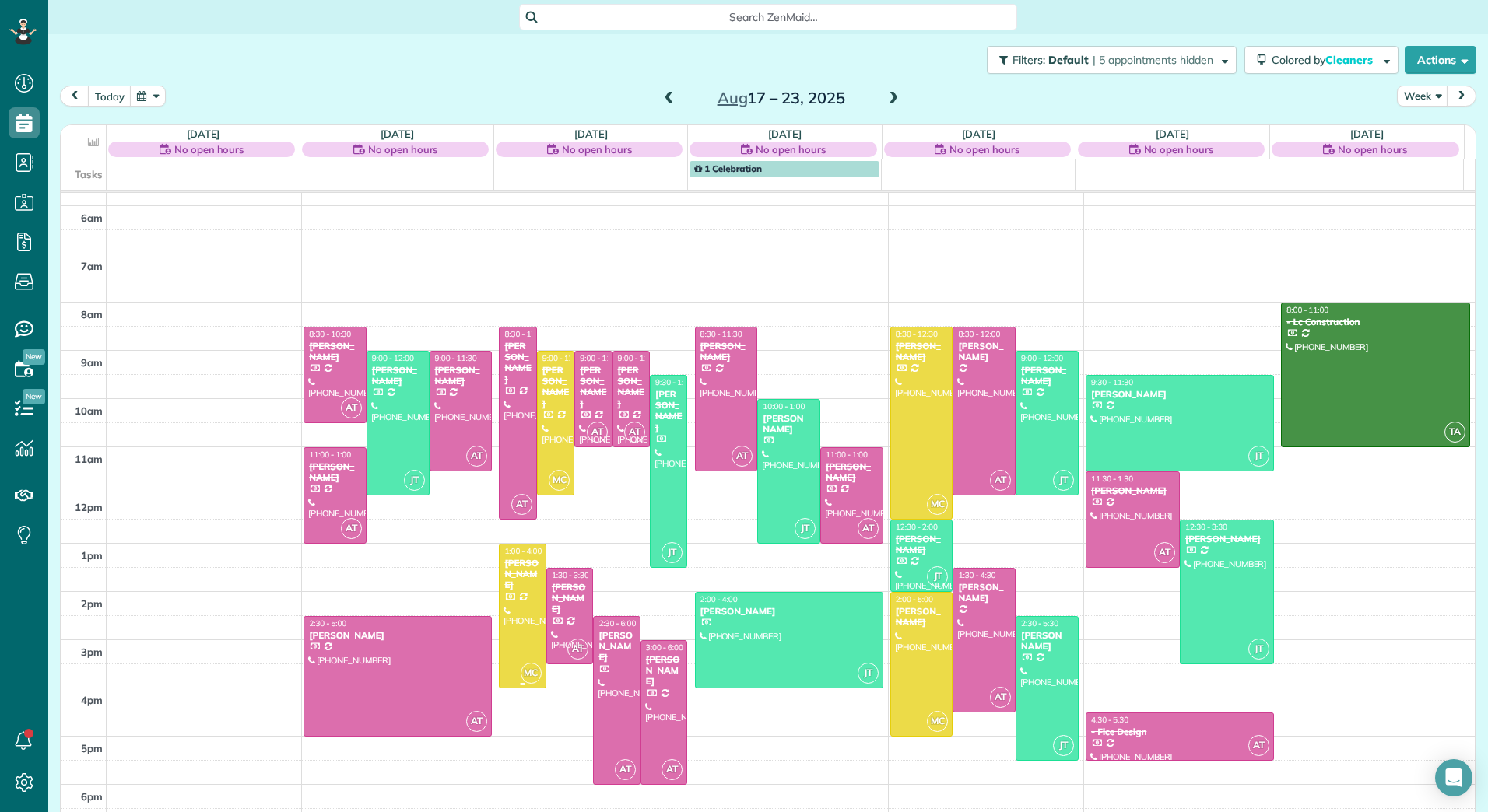
click at [513, 577] on div "[PERSON_NAME]" at bounding box center [522, 574] width 38 height 33
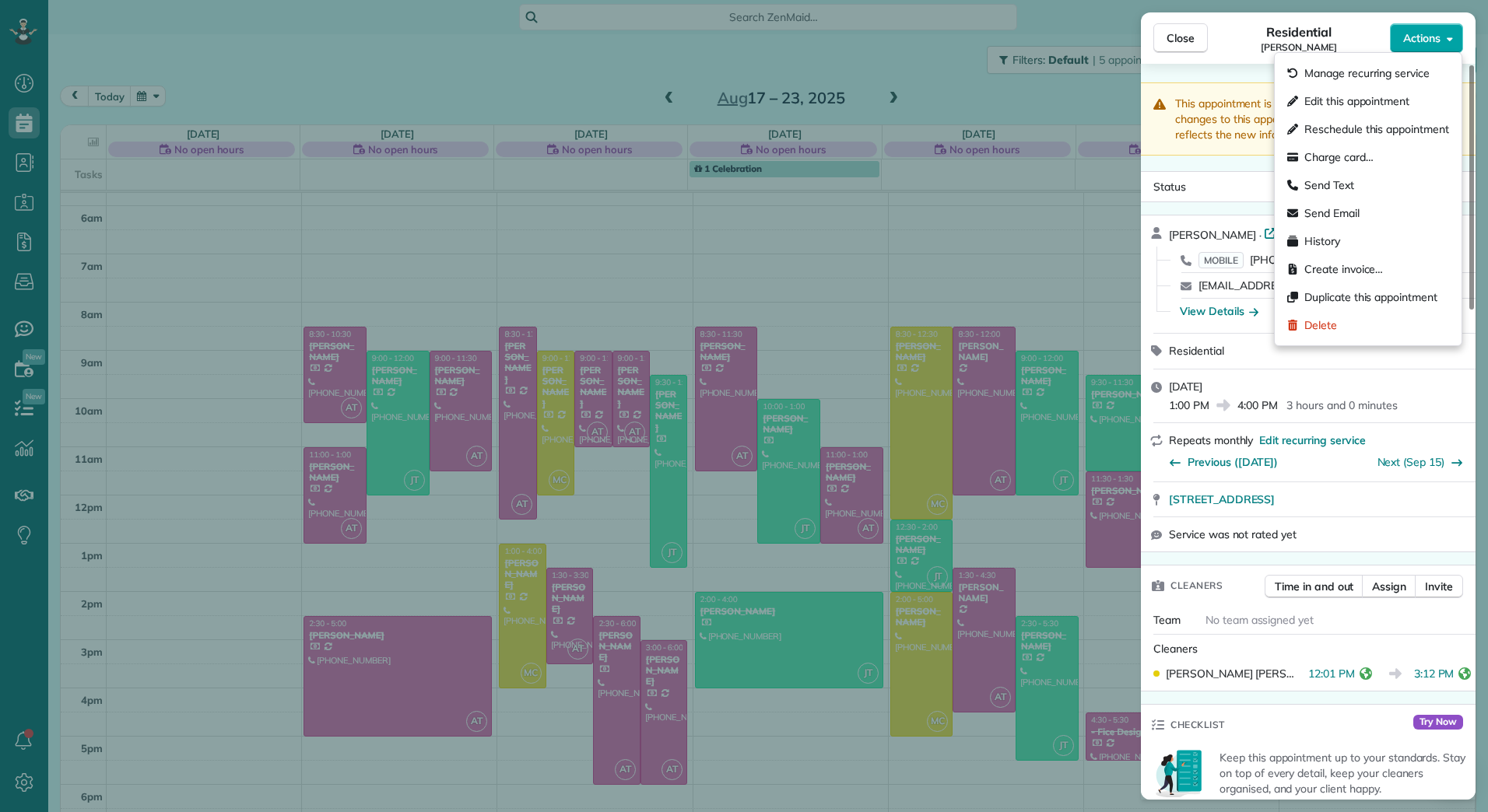
click at [1438, 43] on span "Actions" at bounding box center [1420, 38] width 37 height 15
click at [1369, 98] on span "Edit this appointment" at bounding box center [1357, 101] width 105 height 15
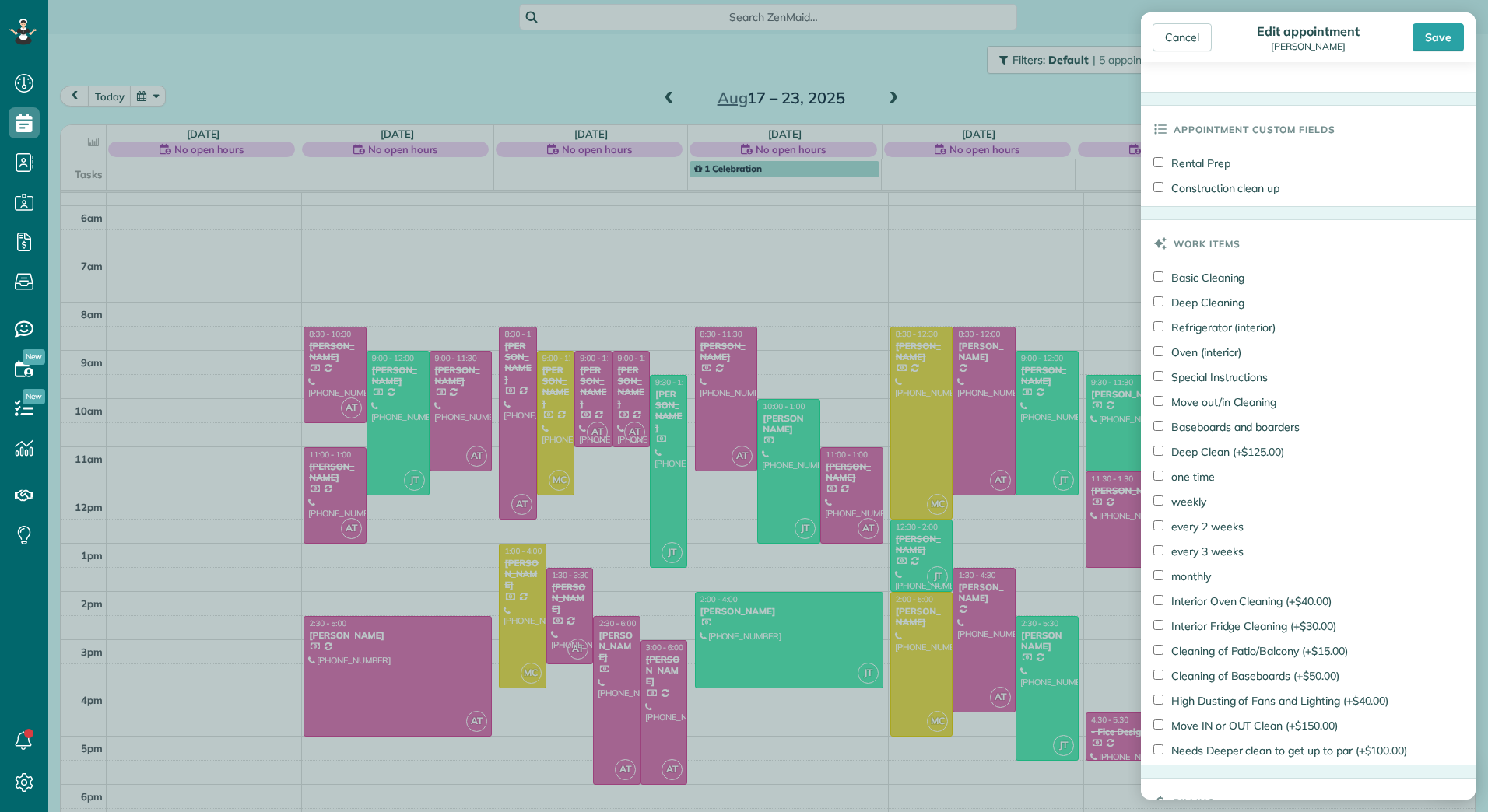
scroll to position [835, 0]
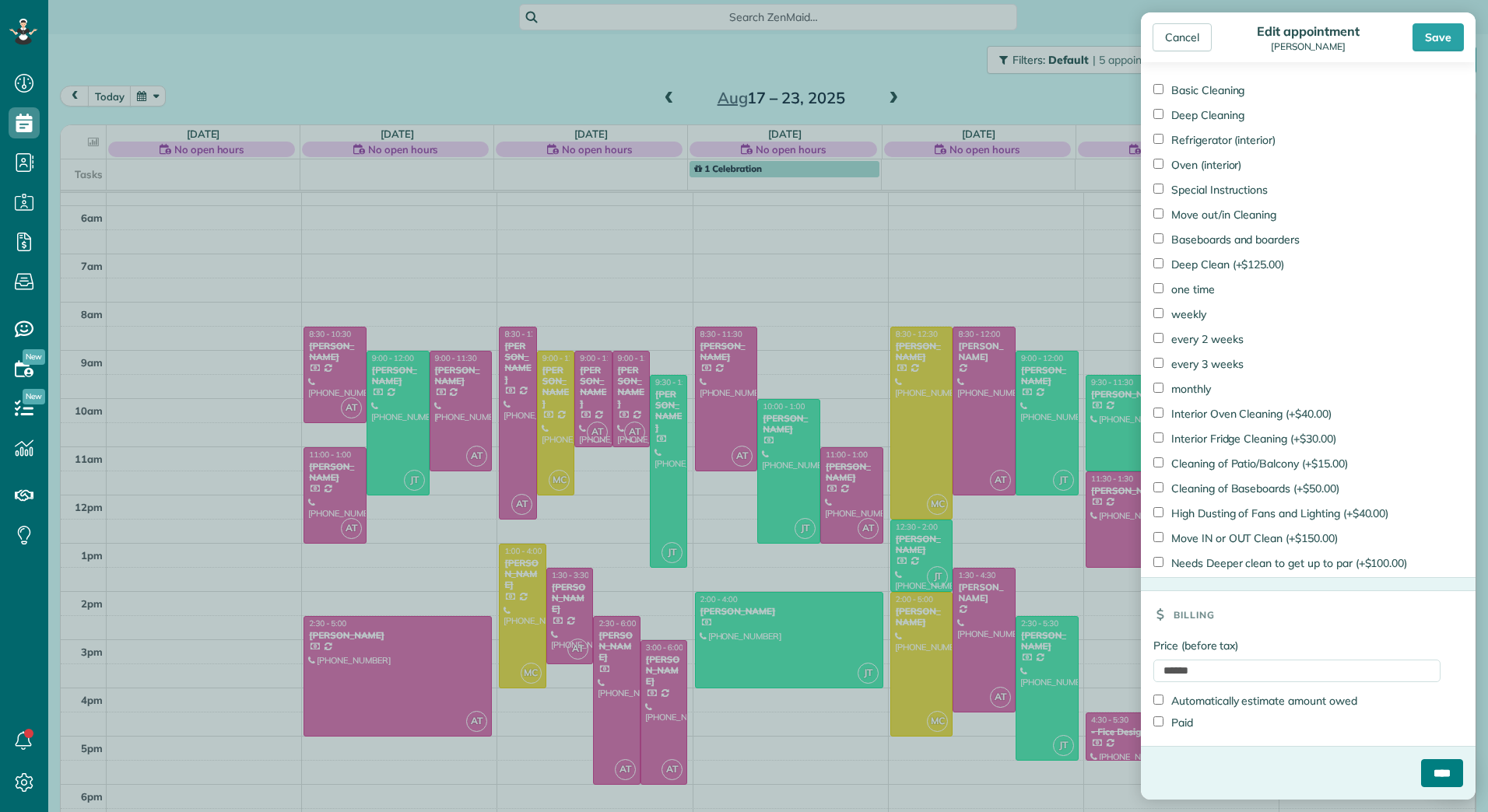
click at [1422, 774] on input "****" at bounding box center [1441, 773] width 42 height 28
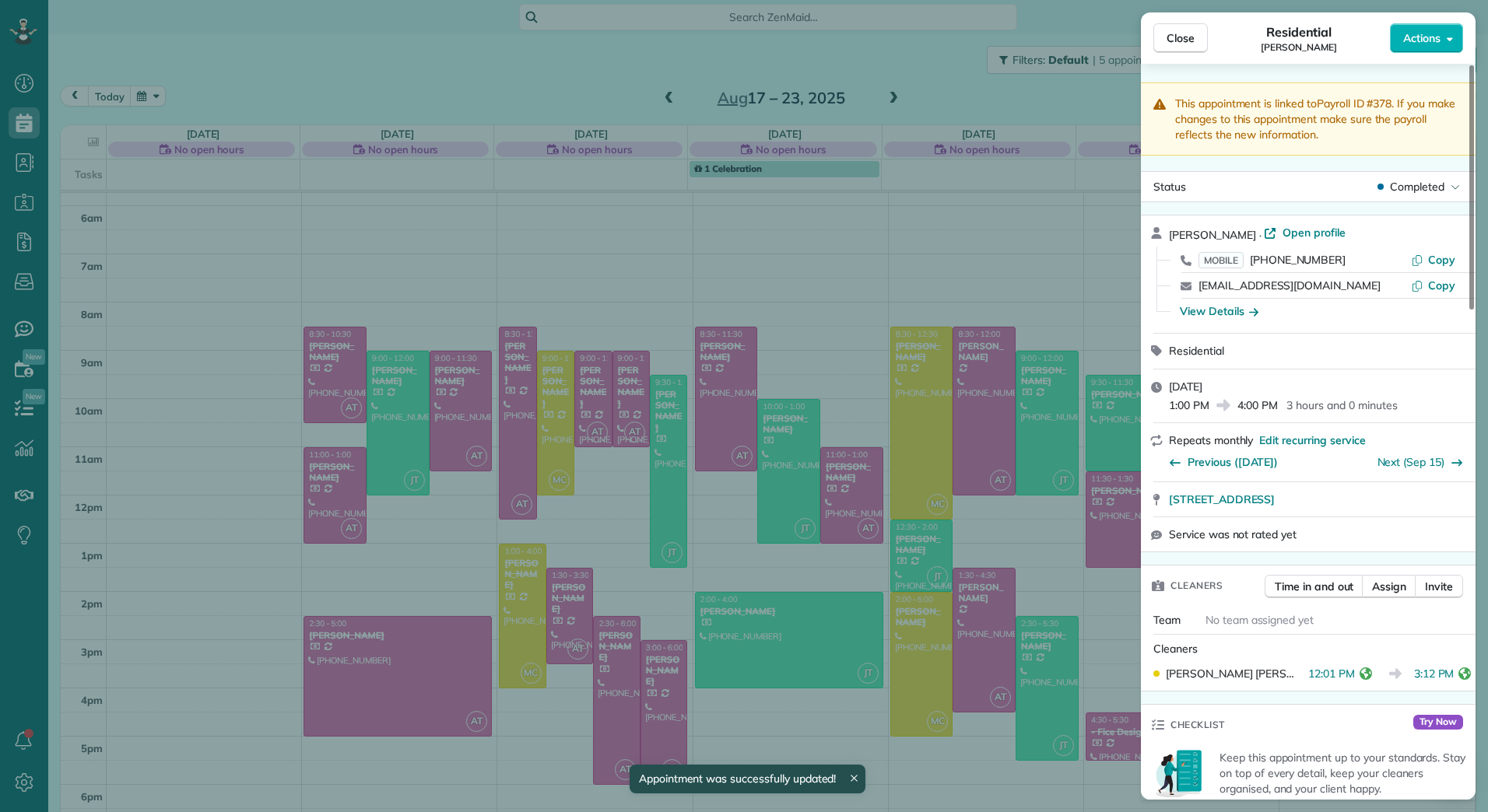
click at [537, 390] on div "Close Residential [PERSON_NAME] Actions This appointment is linked to Payroll I…" at bounding box center [744, 406] width 1488 height 812
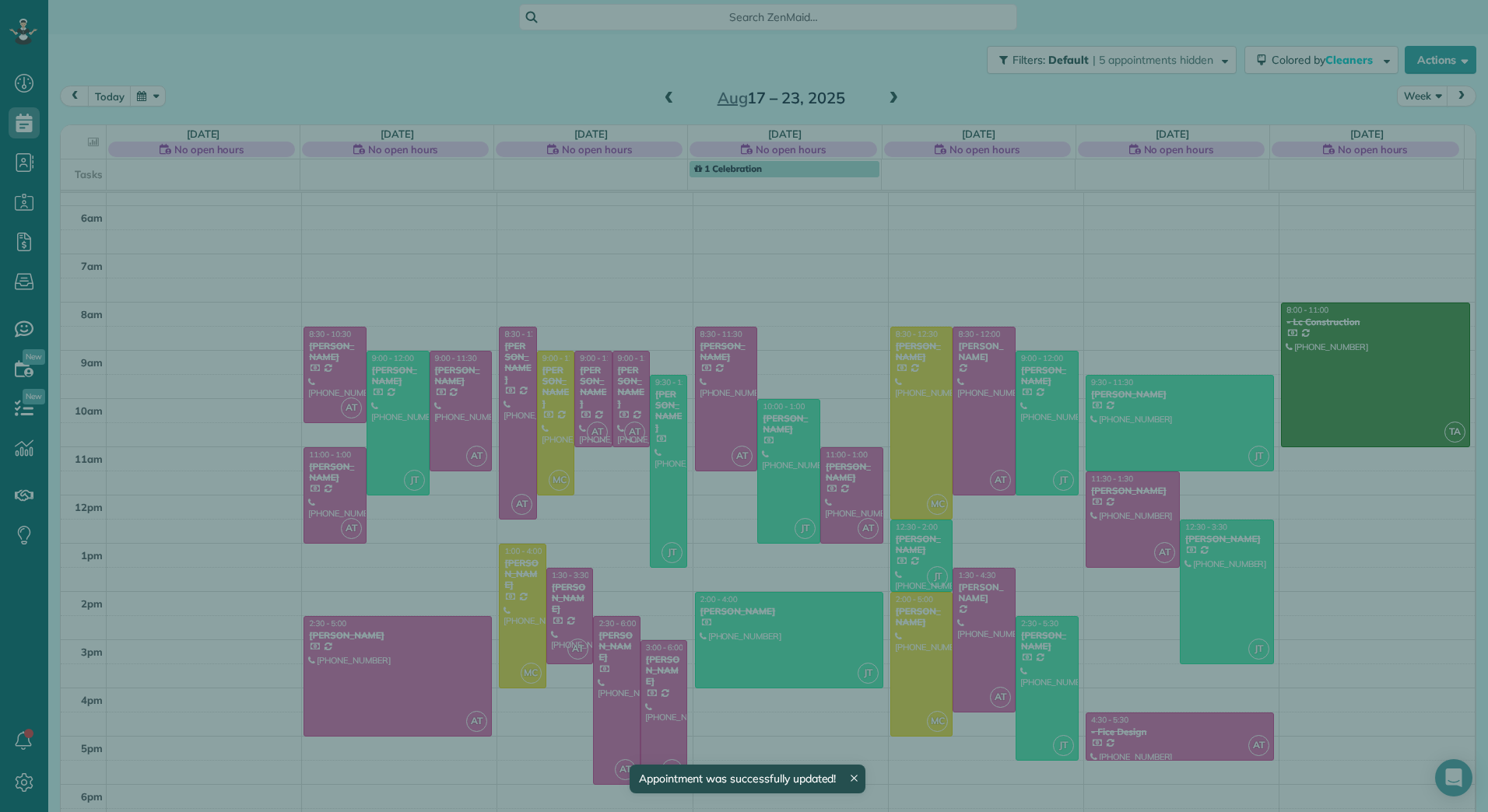
click at [537, 390] on div "Close Residential [PERSON_NAME] Actions This appointment is linked to Payroll I…" at bounding box center [744, 406] width 1488 height 812
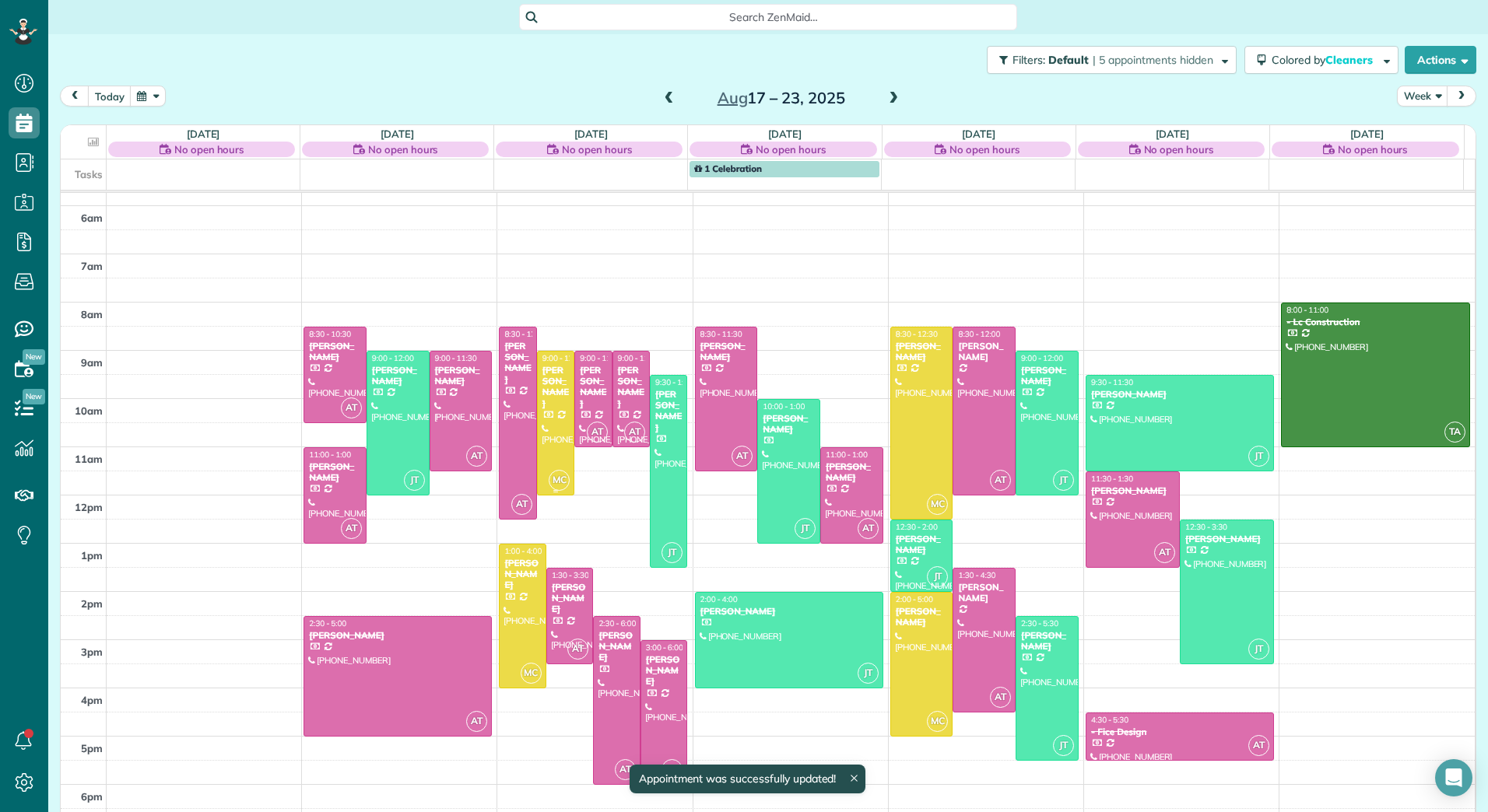
drag, startPoint x: 537, startPoint y: 390, endPoint x: 538, endPoint y: 422, distance: 32.0
click at [538, 422] on div at bounding box center [555, 423] width 36 height 143
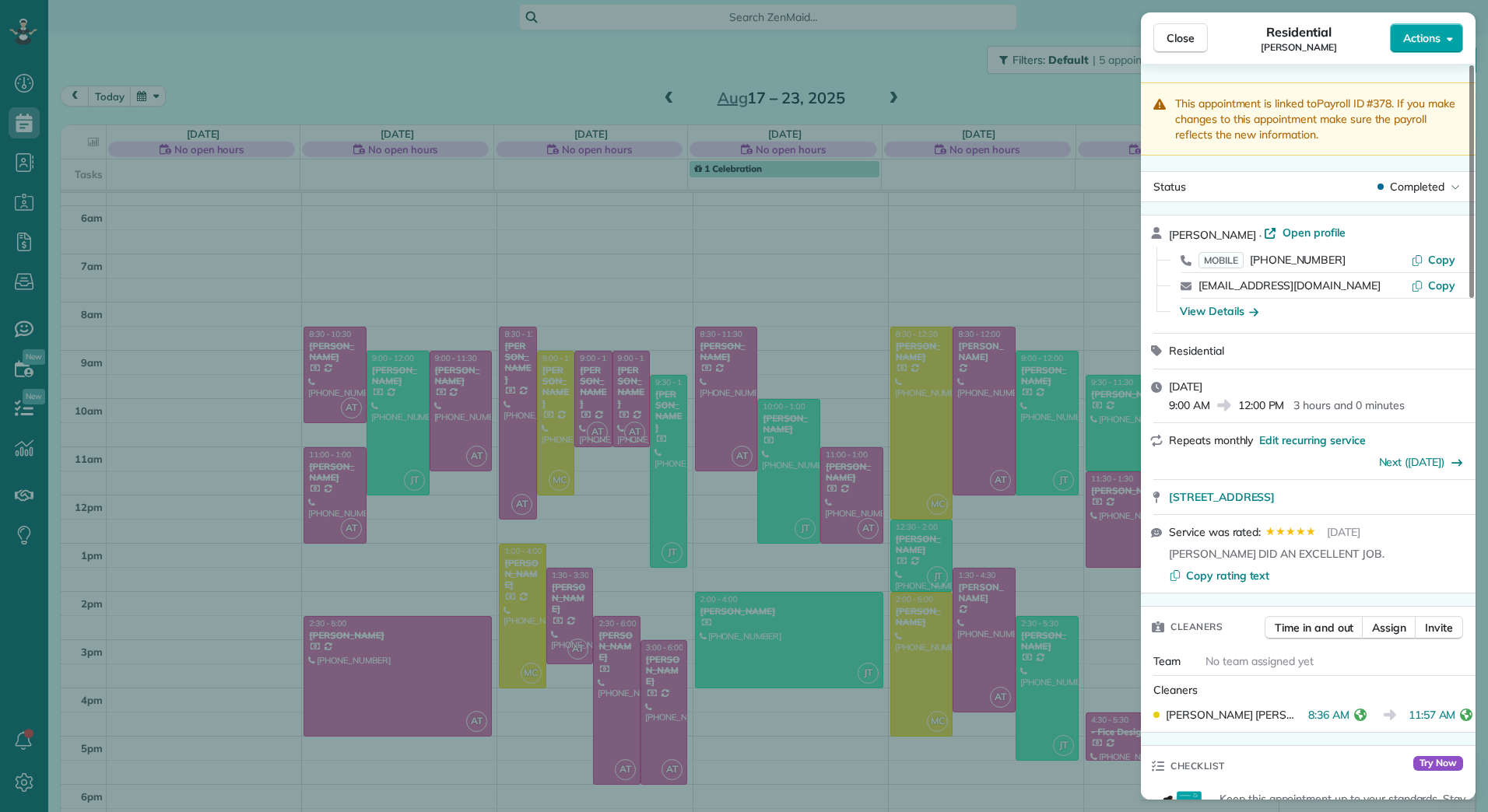
click at [1445, 44] on button "Actions" at bounding box center [1426, 38] width 73 height 30
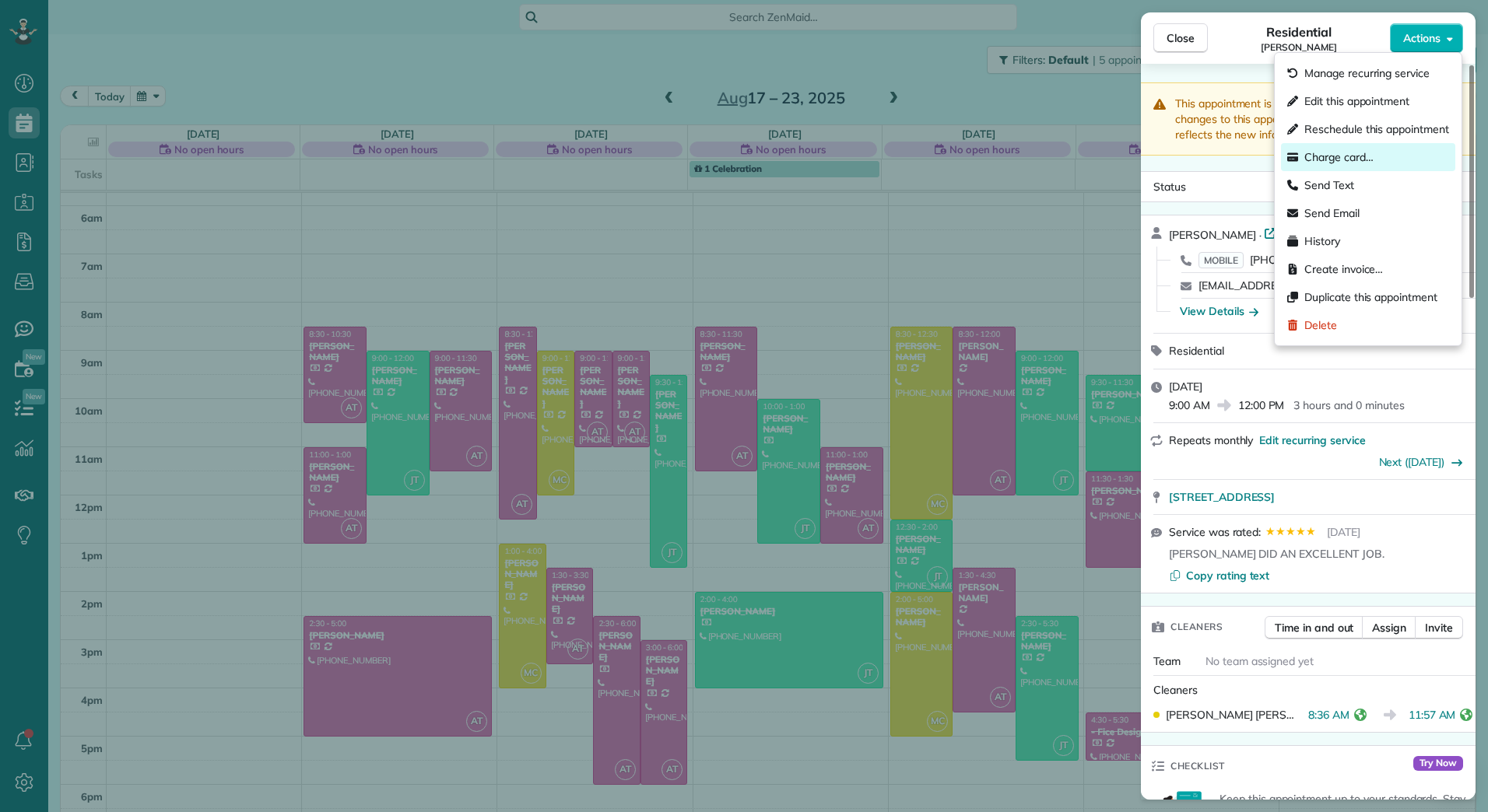
click at [1362, 151] on span "Charge card…" at bounding box center [1339, 157] width 69 height 15
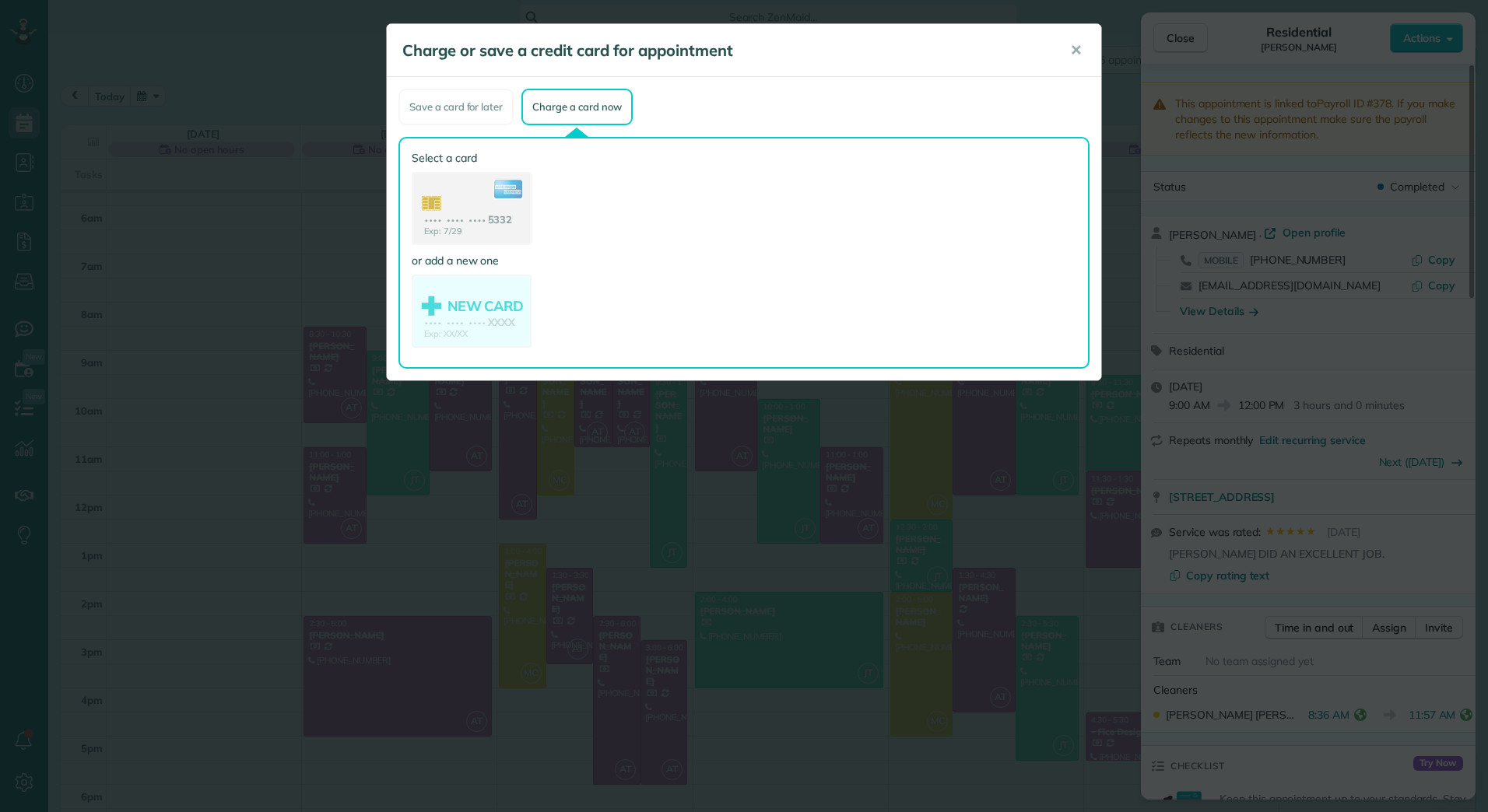
click at [535, 221] on div "Select a card Exp: 7/29 •••• •••• •••• 5332 or add a new one NEW CARD Exp: XX/X…" at bounding box center [747, 253] width 672 height 205
click at [510, 219] on use at bounding box center [471, 211] width 120 height 76
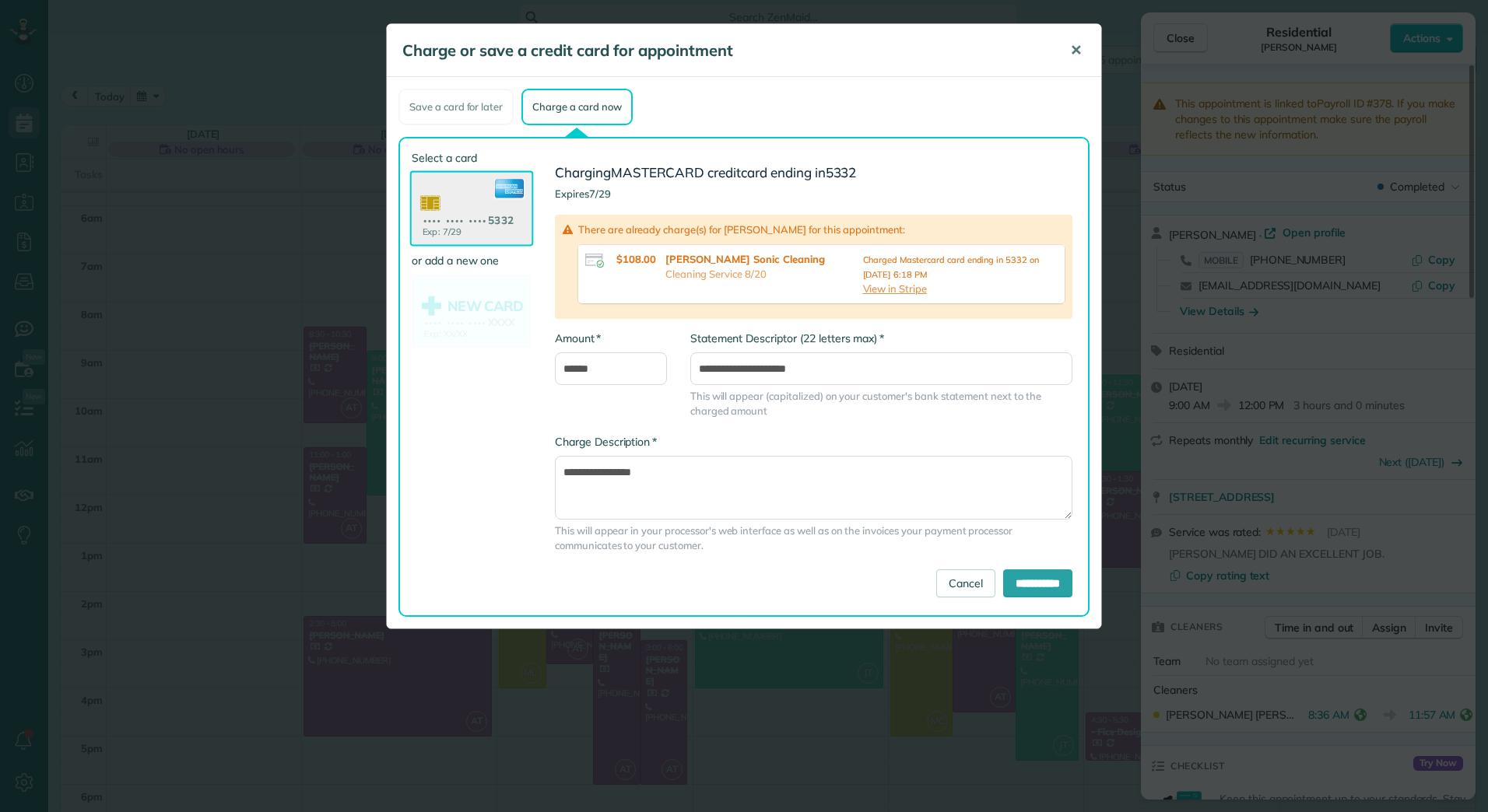
click at [1077, 57] on span "✕" at bounding box center [1076, 50] width 12 height 18
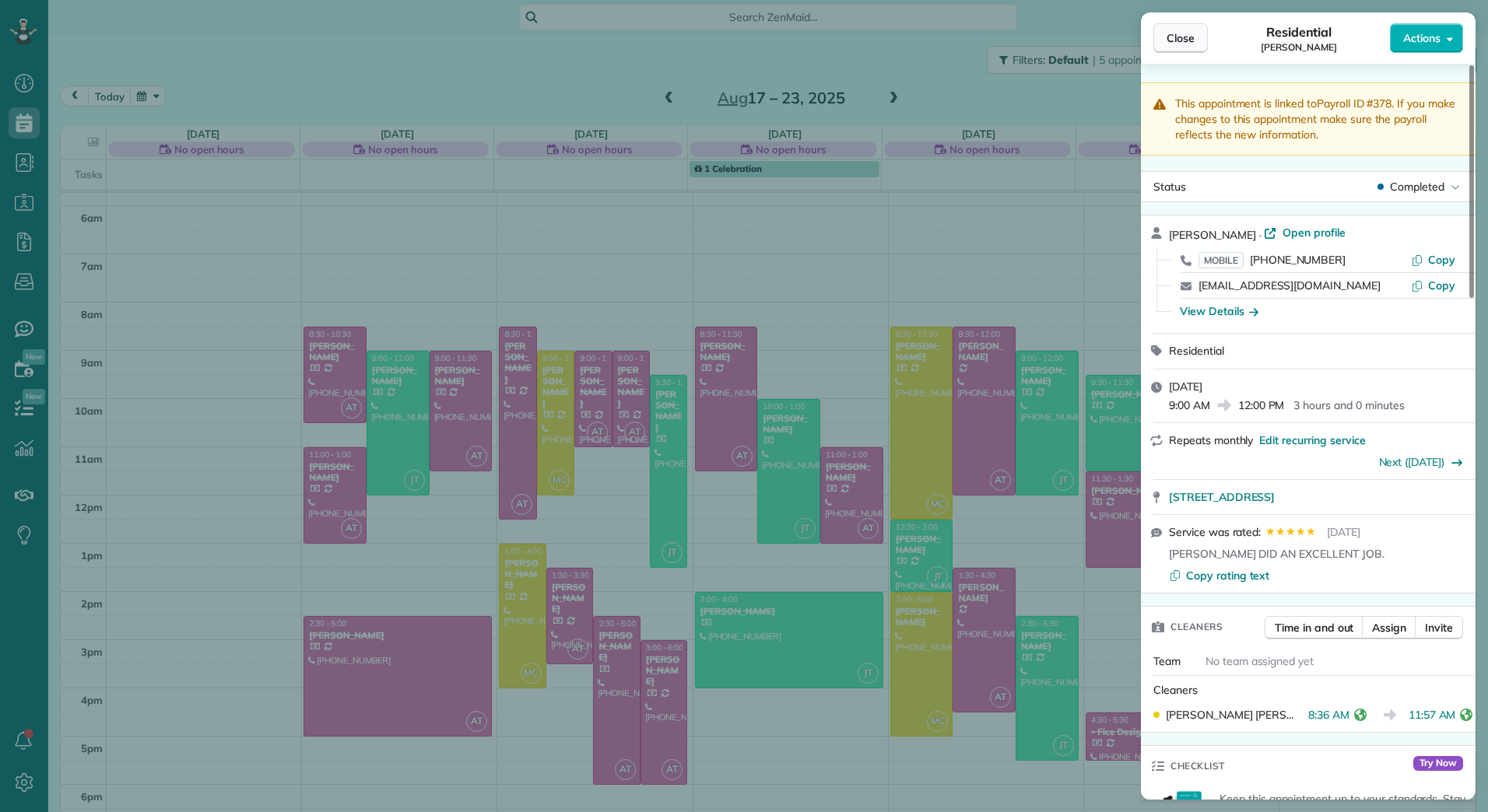
click at [1185, 41] on span "Close" at bounding box center [1180, 38] width 28 height 15
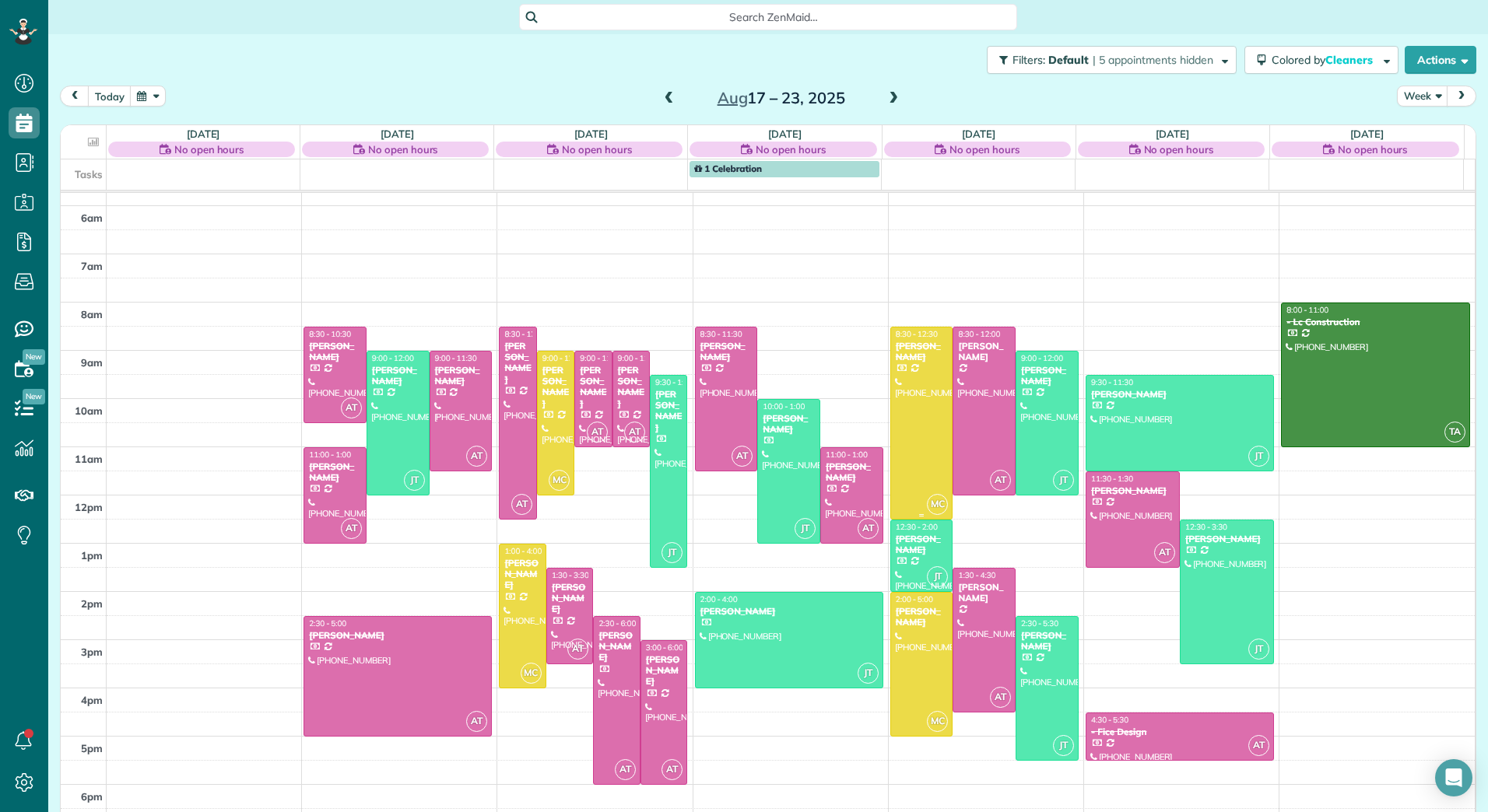
click at [898, 392] on div at bounding box center [922, 423] width 61 height 192
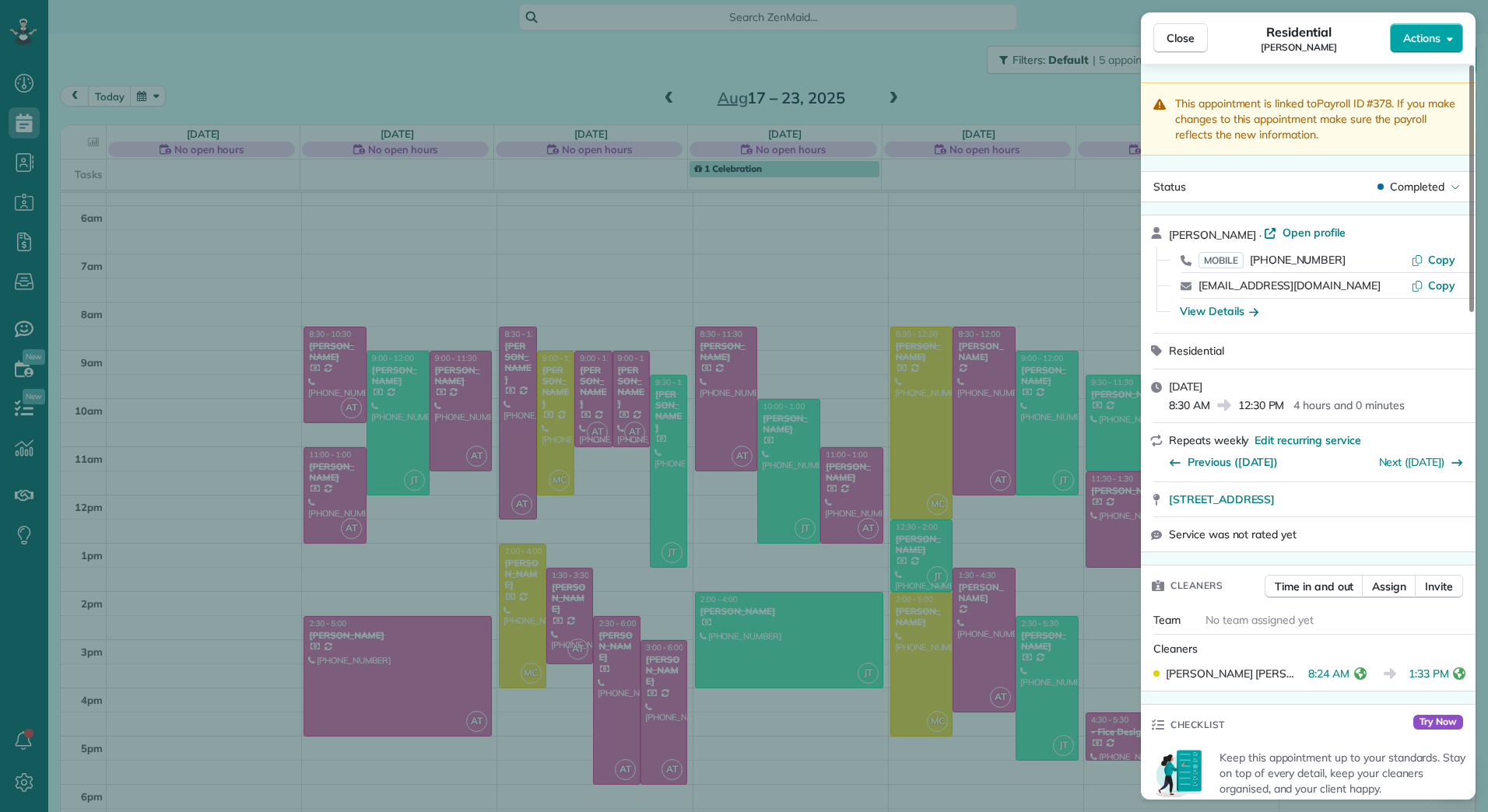
click at [1438, 44] on span "Actions" at bounding box center [1420, 38] width 37 height 15
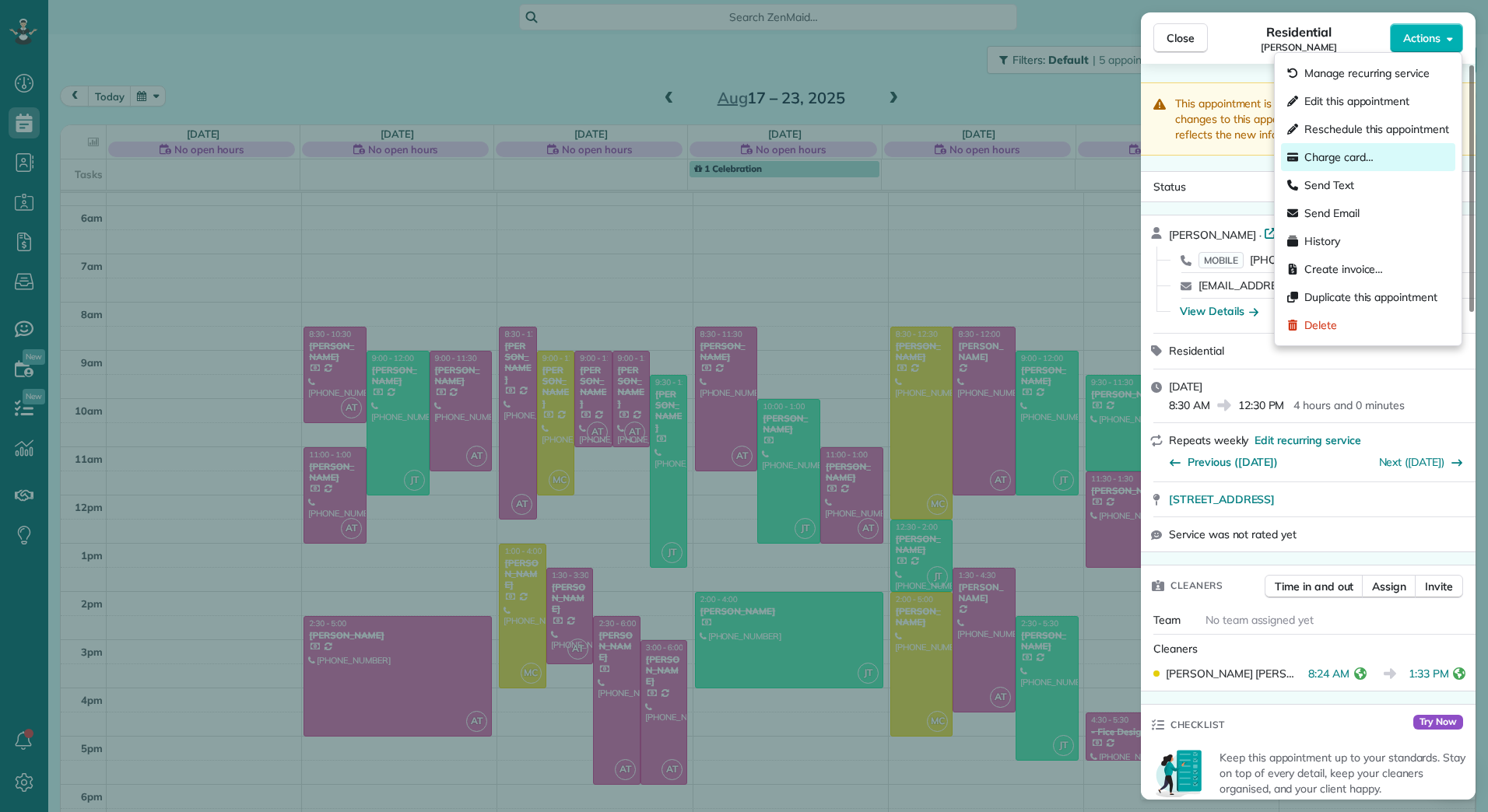
click at [1348, 147] on div "Charge card…" at bounding box center [1368, 157] width 175 height 28
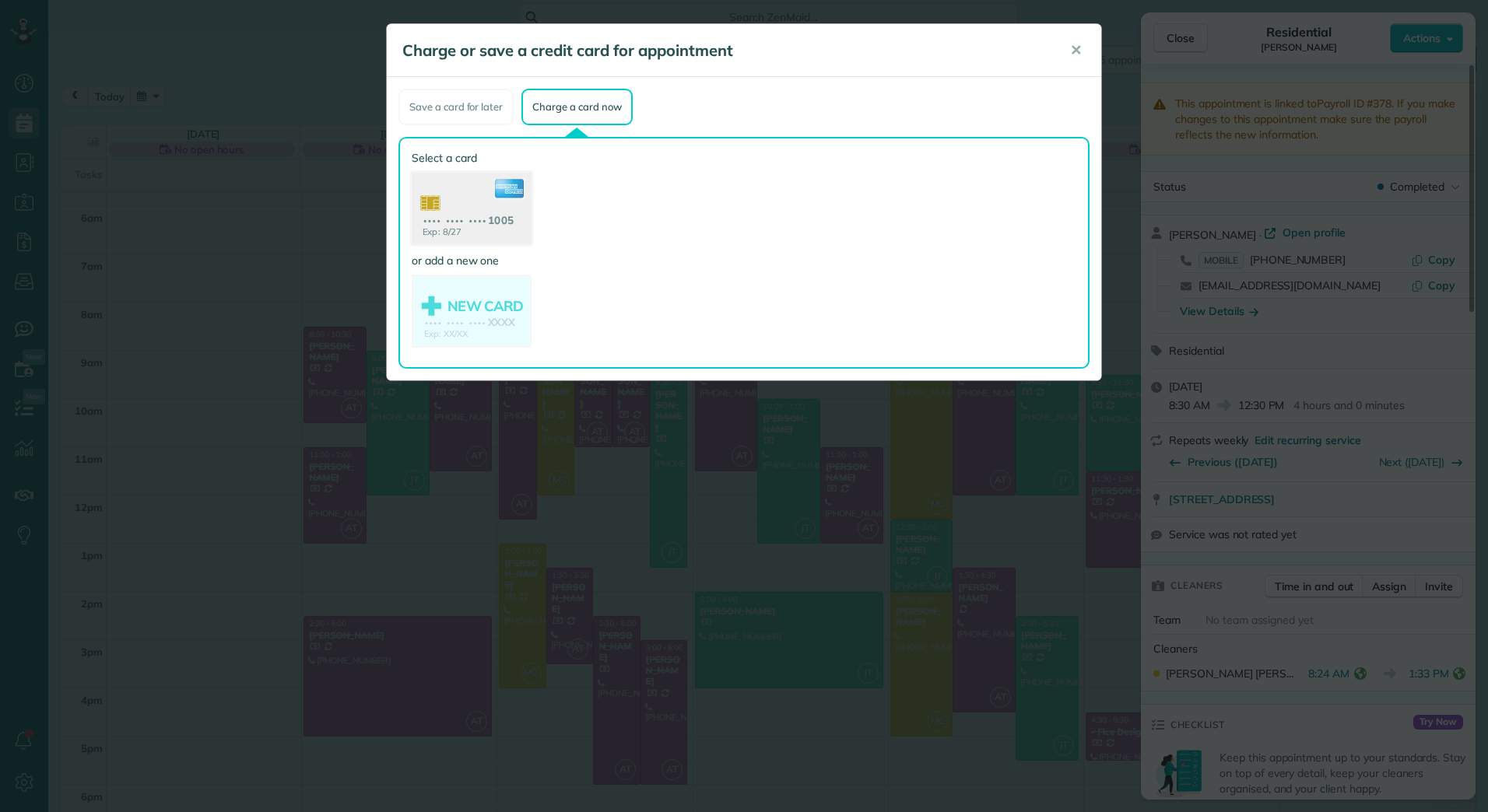
click at [510, 213] on use at bounding box center [471, 211] width 120 height 76
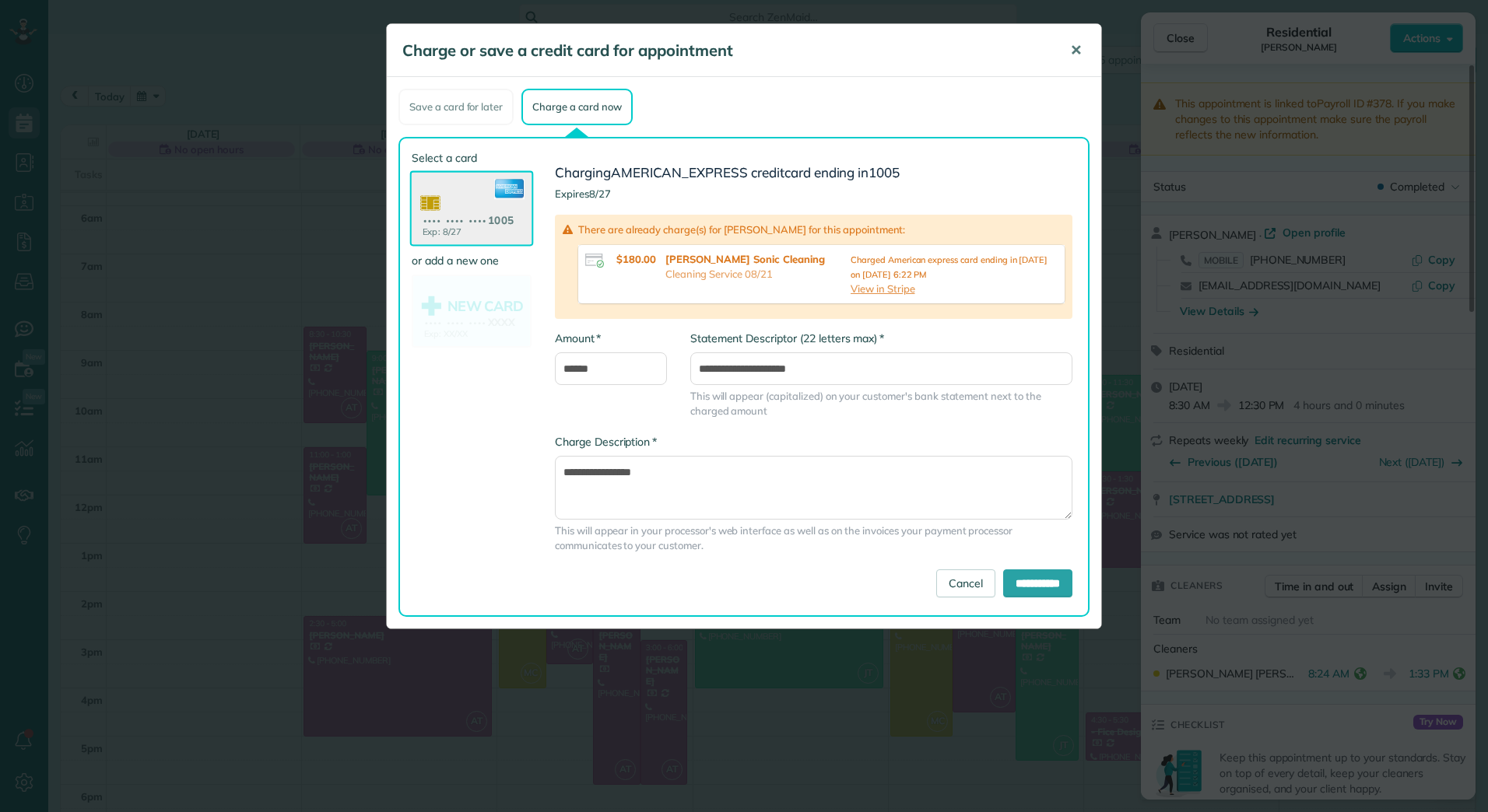
click at [1078, 53] on span "✕" at bounding box center [1076, 50] width 12 height 18
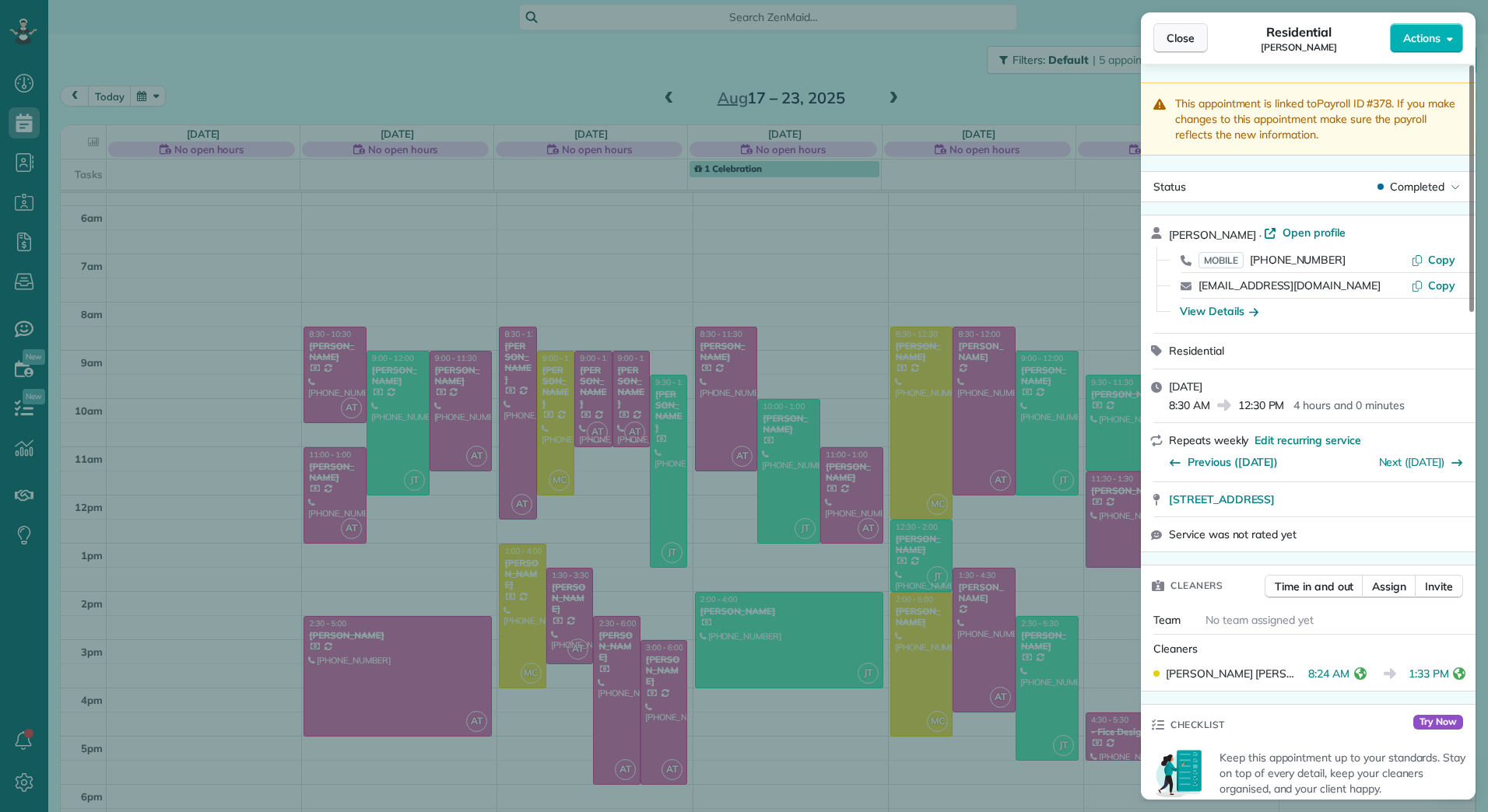
click at [1174, 46] on button "Close" at bounding box center [1180, 38] width 55 height 30
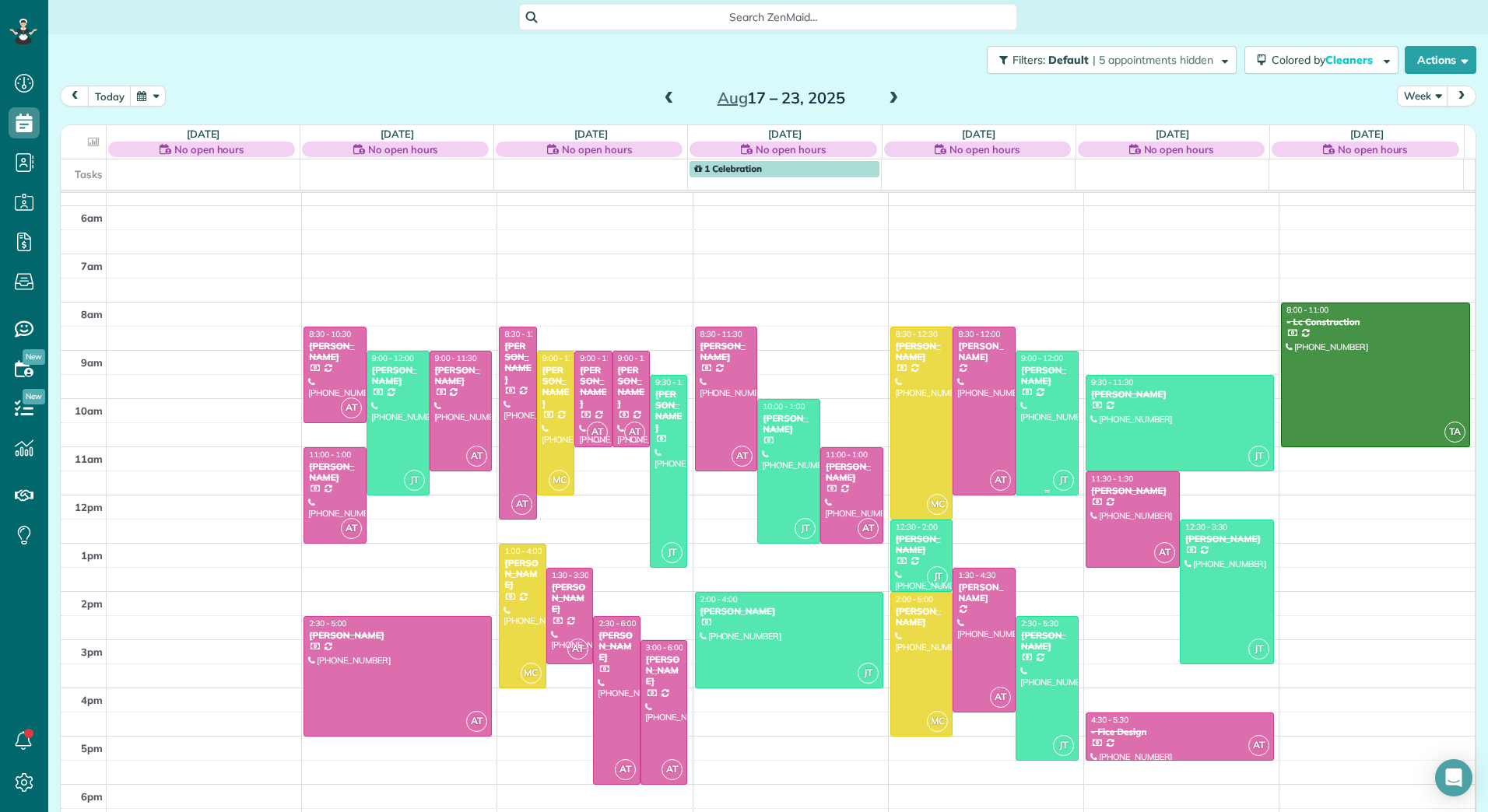
click at [1042, 421] on div at bounding box center [1047, 423] width 61 height 143
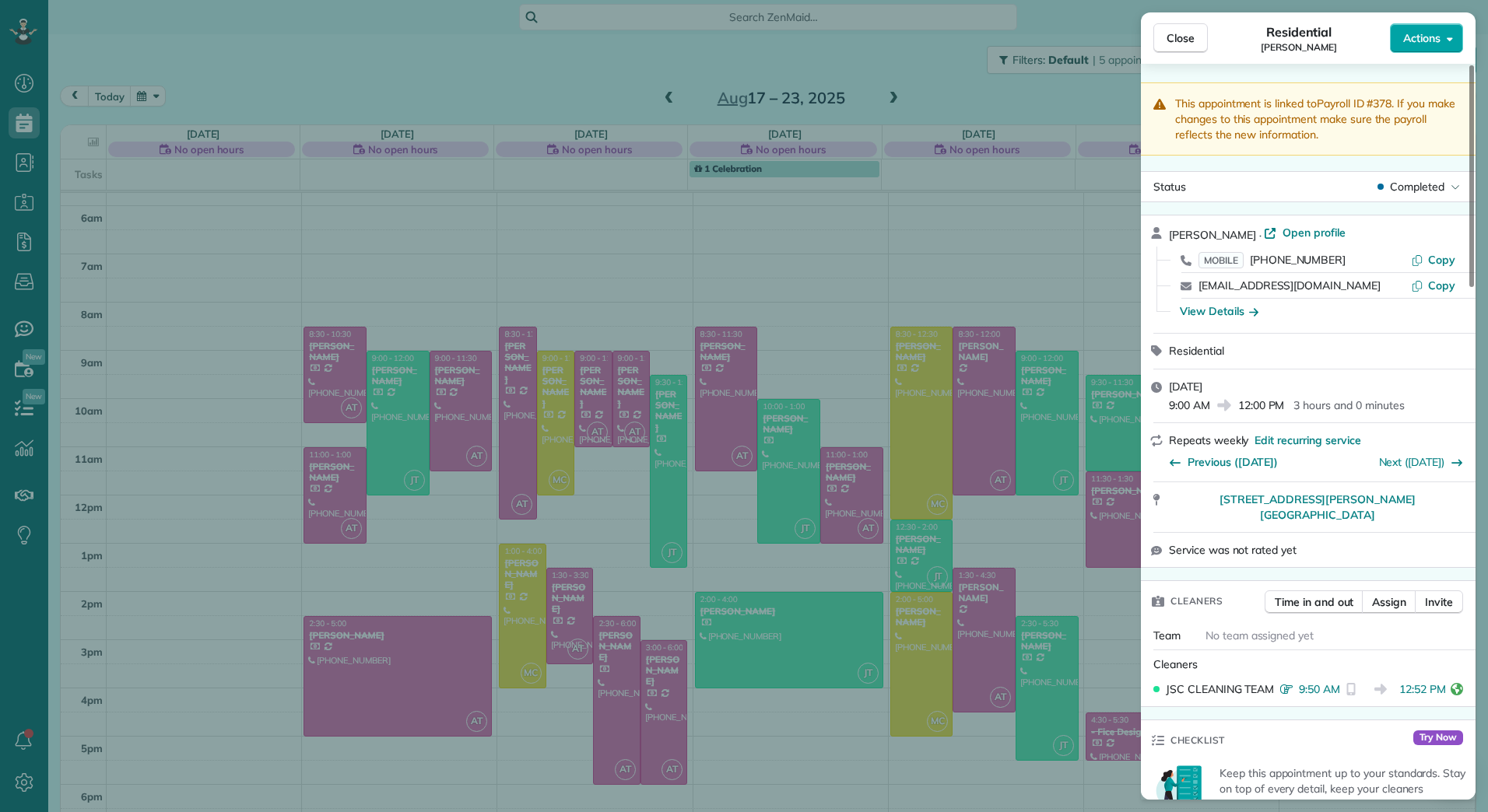
click at [1447, 35] on icon "button" at bounding box center [1449, 38] width 6 height 12
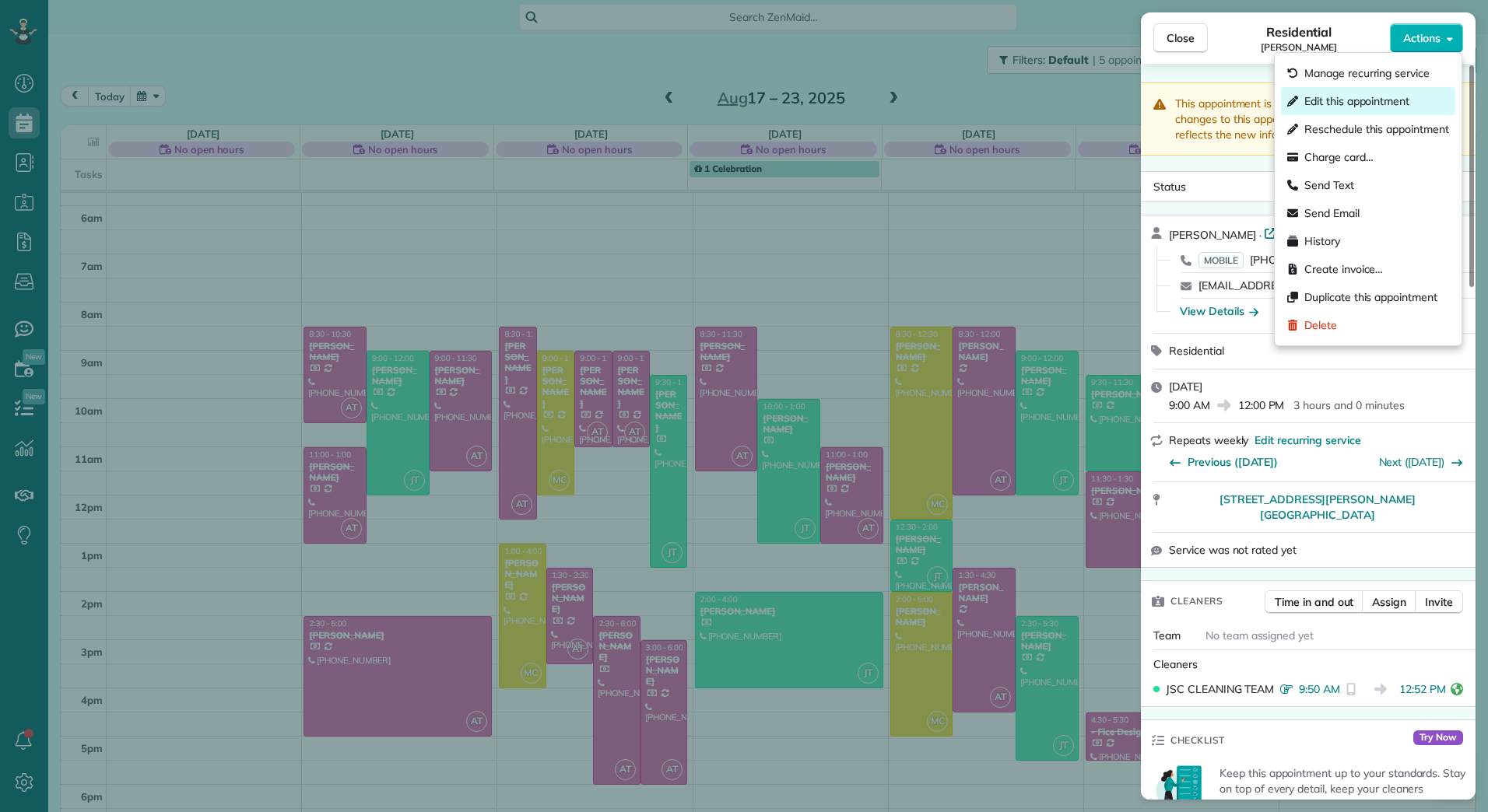
click at [1372, 95] on span "Edit this appointment" at bounding box center [1357, 101] width 105 height 15
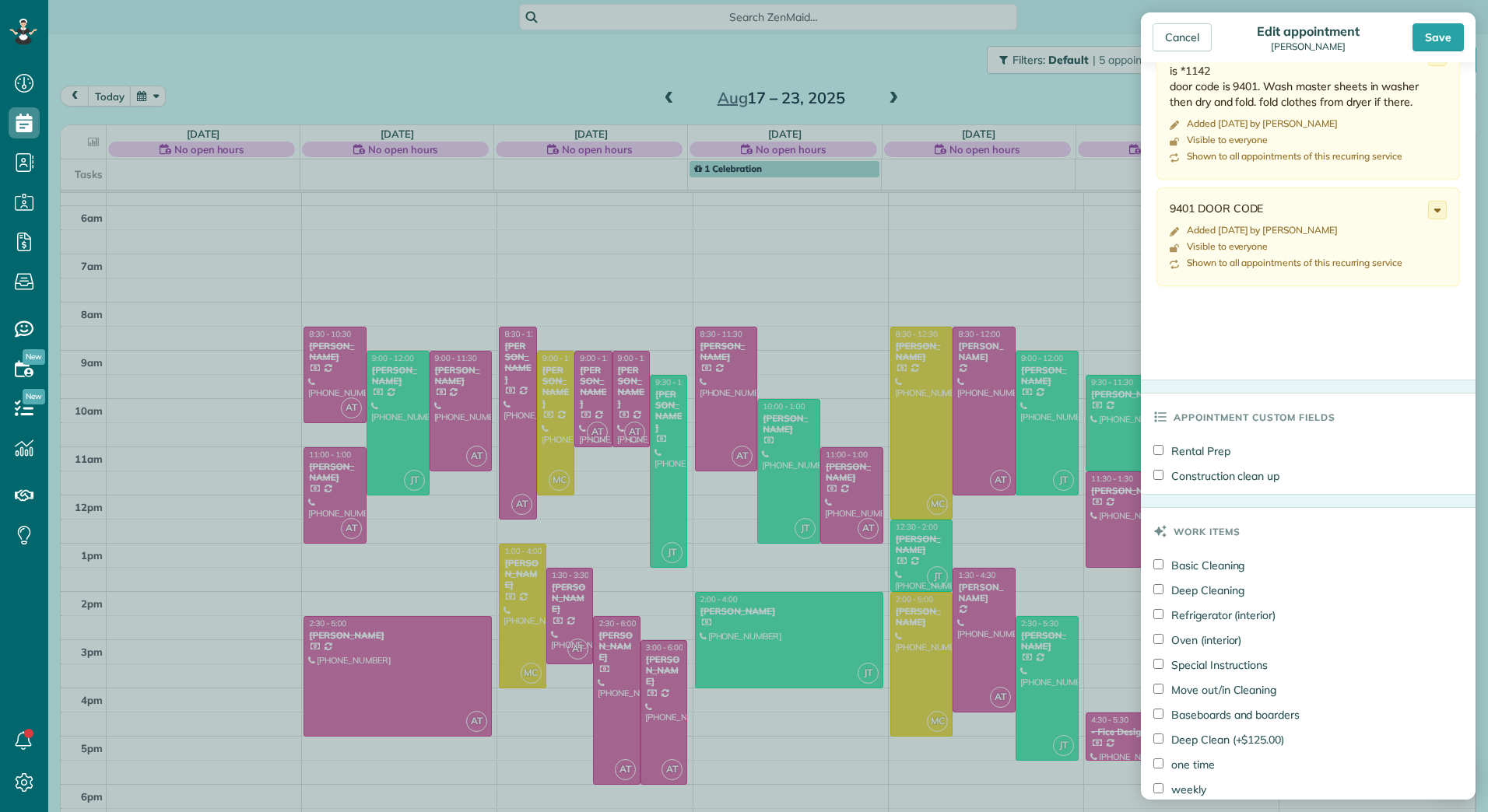
scroll to position [1123, 0]
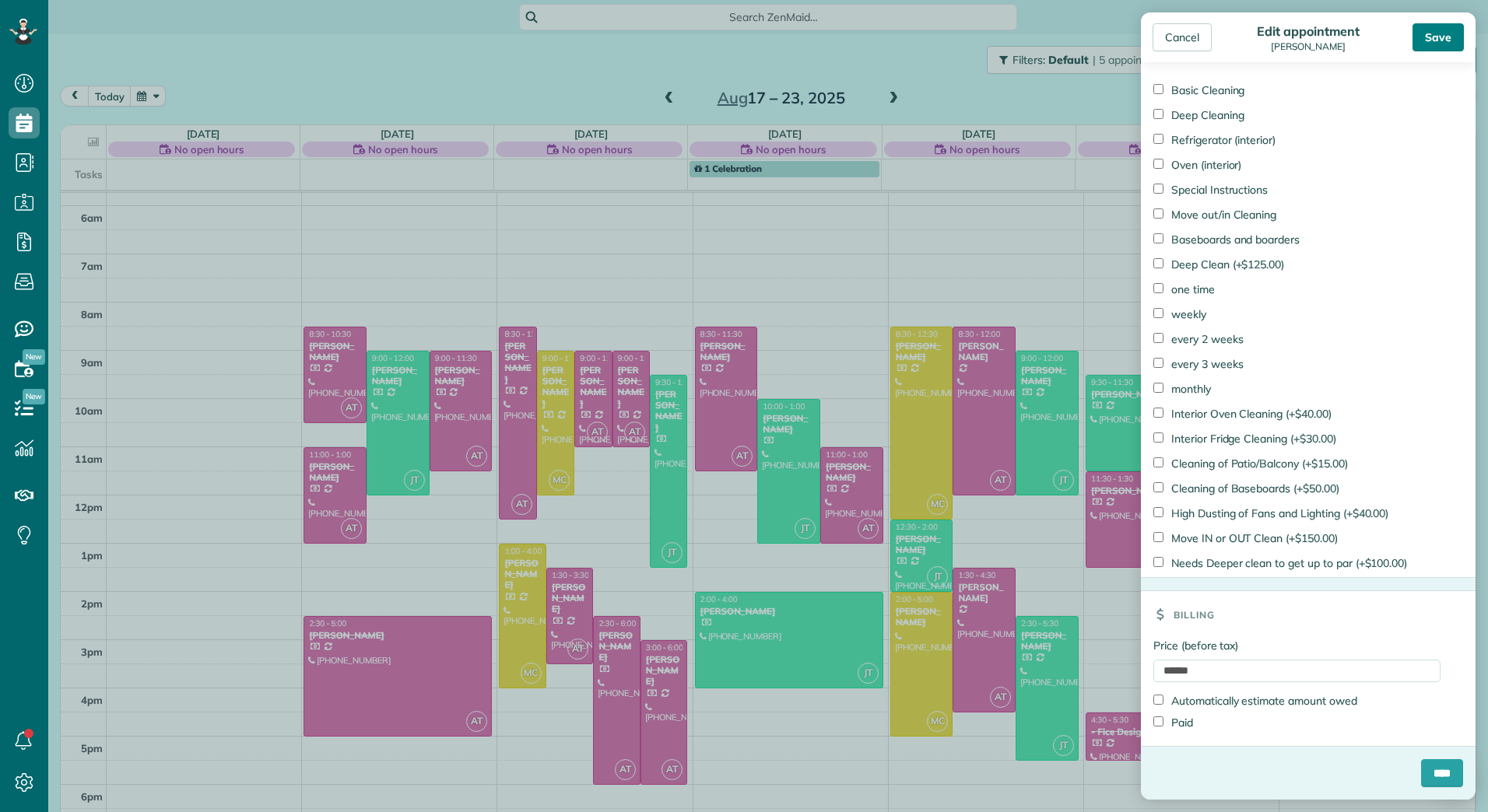
click at [1438, 27] on div "Save" at bounding box center [1438, 37] width 51 height 28
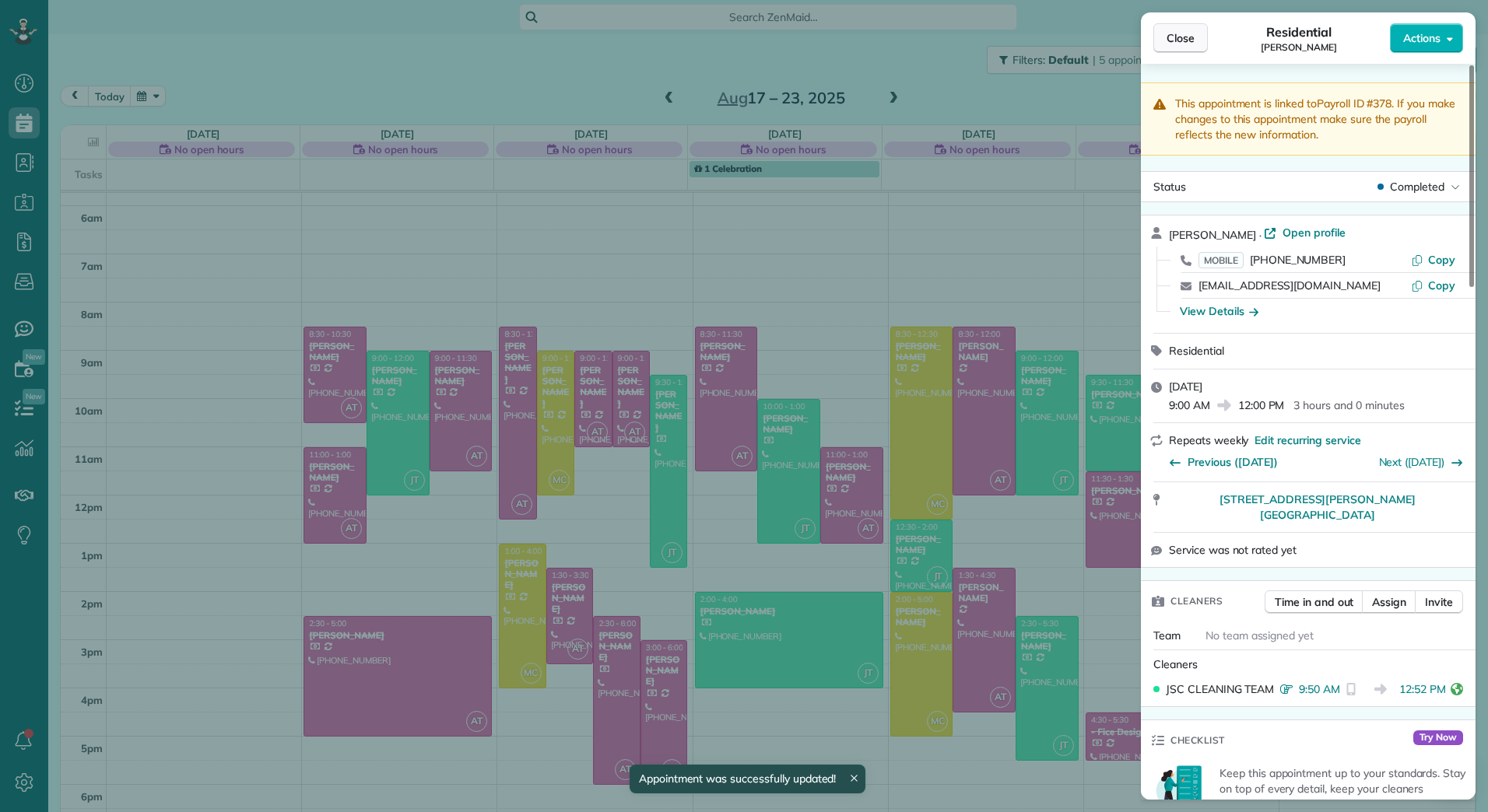
click at [1186, 40] on span "Close" at bounding box center [1180, 38] width 28 height 15
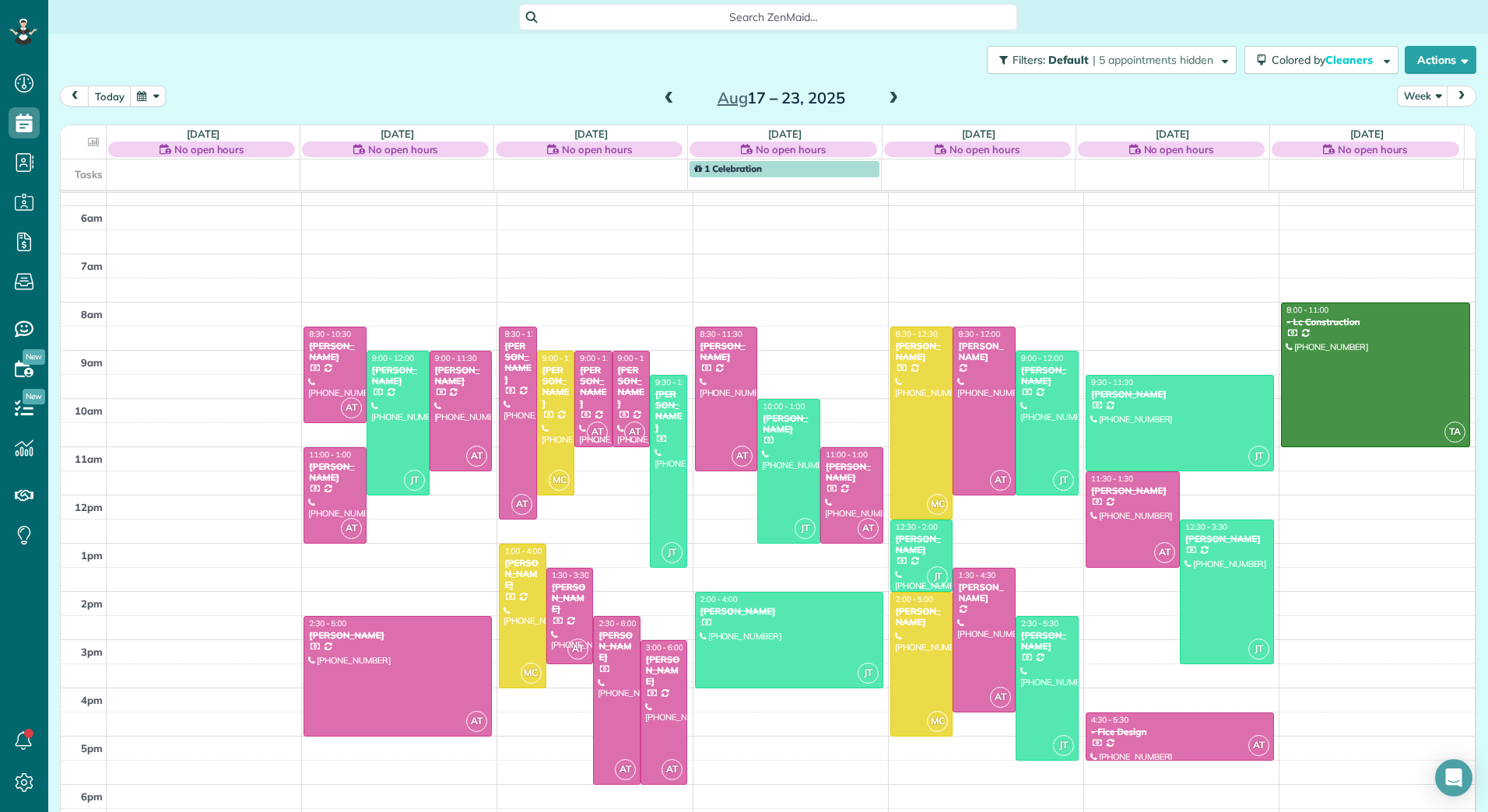
click at [922, 545] on div "[PERSON_NAME]" at bounding box center [922, 545] width 54 height 23
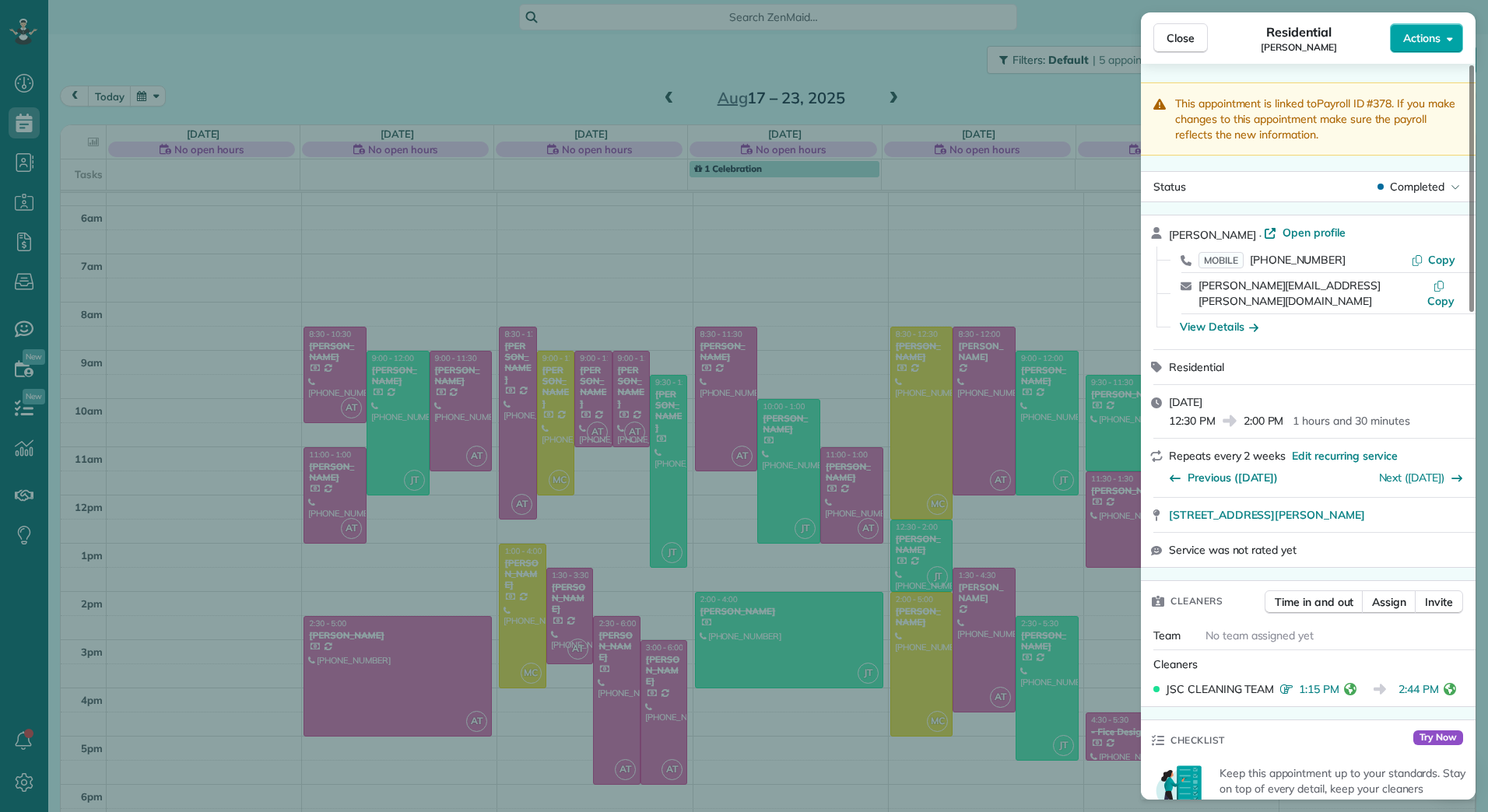
click at [1446, 23] on button "Actions" at bounding box center [1426, 38] width 73 height 30
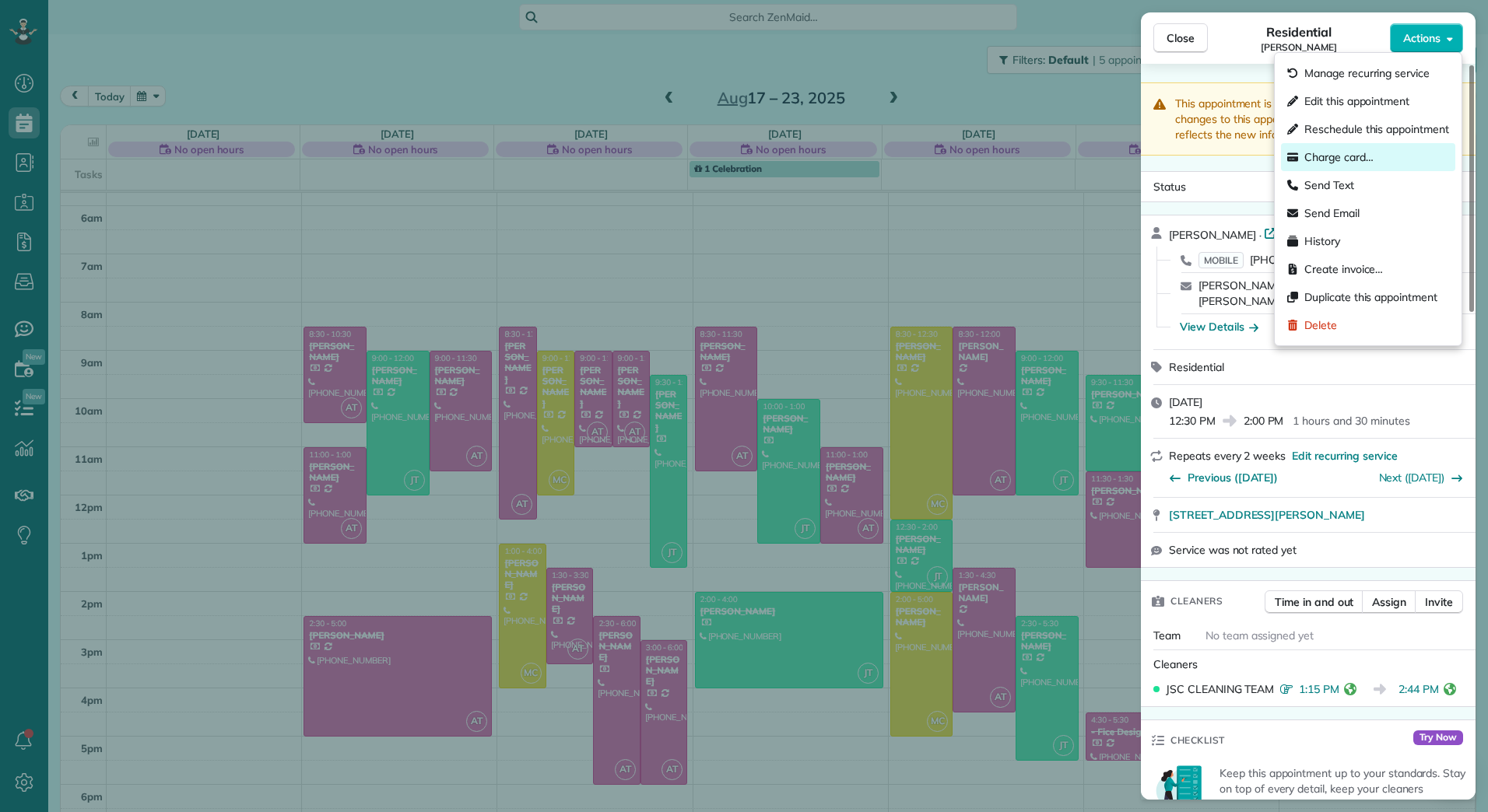
click at [1343, 150] on span "Charge card…" at bounding box center [1339, 157] width 69 height 15
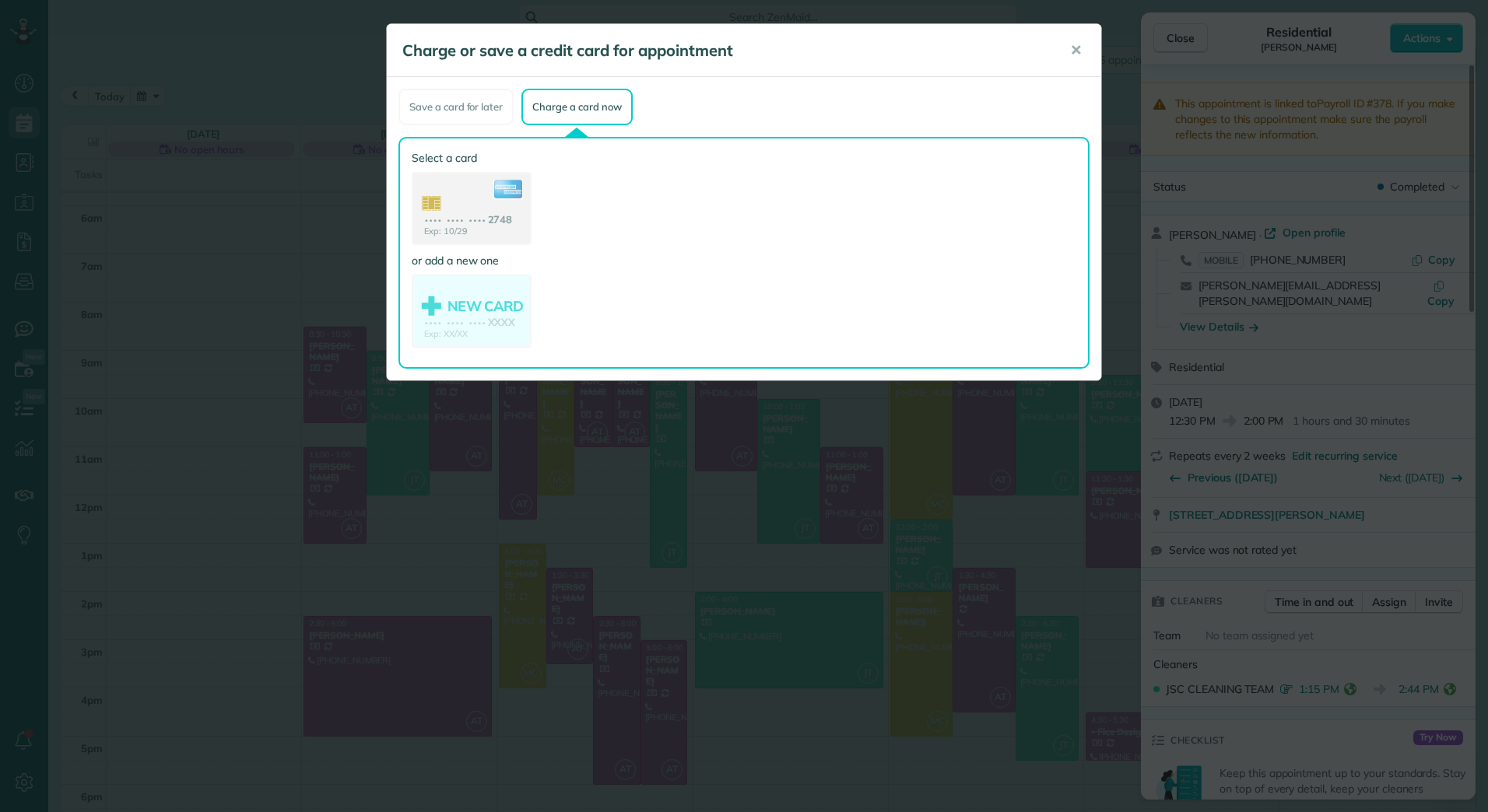
click at [462, 227] on use at bounding box center [472, 210] width 117 height 73
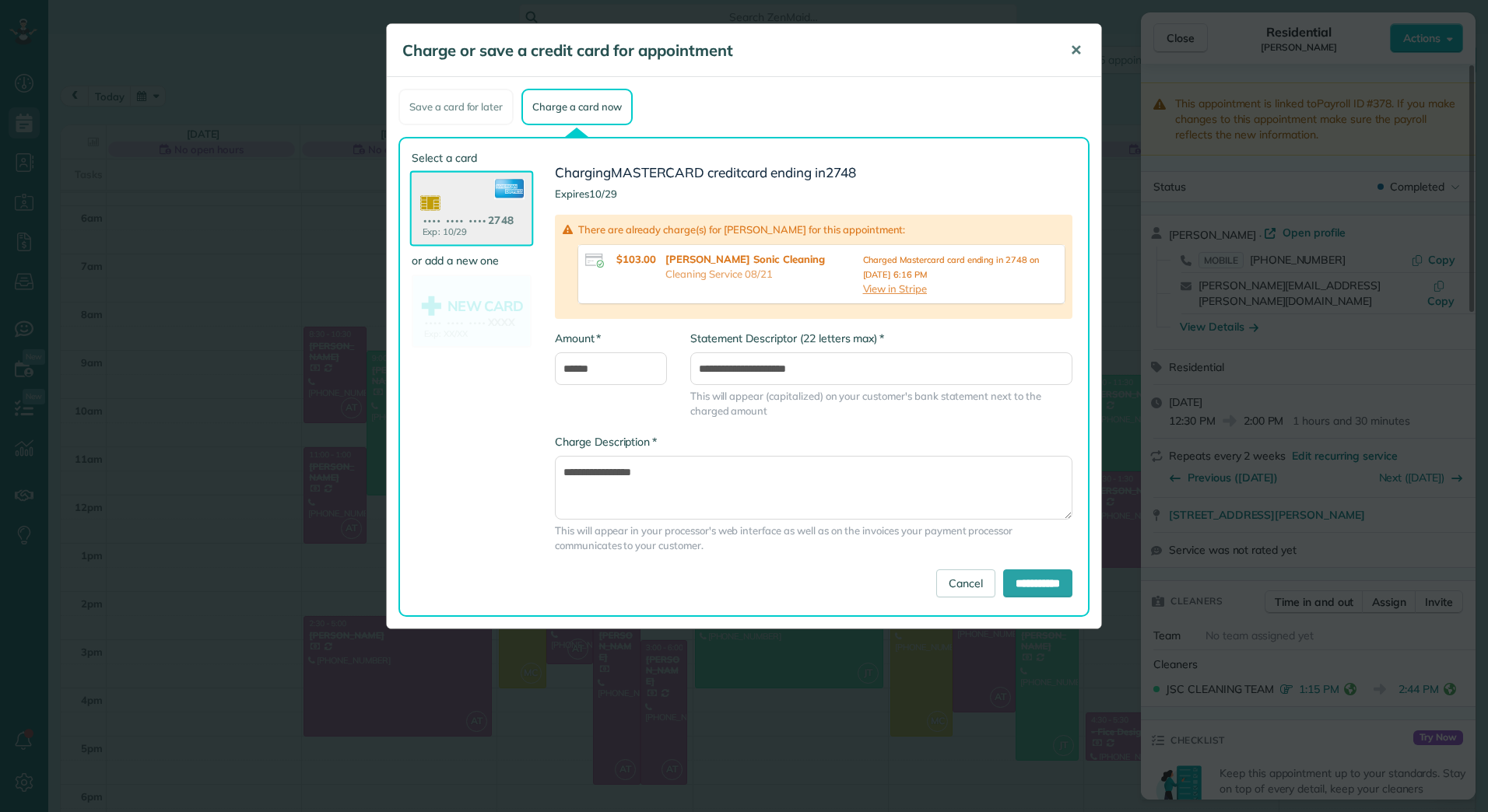
click at [1071, 49] on span "✕" at bounding box center [1076, 50] width 12 height 18
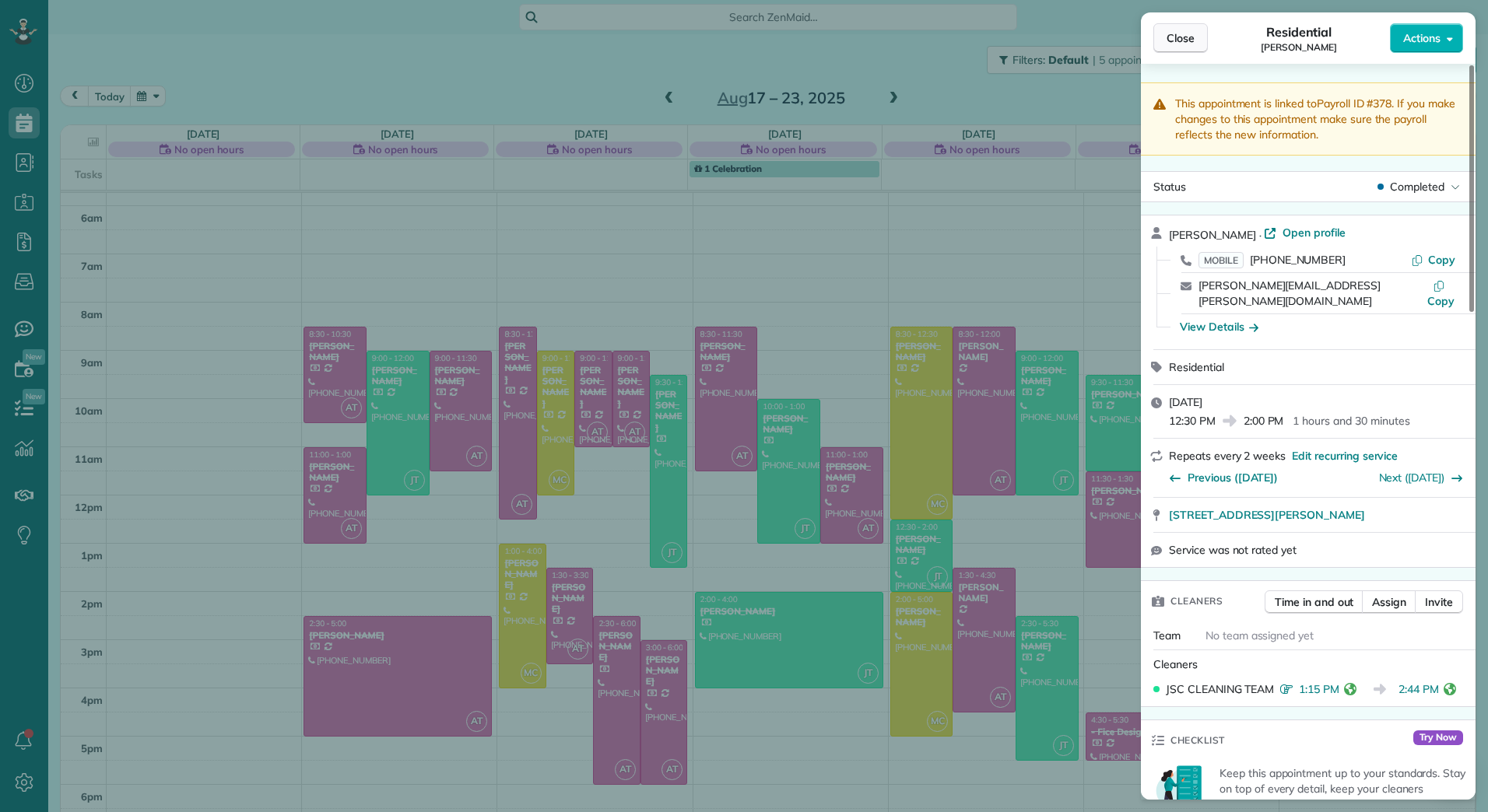
click at [1191, 25] on button "Close" at bounding box center [1180, 38] width 55 height 30
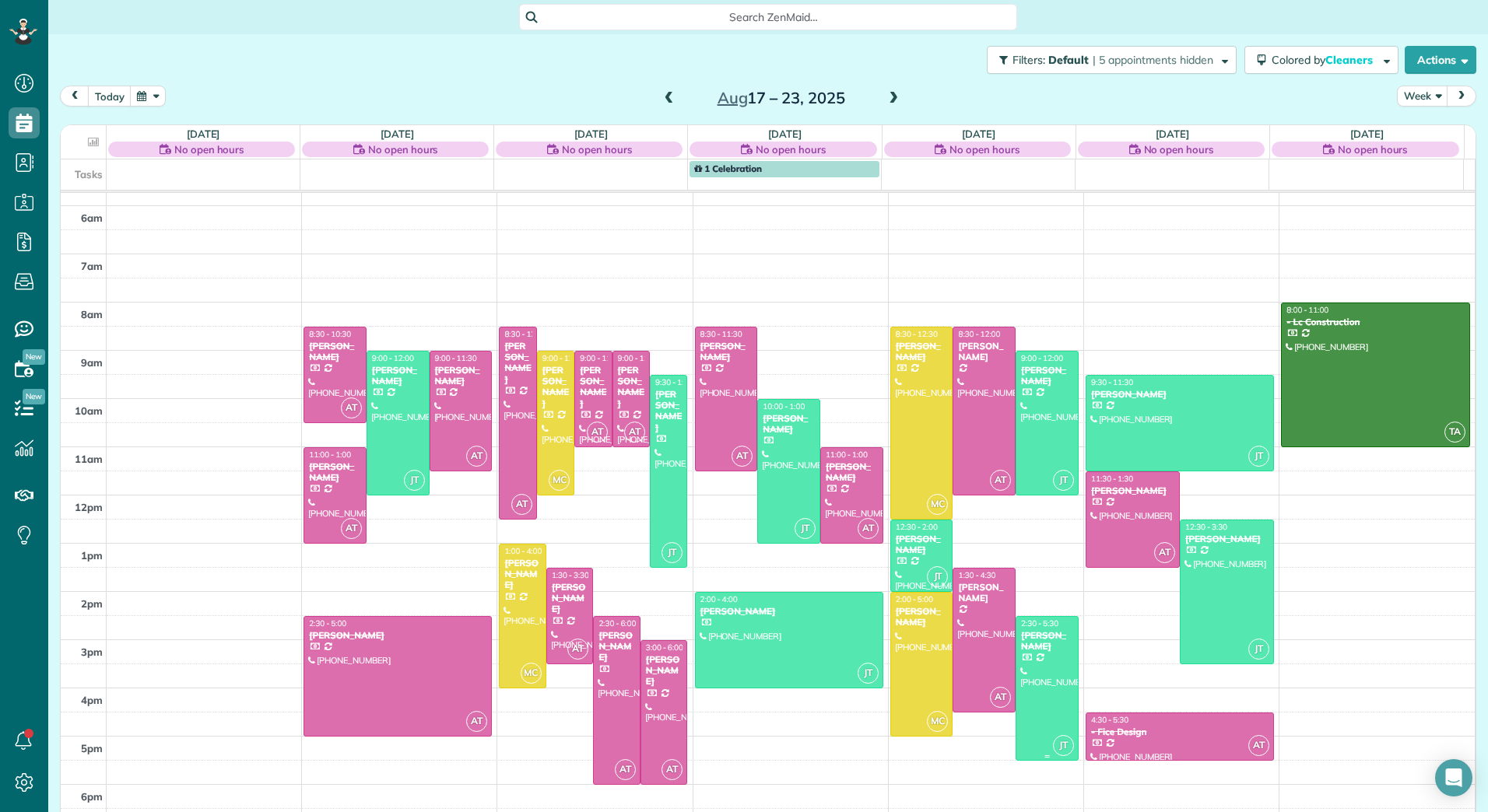
click at [1042, 673] on div at bounding box center [1047, 688] width 61 height 143
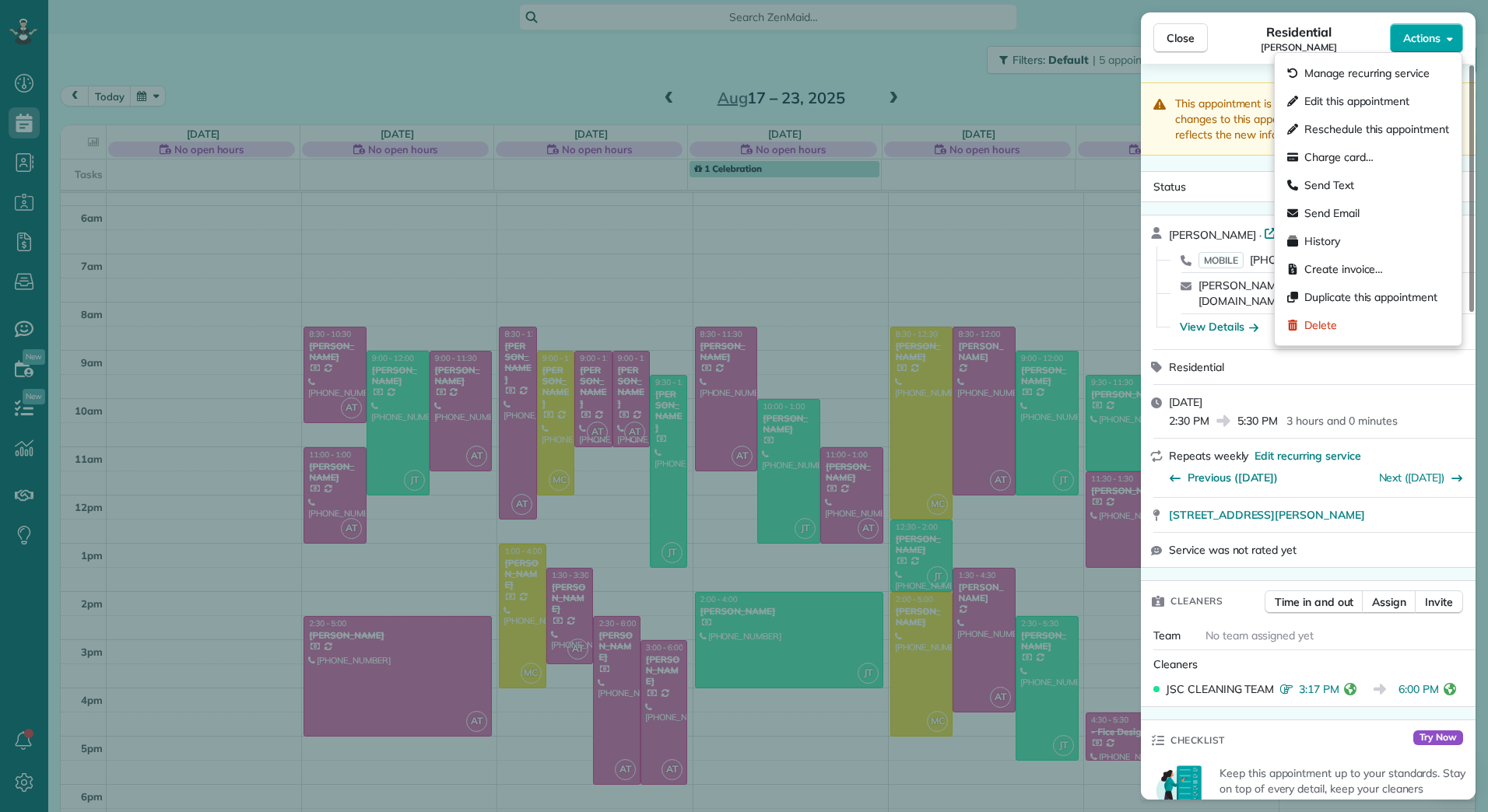
click at [1418, 50] on button "Actions" at bounding box center [1426, 38] width 73 height 30
click at [1385, 106] on span "Edit this appointment" at bounding box center [1357, 101] width 105 height 15
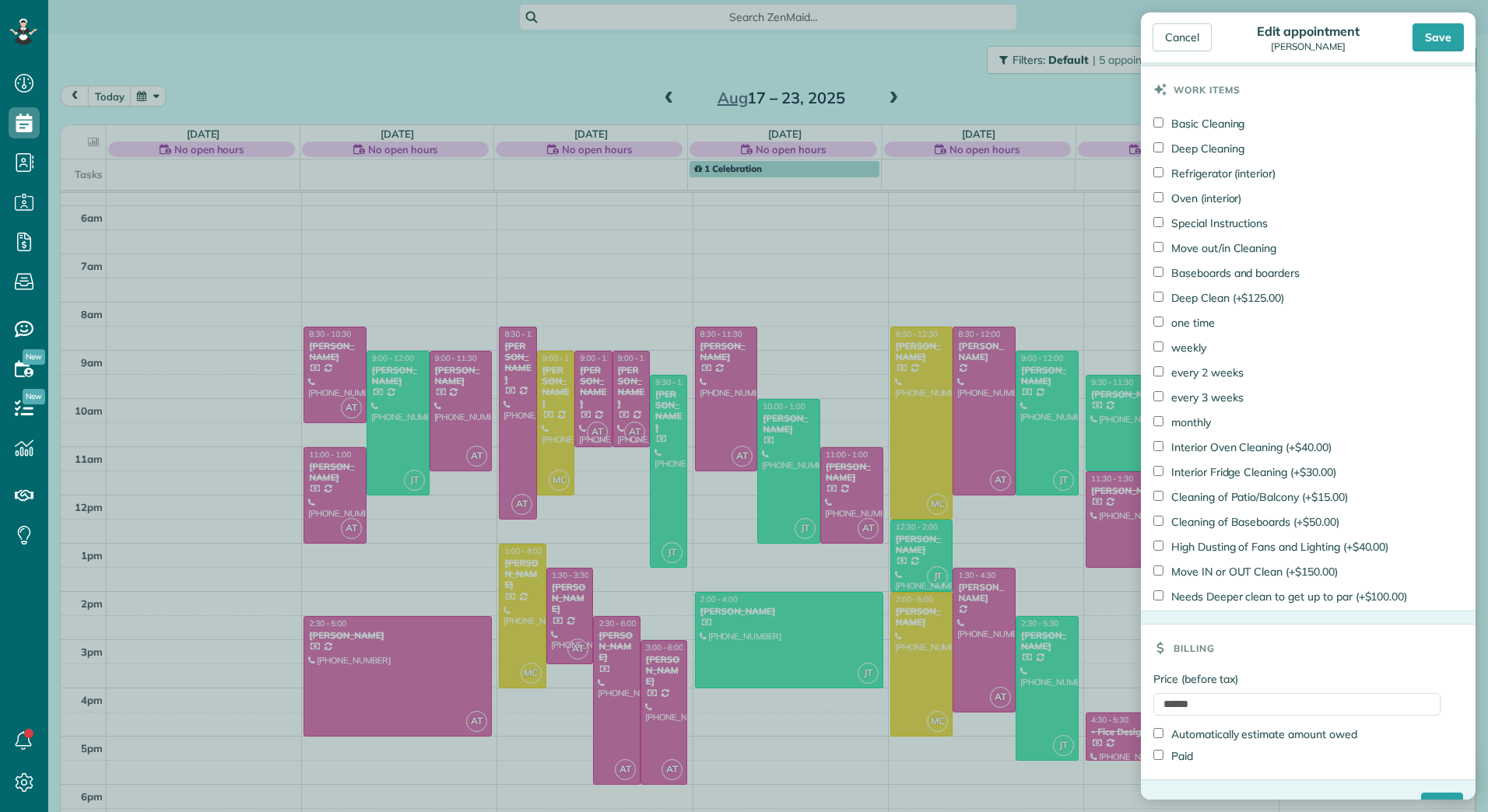
scroll to position [769, 0]
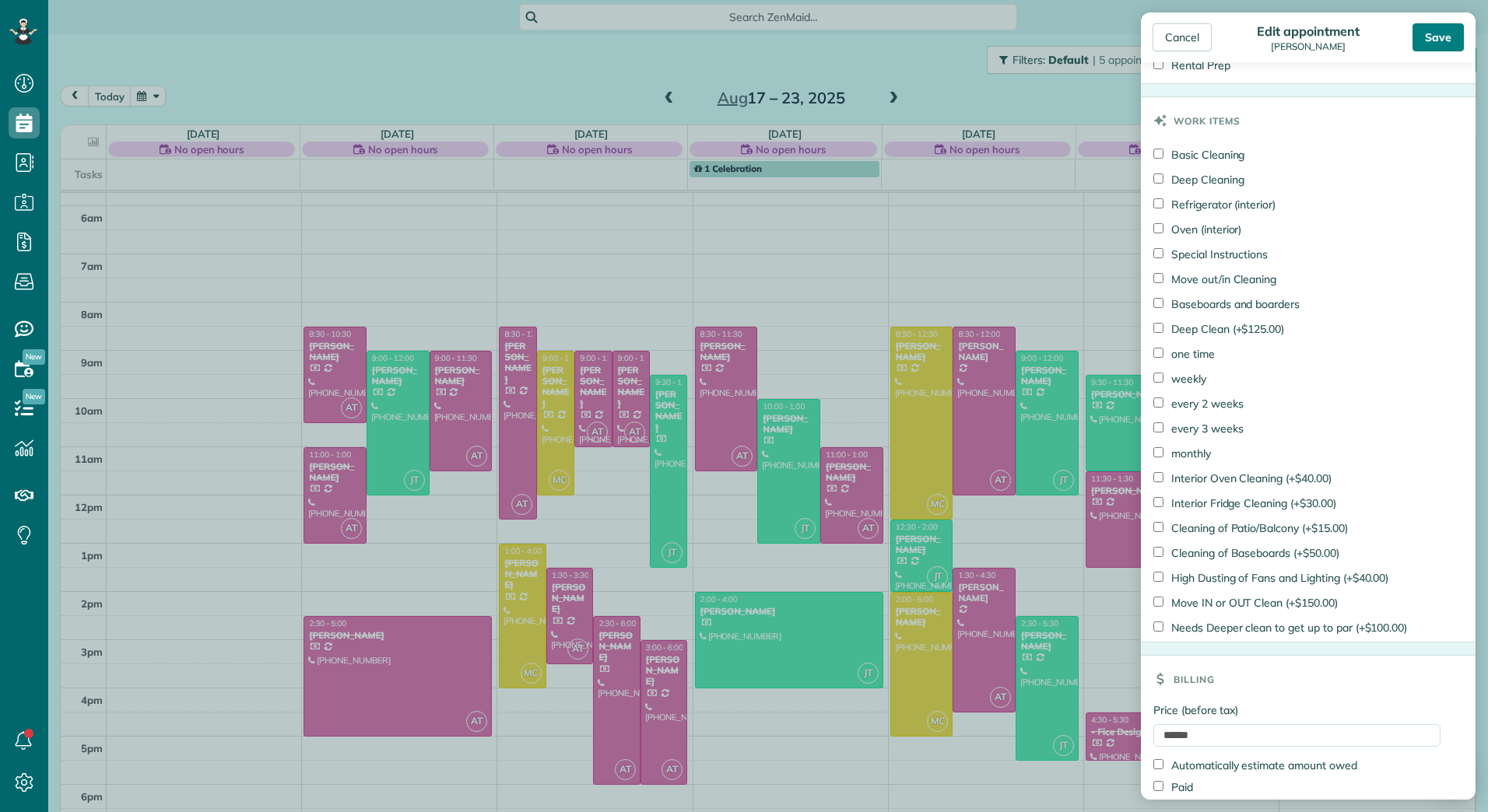
click at [1444, 35] on div "Save" at bounding box center [1438, 37] width 51 height 28
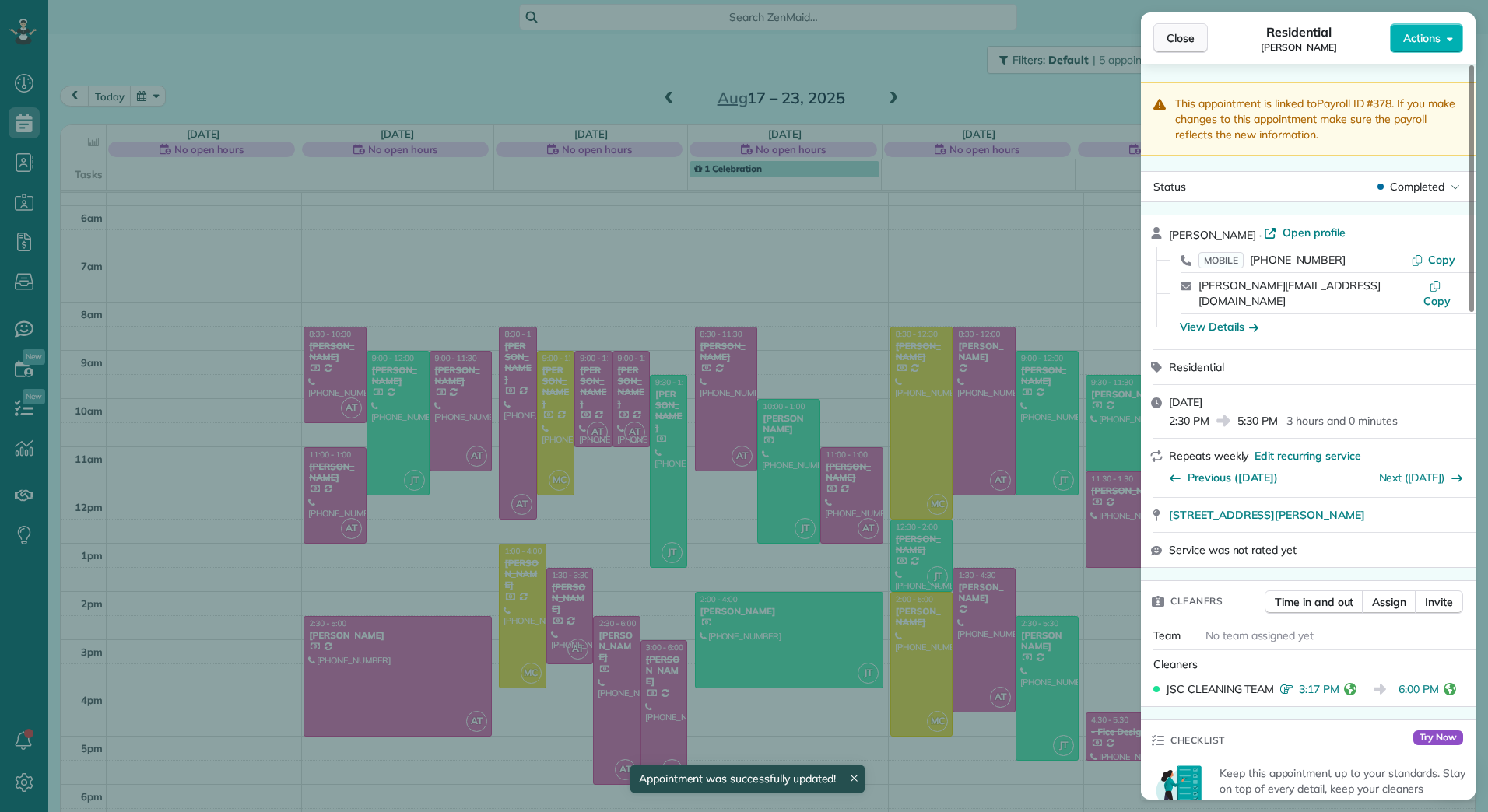
click at [1195, 33] on button "Close" at bounding box center [1180, 38] width 55 height 30
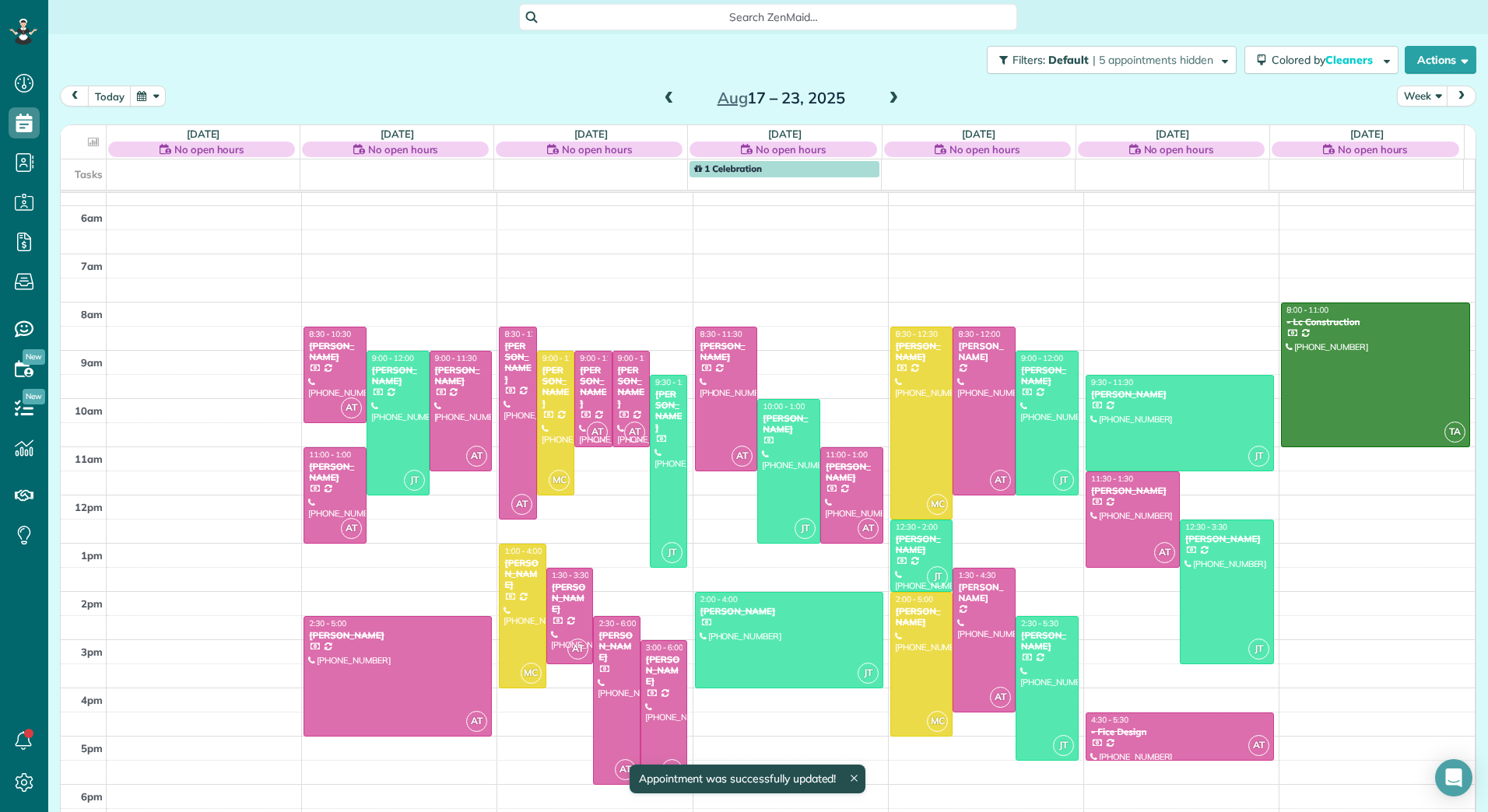
click at [1195, 33] on button "Close" at bounding box center [1180, 38] width 55 height 30
click at [982, 409] on div at bounding box center [984, 411] width 61 height 167
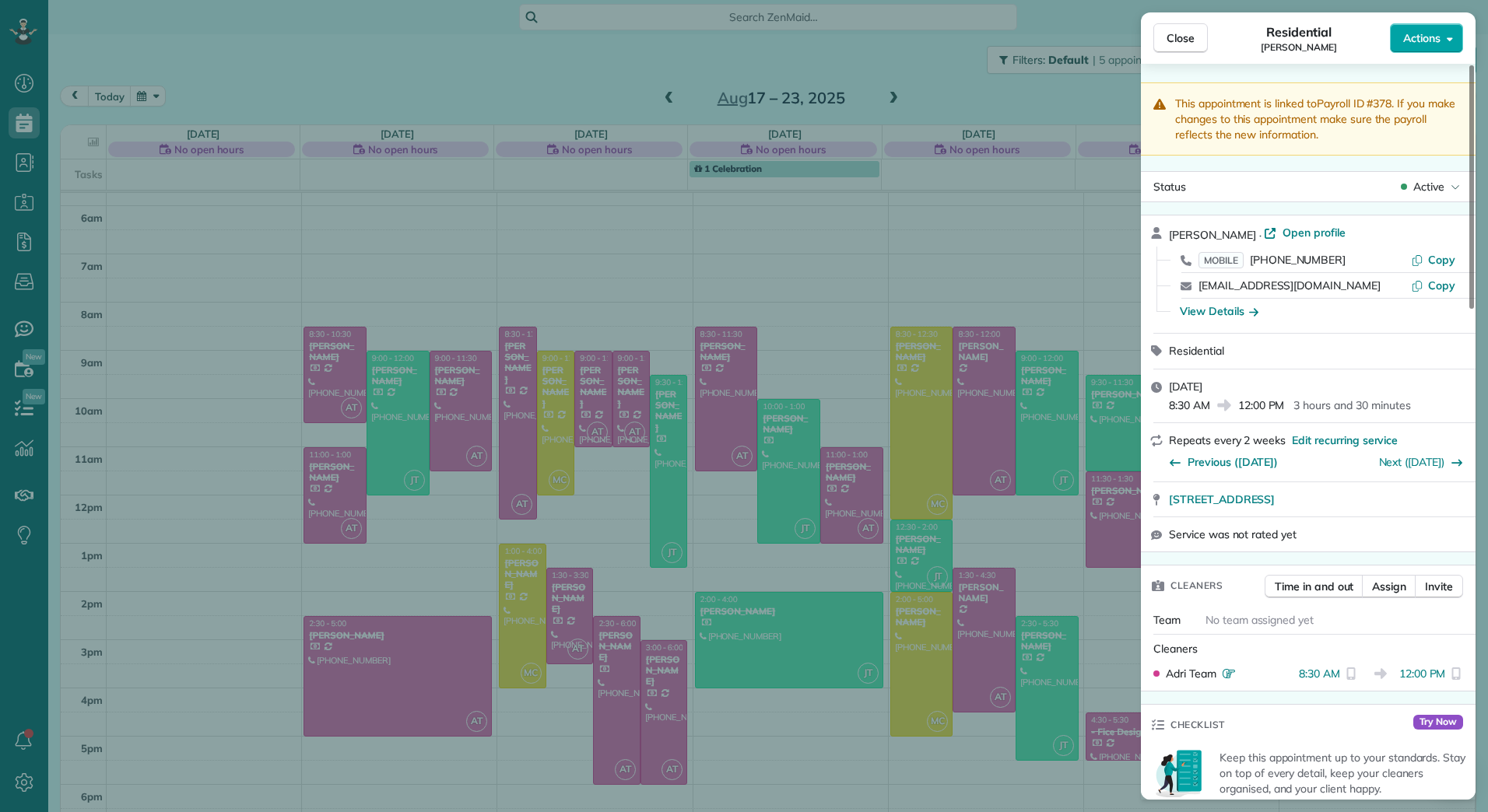
click at [1448, 30] on button "Actions" at bounding box center [1426, 38] width 73 height 30
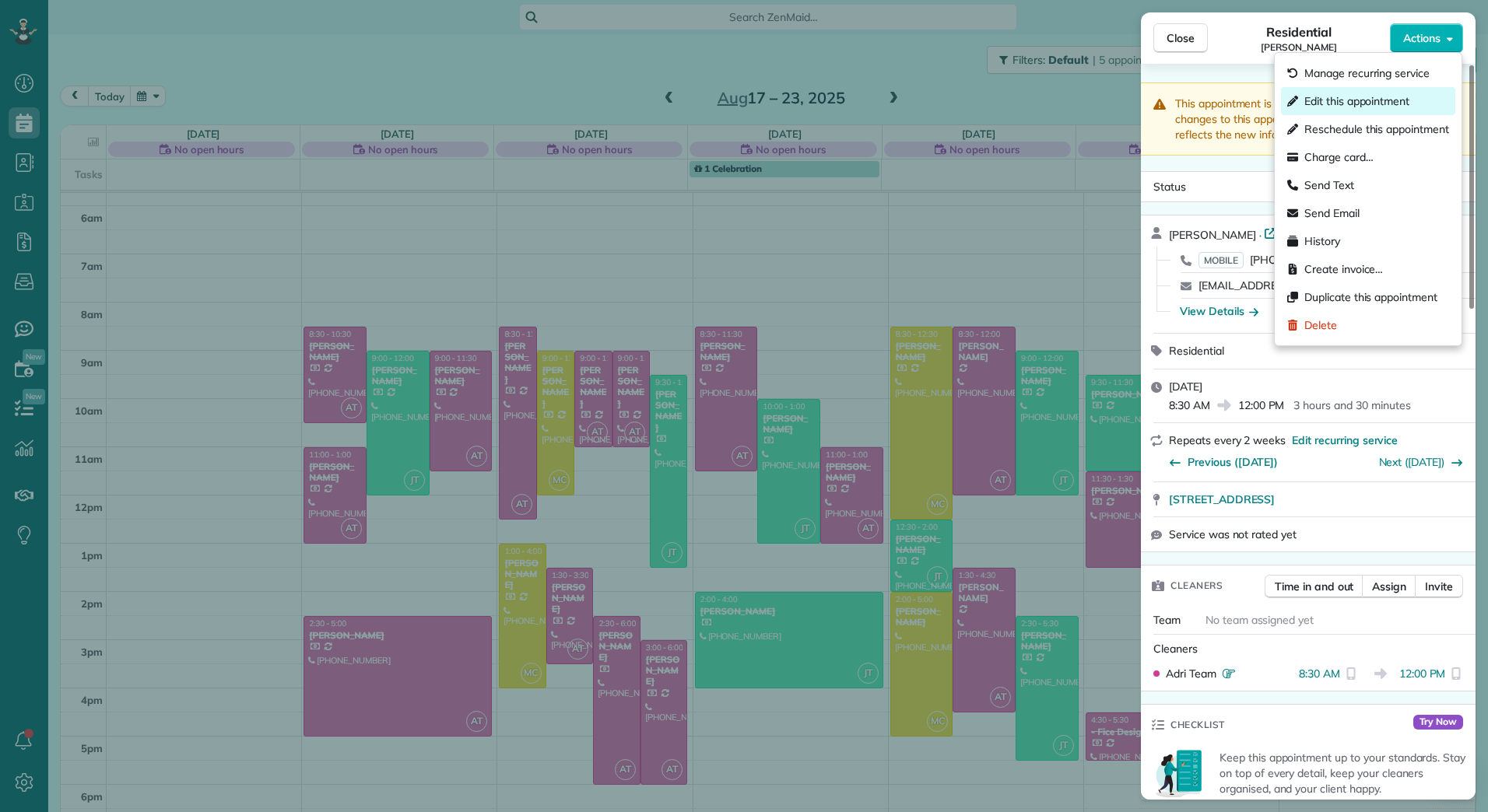
click at [1349, 104] on span "Edit this appointment" at bounding box center [1357, 101] width 105 height 15
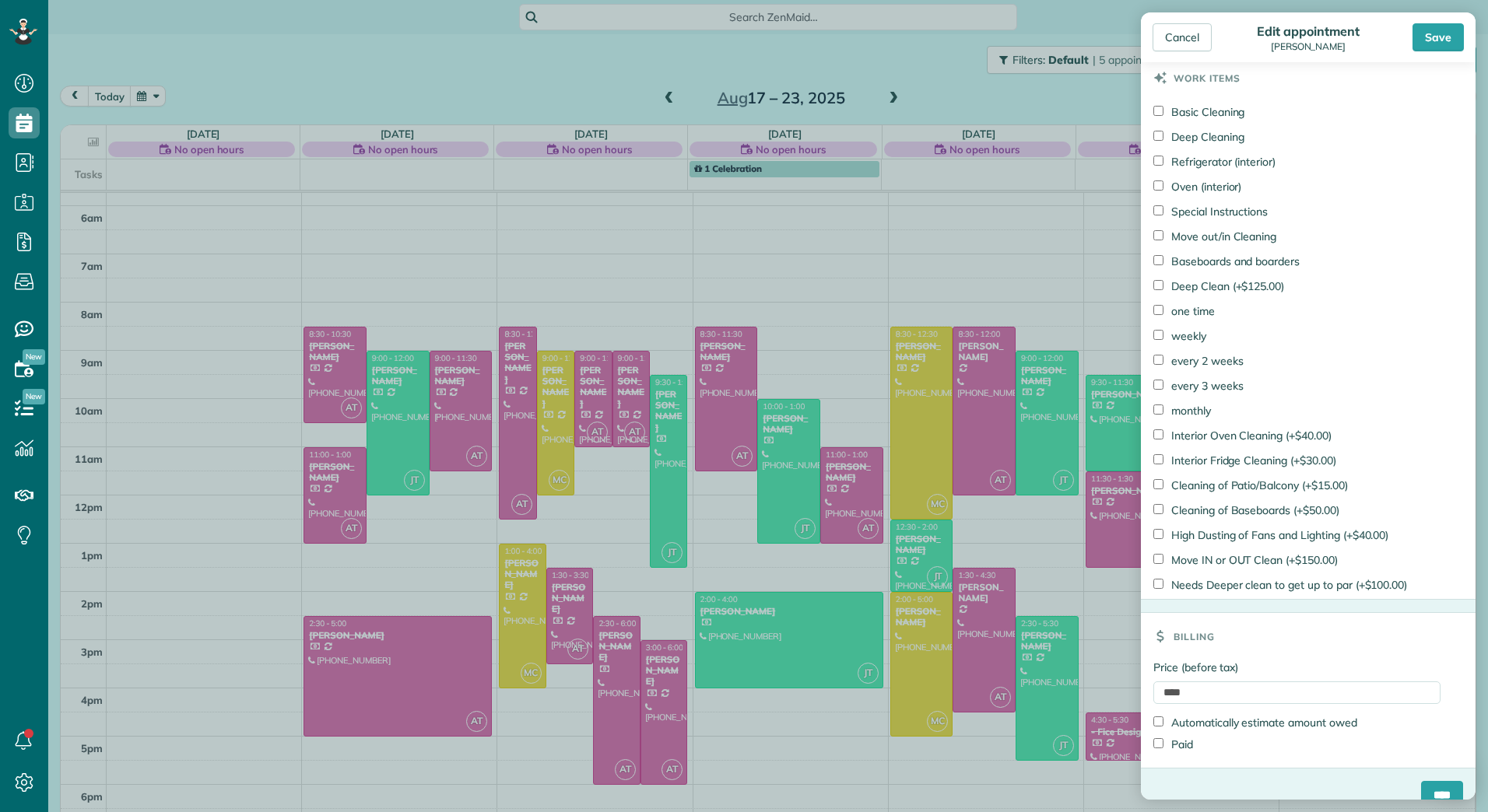
scroll to position [835, 0]
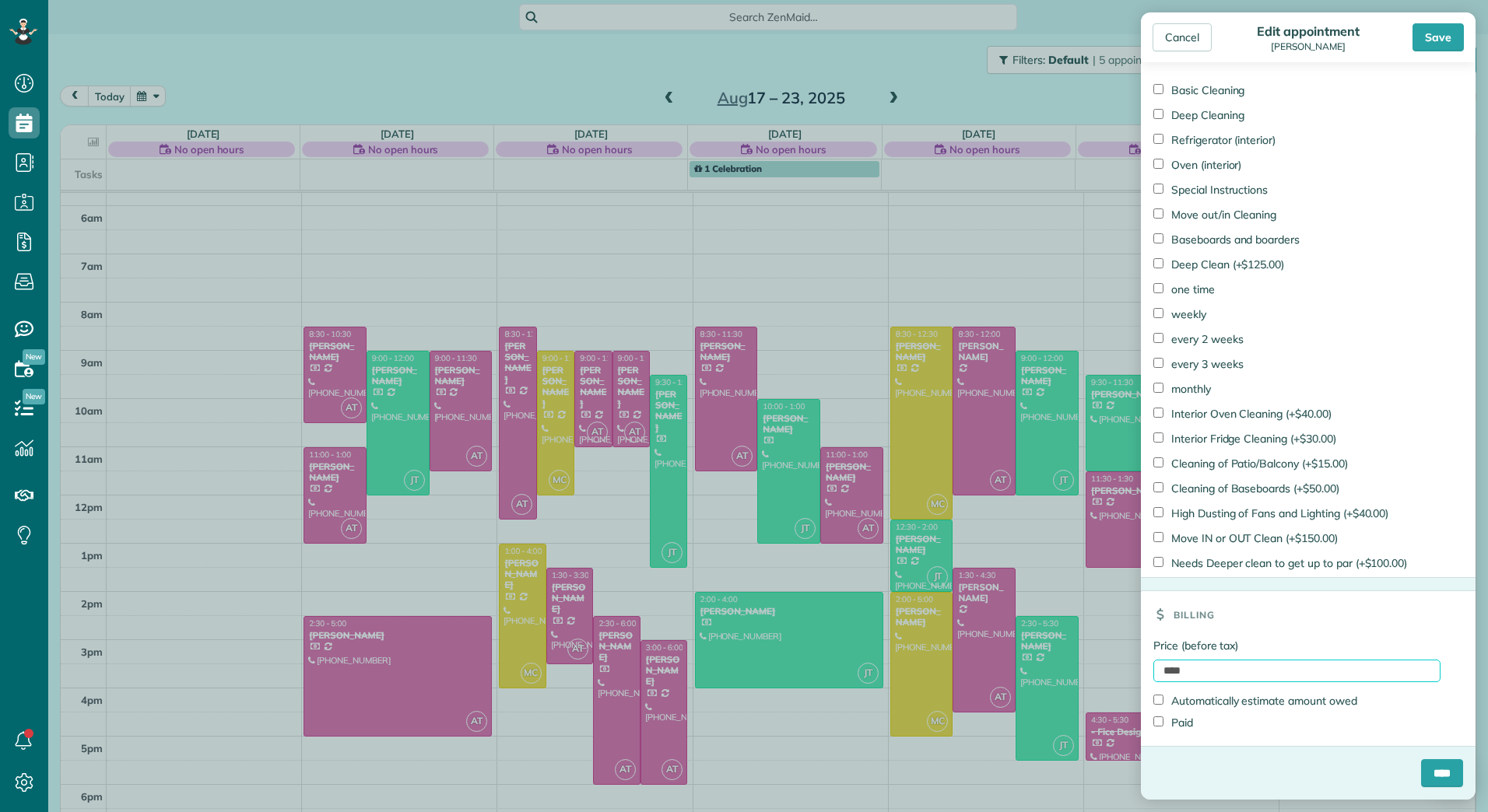
click at [1156, 667] on input "****" at bounding box center [1296, 671] width 287 height 23
type input "******"
click at [1185, 722] on label "Paid" at bounding box center [1173, 722] width 40 height 15
click at [1420, 782] on input "****" at bounding box center [1441, 773] width 42 height 28
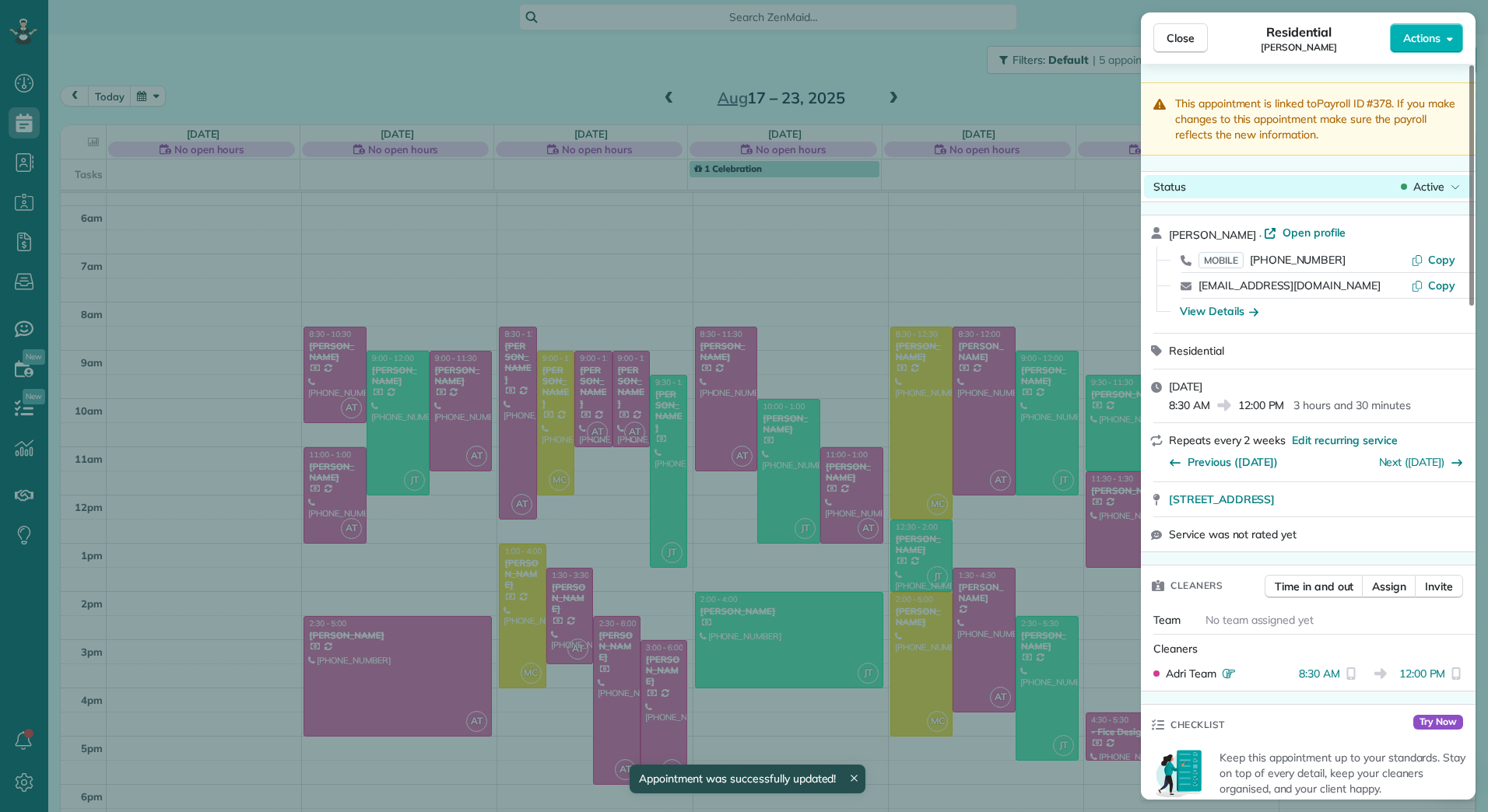
click at [1437, 192] on span "Active" at bounding box center [1429, 186] width 32 height 15
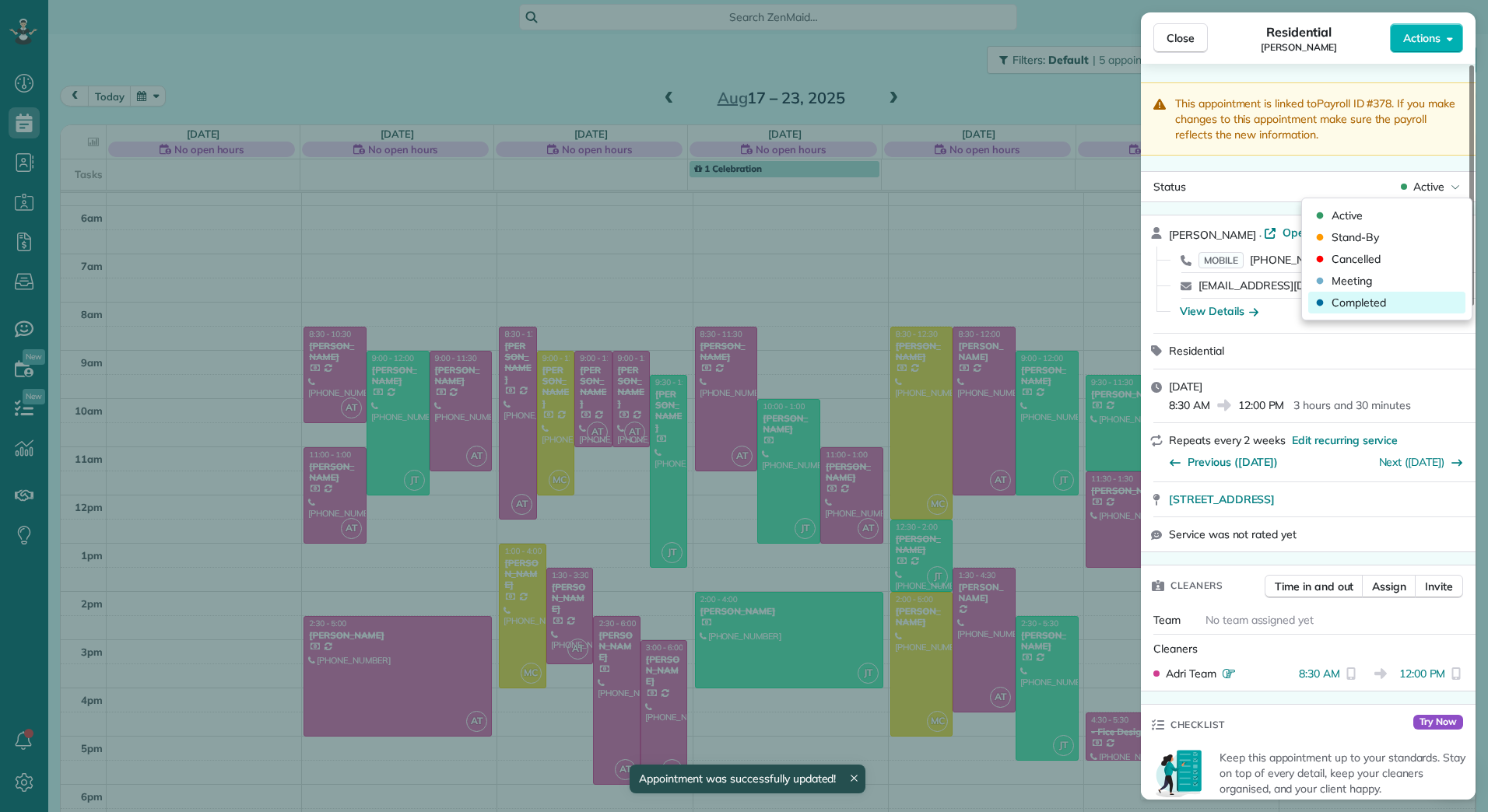
click at [1375, 295] on span "Completed" at bounding box center [1358, 302] width 55 height 15
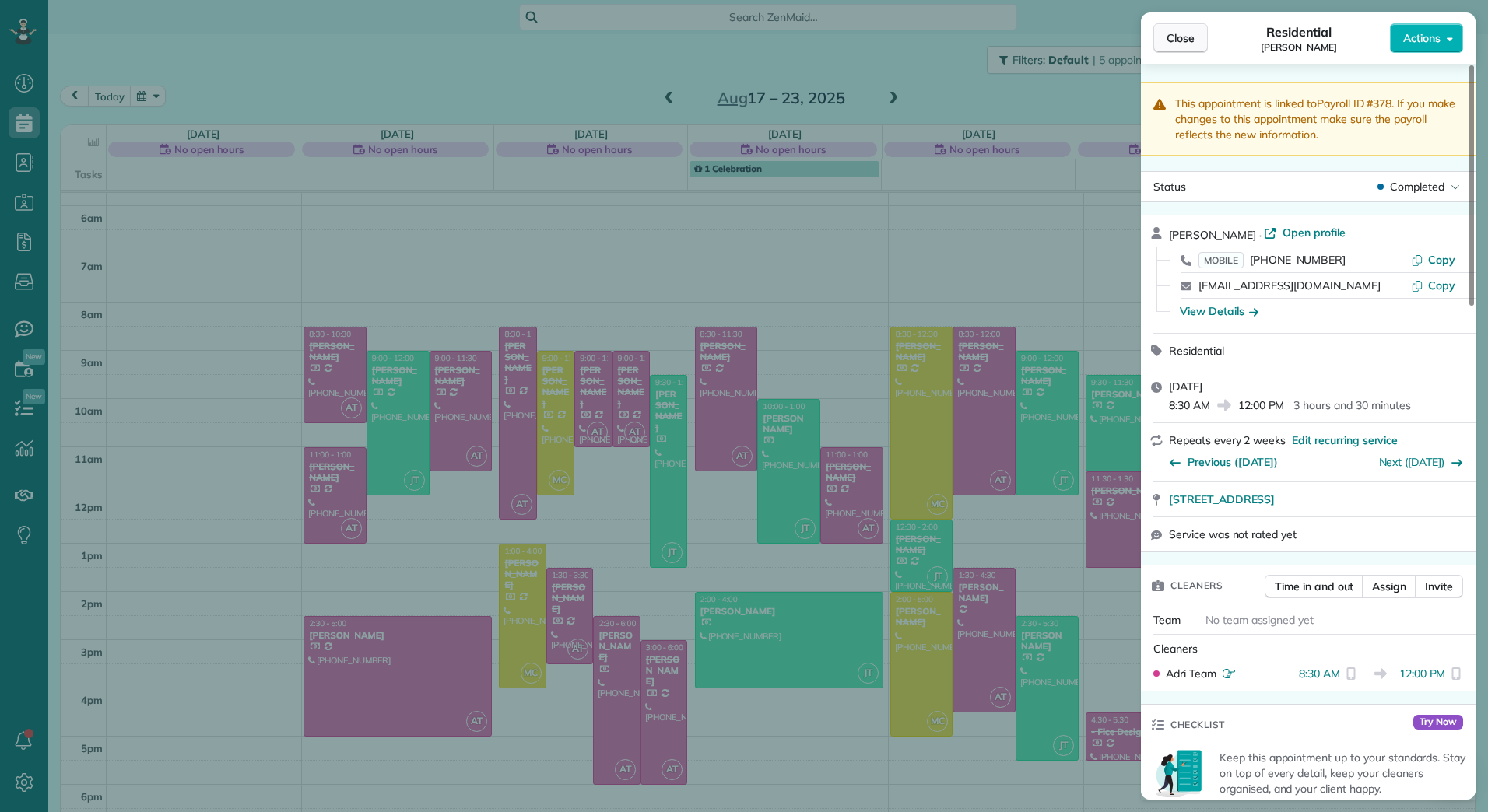
click at [1186, 39] on span "Close" at bounding box center [1180, 38] width 28 height 15
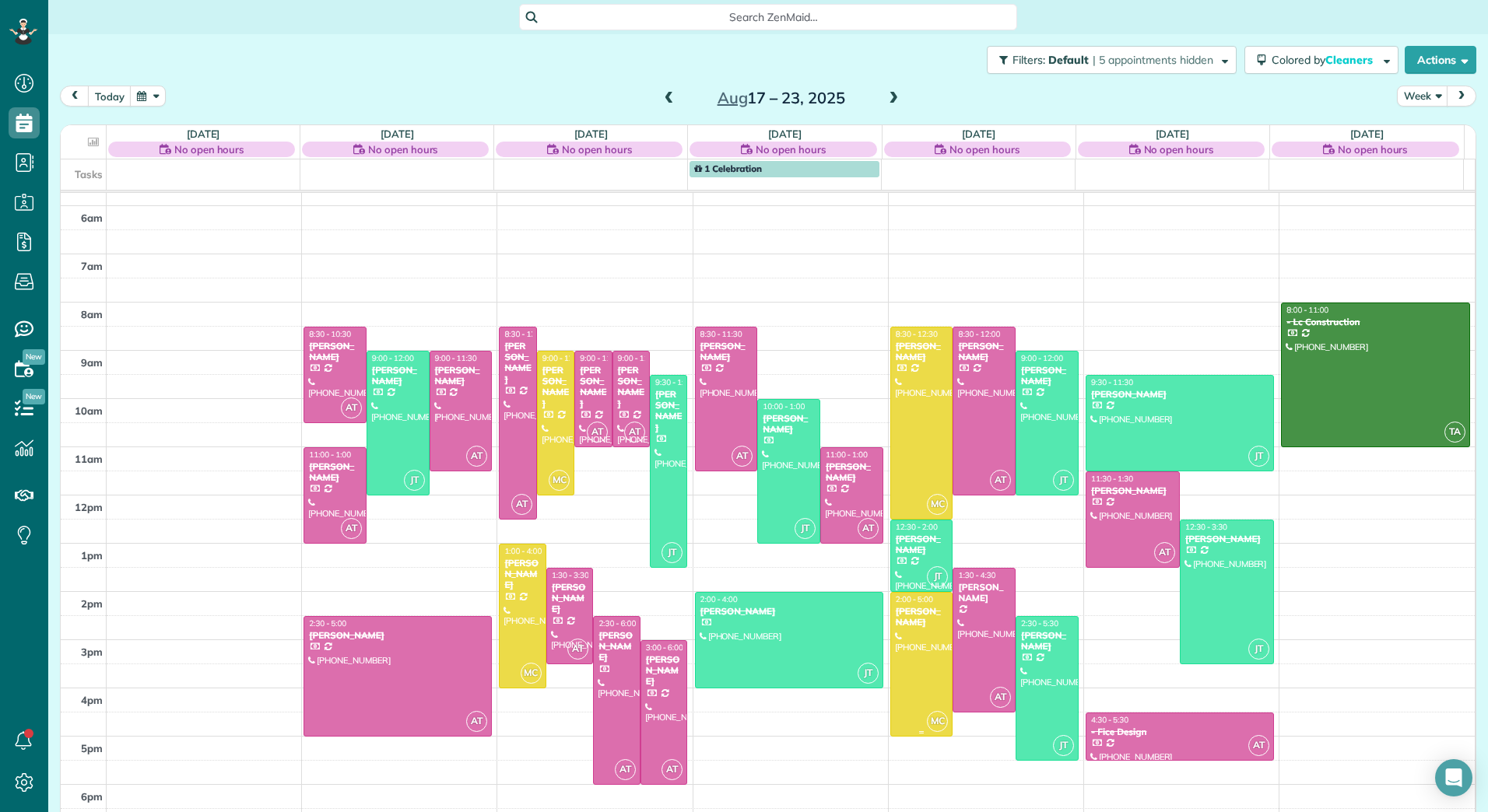
click at [915, 654] on div at bounding box center [922, 664] width 61 height 143
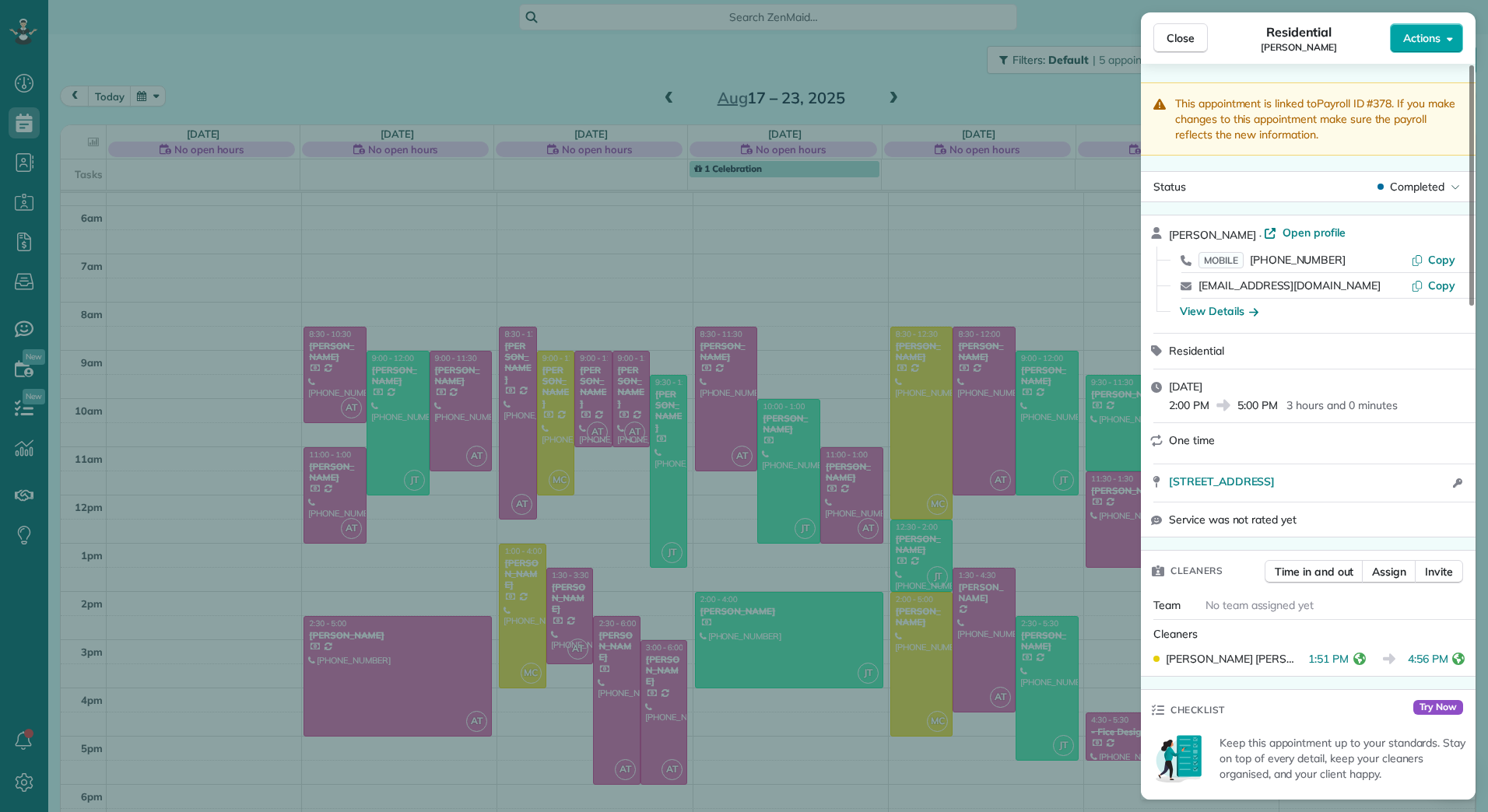
click at [1438, 38] on span "Actions" at bounding box center [1420, 38] width 37 height 15
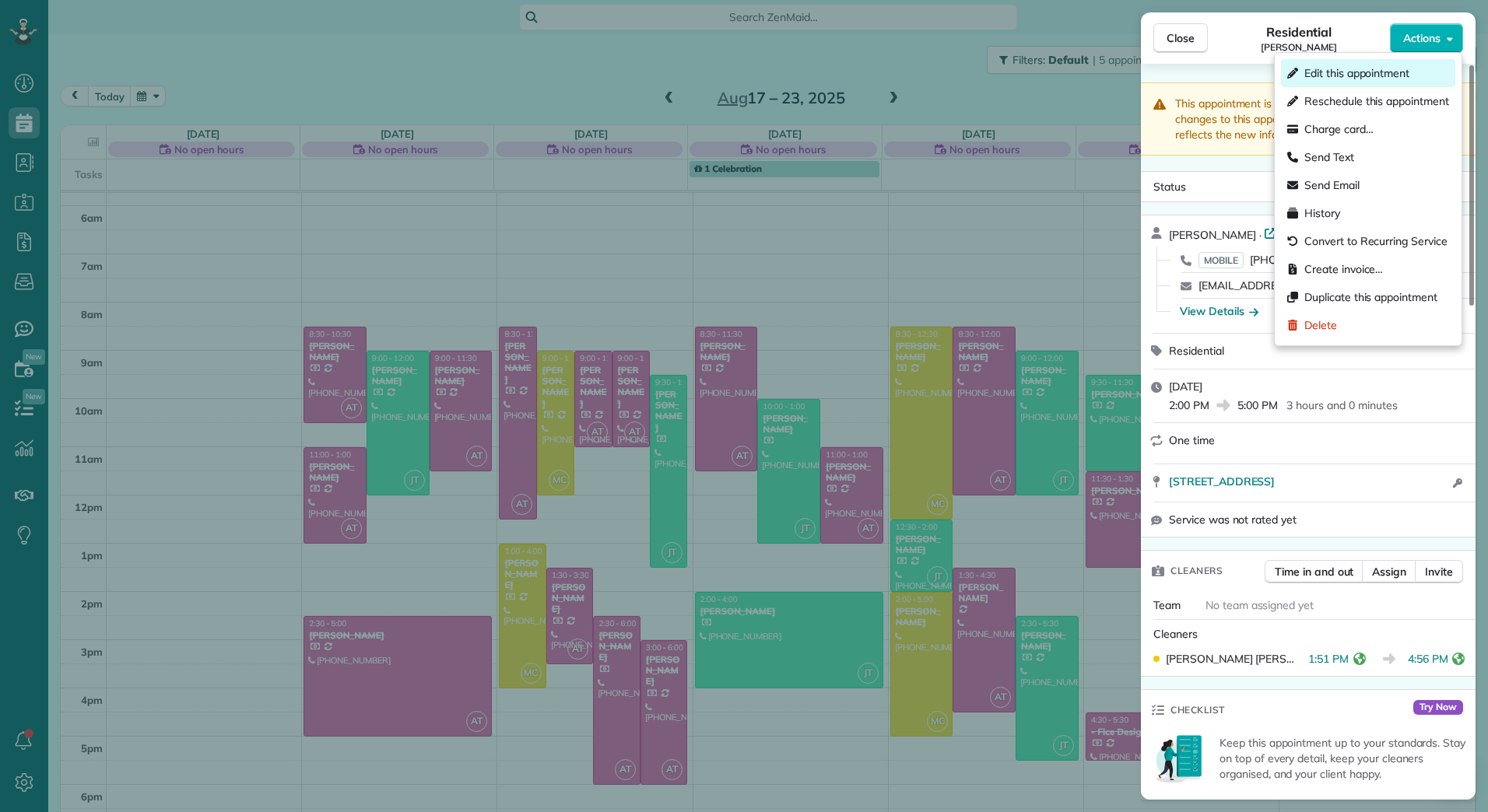
click at [1368, 81] on div "Edit this appointment" at bounding box center [1368, 73] width 175 height 28
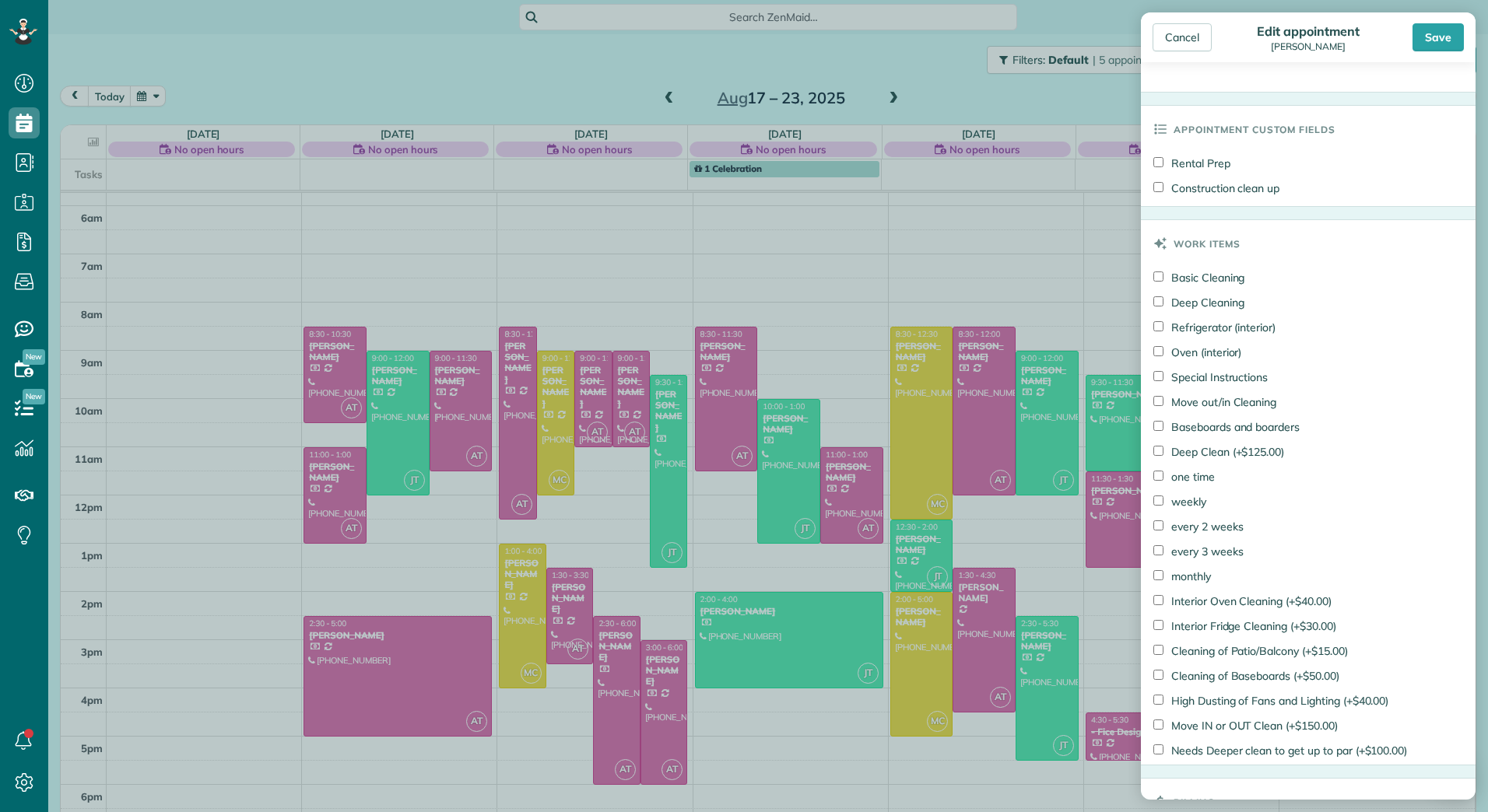
scroll to position [835, 0]
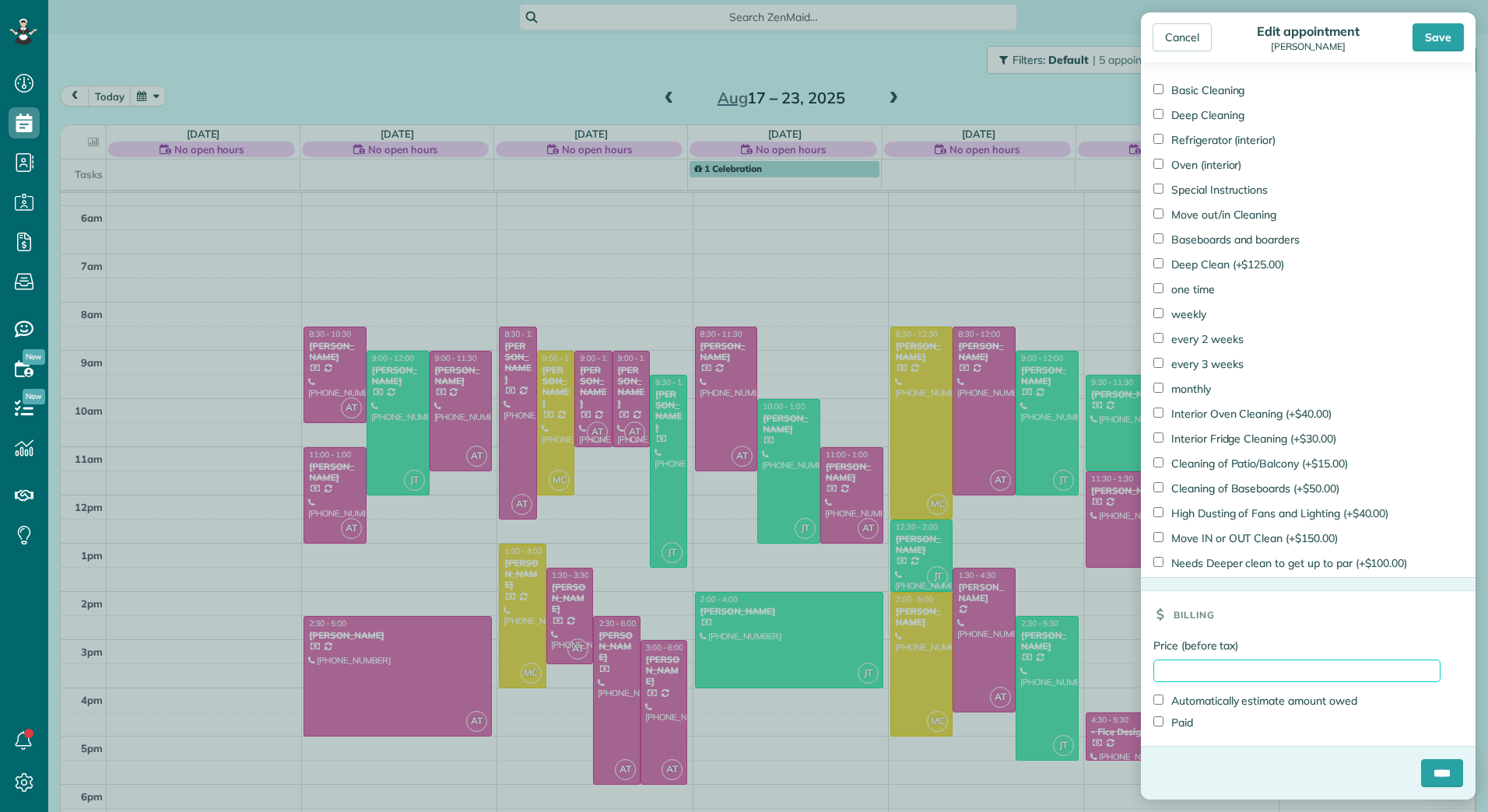
click at [1312, 672] on input "Price (before tax)" at bounding box center [1296, 671] width 287 height 23
type input "******"
click at [1189, 716] on label "Paid" at bounding box center [1173, 722] width 40 height 15
click at [1420, 770] on input "****" at bounding box center [1441, 773] width 42 height 28
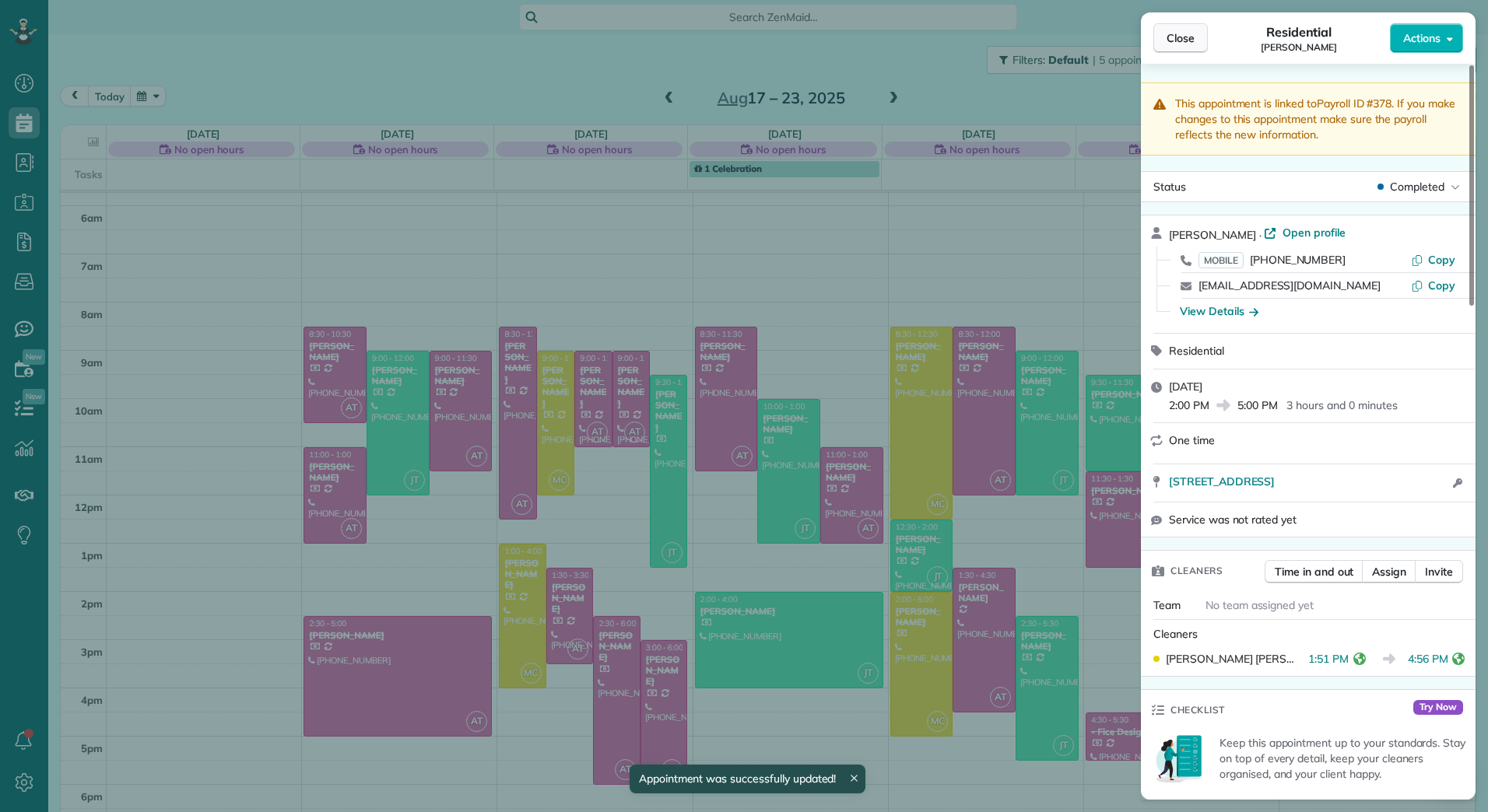
click at [1188, 28] on button "Close" at bounding box center [1180, 38] width 55 height 30
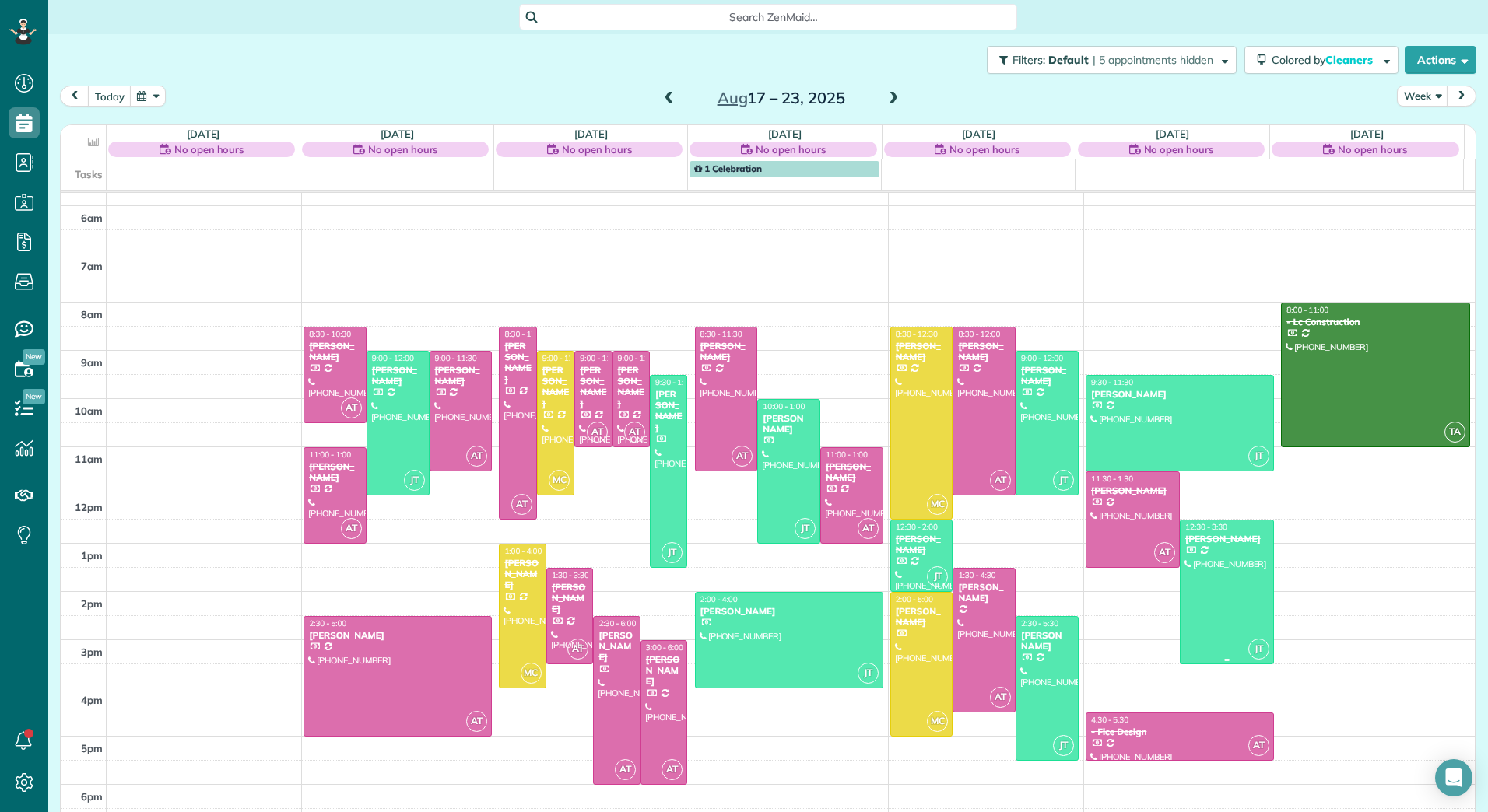
click at [1199, 584] on div at bounding box center [1226, 591] width 93 height 143
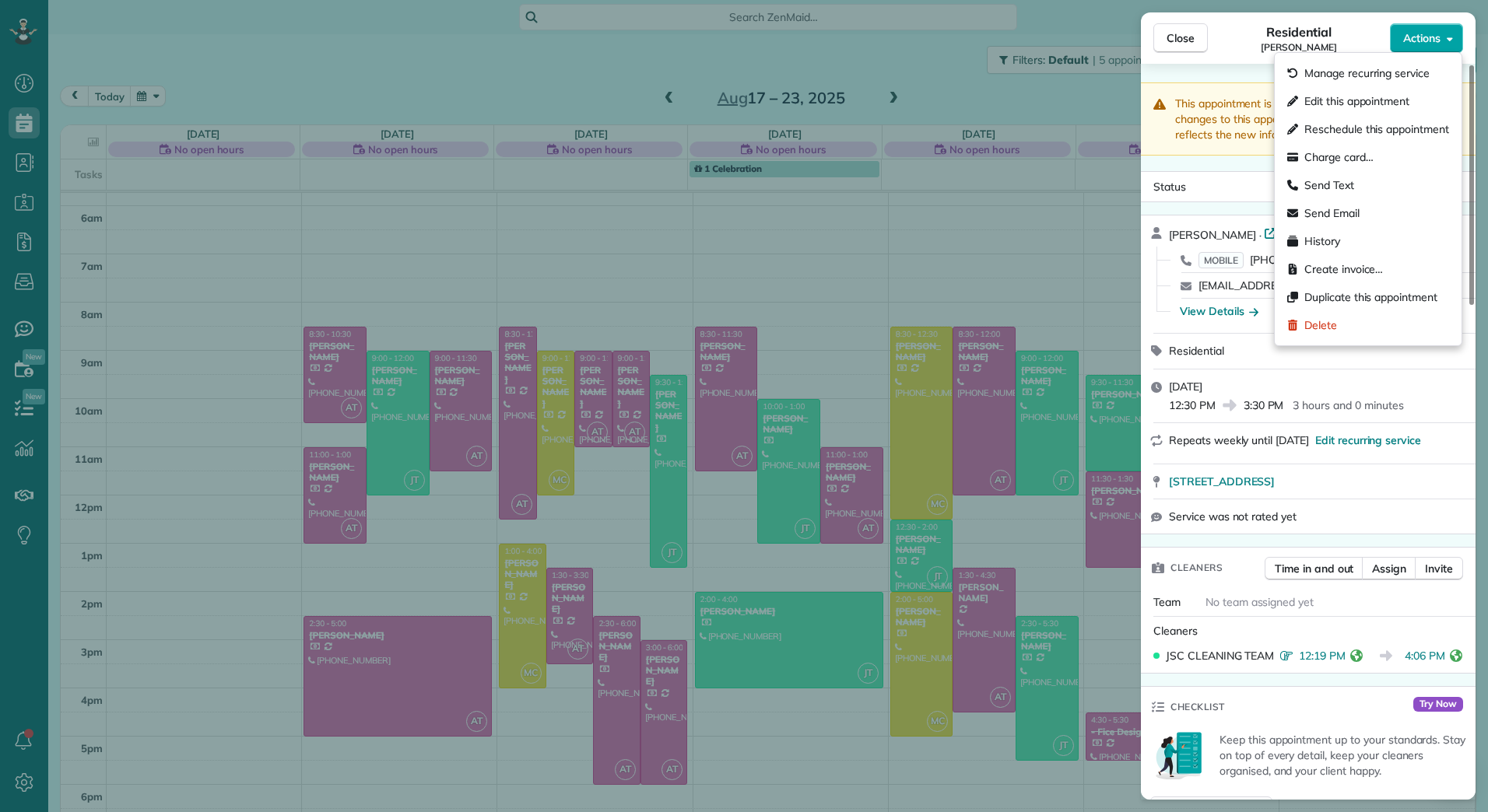
click at [1414, 38] on span "Actions" at bounding box center [1420, 38] width 37 height 15
click at [1348, 97] on span "Edit this appointment" at bounding box center [1357, 101] width 105 height 15
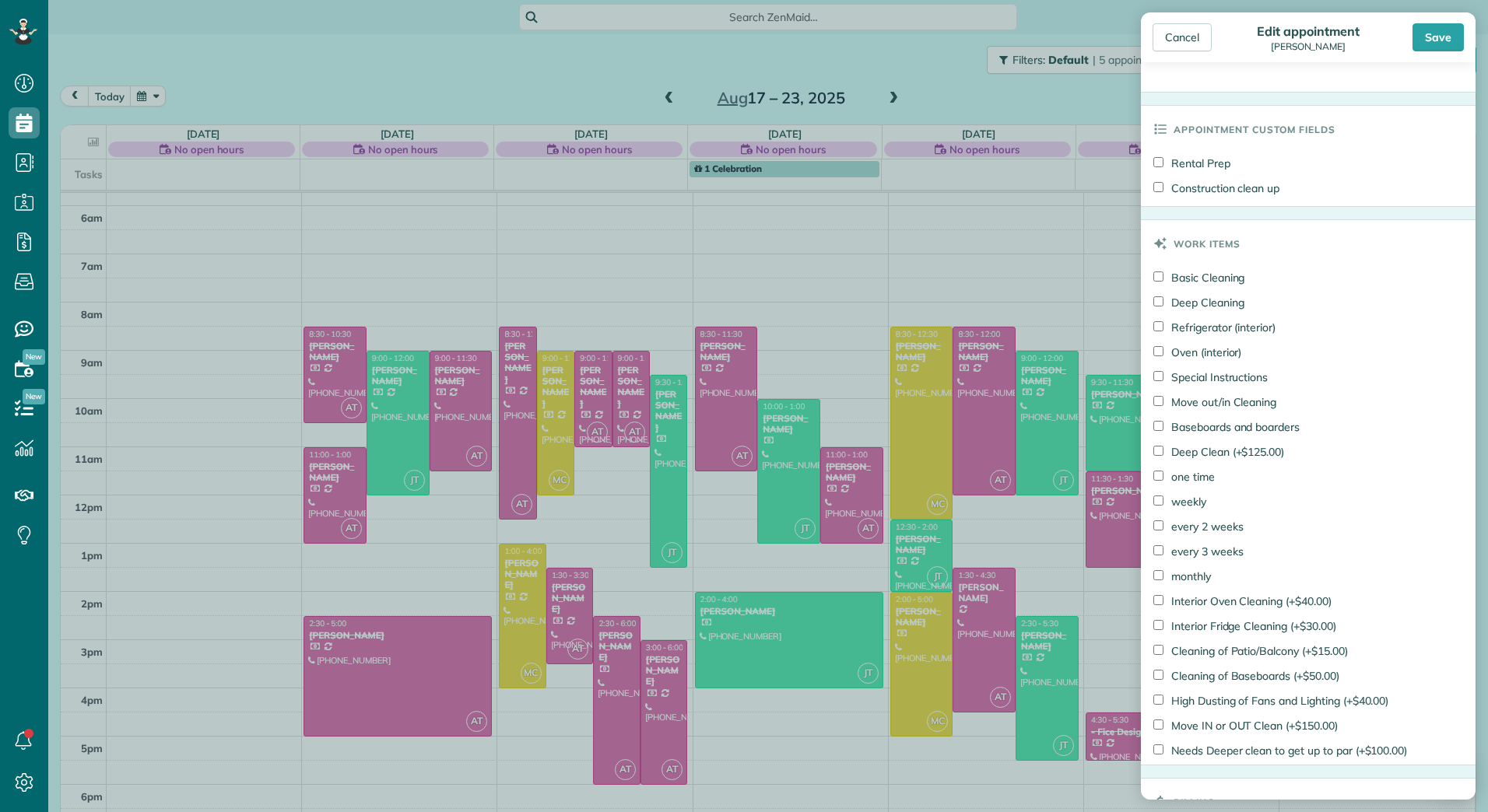
scroll to position [835, 0]
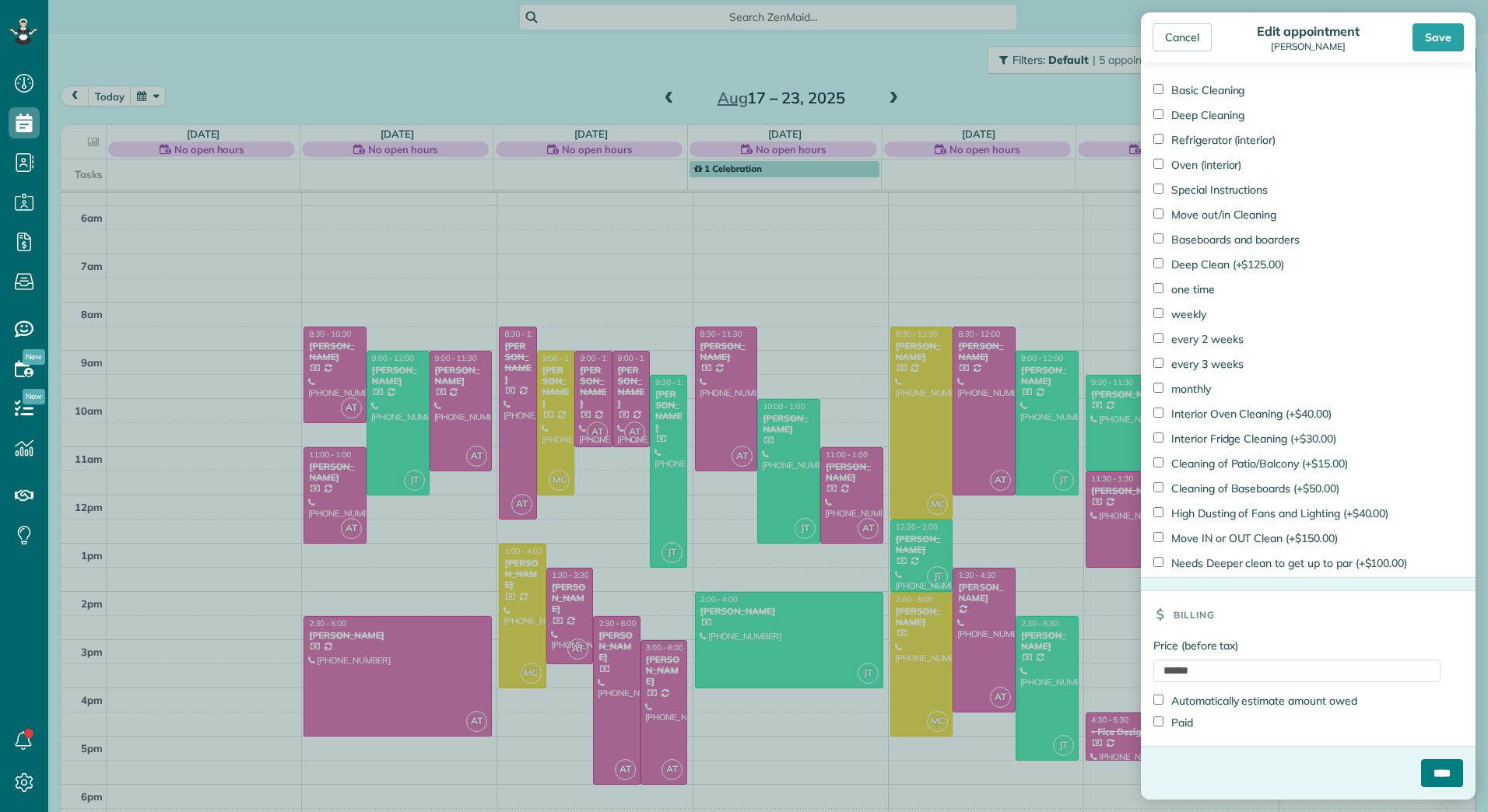
click at [1420, 776] on input "****" at bounding box center [1441, 773] width 42 height 28
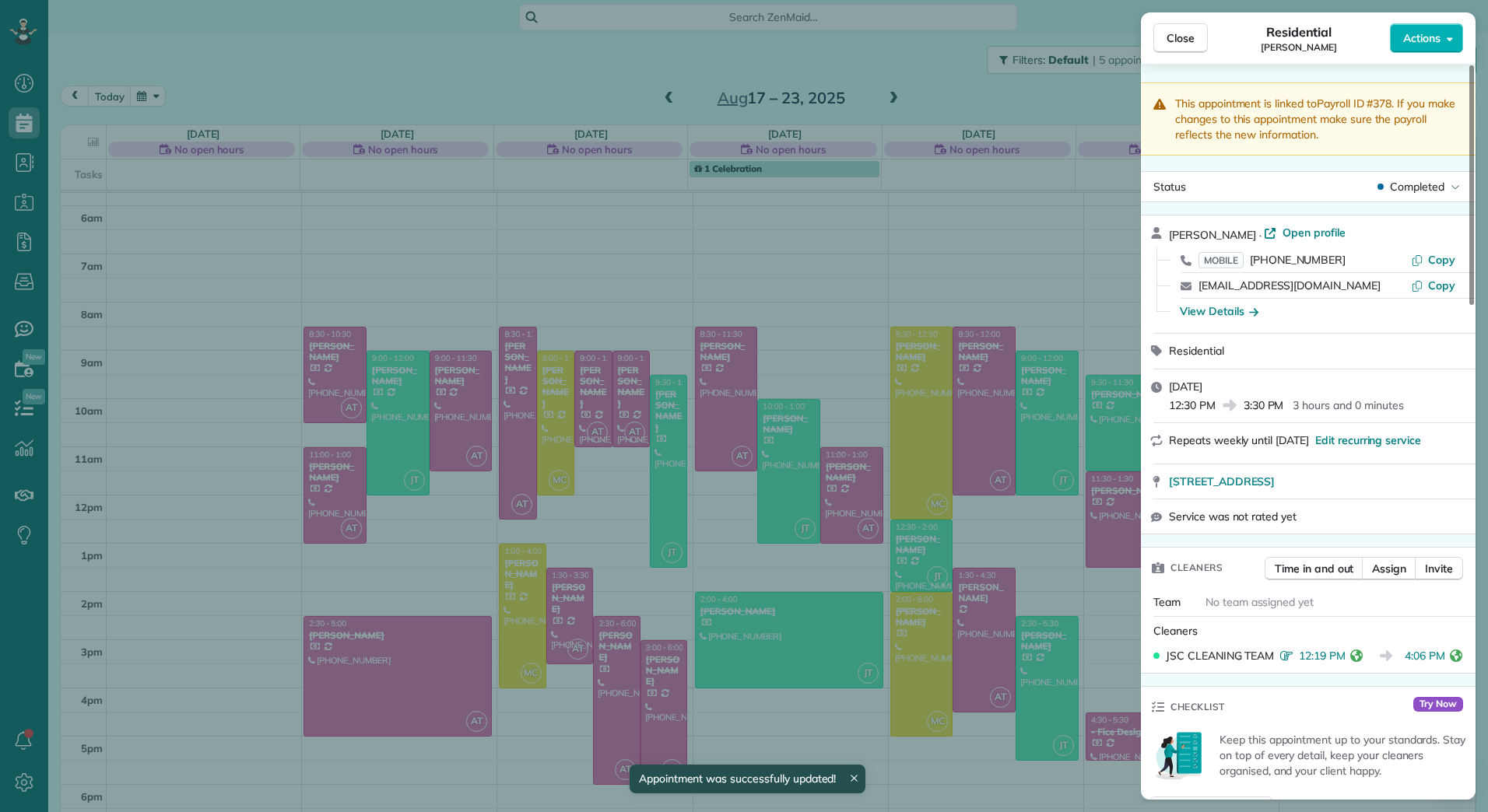
click at [1097, 388] on div "Close Residential [PERSON_NAME] Actions This appointment is linked to Payroll I…" at bounding box center [744, 406] width 1488 height 812
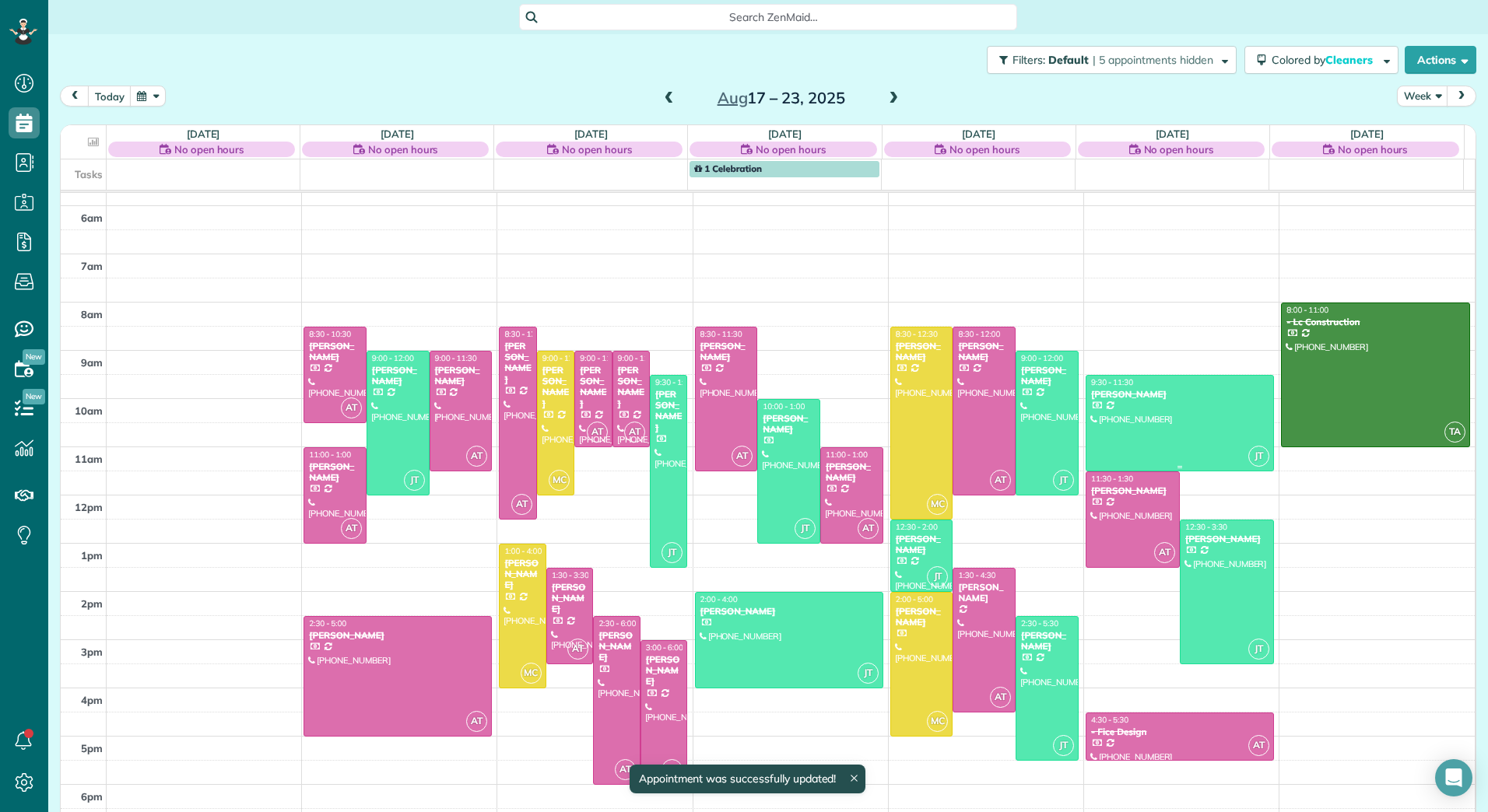
click at [1097, 389] on div "[PERSON_NAME]" at bounding box center [1179, 394] width 179 height 11
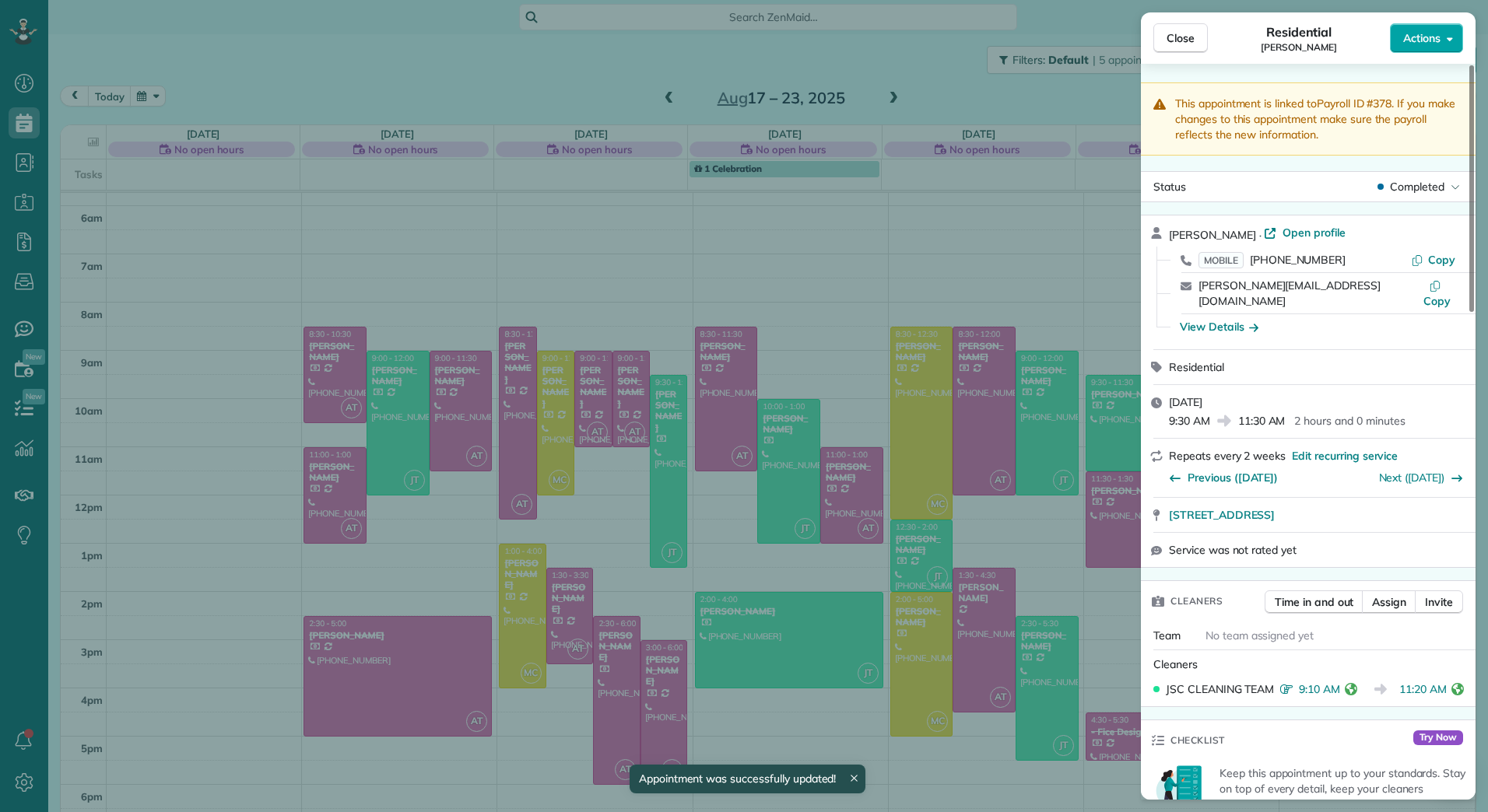
click at [1453, 32] on button "Actions" at bounding box center [1426, 38] width 73 height 30
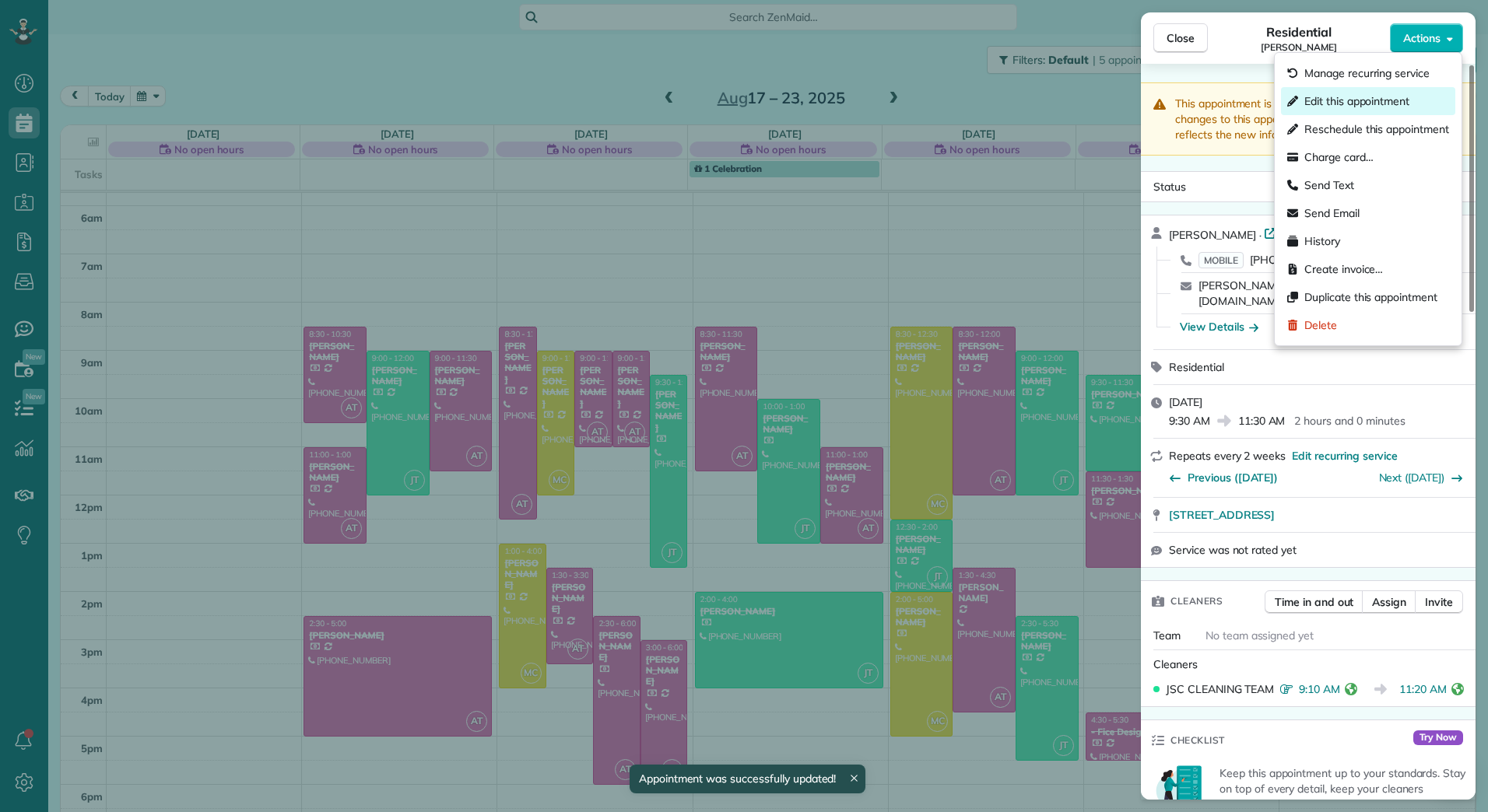
click at [1387, 91] on div "Edit this appointment" at bounding box center [1368, 101] width 175 height 28
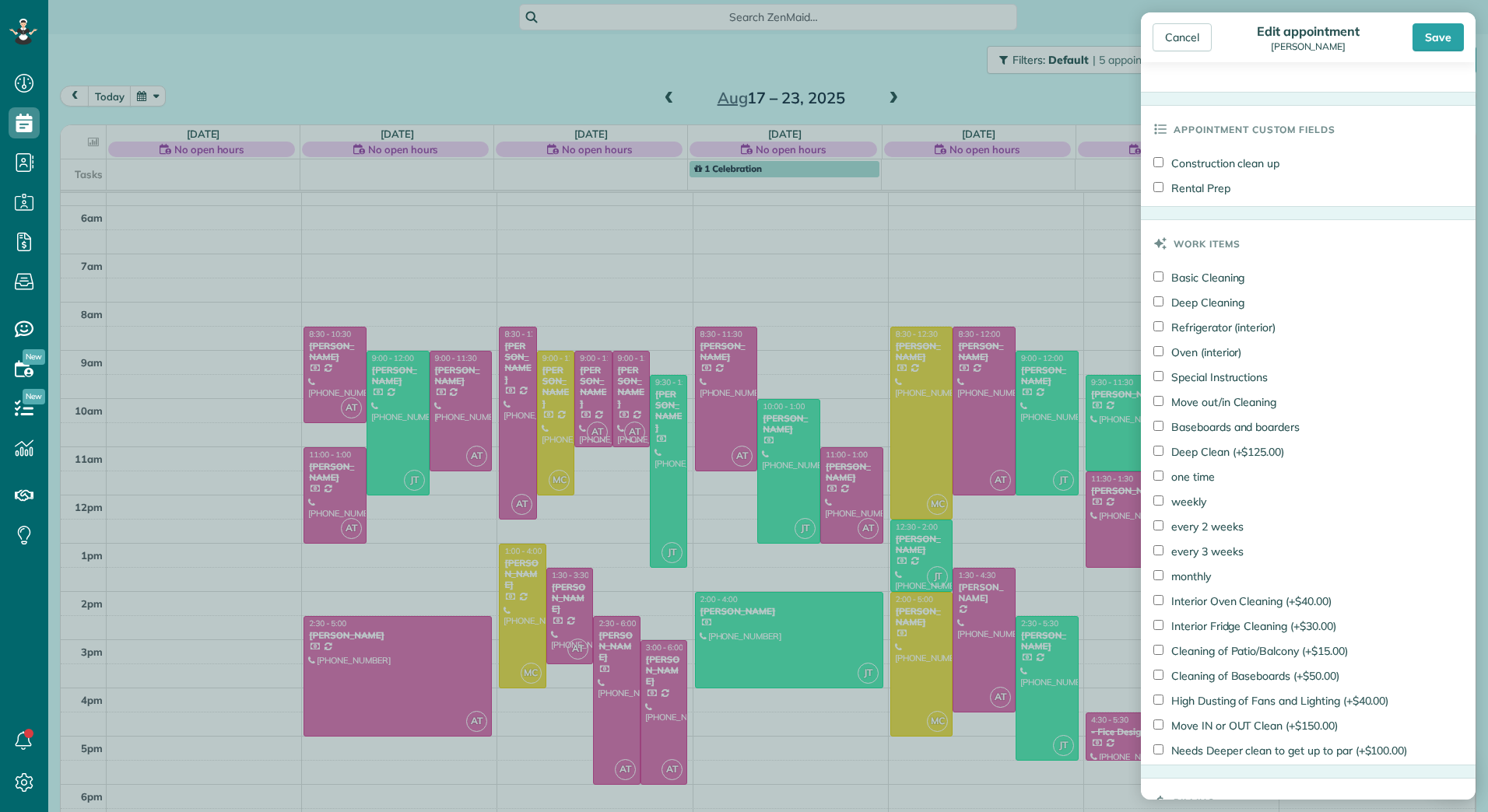
scroll to position [835, 0]
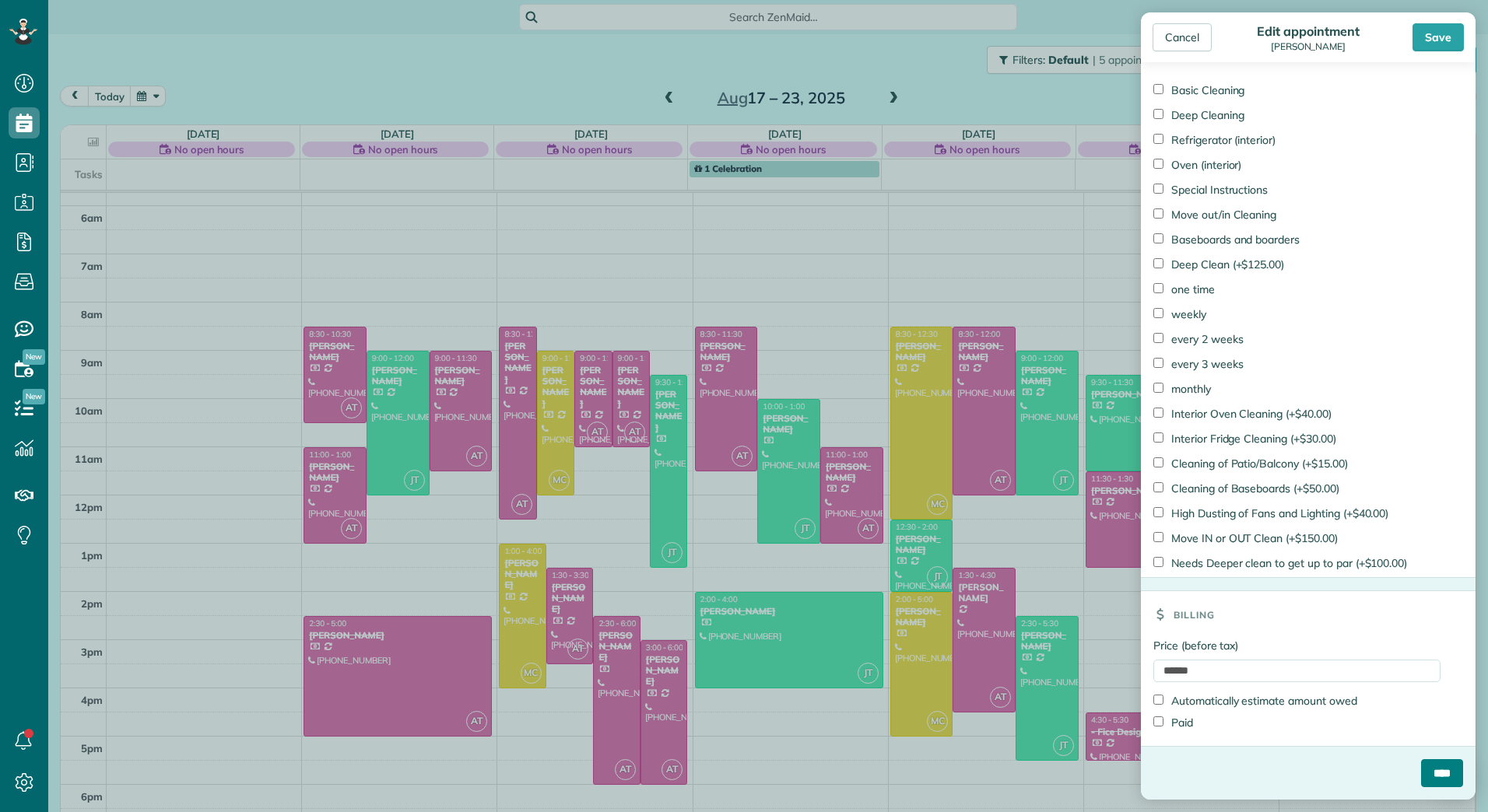
click at [1420, 776] on input "****" at bounding box center [1441, 773] width 42 height 28
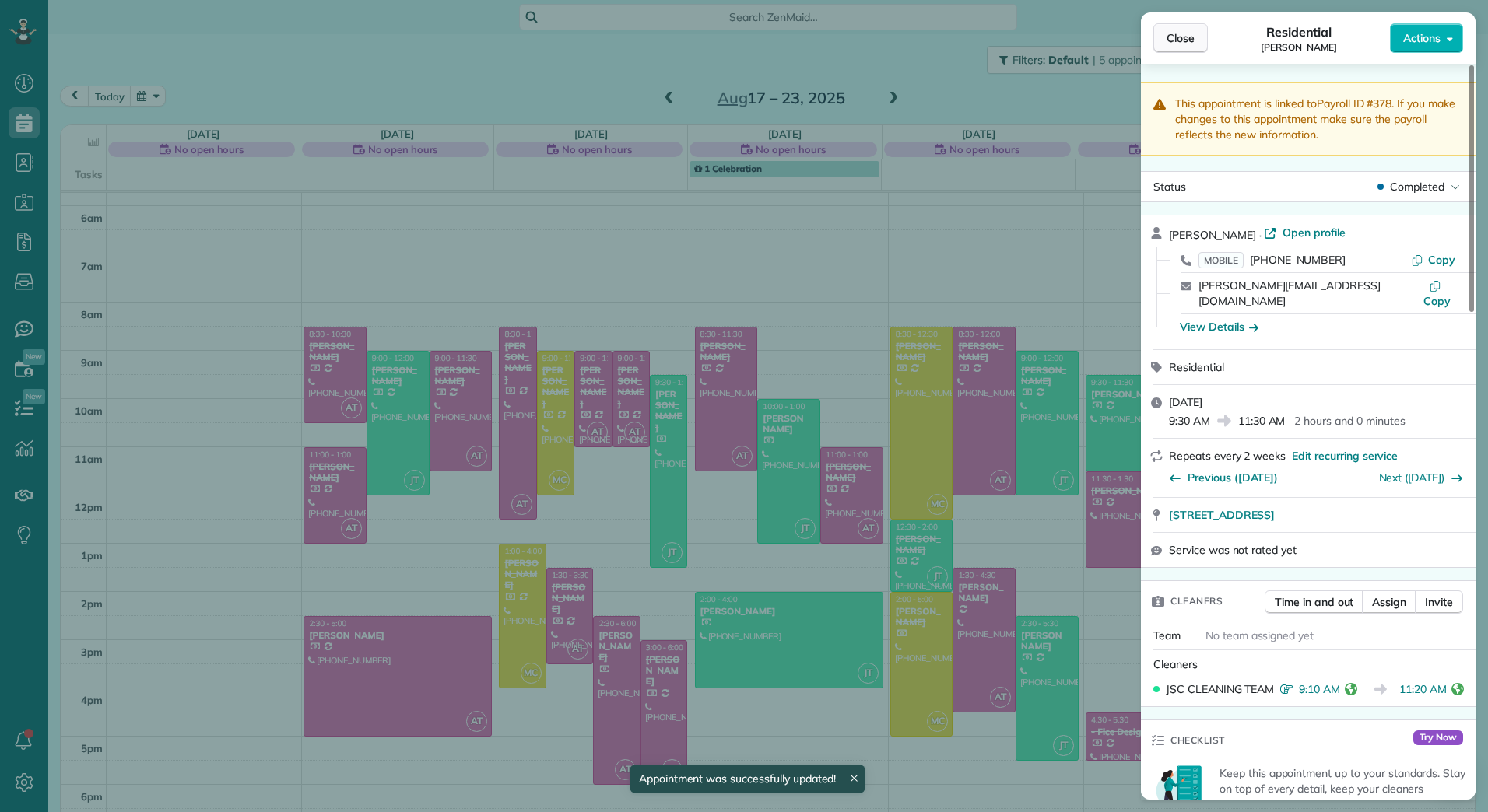
click at [1184, 39] on span "Close" at bounding box center [1180, 38] width 28 height 15
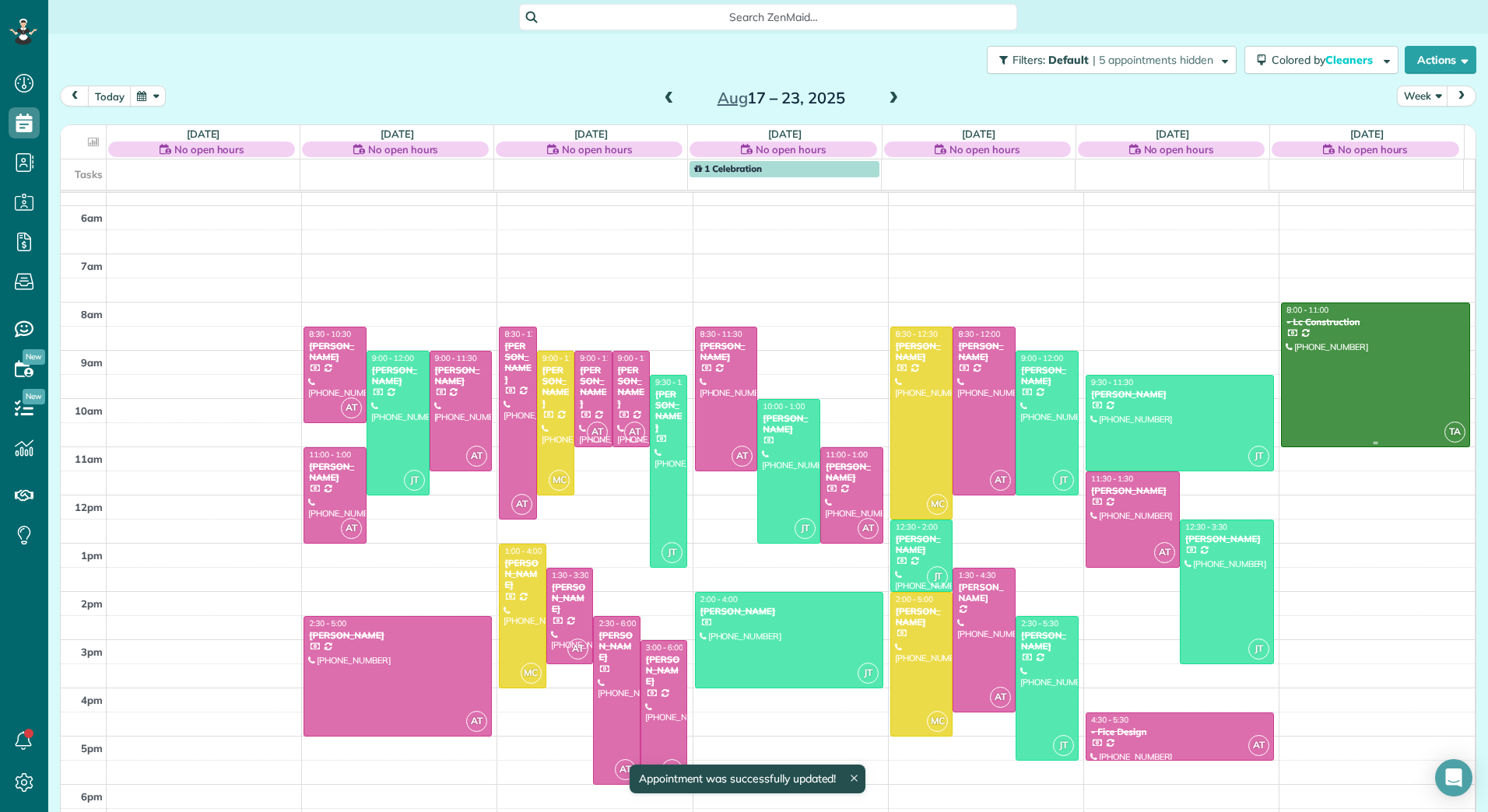
click at [1305, 352] on div at bounding box center [1375, 374] width 187 height 143
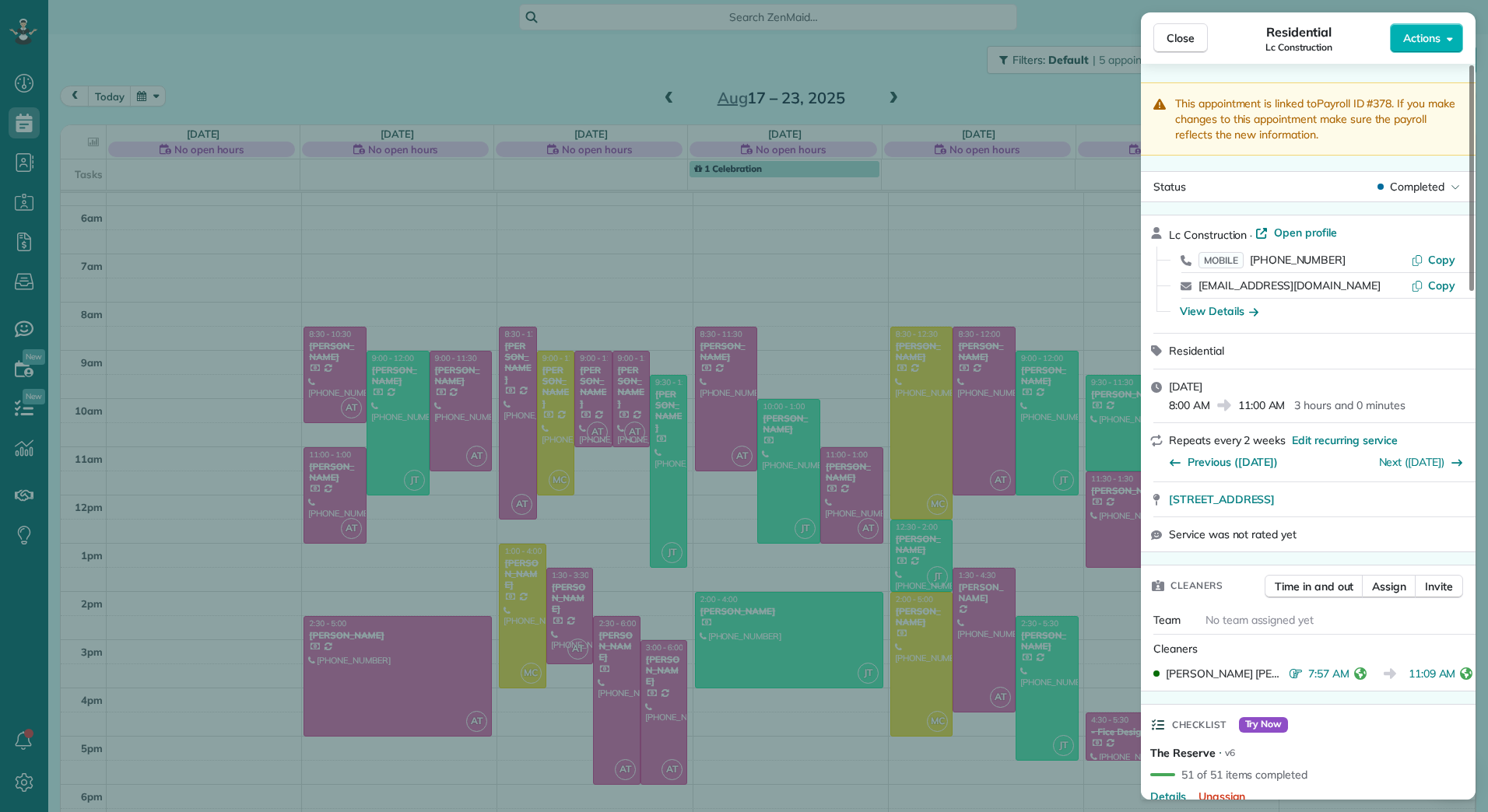
click at [1473, 53] on div "Close Residential Lc Construction Actions" at bounding box center [1308, 38] width 335 height 51
click at [1462, 43] on button "Actions" at bounding box center [1426, 38] width 73 height 30
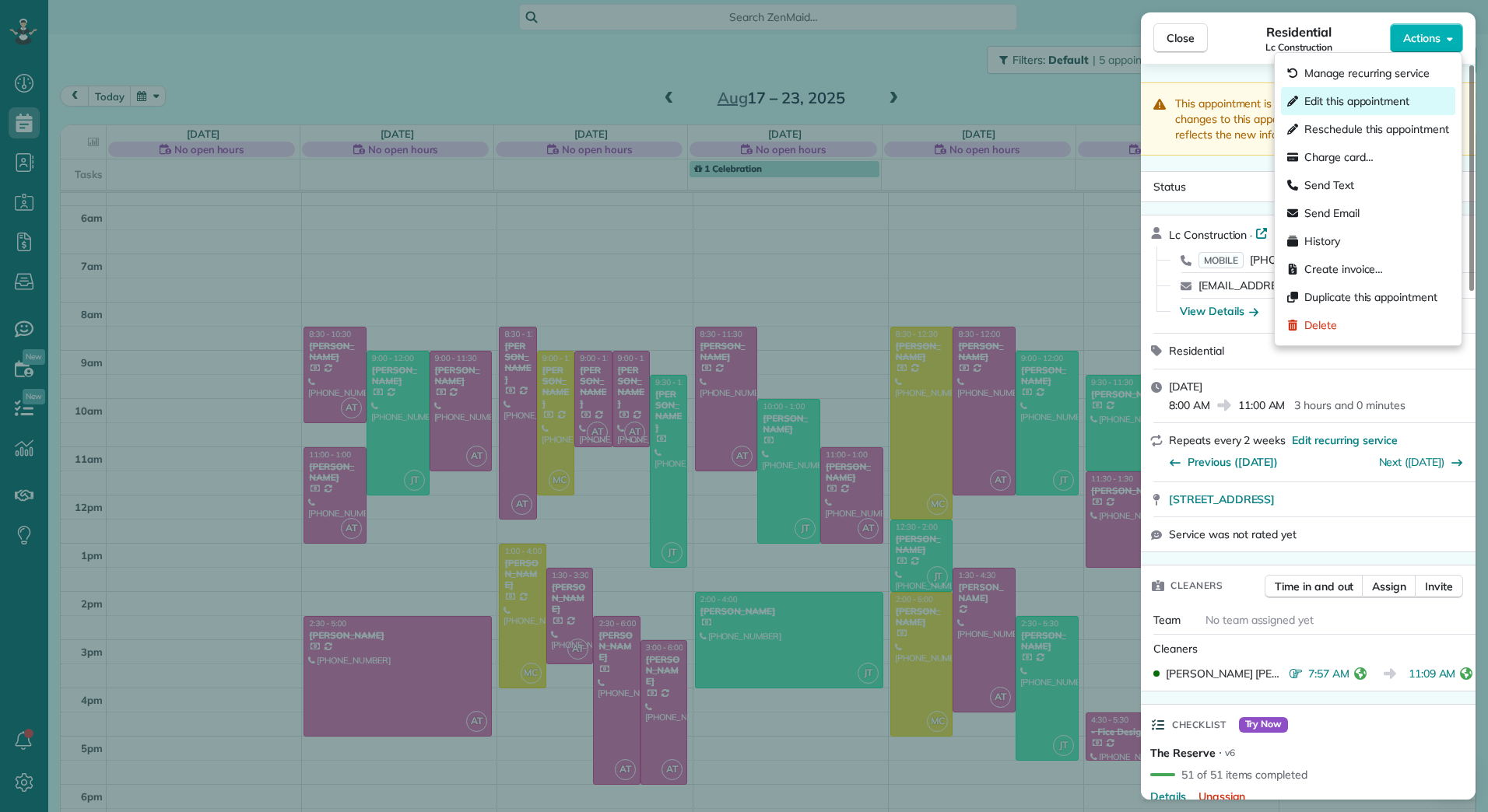
click at [1402, 109] on div "Edit this appointment" at bounding box center [1368, 101] width 175 height 28
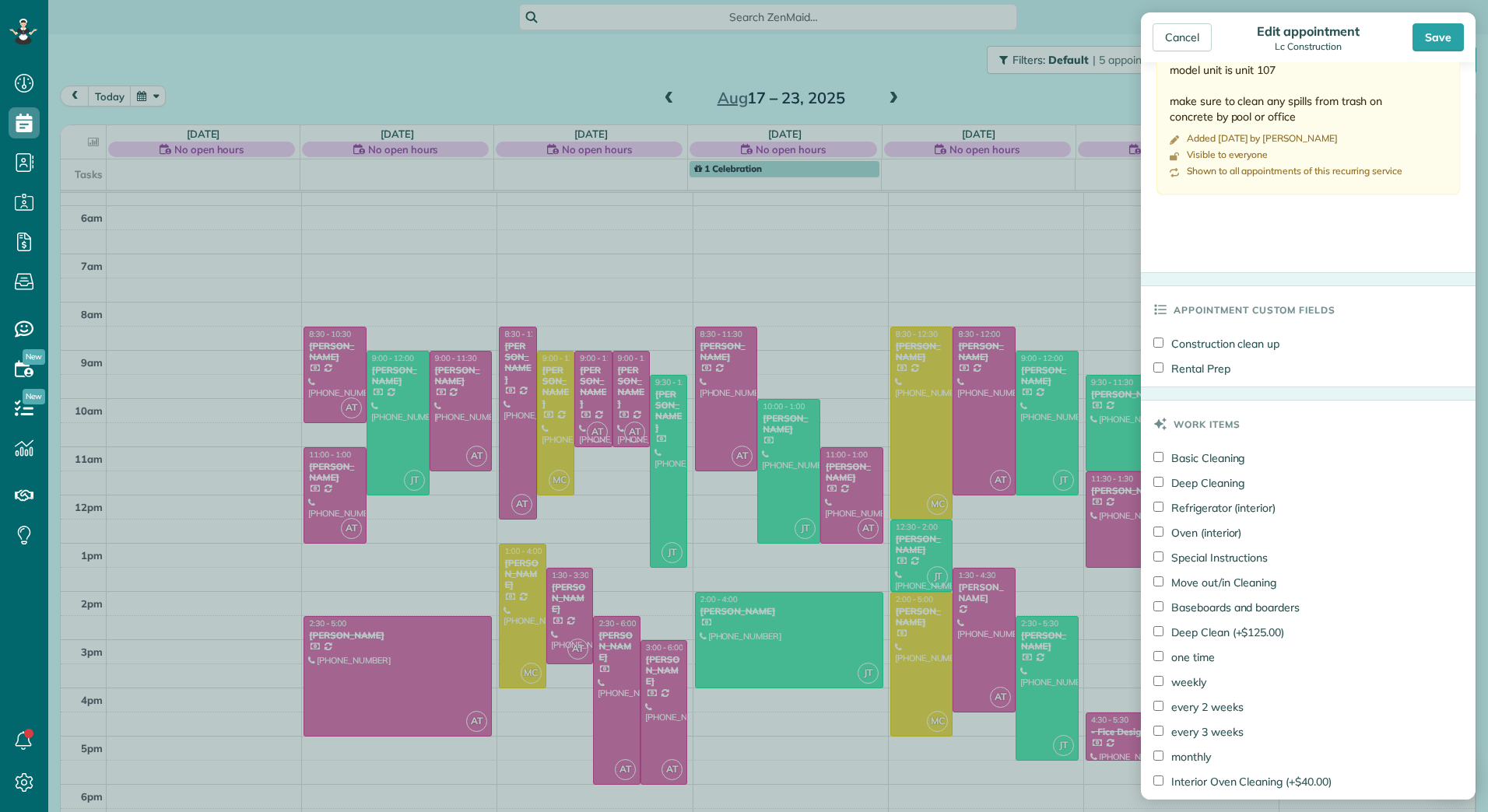
scroll to position [1015, 0]
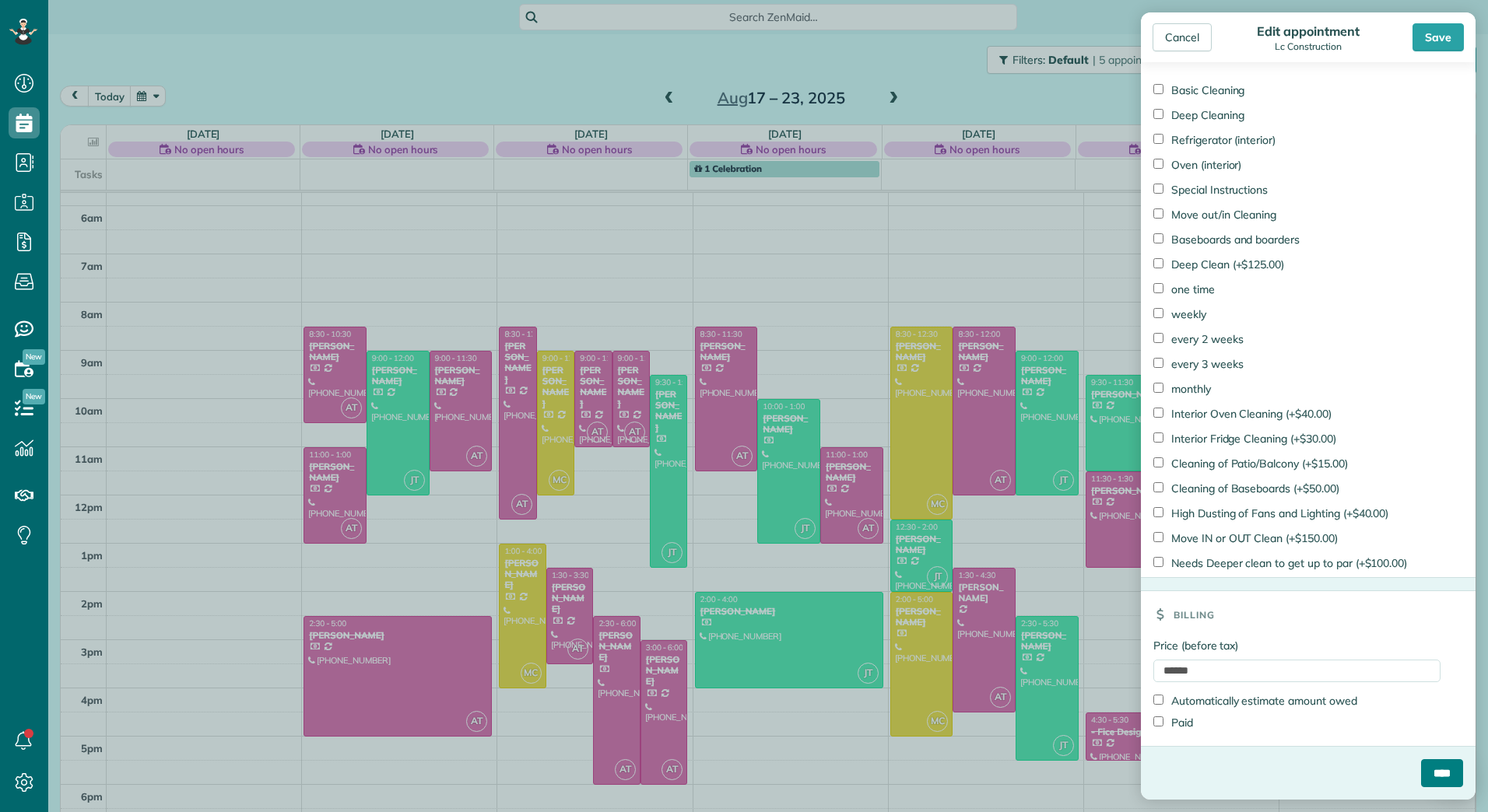
click at [1420, 771] on input "****" at bounding box center [1441, 773] width 42 height 28
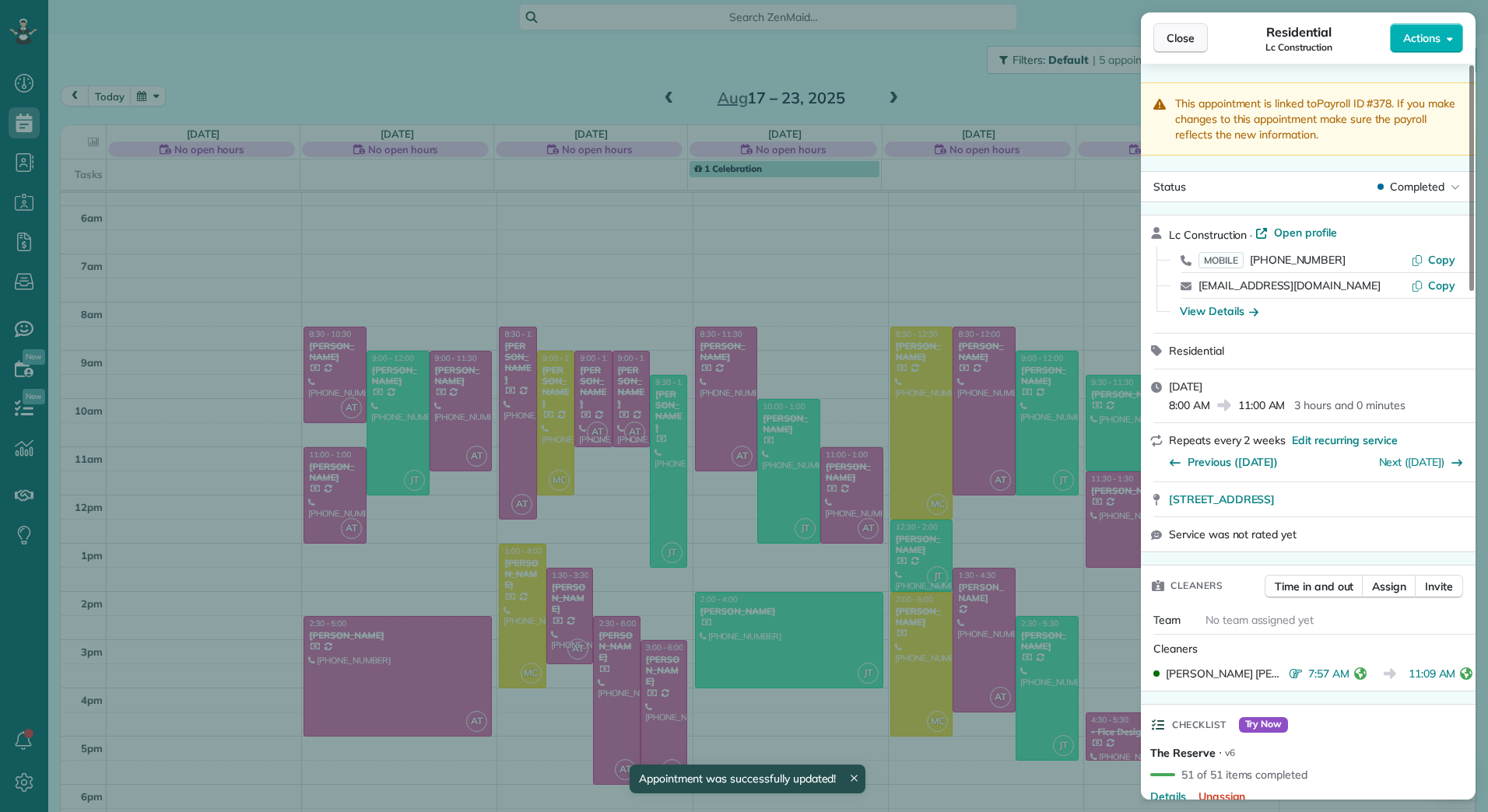
click at [1179, 44] on span "Close" at bounding box center [1180, 38] width 28 height 15
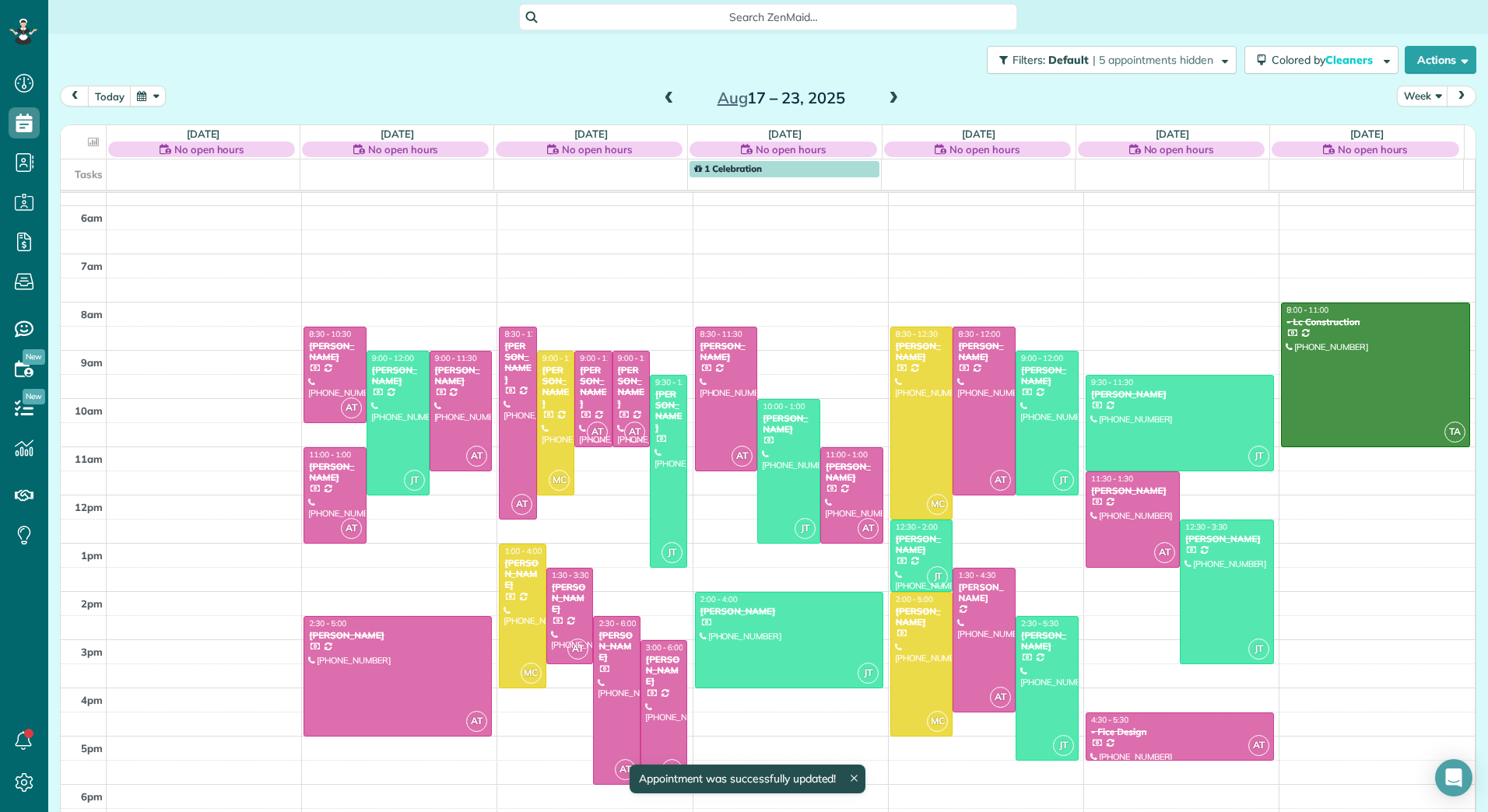
click at [885, 101] on span at bounding box center [893, 99] width 17 height 14
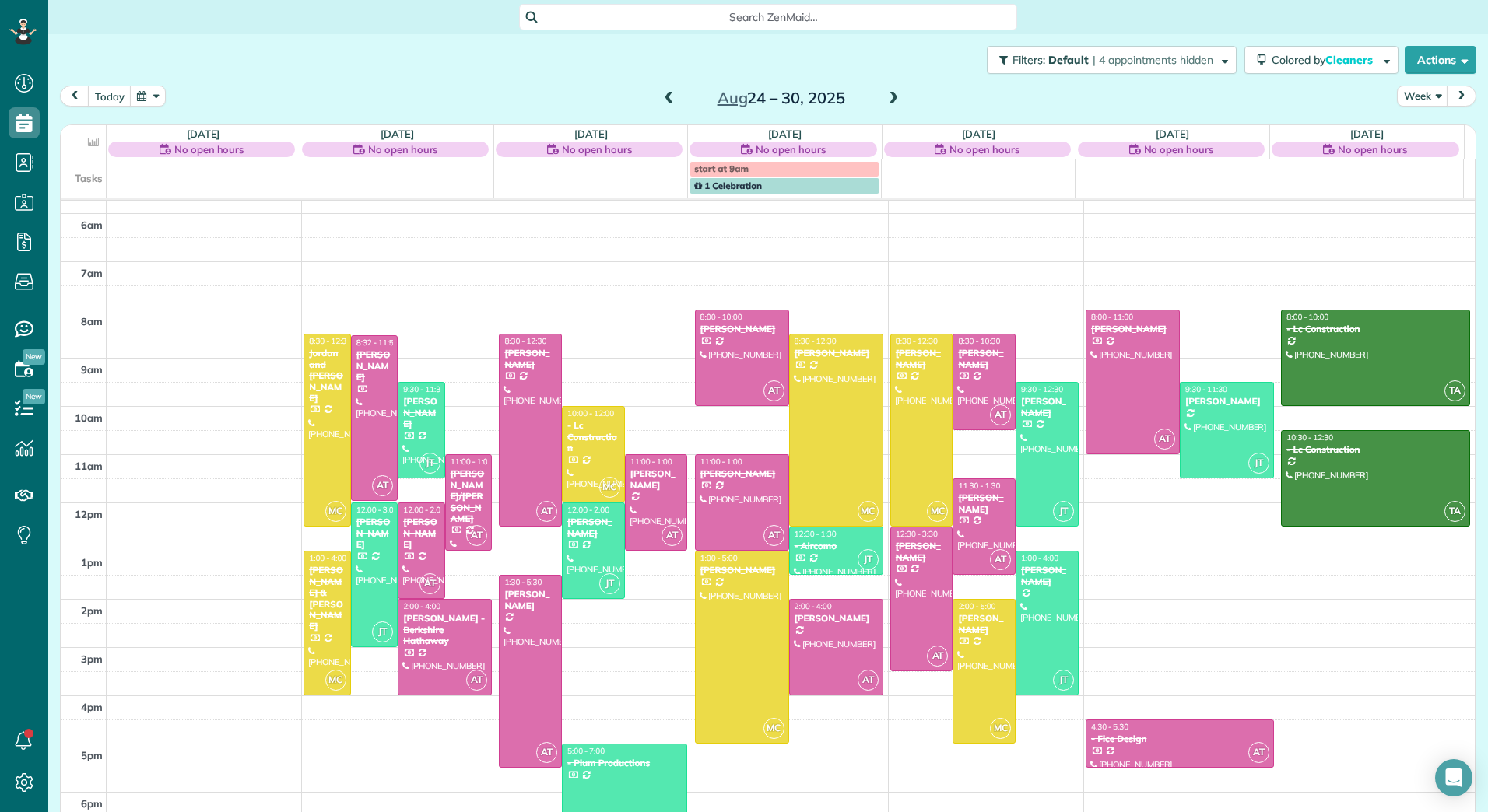
click at [888, 92] on span at bounding box center [893, 99] width 17 height 14
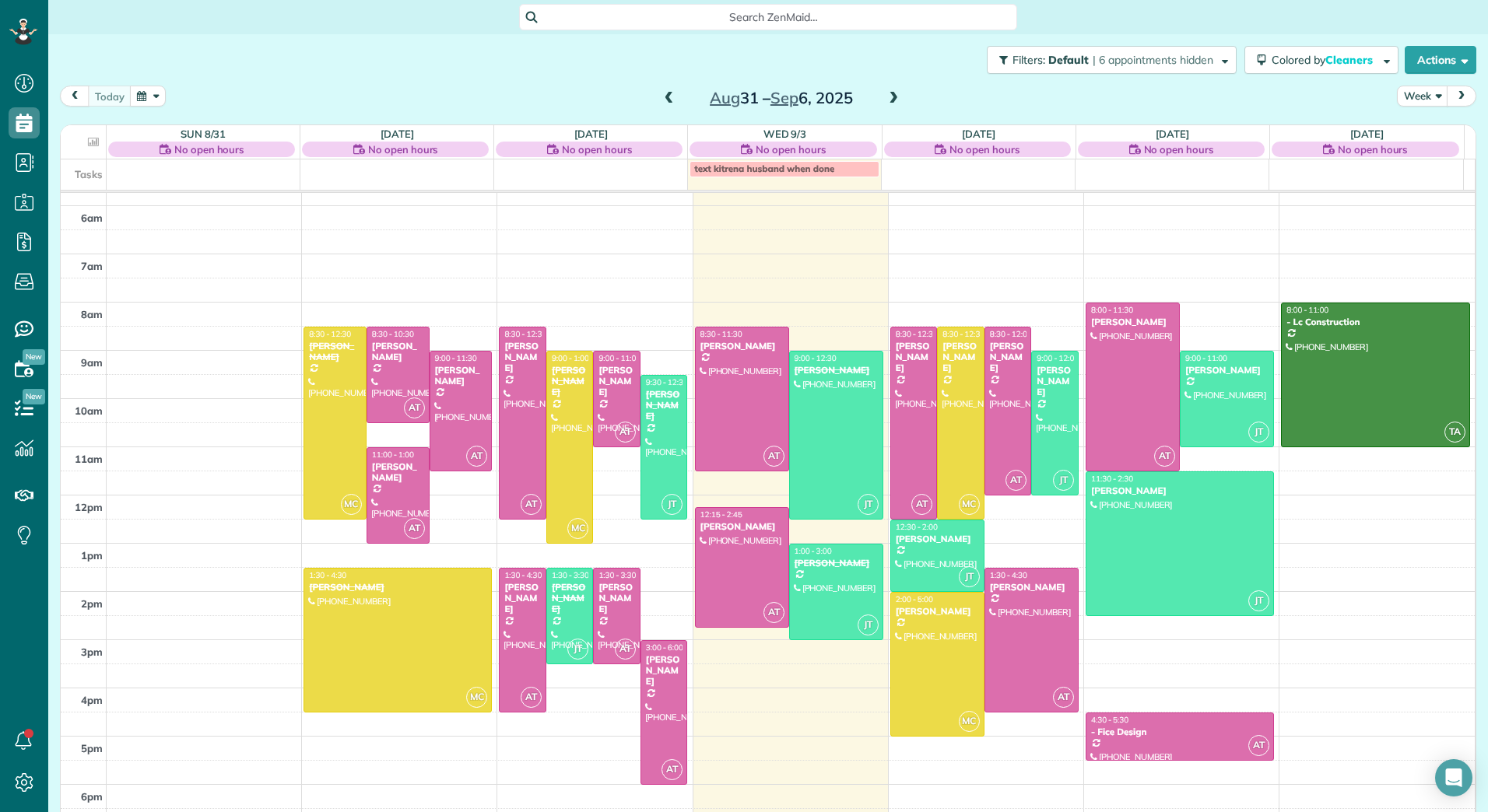
click at [888, 92] on span at bounding box center [893, 99] width 17 height 14
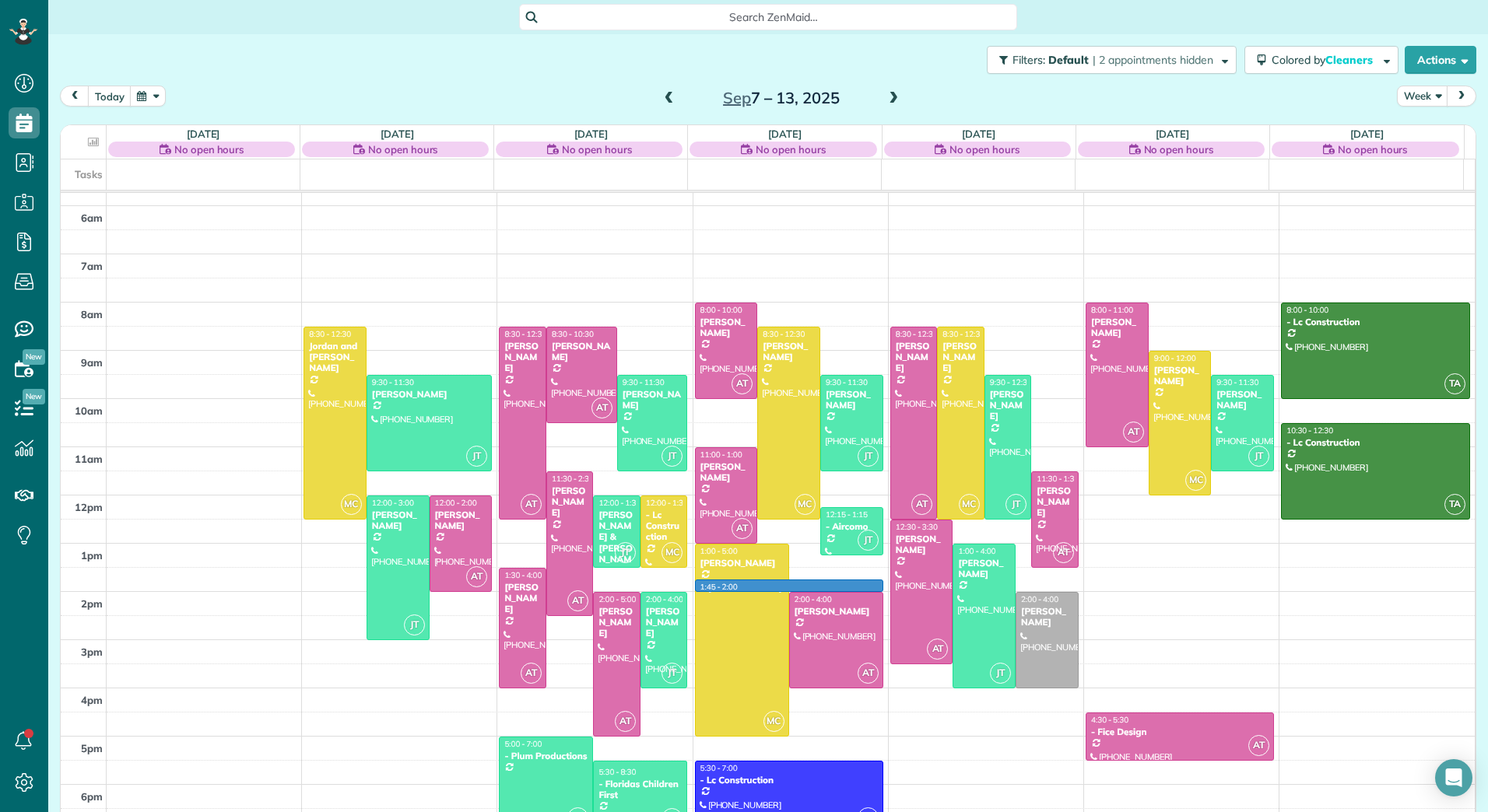
click at [834, 588] on div "2am 3am 4am 5am 6am 7am 8am 9am 10am 11am 12pm 1pm 2pm 3pm 4pm 5pm 6pm MC 8:30 …" at bounding box center [767, 423] width 1414 height 819
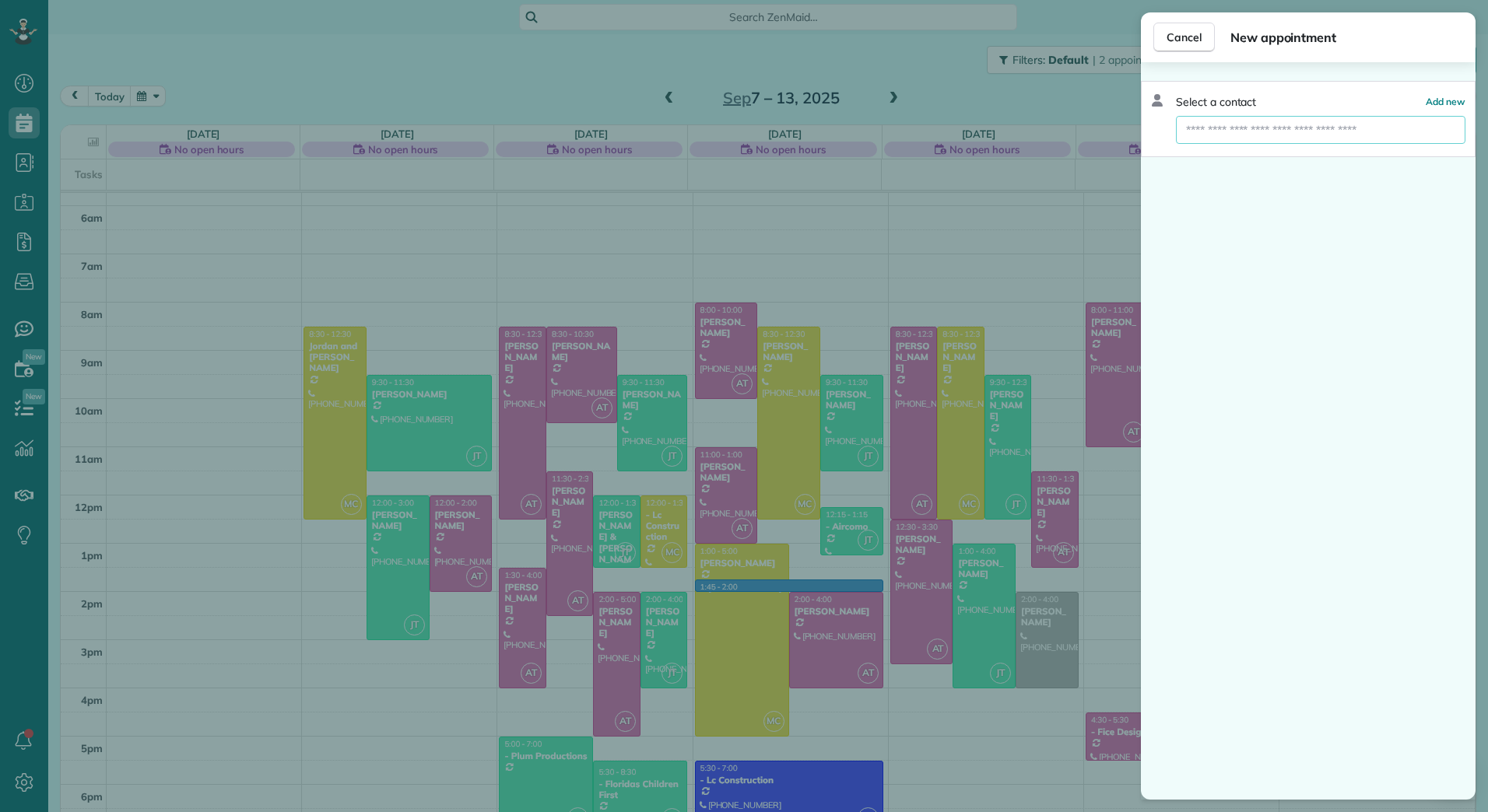
click at [1314, 132] on input "text" at bounding box center [1321, 130] width 290 height 28
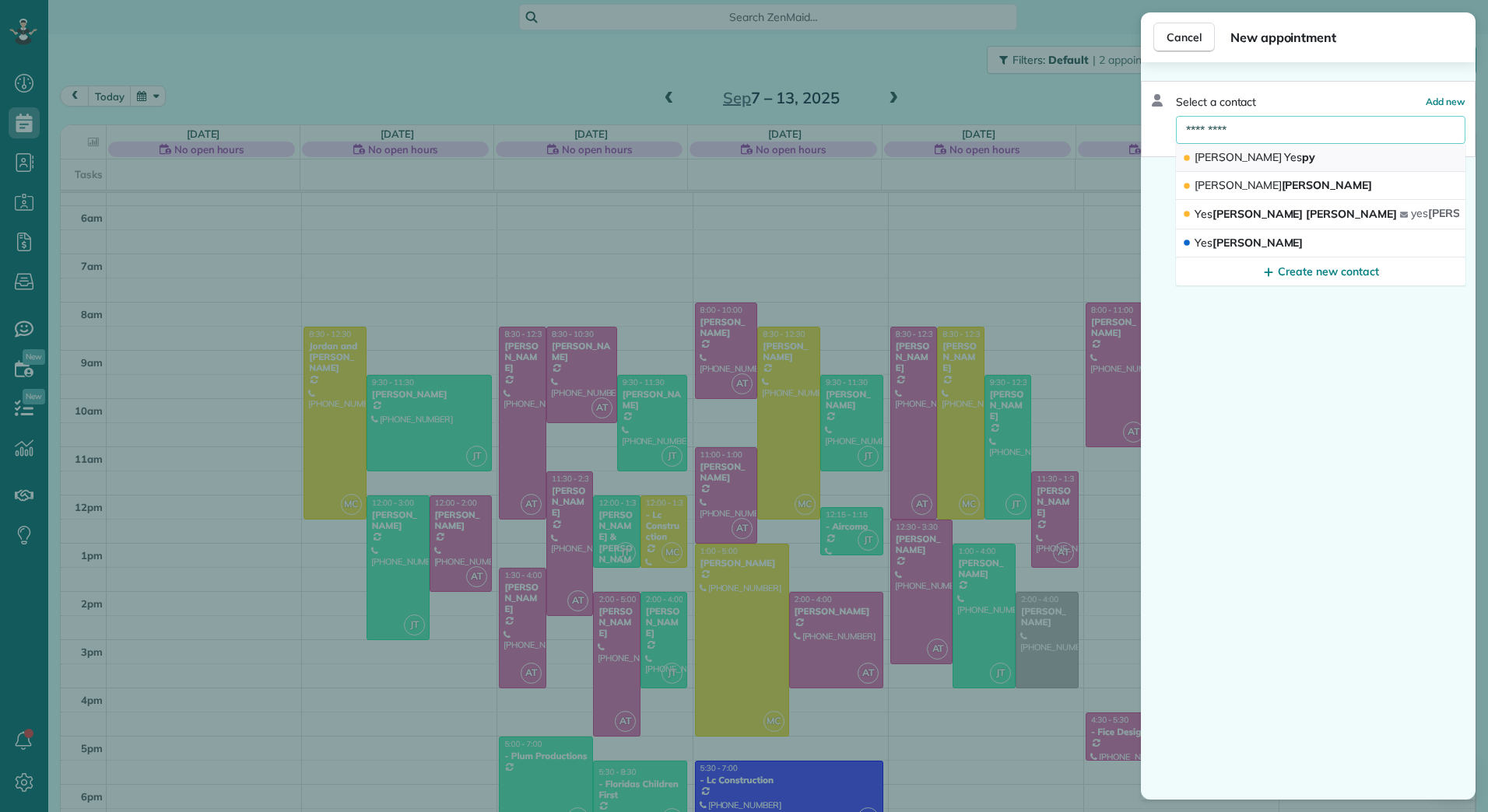
type input "*********"
click at [1284, 154] on span "Yes" at bounding box center [1293, 158] width 18 height 14
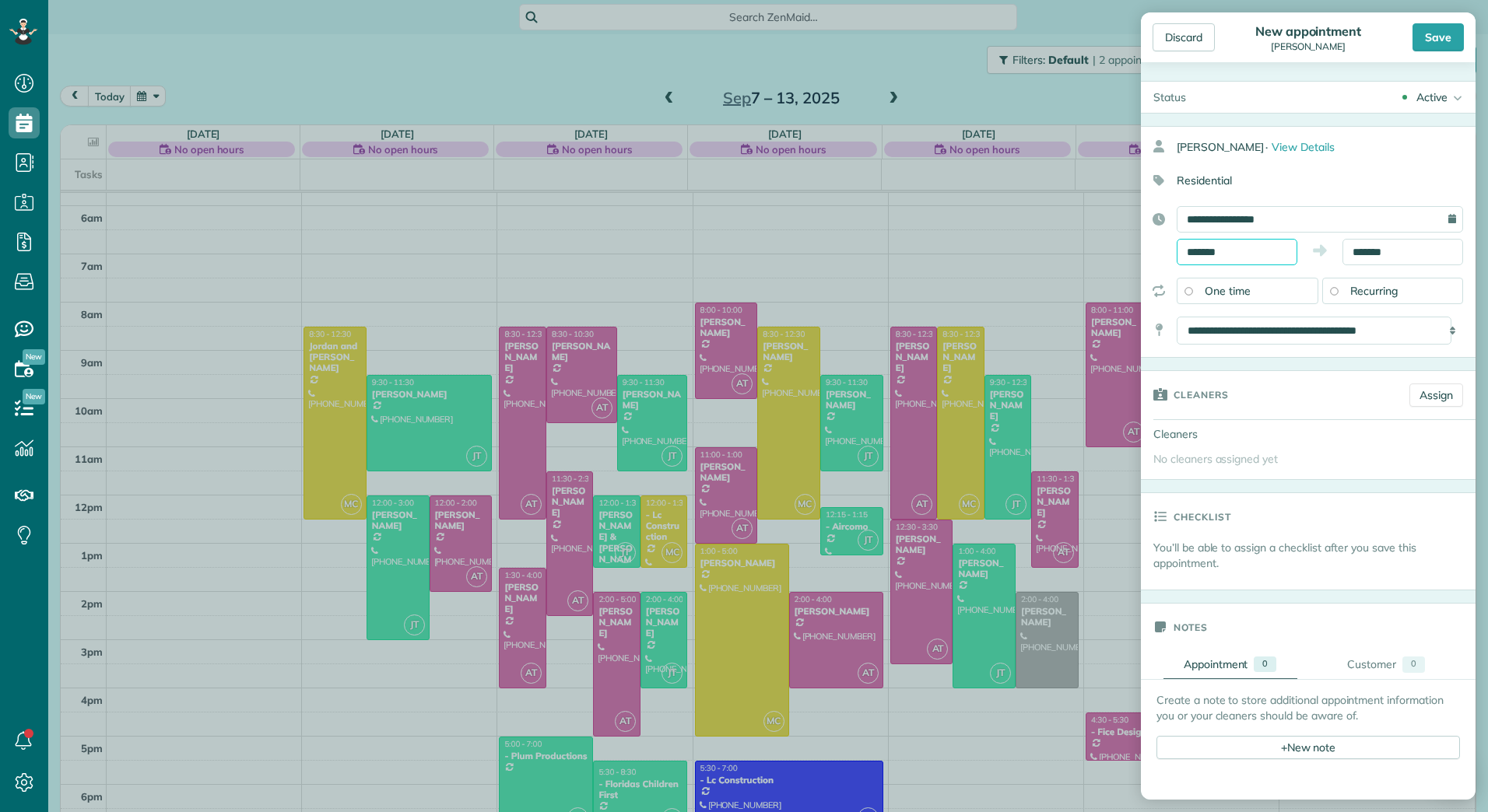
click at [1259, 248] on input "*******" at bounding box center [1237, 251] width 121 height 26
type input "*******"
click at [1242, 314] on body "Dashboard Scheduling Calendar View List View Dispatch View - Weekly scheduling …" at bounding box center [744, 406] width 1488 height 812
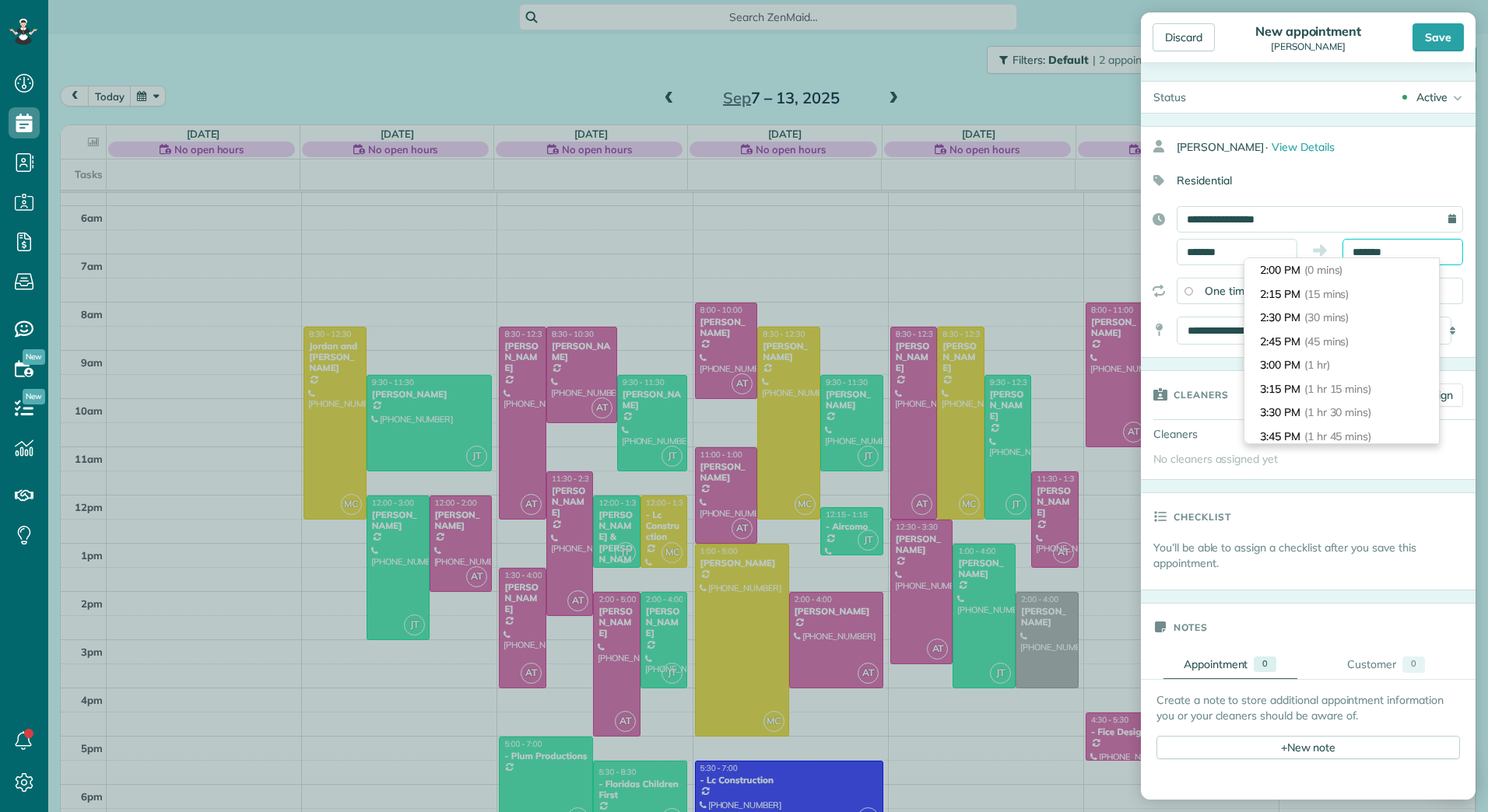
click at [1393, 255] on input "*******" at bounding box center [1402, 251] width 121 height 26
type input "*******"
click at [1293, 327] on li "5:00 PM (3 hrs)" at bounding box center [1341, 327] width 194 height 24
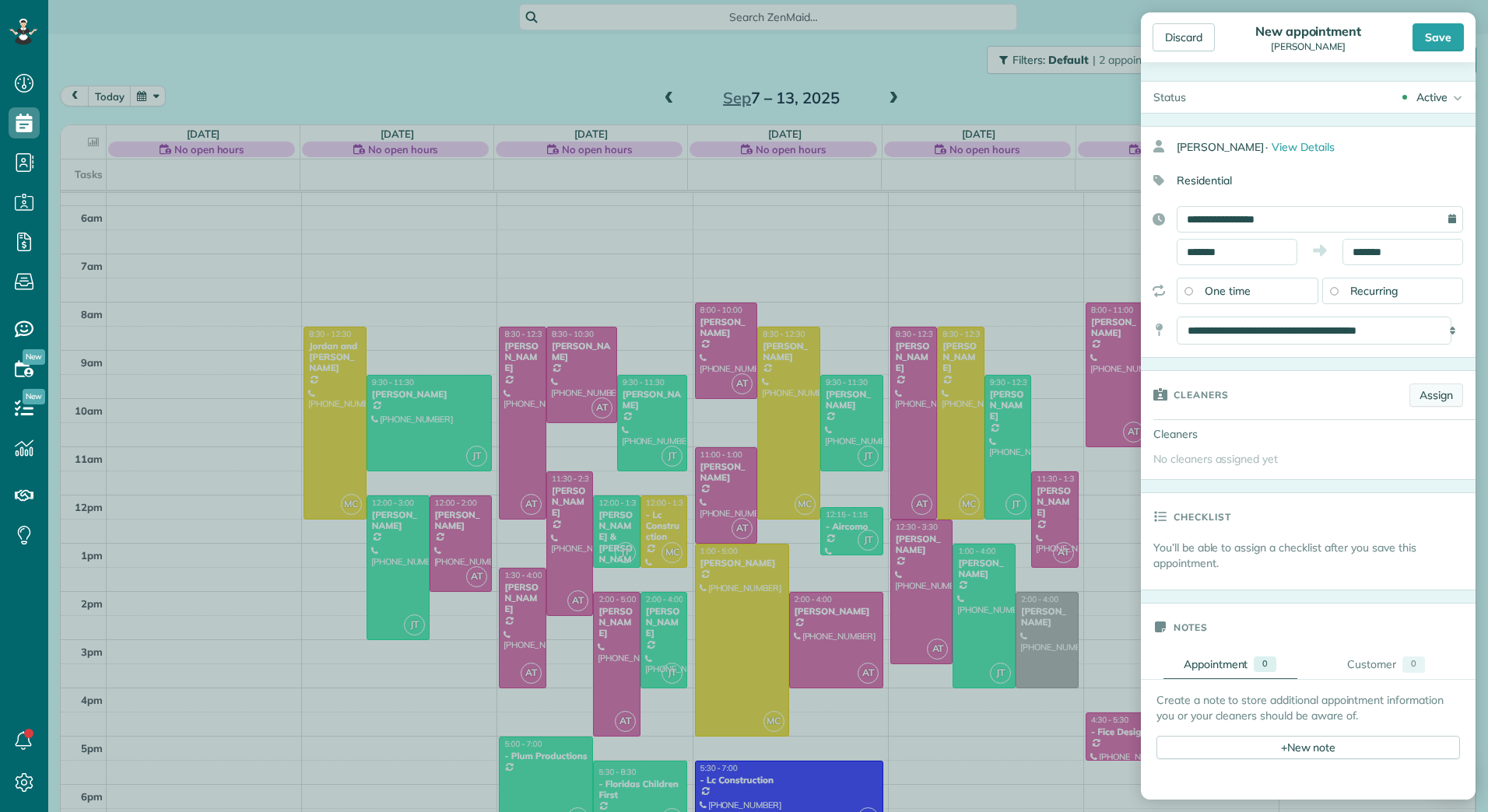
click at [1424, 397] on link "Assign" at bounding box center [1436, 395] width 54 height 23
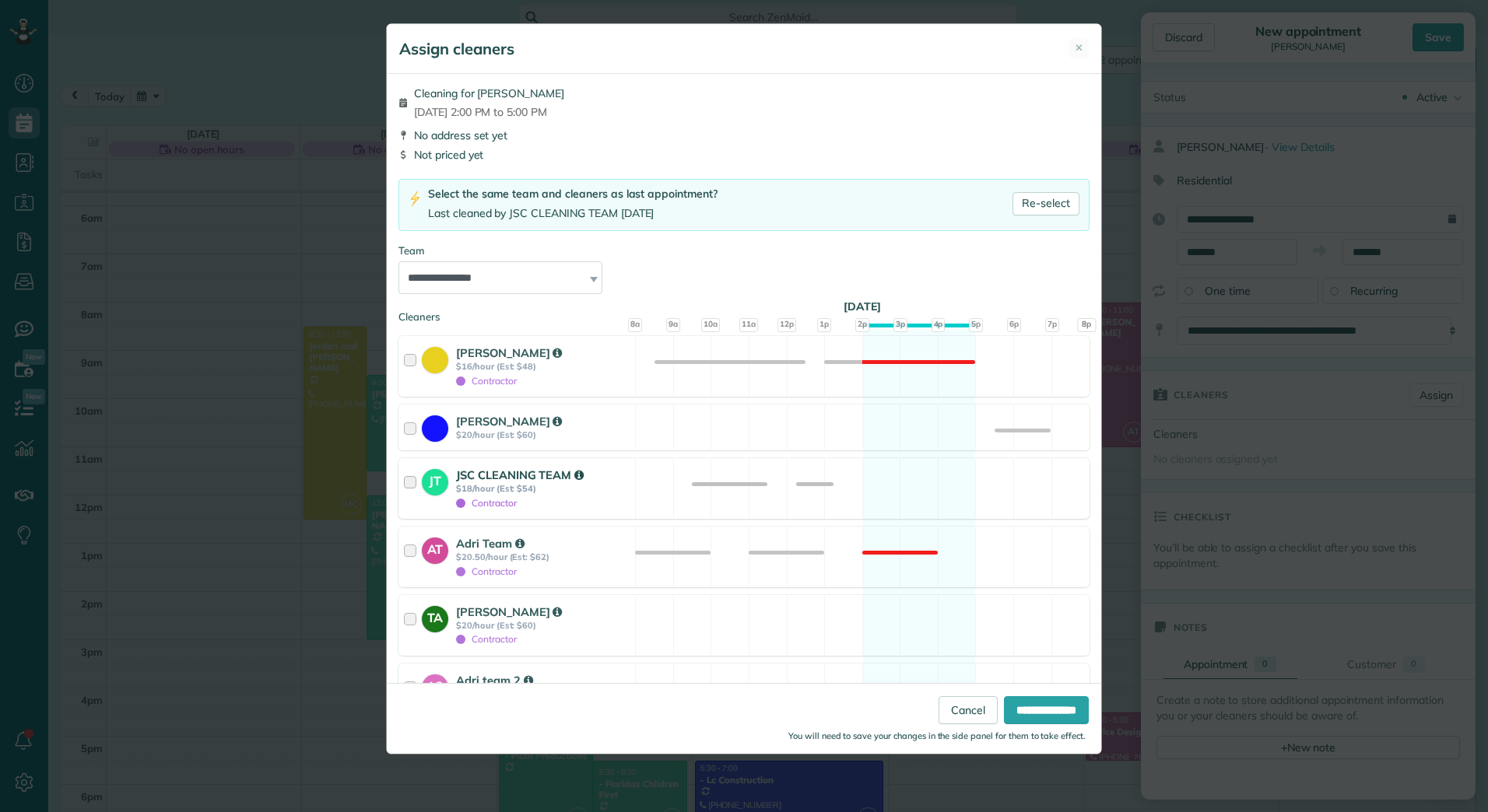
click at [498, 496] on div "Contractor" at bounding box center [486, 503] width 60 height 14
click at [1053, 711] on input "**********" at bounding box center [1046, 710] width 85 height 28
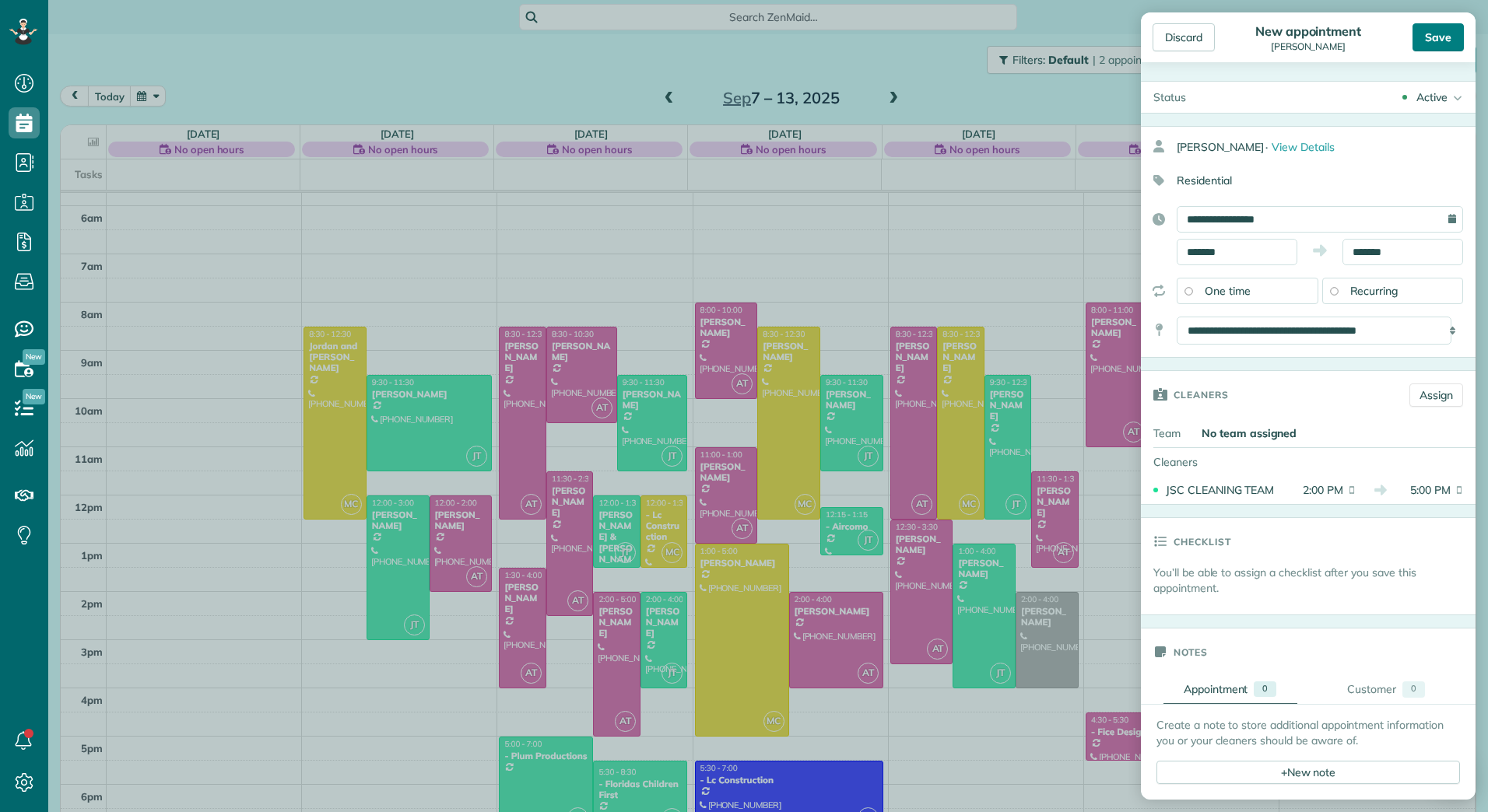
click at [1444, 40] on div "Save" at bounding box center [1438, 37] width 51 height 28
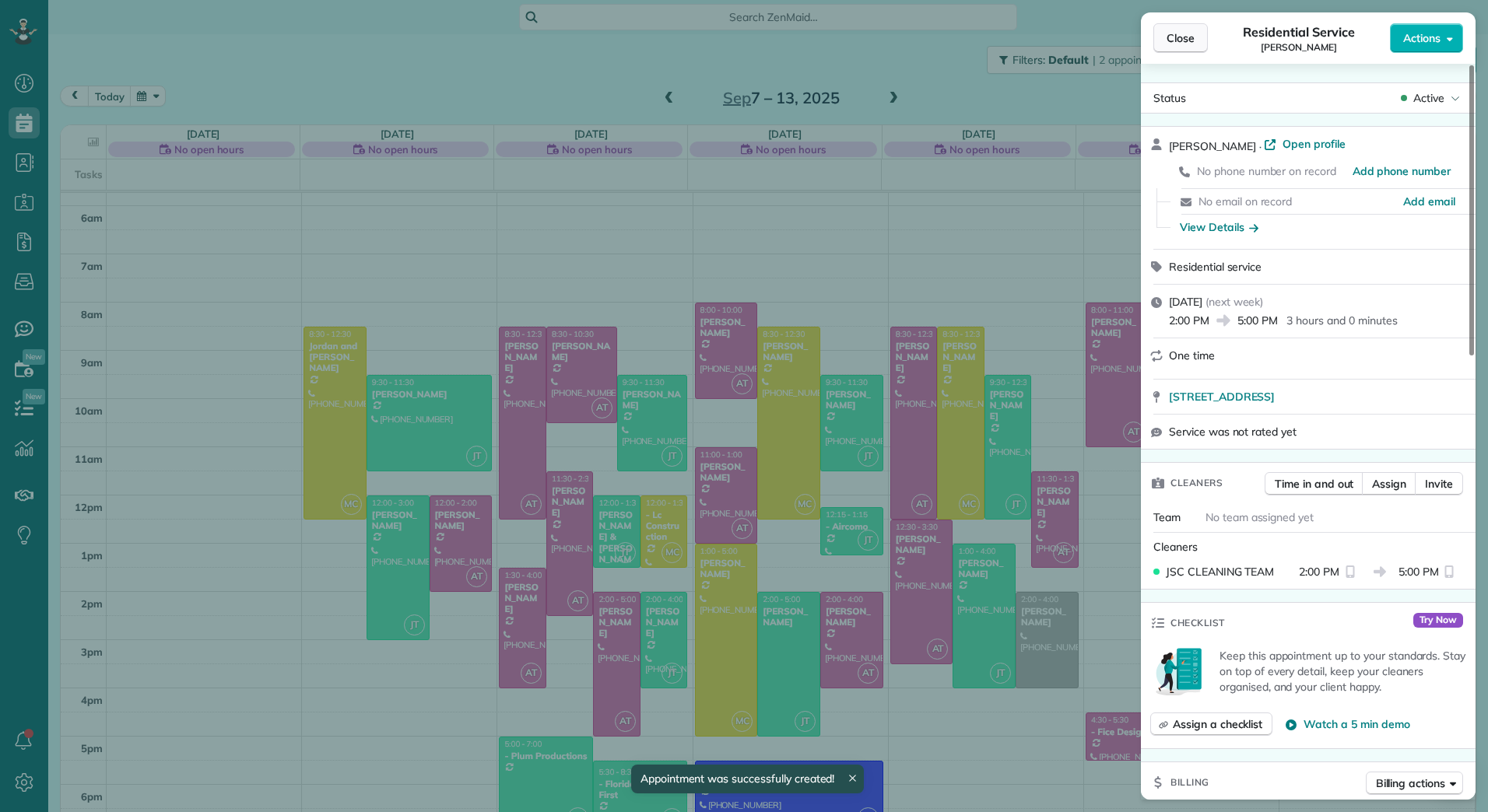
click at [1193, 35] on span "Close" at bounding box center [1180, 38] width 28 height 15
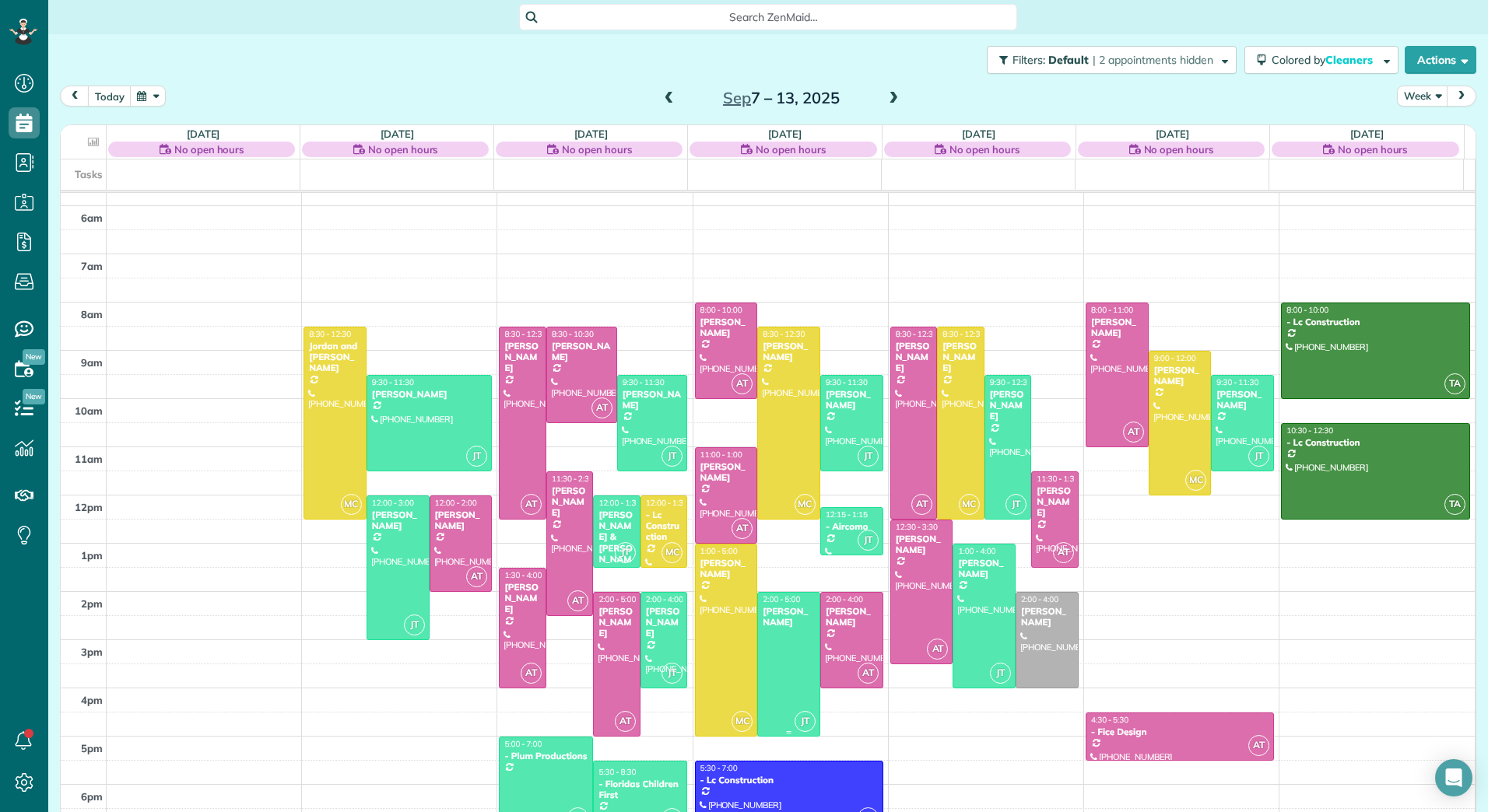
click at [762, 621] on div "[PERSON_NAME]" at bounding box center [789, 617] width 54 height 23
